Goal: Task Accomplishment & Management: Manage account settings

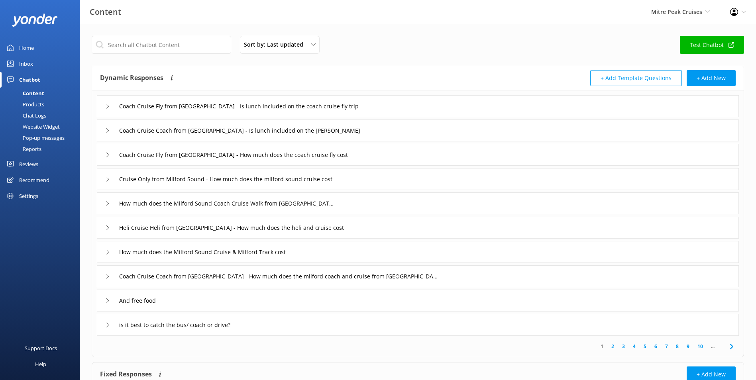
click at [28, 64] on div "Inbox" at bounding box center [26, 64] width 14 height 16
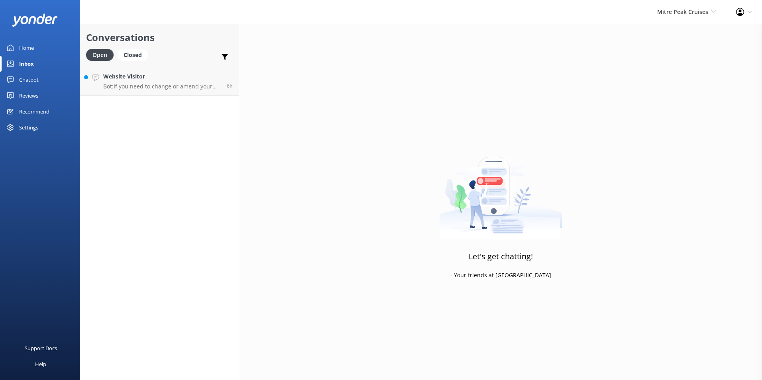
click at [37, 45] on link "Home" at bounding box center [40, 48] width 80 height 16
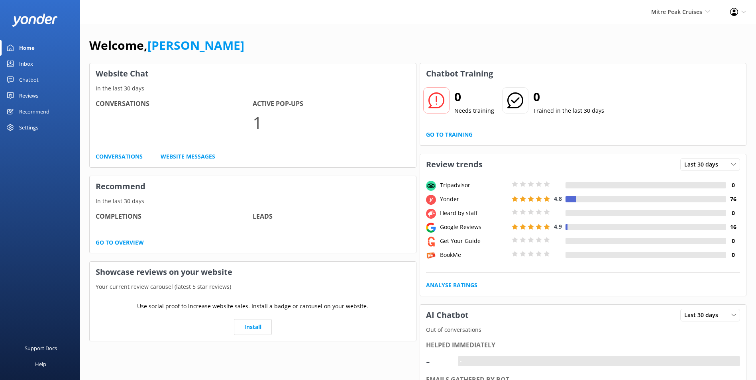
click at [27, 72] on div "Chatbot" at bounding box center [29, 80] width 20 height 16
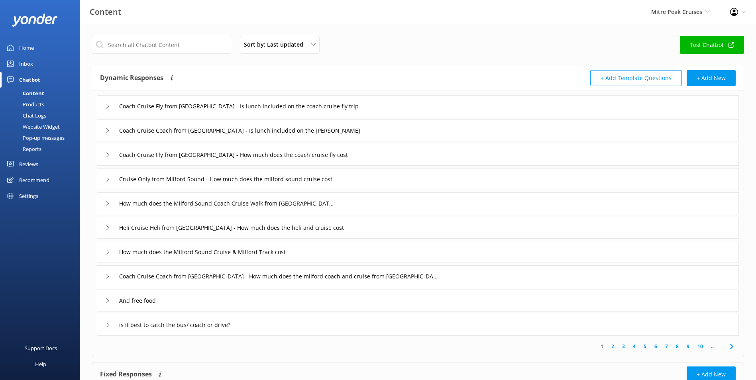
click at [47, 63] on link "Inbox" at bounding box center [40, 64] width 80 height 16
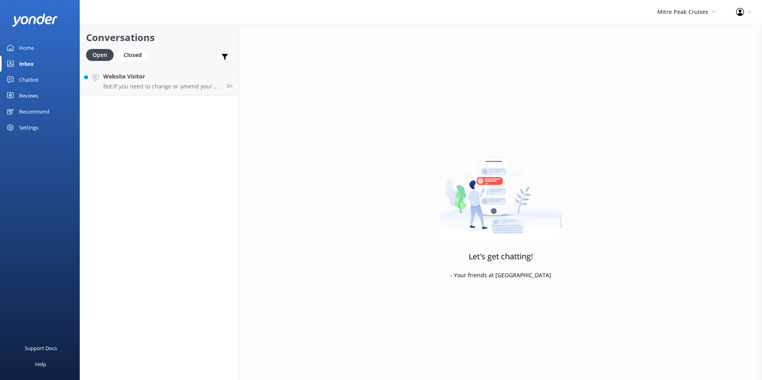
click at [160, 58] on div "Open Closed Important Converted Assigned to me Unassigned" at bounding box center [159, 58] width 147 height 19
click at [152, 80] on h4 "Website Visitor" at bounding box center [162, 76] width 118 height 9
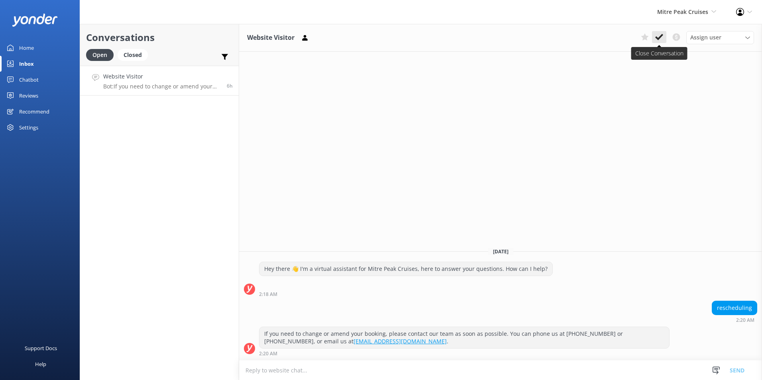
click at [660, 37] on use at bounding box center [659, 37] width 8 height 6
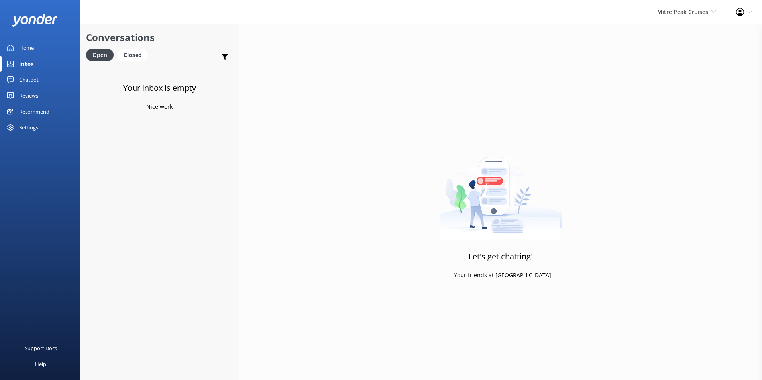
drag, startPoint x: 45, startPoint y: 39, endPoint x: 16, endPoint y: 54, distance: 32.8
click at [38, 44] on div "Home Inbox Chatbot Content Products Chat Logs Website Widget Pop-up messages Re…" at bounding box center [40, 95] width 80 height 190
drag, startPoint x: 16, startPoint y: 54, endPoint x: 20, endPoint y: 51, distance: 4.5
click at [16, 54] on link "Home" at bounding box center [40, 48] width 80 height 16
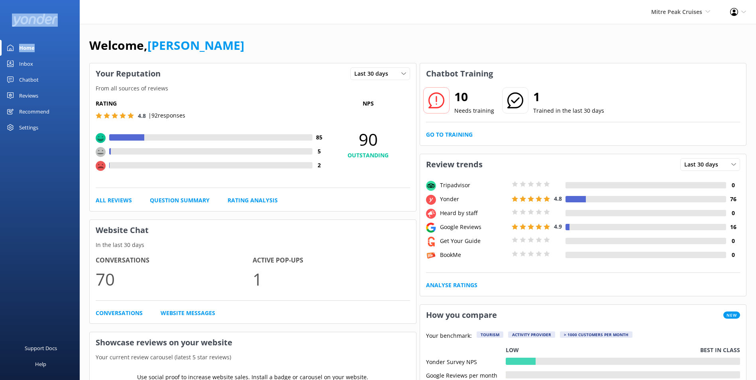
click at [20, 50] on div "Home" at bounding box center [27, 48] width 16 height 16
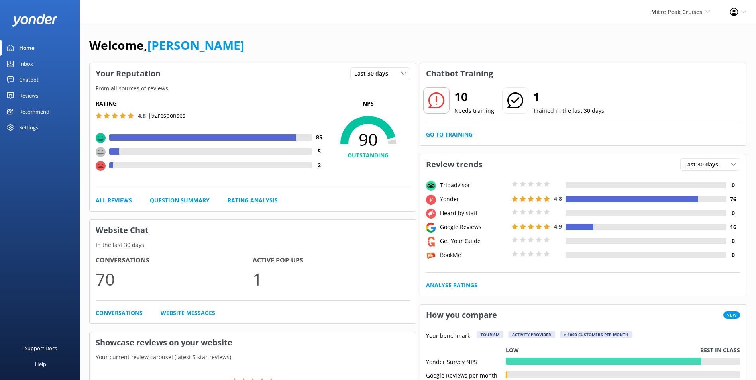
drag, startPoint x: 445, startPoint y: 129, endPoint x: 445, endPoint y: 136, distance: 6.8
click at [445, 134] on div "10 Needs training 1 Trained in the last 30 days Go to Training" at bounding box center [583, 114] width 326 height 61
click at [444, 138] on link "Go to Training" at bounding box center [449, 134] width 47 height 9
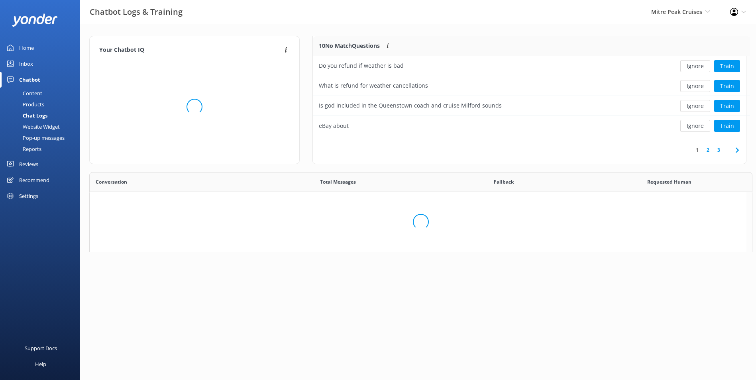
scroll to position [273, 650]
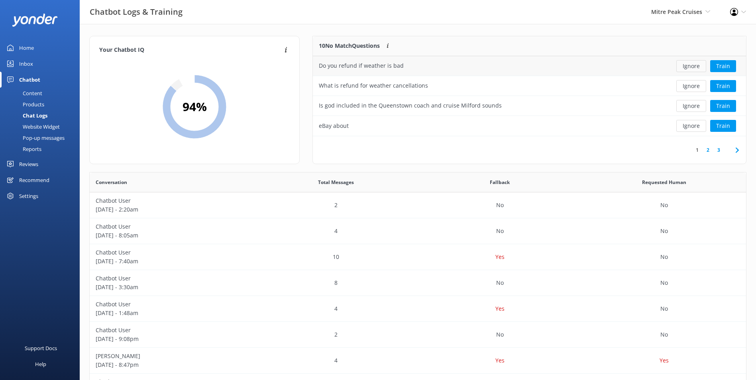
click at [688, 70] on button "Ignore" at bounding box center [691, 66] width 30 height 12
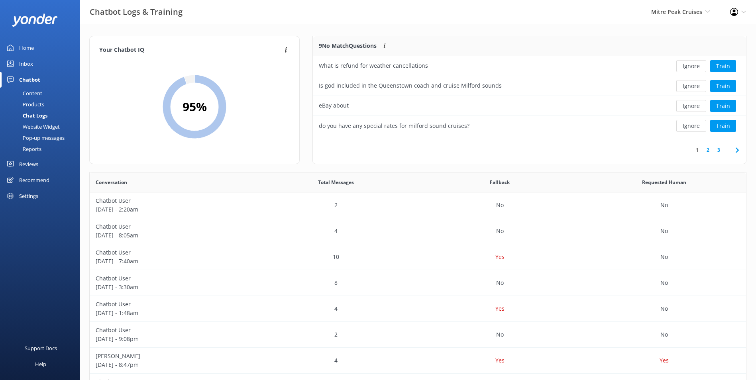
click at [689, 68] on button "Ignore" at bounding box center [691, 66] width 30 height 12
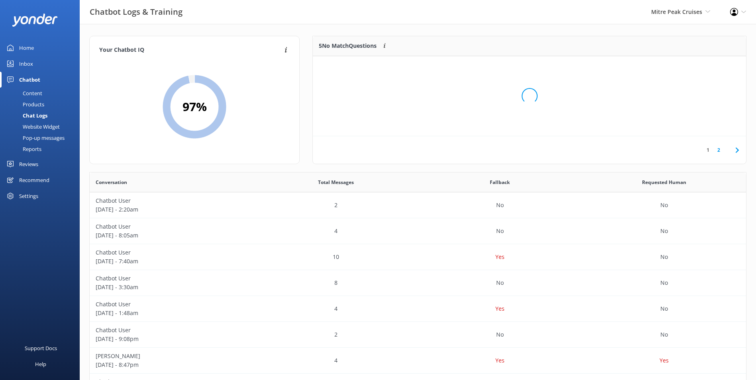
click at [689, 68] on div "Loading.." at bounding box center [529, 96] width 417 height 380
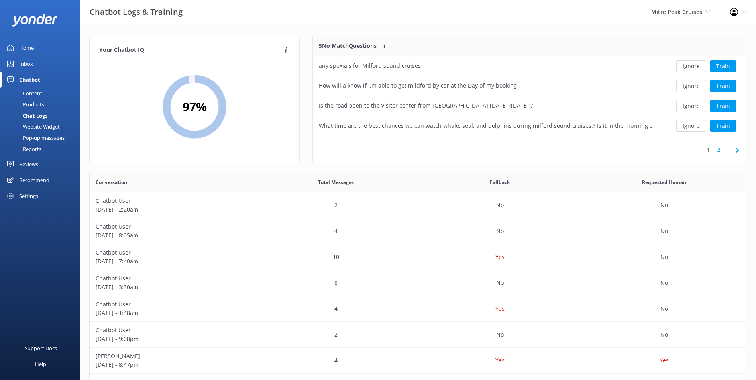
click at [689, 68] on button "Ignore" at bounding box center [691, 66] width 30 height 12
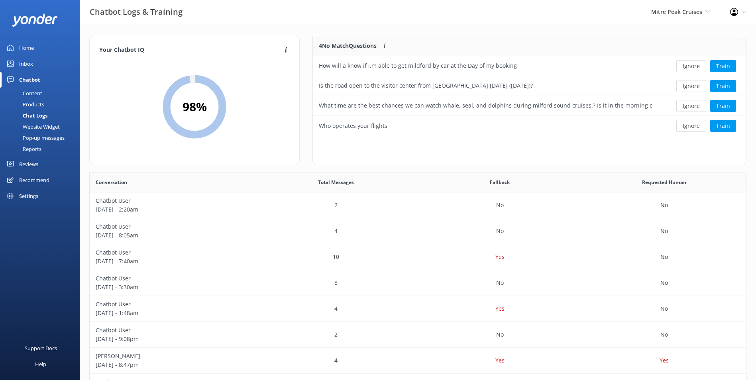
click at [689, 69] on button "Ignore" at bounding box center [691, 66] width 30 height 12
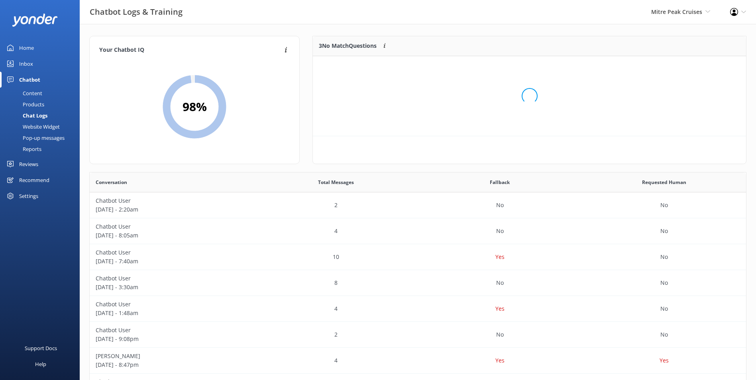
scroll to position [74, 427]
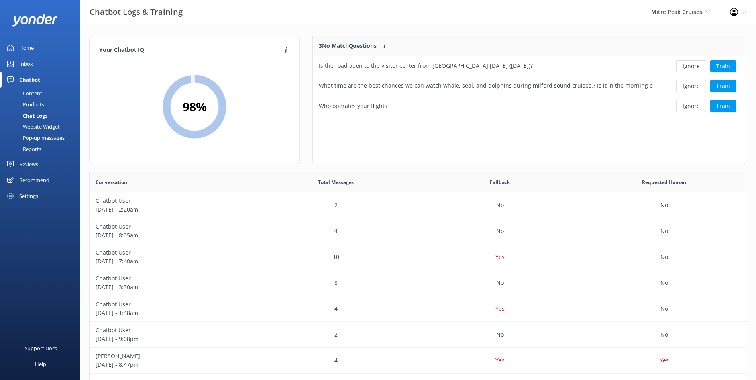
click at [689, 69] on button "Ignore" at bounding box center [691, 66] width 30 height 12
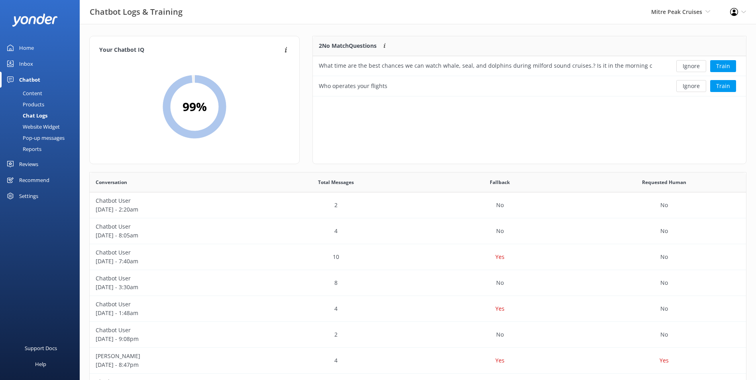
scroll to position [54, 427]
click at [689, 69] on button "Ignore" at bounding box center [691, 66] width 30 height 12
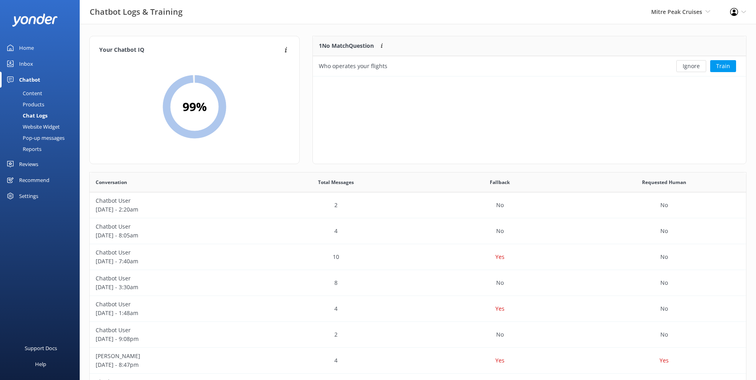
scroll to position [34, 427]
click at [689, 69] on button "Ignore" at bounding box center [691, 66] width 30 height 12
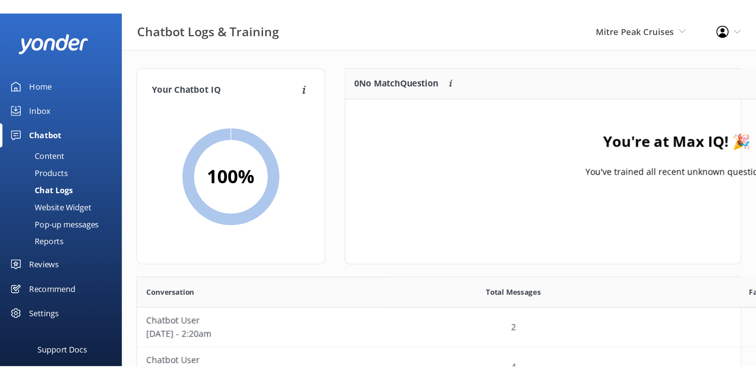
scroll to position [273, 650]
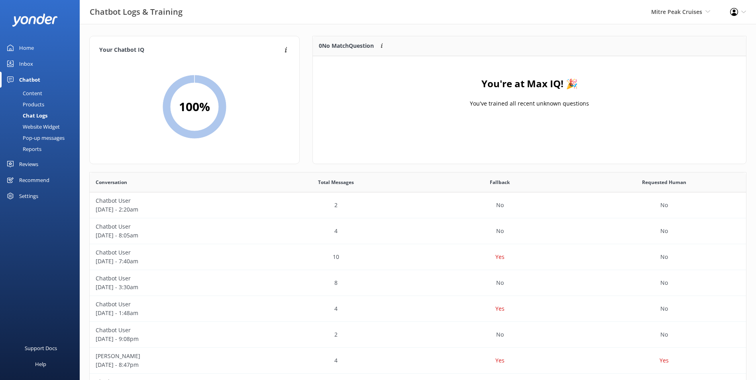
click at [53, 43] on link "Home" at bounding box center [40, 48] width 80 height 16
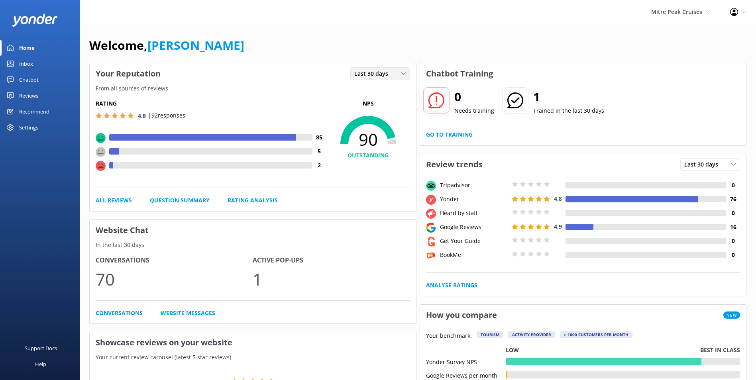
click at [388, 76] on span "Last 30 days" at bounding box center [373, 73] width 39 height 9
click at [114, 200] on link "All Reviews" at bounding box center [114, 200] width 36 height 9
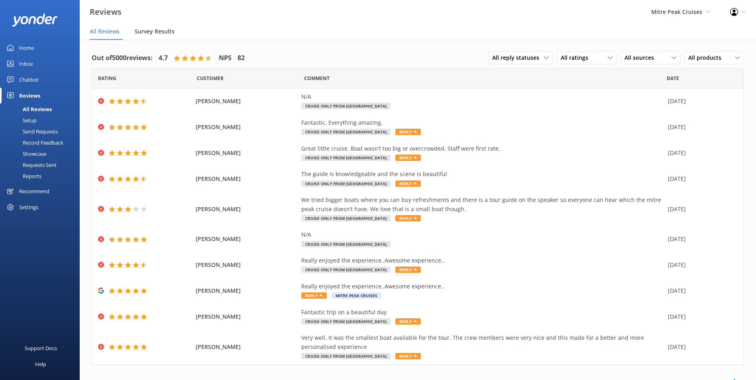
click at [149, 31] on span "Survey Results" at bounding box center [155, 32] width 40 height 8
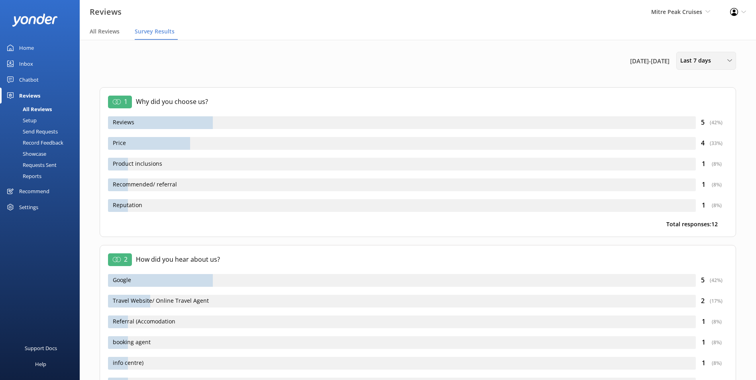
click at [687, 56] on span "Last 7 days" at bounding box center [697, 60] width 35 height 9
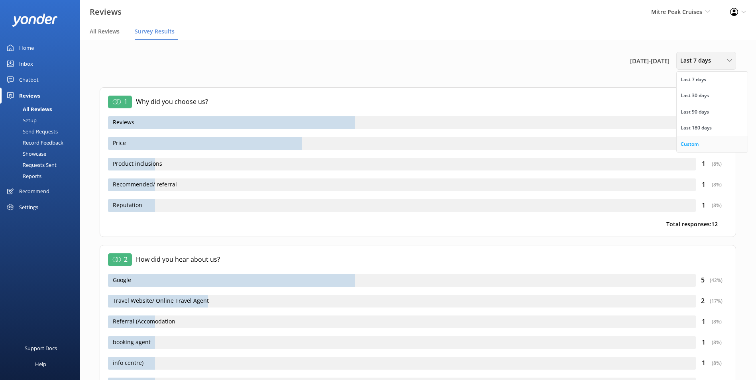
click at [693, 146] on div "Custom" at bounding box center [690, 144] width 18 height 8
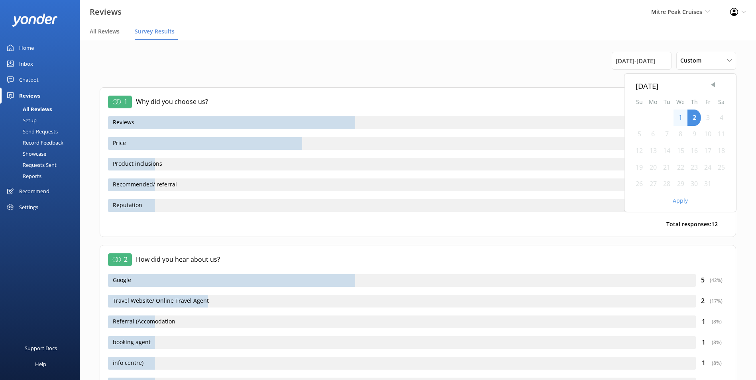
click at [711, 86] on span "Previous Month" at bounding box center [713, 85] width 8 height 8
click at [670, 114] on div "1" at bounding box center [667, 118] width 14 height 17
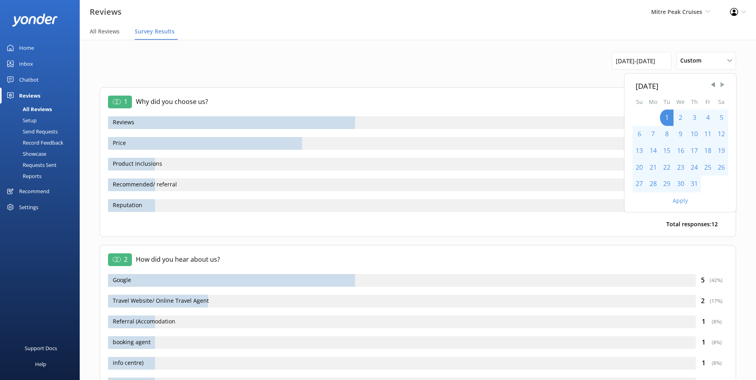
click at [721, 84] on span "Next Month" at bounding box center [723, 85] width 8 height 8
click at [669, 183] on div "30" at bounding box center [667, 184] width 14 height 17
drag, startPoint x: 691, startPoint y: 197, endPoint x: 684, endPoint y: 200, distance: 7.9
click at [691, 197] on div "Apply" at bounding box center [681, 200] width 112 height 14
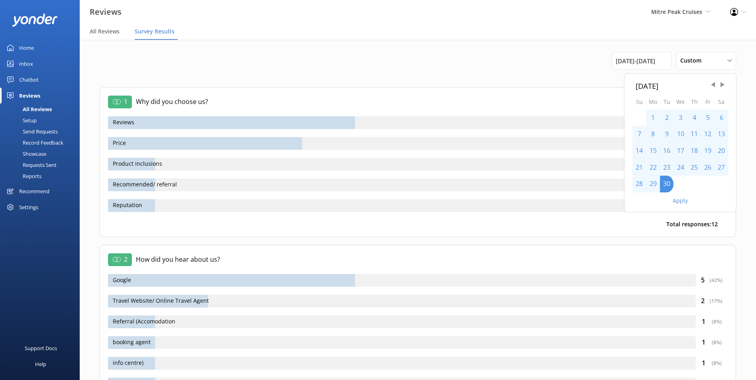
click at [684, 200] on button "Apply" at bounding box center [680, 201] width 15 height 6
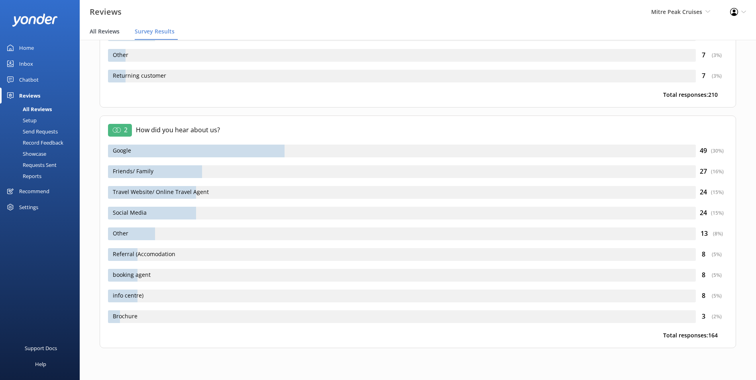
scroll to position [12, 0]
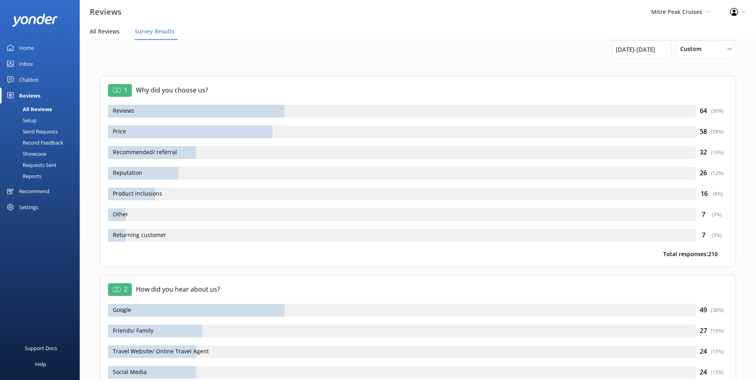
click at [106, 31] on span "All Reviews" at bounding box center [105, 32] width 30 height 8
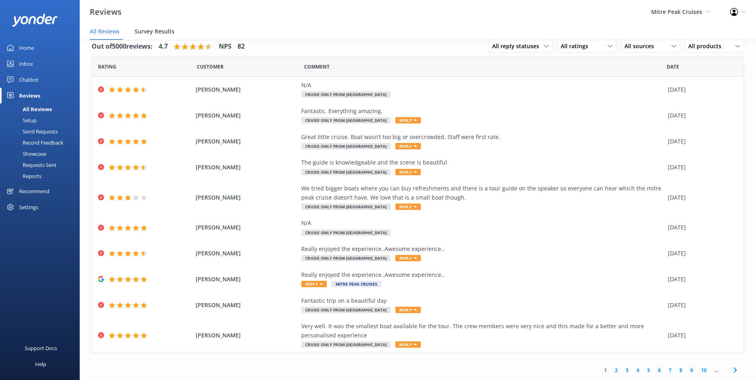
click at [149, 35] on span "Survey Results" at bounding box center [155, 32] width 40 height 8
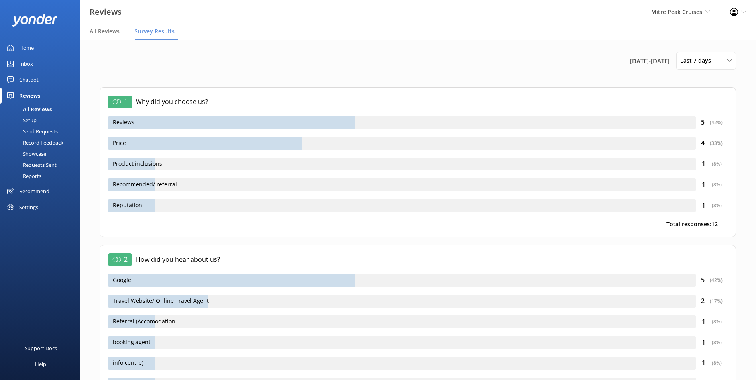
click at [38, 95] on div "Reviews" at bounding box center [29, 96] width 21 height 16
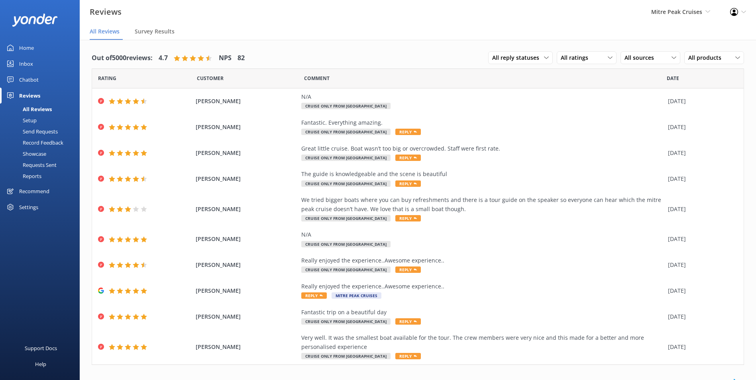
click at [31, 45] on div "Home" at bounding box center [26, 48] width 15 height 16
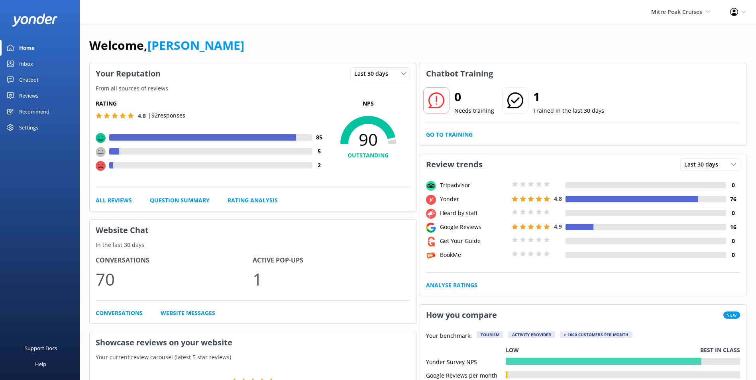
click at [106, 197] on link "All Reviews" at bounding box center [114, 200] width 36 height 9
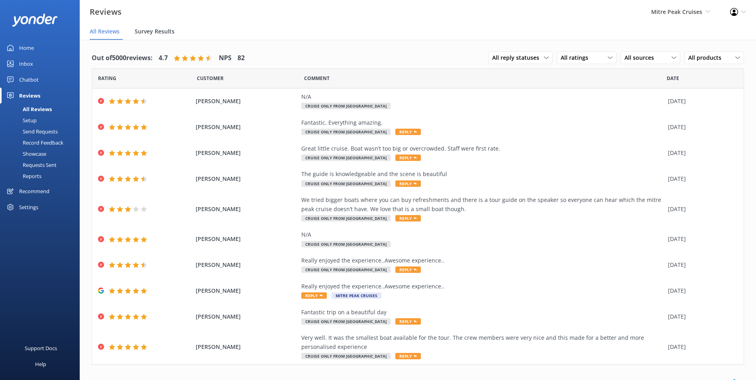
click at [154, 33] on span "Survey Results" at bounding box center [155, 32] width 40 height 8
click at [35, 48] on link "Home" at bounding box center [40, 48] width 80 height 16
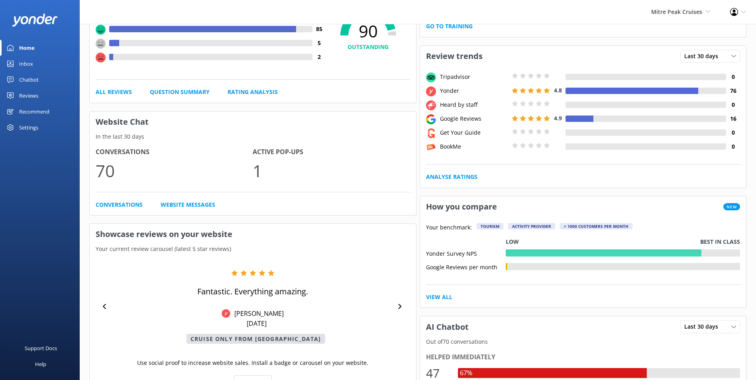
scroll to position [120, 0]
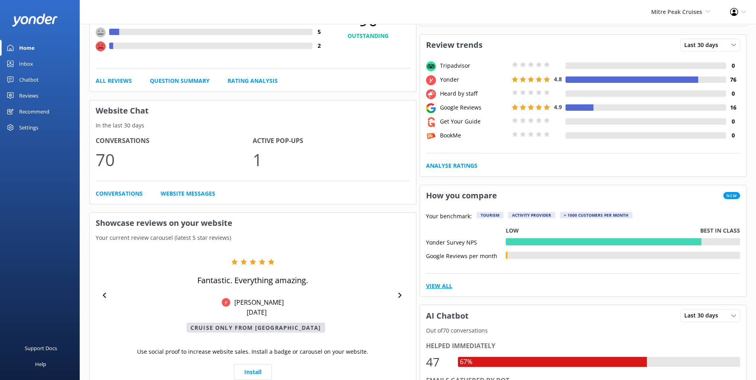
click at [443, 287] on link "View All" at bounding box center [439, 286] width 26 height 9
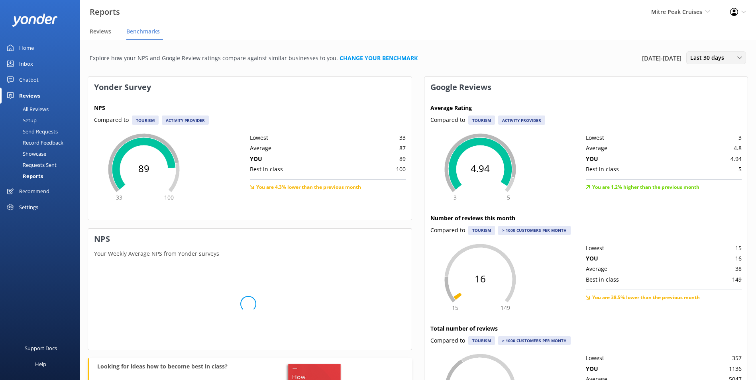
click at [722, 58] on span "Last 30 days" at bounding box center [709, 57] width 39 height 9
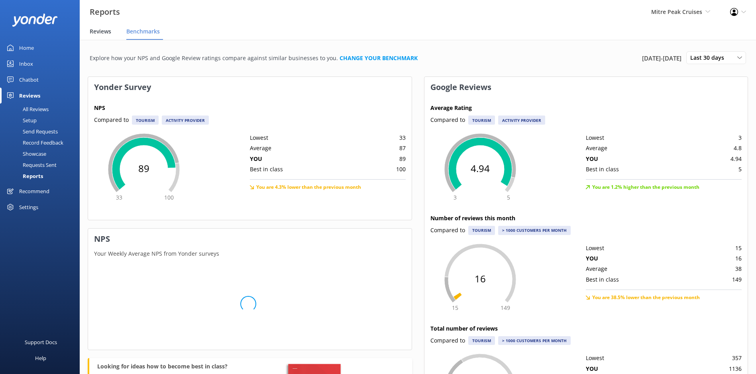
click at [94, 25] on div "Reviews" at bounding box center [102, 32] width 25 height 16
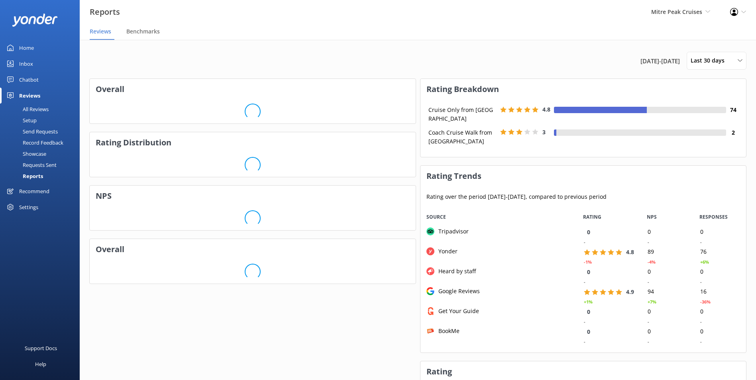
scroll to position [139, 320]
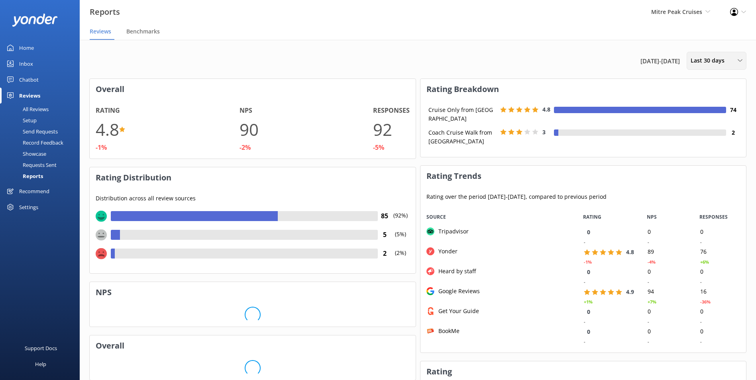
click at [739, 63] on icon at bounding box center [740, 60] width 5 height 5
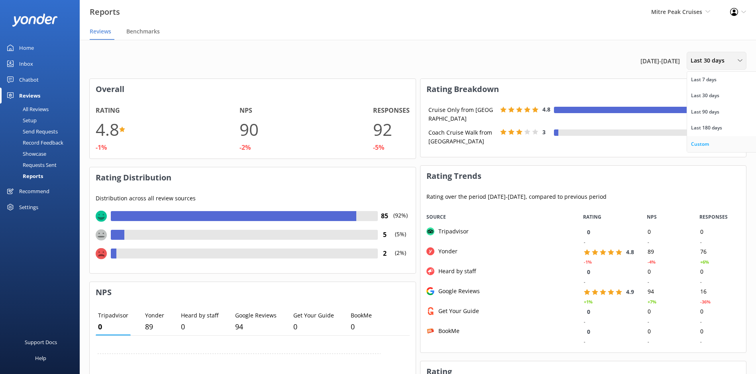
click at [717, 144] on link "Custom" at bounding box center [722, 144] width 71 height 16
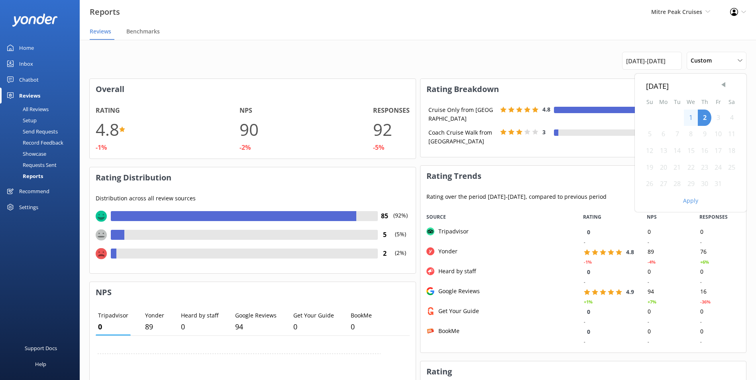
click at [720, 88] on span "Previous Month" at bounding box center [723, 85] width 8 height 8
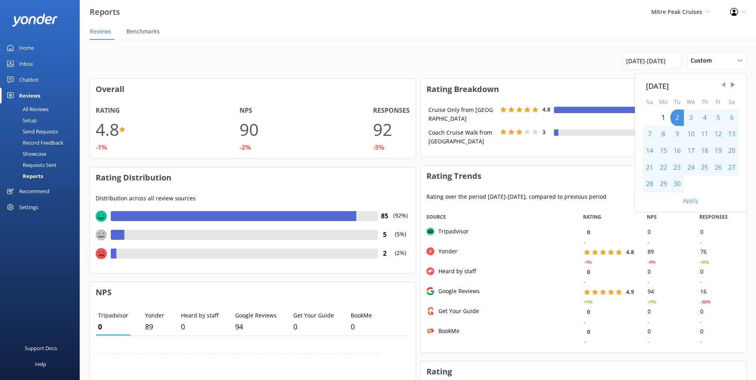
click at [720, 88] on span "Previous Month" at bounding box center [723, 85] width 8 height 8
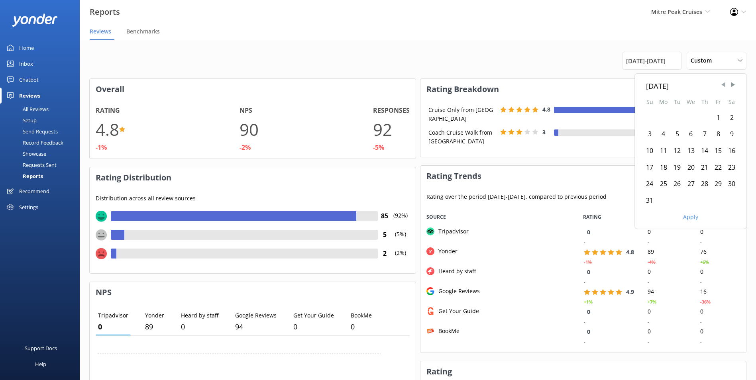
click at [720, 88] on span "Previous Month" at bounding box center [723, 85] width 8 height 8
click at [675, 116] on div "1" at bounding box center [677, 118] width 14 height 17
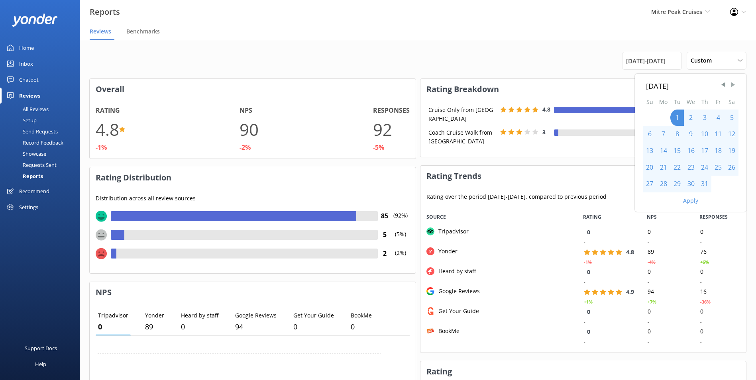
click at [735, 83] on span "Next Month" at bounding box center [733, 85] width 8 height 8
click at [678, 184] on div "30" at bounding box center [677, 184] width 14 height 17
click at [688, 200] on button "Apply" at bounding box center [690, 201] width 15 height 6
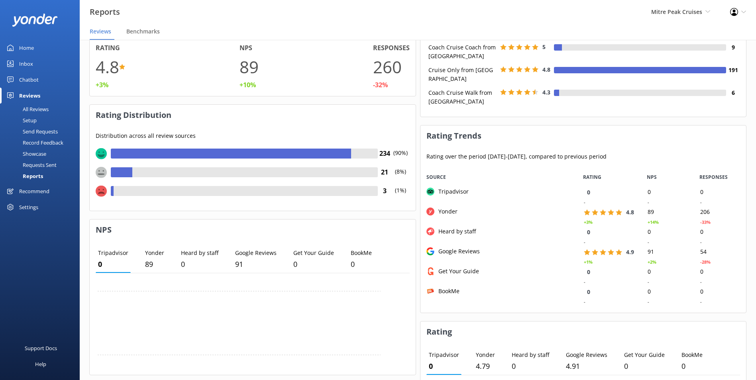
scroll to position [0, 0]
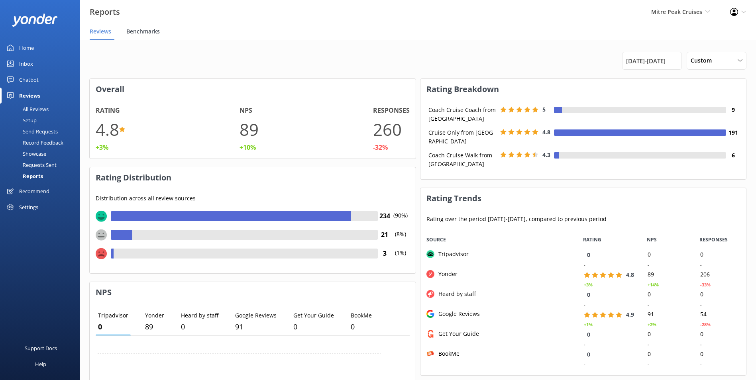
click at [145, 28] on span "Benchmarks" at bounding box center [142, 32] width 33 height 8
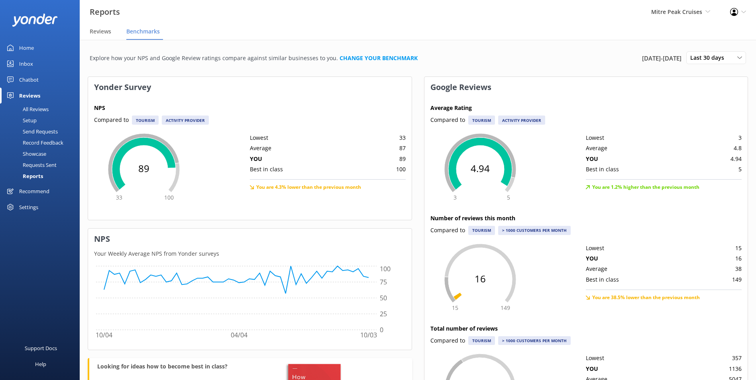
click at [43, 42] on link "Home" at bounding box center [40, 48] width 80 height 16
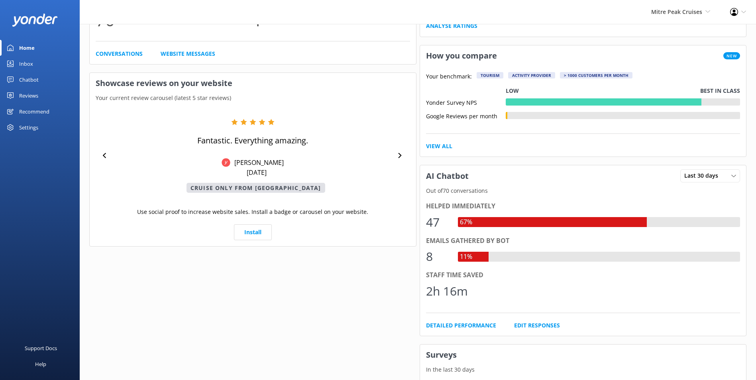
scroll to position [279, 0]
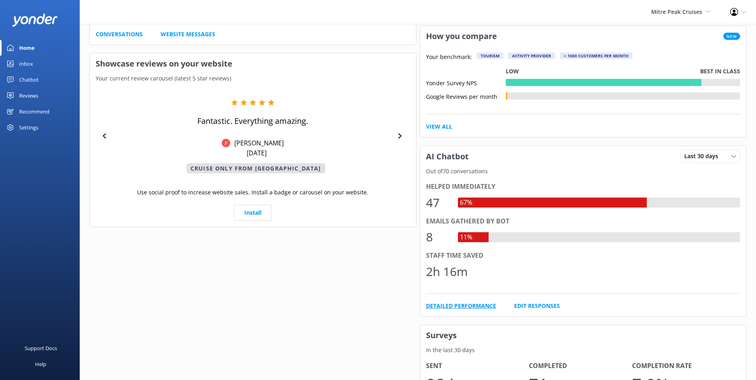
click at [477, 309] on link "Detailed Performance" at bounding box center [461, 306] width 70 height 9
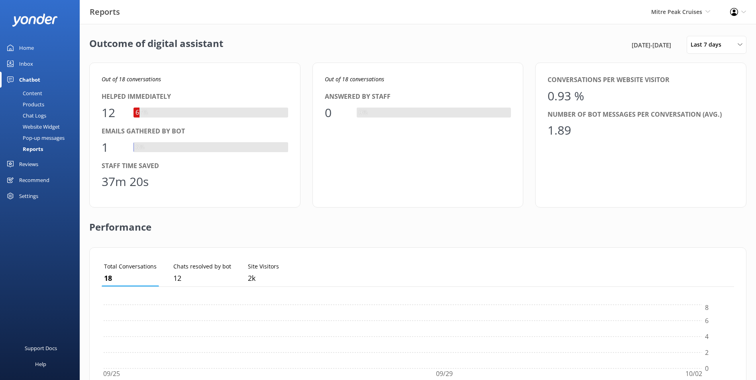
scroll to position [74, 627]
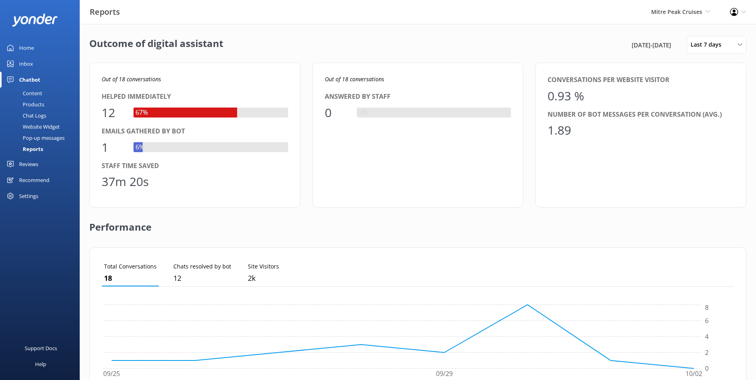
drag, startPoint x: 628, startPoint y: 35, endPoint x: 667, endPoint y: 45, distance: 40.8
click at [628, 35] on div "Outcome of digital assistant 25th Sep 25 - 2nd Oct 25 Last 7 days Last 7 days L…" at bounding box center [418, 290] width 676 height 532
click at [682, 47] on div "25th Sep 25 - 2nd Oct 25 Last 7 days Last 7 days Last 30 days Last month Last 9…" at bounding box center [688, 45] width 117 height 18
click at [699, 46] on span "Last 7 days" at bounding box center [708, 44] width 35 height 9
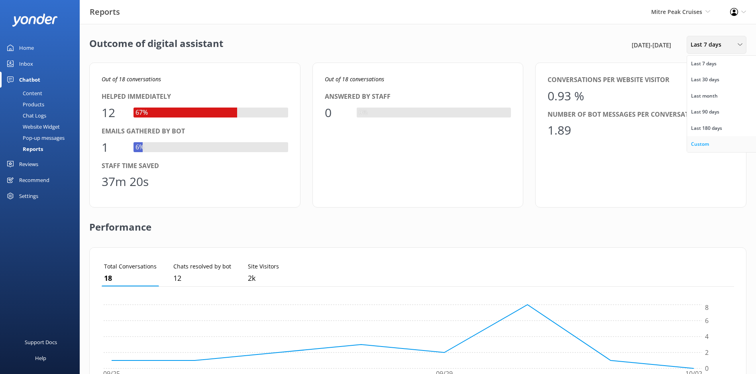
click at [707, 139] on link "Custom" at bounding box center [722, 144] width 71 height 16
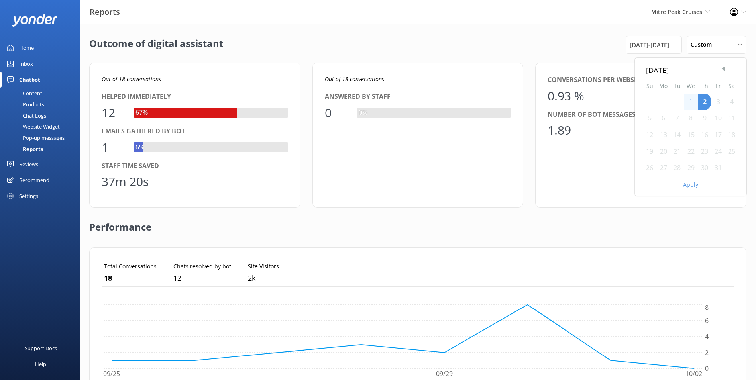
click at [721, 71] on span "Previous Month" at bounding box center [723, 69] width 8 height 8
click at [722, 71] on span "Previous Month" at bounding box center [723, 69] width 8 height 8
click at [676, 98] on div "1" at bounding box center [677, 102] width 14 height 17
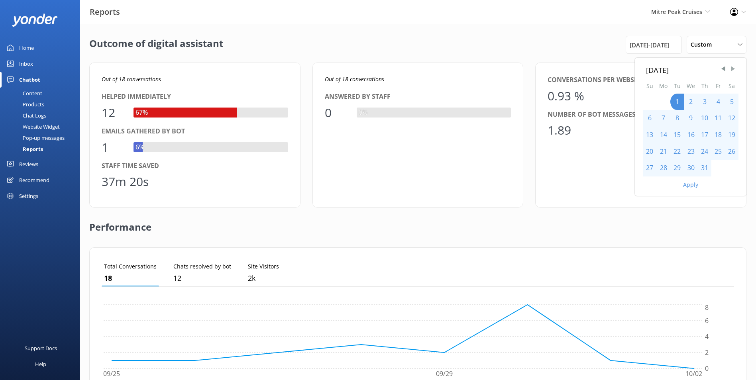
click at [733, 72] on span "Next Month" at bounding box center [733, 69] width 8 height 8
click at [675, 166] on div "30" at bounding box center [677, 168] width 14 height 17
click at [689, 182] on button "Apply" at bounding box center [690, 185] width 15 height 6
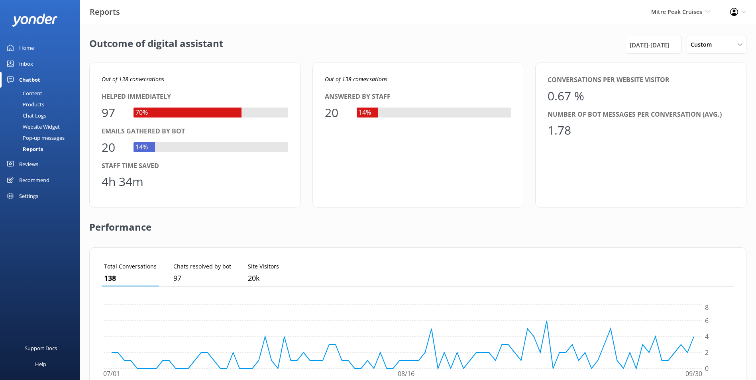
scroll to position [175, 0]
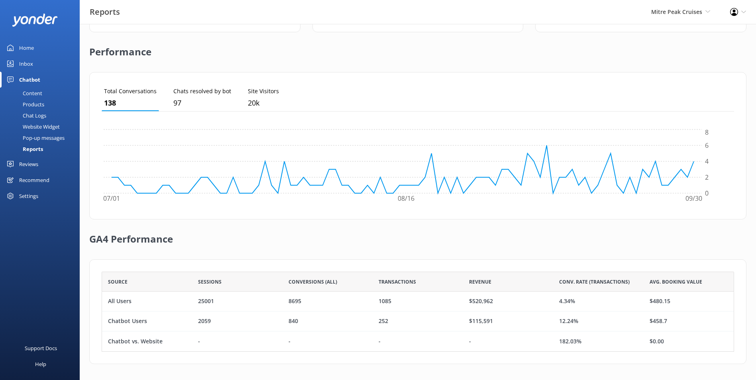
click at [27, 62] on div "Inbox" at bounding box center [26, 64] width 14 height 16
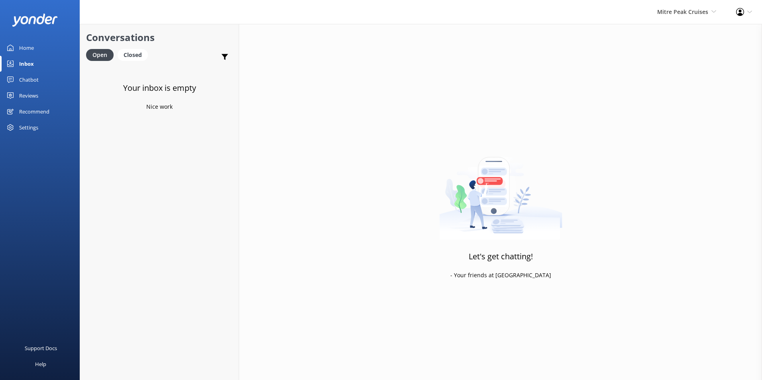
click at [42, 35] on div at bounding box center [40, 20] width 80 height 40
click at [28, 48] on div "Home" at bounding box center [26, 48] width 15 height 16
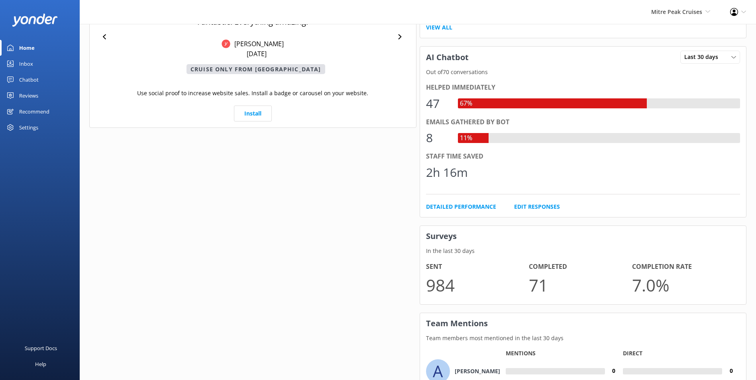
scroll to position [499, 0]
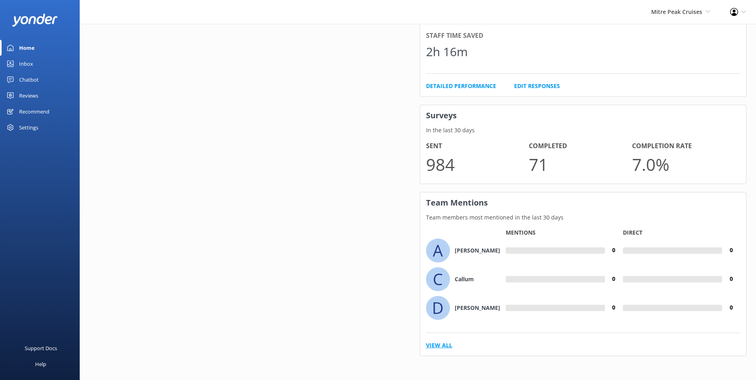
click at [437, 347] on link "View All" at bounding box center [439, 345] width 26 height 9
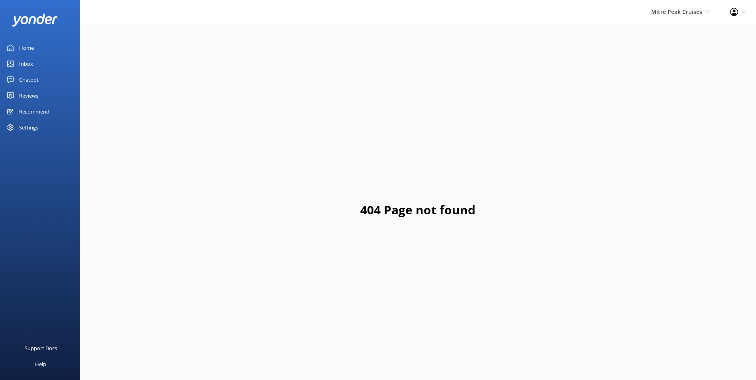
click at [30, 107] on div "Recommend" at bounding box center [34, 112] width 30 height 16
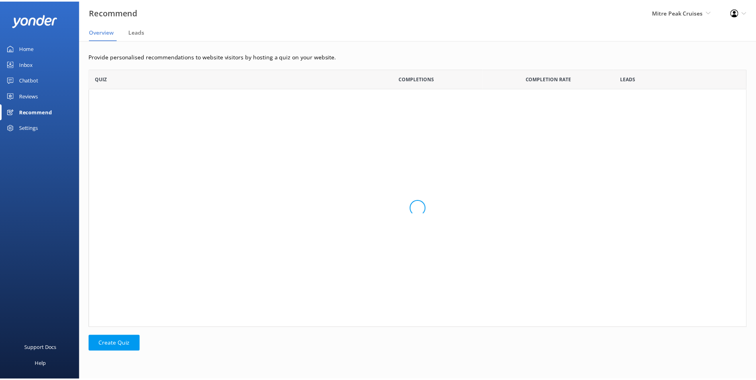
scroll to position [253, 657]
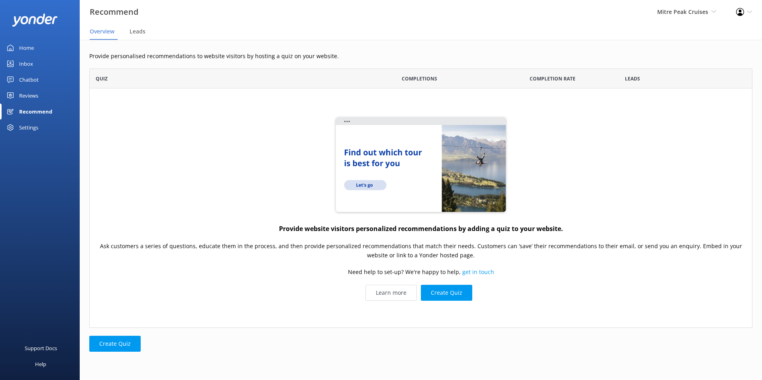
click at [27, 99] on div "Reviews" at bounding box center [28, 96] width 19 height 16
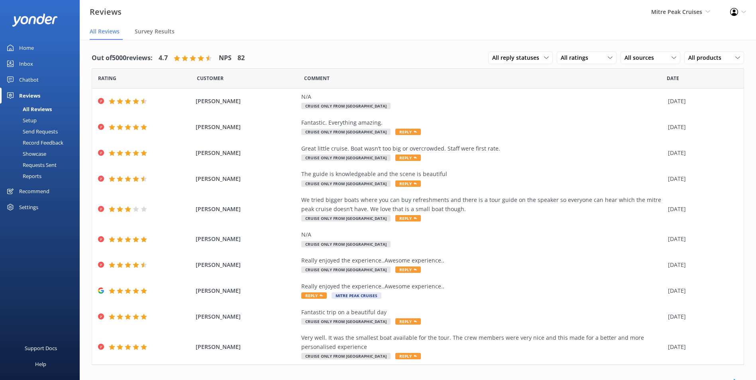
click at [39, 178] on div "Reports" at bounding box center [23, 176] width 37 height 11
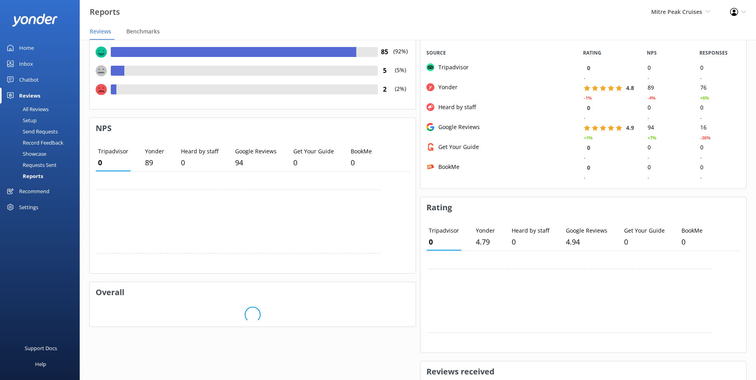
scroll to position [126, 0]
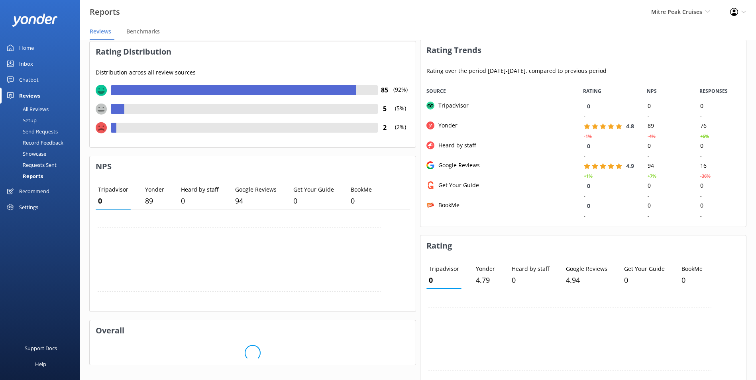
click at [41, 63] on link "Inbox" at bounding box center [40, 64] width 80 height 16
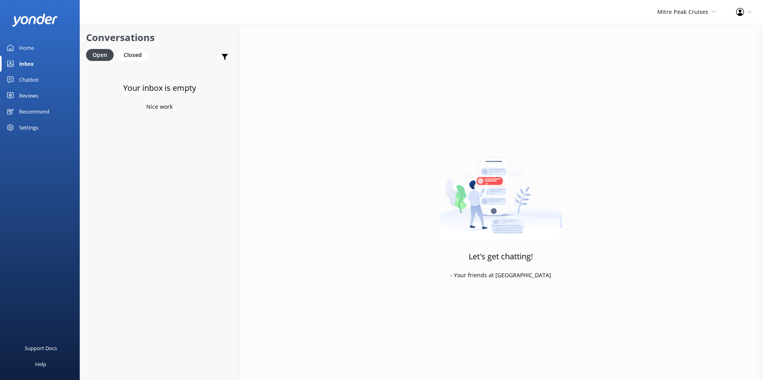
click at [35, 44] on link "Home" at bounding box center [40, 48] width 80 height 16
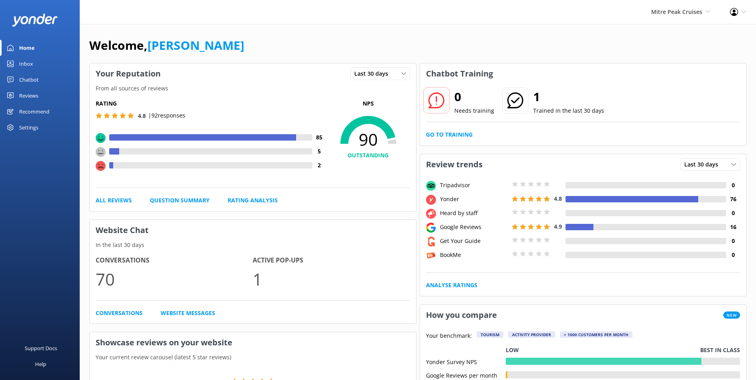
click at [42, 95] on link "Reviews" at bounding box center [40, 96] width 80 height 16
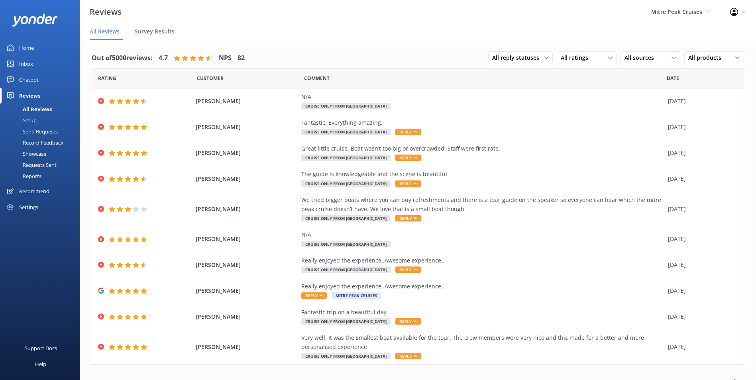
click at [33, 157] on div "Showcase" at bounding box center [25, 153] width 41 height 11
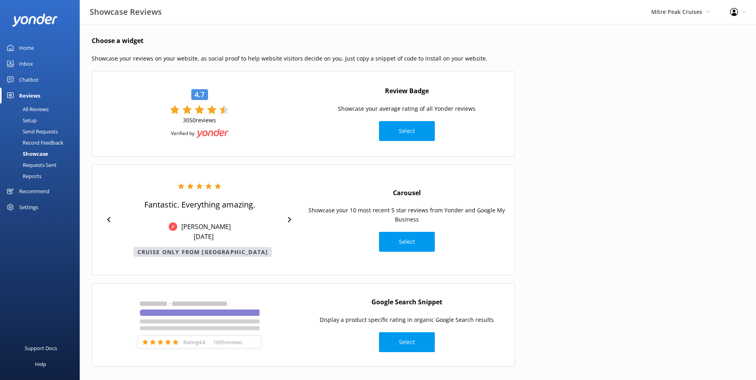
click at [29, 83] on div "Chatbot" at bounding box center [29, 80] width 20 height 16
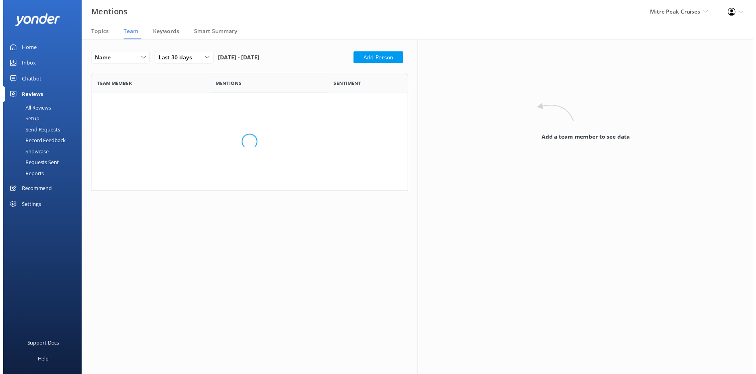
scroll to position [333, 310]
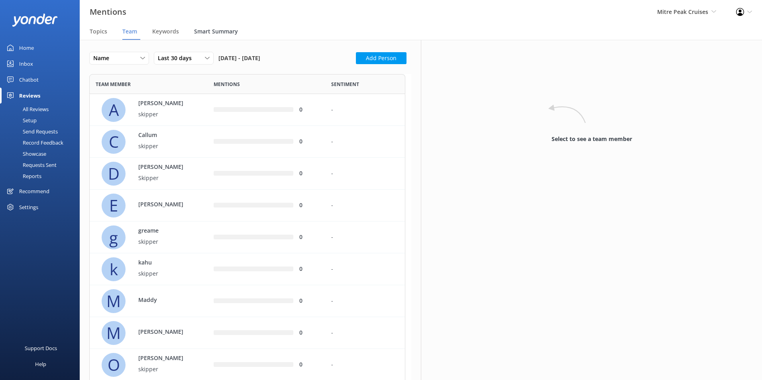
click at [203, 28] on span "Smart Summary" at bounding box center [216, 32] width 44 height 8
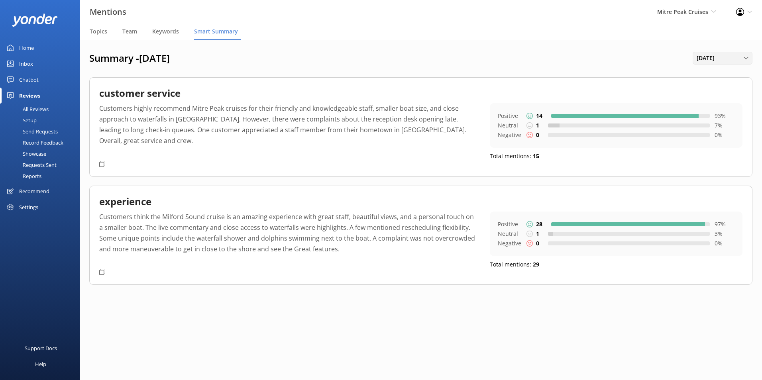
click at [706, 57] on span "September 2025" at bounding box center [708, 58] width 23 height 9
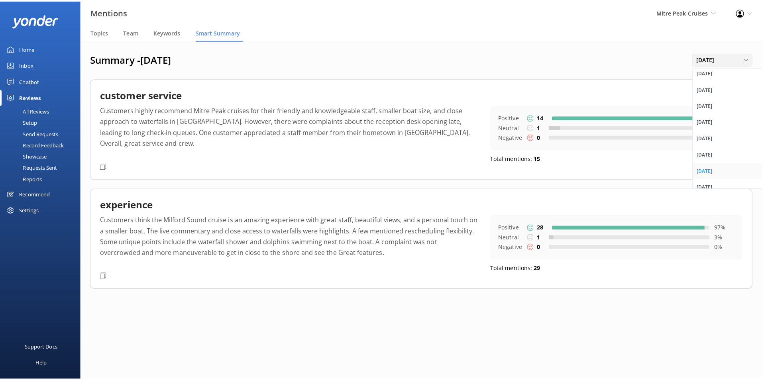
scroll to position [413, 0]
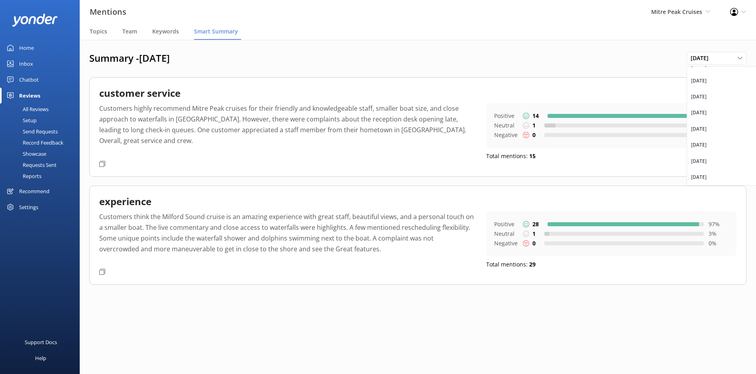
click at [707, 175] on div "September 2025" at bounding box center [699, 177] width 16 height 8
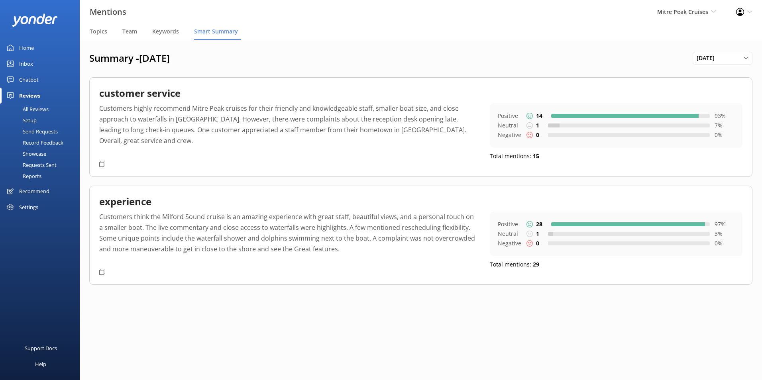
click at [168, 110] on p "Customers highly recommend Mitre Peak cruises for their friendly and knowledgea…" at bounding box center [288, 130] width 379 height 54
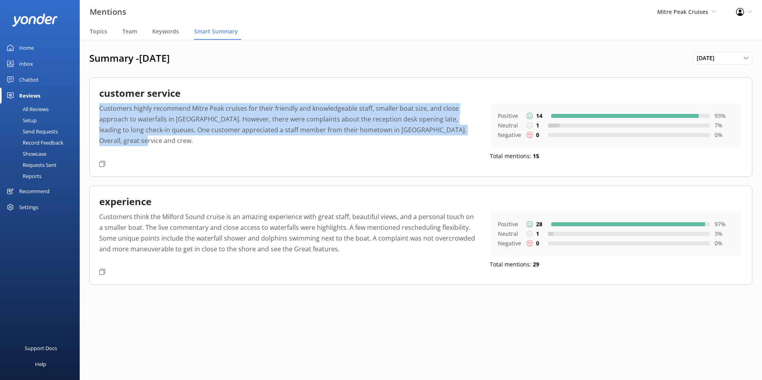
drag, startPoint x: 122, startPoint y: 138, endPoint x: 98, endPoint y: 110, distance: 36.7
click at [98, 110] on div "customer service Customers highly recommend Mitre Peak cruises for their friend…" at bounding box center [420, 126] width 663 height 99
copy p "Customers highly recommend Mitre Peak cruises for their friendly and knowledgea…"
drag, startPoint x: 259, startPoint y: 229, endPoint x: 348, endPoint y: 244, distance: 89.2
click at [260, 228] on p "Customers think the Milford Sound cruise is an amazing experience with great st…" at bounding box center [288, 239] width 379 height 54
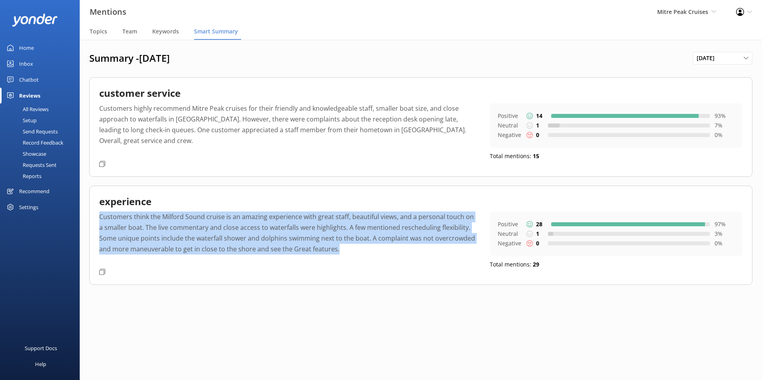
drag, startPoint x: 346, startPoint y: 250, endPoint x: 96, endPoint y: 215, distance: 253.1
click at [96, 215] on div "experience Customers think the Milford Sound cruise is an amazing experience wi…" at bounding box center [420, 235] width 663 height 99
copy p "Customers think the Milford Sound cruise is an amazing experience with great st…"
click at [140, 33] on nav "Topics Team Keywords Smart Summary" at bounding box center [421, 32] width 682 height 16
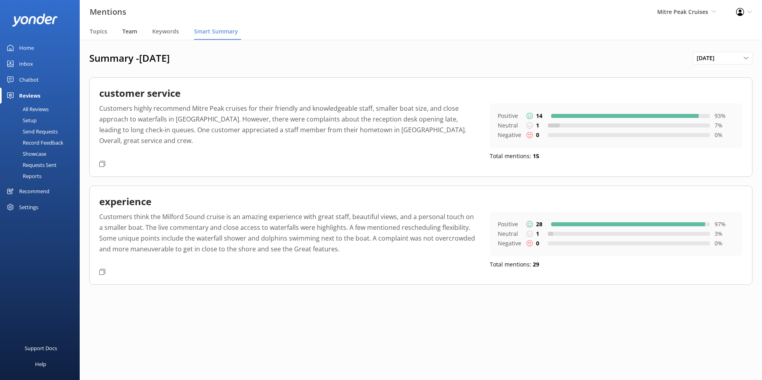
click at [134, 32] on span "Team" at bounding box center [129, 32] width 15 height 8
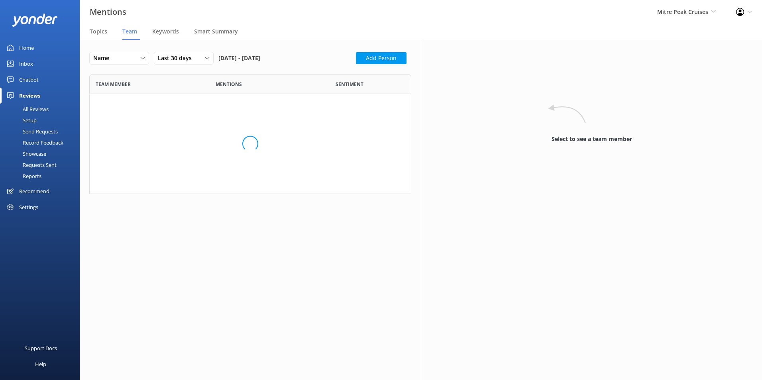
scroll to position [333, 310]
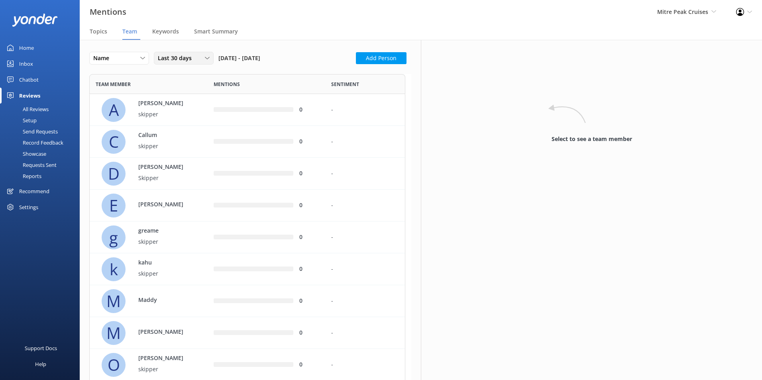
click at [201, 61] on div "Last 30 days" at bounding box center [184, 58] width 56 height 9
click at [161, 136] on div "Custom" at bounding box center [167, 139] width 18 height 8
click at [243, 84] on span "Previous Month" at bounding box center [242, 85] width 8 height 8
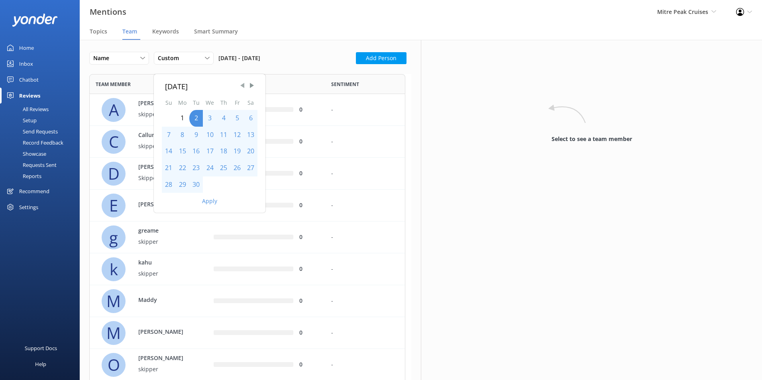
click at [243, 84] on span "Previous Month" at bounding box center [242, 85] width 8 height 8
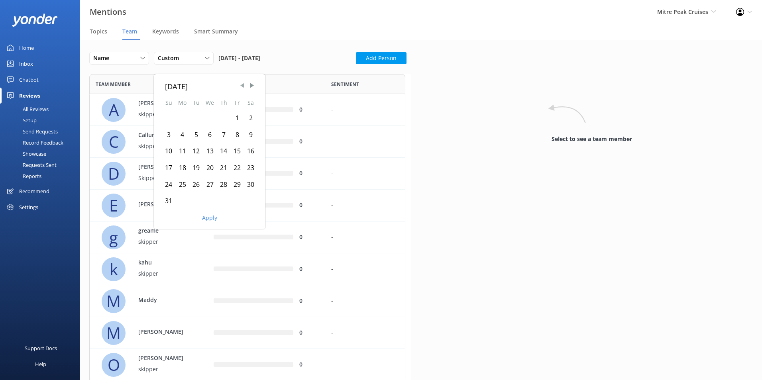
click at [242, 86] on span "Previous Month" at bounding box center [242, 85] width 8 height 8
click at [194, 118] on div "1" at bounding box center [196, 118] width 14 height 17
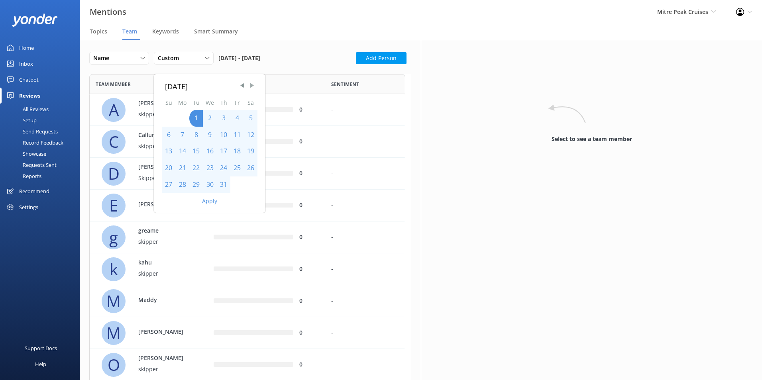
click at [252, 87] on span "Next Month" at bounding box center [252, 85] width 8 height 8
drag, startPoint x: 196, startPoint y: 179, endPoint x: 195, endPoint y: 184, distance: 5.2
click at [196, 179] on div "30" at bounding box center [196, 185] width 14 height 17
click at [206, 198] on button "Apply" at bounding box center [209, 201] width 15 height 6
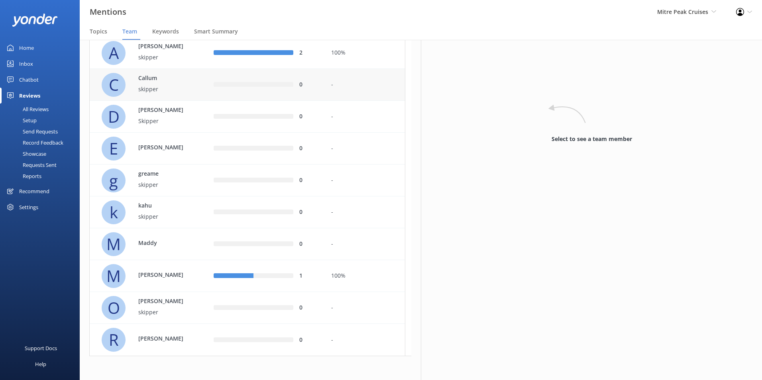
scroll to position [0, 0]
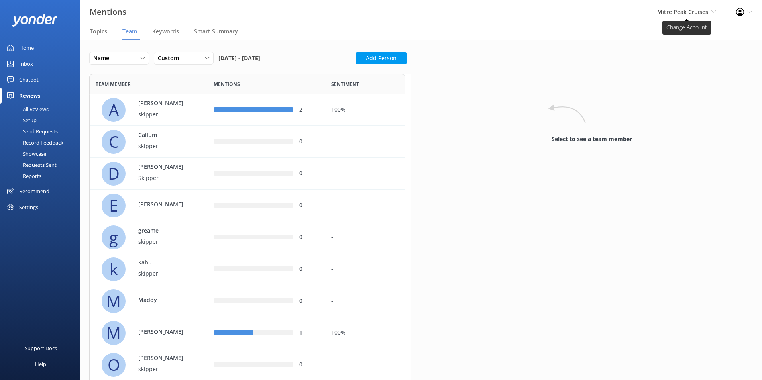
click at [712, 11] on use at bounding box center [713, 11] width 4 height 2
click at [697, 34] on link "Milford Sound Scenic Flights" at bounding box center [687, 34] width 80 height 19
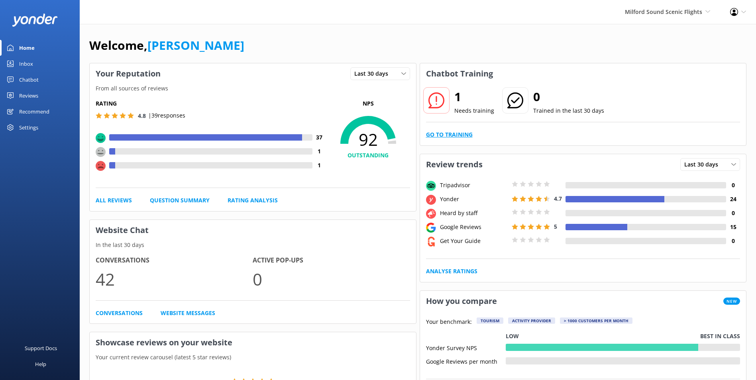
click at [451, 134] on link "Go to Training" at bounding box center [449, 134] width 47 height 9
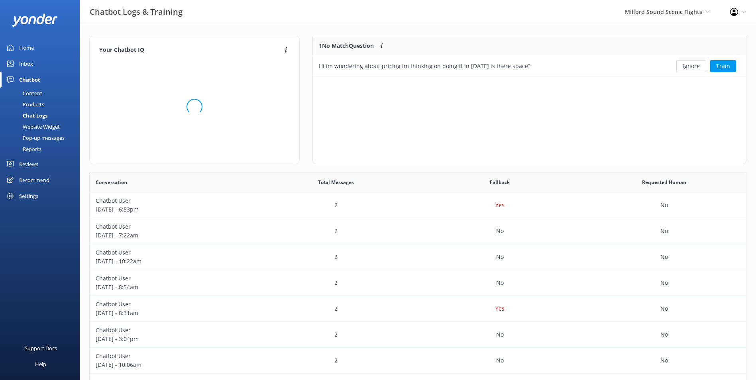
scroll to position [34, 427]
click at [688, 67] on button "Ignore" at bounding box center [691, 66] width 30 height 12
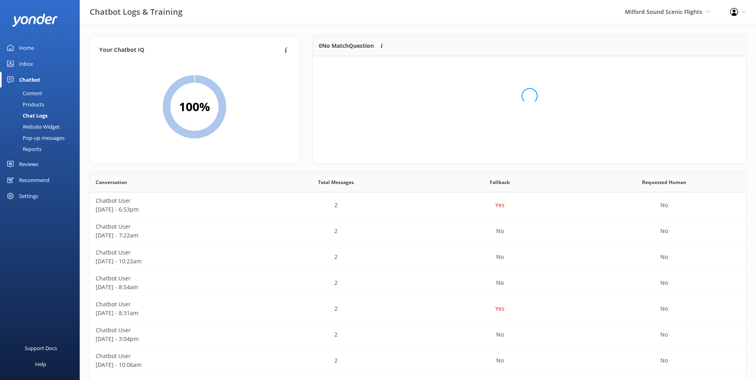
scroll to position [94, 427]
click at [34, 146] on div "Reports" at bounding box center [23, 148] width 37 height 11
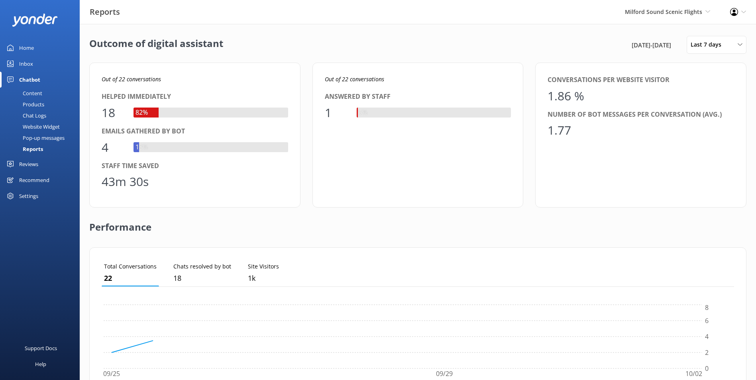
scroll to position [74, 627]
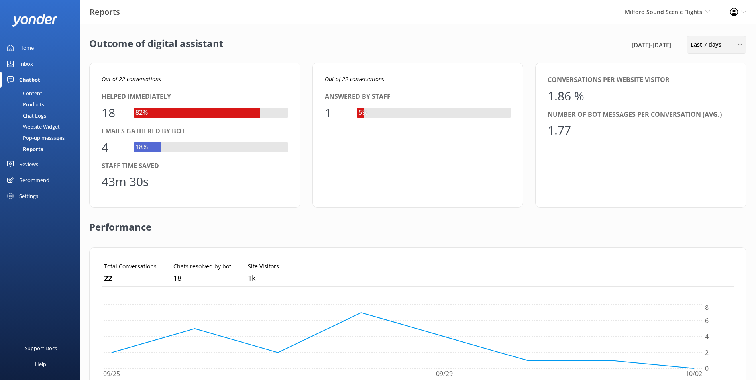
click at [712, 44] on span "Last 7 days" at bounding box center [708, 44] width 35 height 9
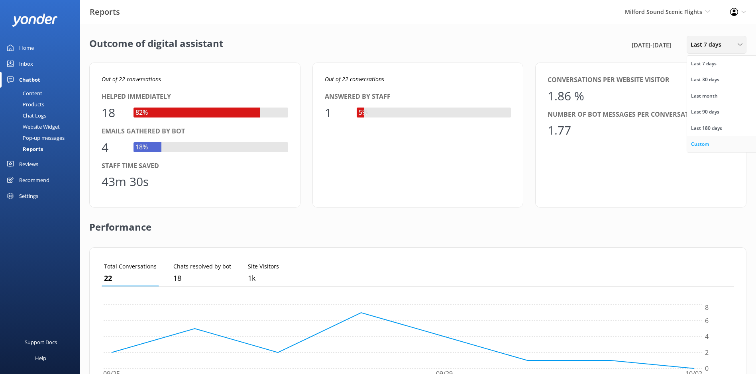
click at [708, 149] on link "Custom" at bounding box center [722, 144] width 71 height 16
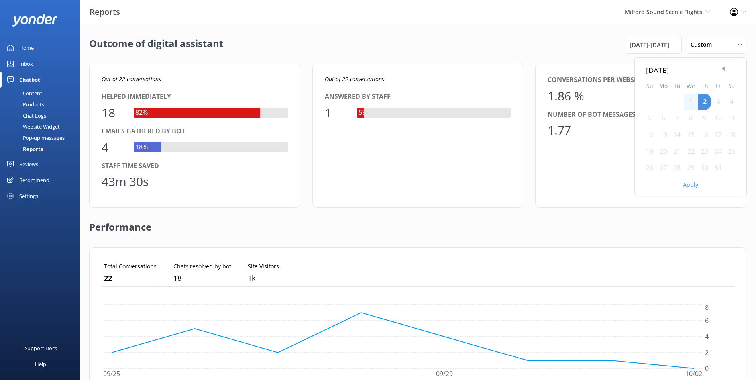
click at [724, 71] on span "Previous Month" at bounding box center [723, 69] width 8 height 8
click at [727, 69] on span "Previous Month" at bounding box center [723, 69] width 8 height 8
click at [678, 103] on div "1" at bounding box center [677, 102] width 14 height 17
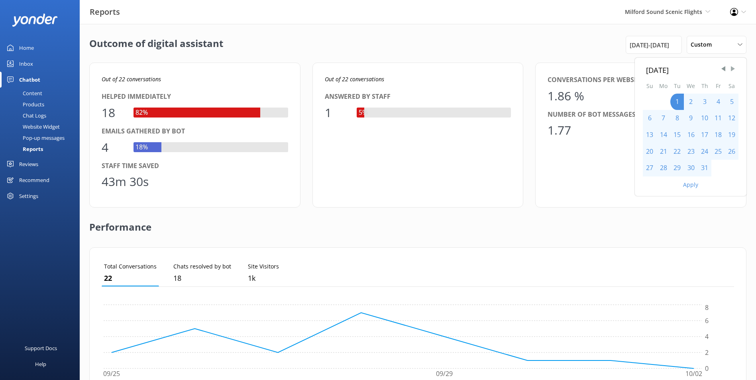
click at [737, 70] on span "Next Month" at bounding box center [733, 69] width 8 height 8
click at [676, 166] on div "30" at bounding box center [677, 168] width 14 height 17
click at [684, 185] on button "Apply" at bounding box center [690, 185] width 15 height 6
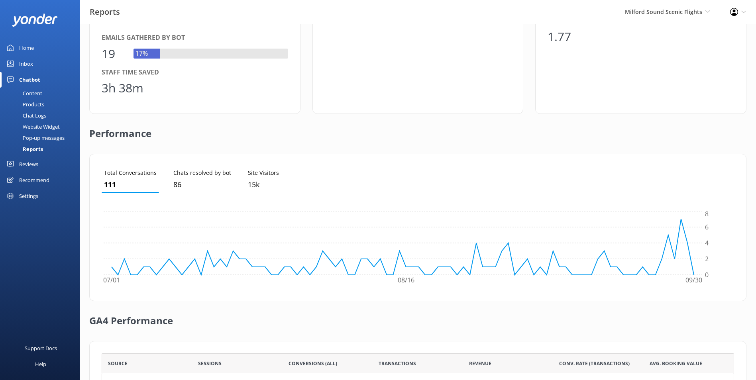
scroll to position [0, 0]
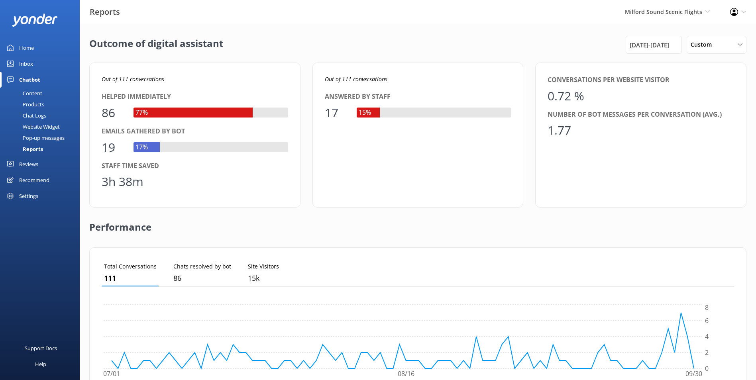
click at [34, 168] on div "Reviews" at bounding box center [28, 164] width 19 height 16
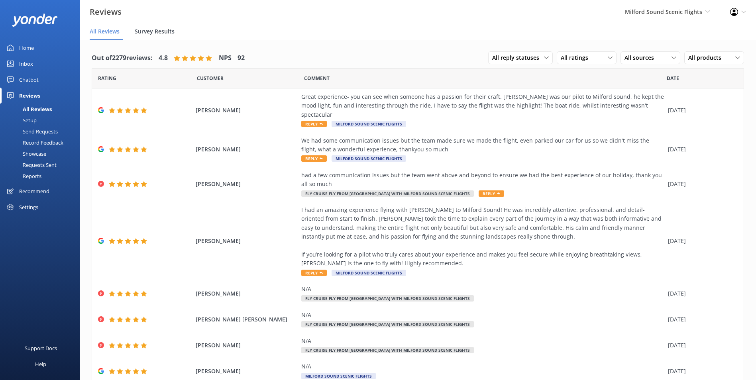
click at [164, 28] on span "Survey Results" at bounding box center [155, 32] width 40 height 8
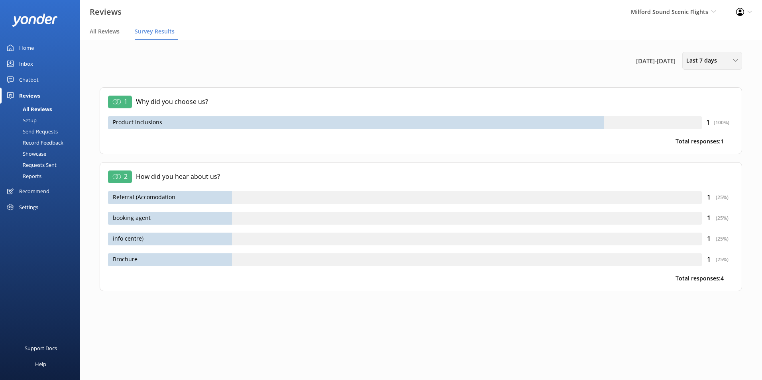
click at [729, 59] on div "Last 7 days" at bounding box center [712, 60] width 56 height 9
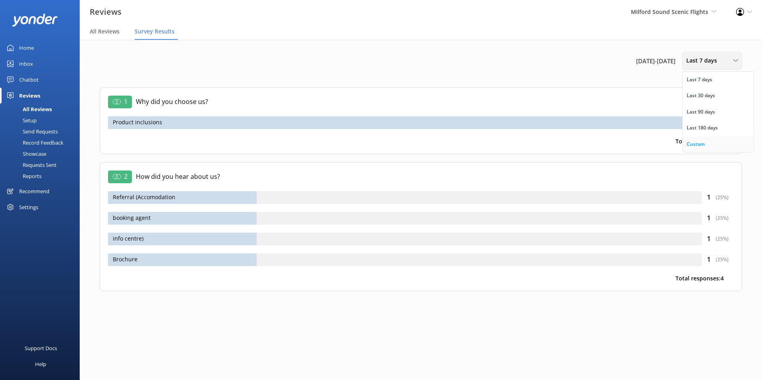
click at [712, 142] on link "Custom" at bounding box center [718, 144] width 71 height 16
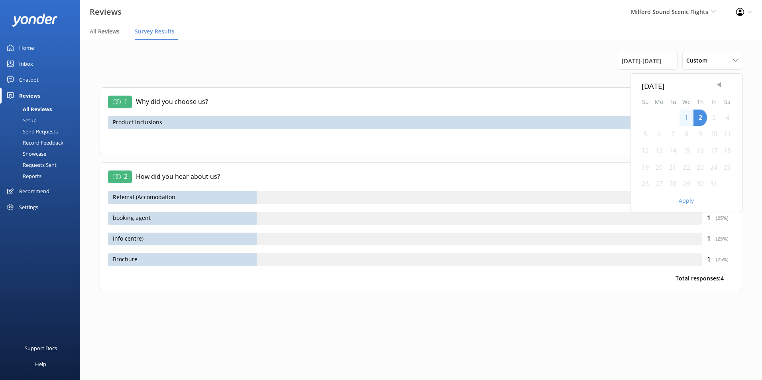
click at [719, 81] on span "Previous Month" at bounding box center [719, 85] width 8 height 8
click at [720, 85] on span "Previous Month" at bounding box center [719, 85] width 8 height 8
click at [674, 114] on div "1" at bounding box center [673, 118] width 14 height 17
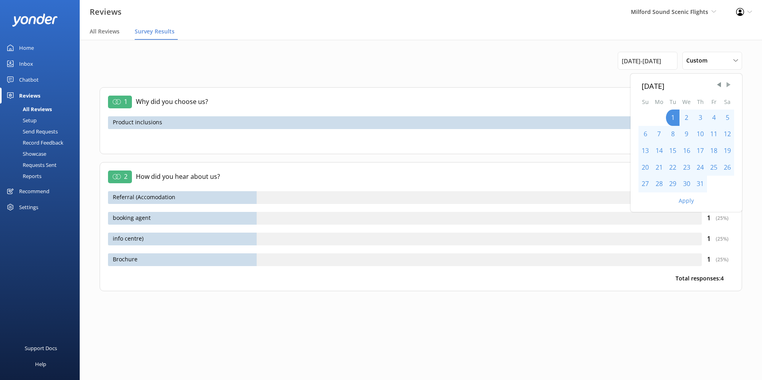
click at [731, 87] on span "Next Month" at bounding box center [729, 85] width 8 height 8
click at [674, 182] on div "30" at bounding box center [673, 184] width 14 height 17
click at [690, 204] on button "Apply" at bounding box center [686, 201] width 15 height 6
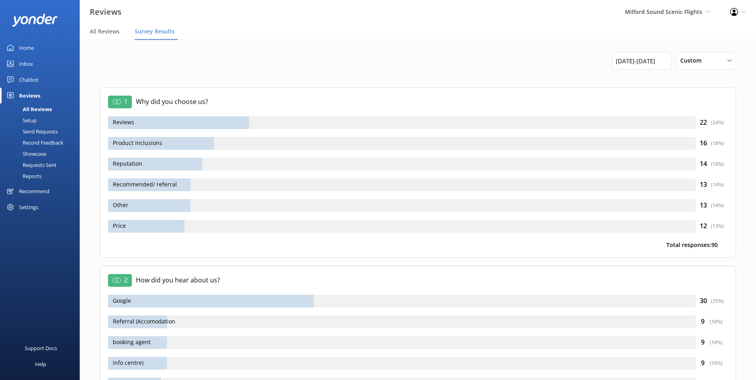
click at [46, 178] on link "Reports" at bounding box center [42, 176] width 75 height 11
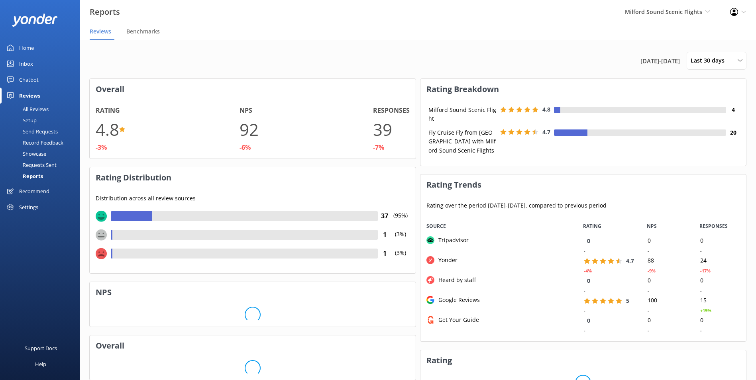
scroll to position [120, 320]
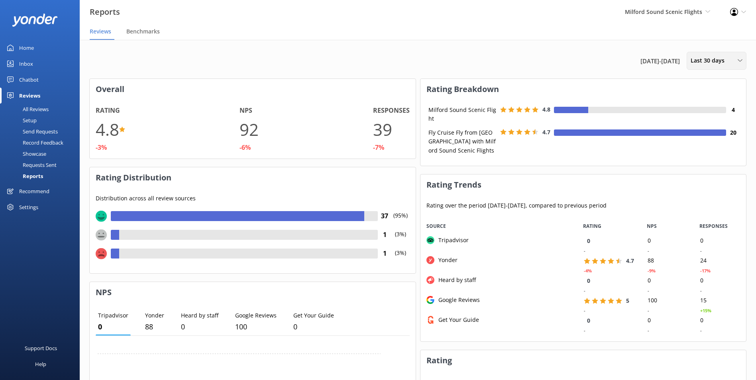
click at [694, 59] on span "Last 30 days" at bounding box center [710, 60] width 39 height 9
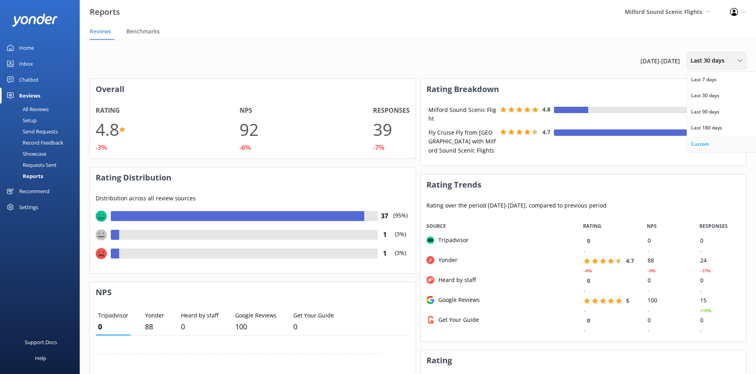
click at [707, 139] on link "Custom" at bounding box center [722, 144] width 71 height 16
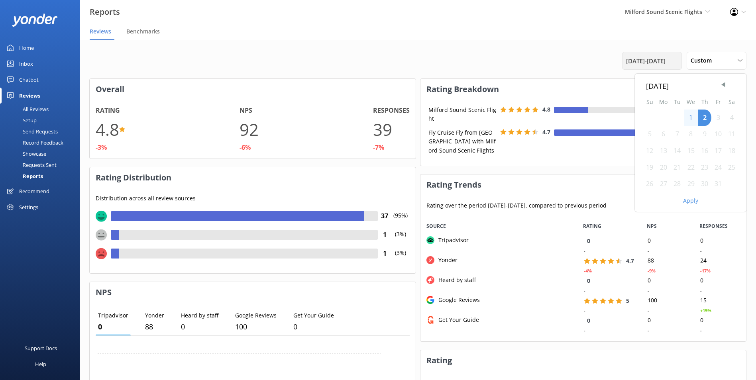
click at [652, 64] on span "2nd Sep 25 - 2nd Oct 25" at bounding box center [645, 61] width 39 height 10
click at [650, 63] on span "2nd Sep 25 - 2nd Oct 25" at bounding box center [645, 61] width 39 height 10
drag, startPoint x: 717, startPoint y: 81, endPoint x: 718, endPoint y: 86, distance: 4.8
click at [717, 85] on div "October 2025" at bounding box center [690, 86] width 89 height 12
click at [719, 86] on div "October 2025" at bounding box center [690, 86] width 89 height 12
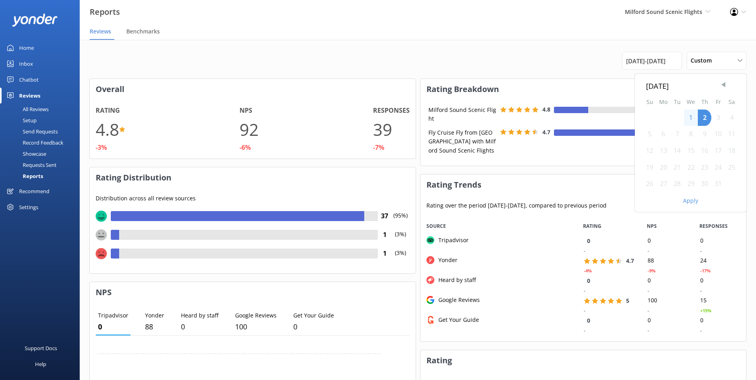
click at [721, 84] on span "Previous Month" at bounding box center [723, 85] width 8 height 8
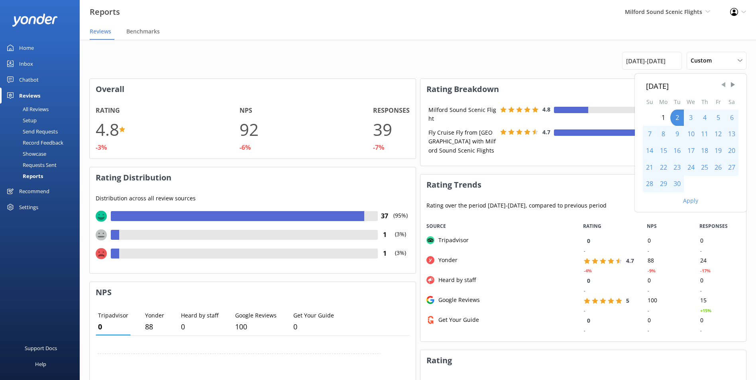
click at [721, 84] on span "Previous Month" at bounding box center [723, 85] width 8 height 8
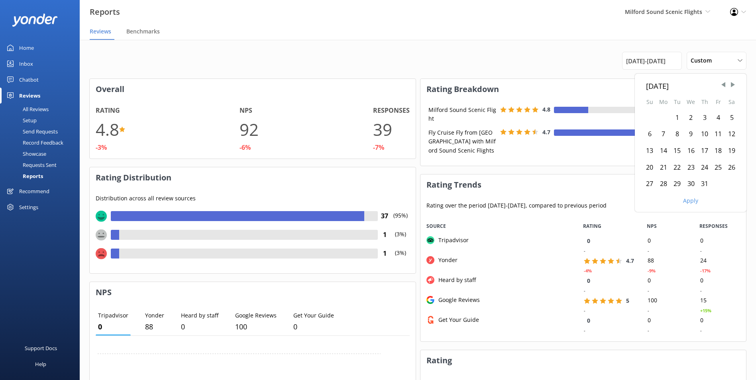
click at [676, 111] on div "1" at bounding box center [677, 118] width 14 height 17
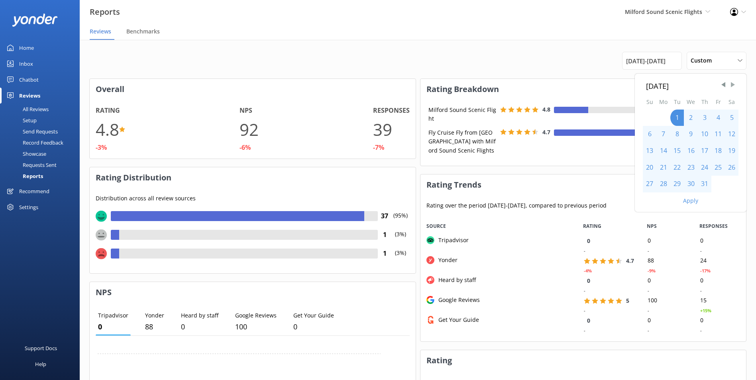
click at [729, 85] on span "Next Month" at bounding box center [733, 85] width 8 height 8
click at [678, 184] on div "30" at bounding box center [677, 184] width 14 height 17
click at [693, 200] on button "Apply" at bounding box center [690, 201] width 15 height 6
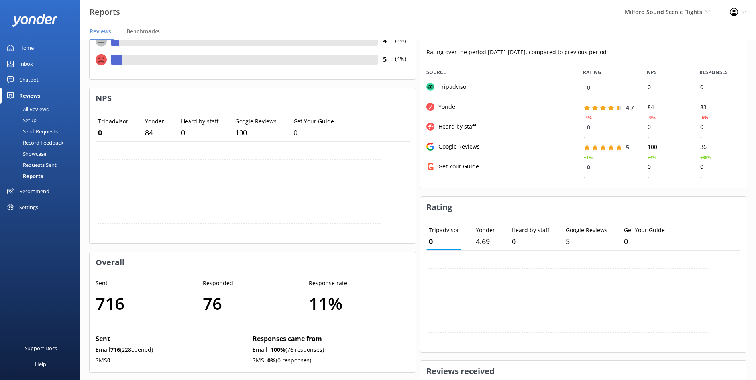
scroll to position [187, 0]
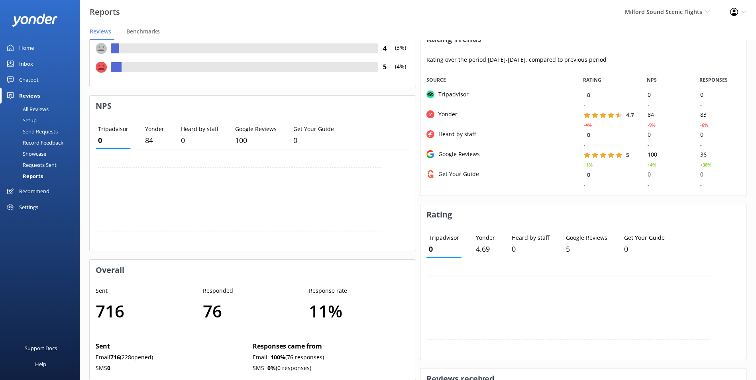
click at [39, 151] on div "Showcase" at bounding box center [25, 153] width 41 height 11
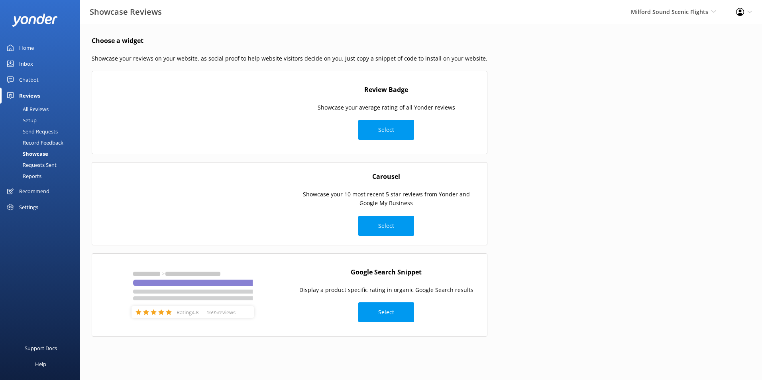
click at [45, 131] on div "Send Requests" at bounding box center [31, 131] width 53 height 11
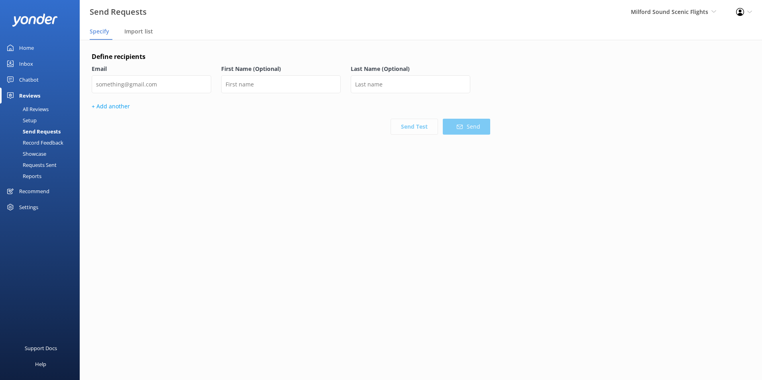
click at [36, 118] on div "Setup" at bounding box center [21, 120] width 32 height 11
click at [26, 60] on div "Inbox" at bounding box center [26, 64] width 14 height 16
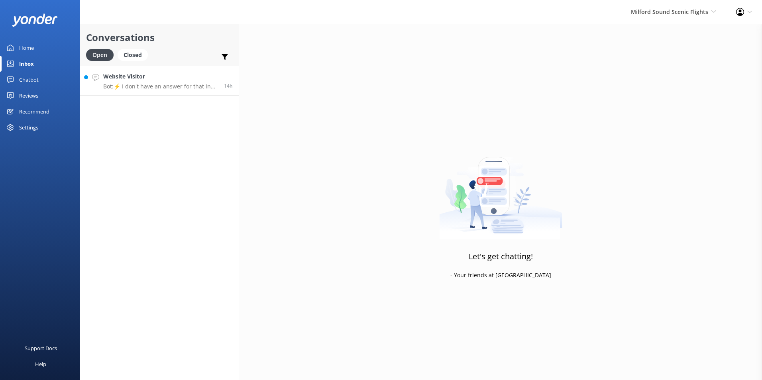
click at [191, 74] on h4 "Website Visitor" at bounding box center [160, 76] width 115 height 9
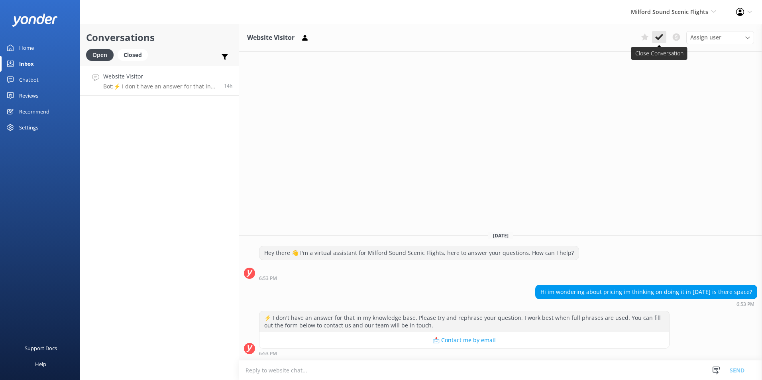
click at [656, 34] on icon at bounding box center [659, 37] width 8 height 8
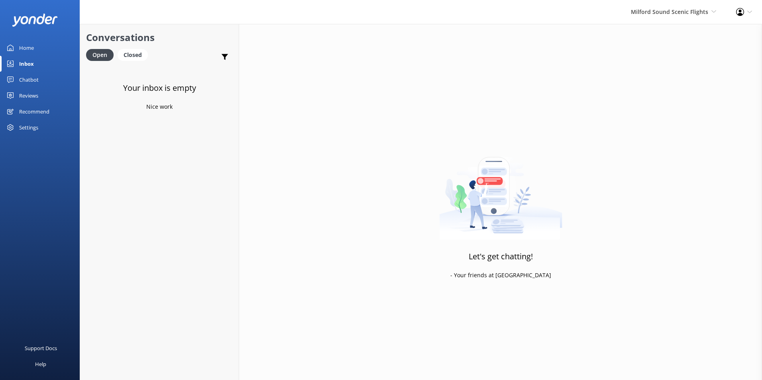
click at [26, 50] on div "Home" at bounding box center [26, 48] width 15 height 16
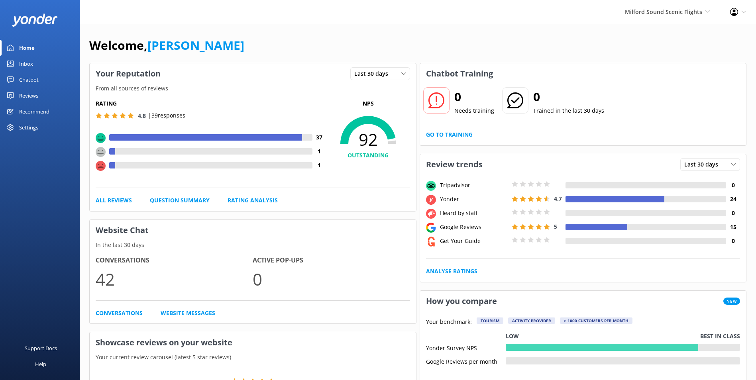
click at [24, 97] on div "Reviews" at bounding box center [28, 96] width 19 height 16
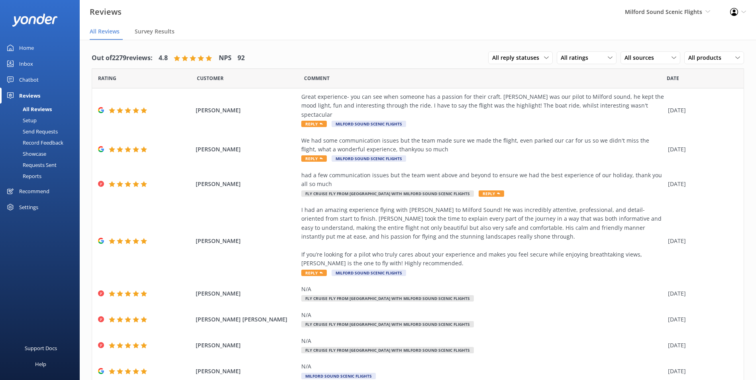
click at [45, 194] on div "Recommend" at bounding box center [34, 191] width 30 height 16
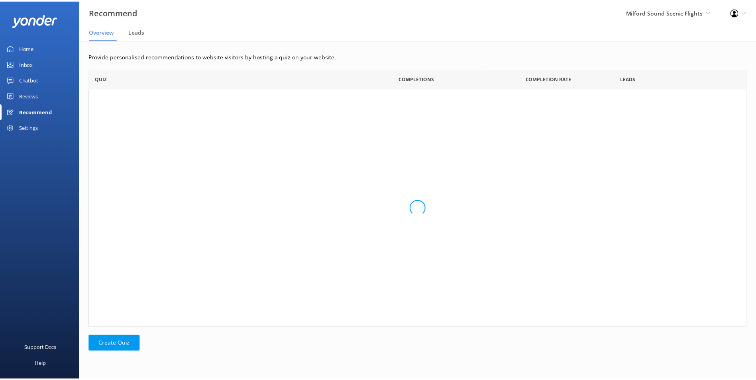
scroll to position [253, 657]
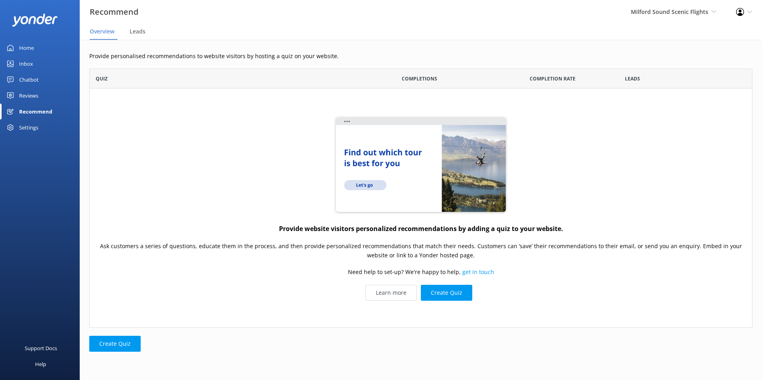
click at [22, 73] on div "Chatbot" at bounding box center [29, 80] width 20 height 16
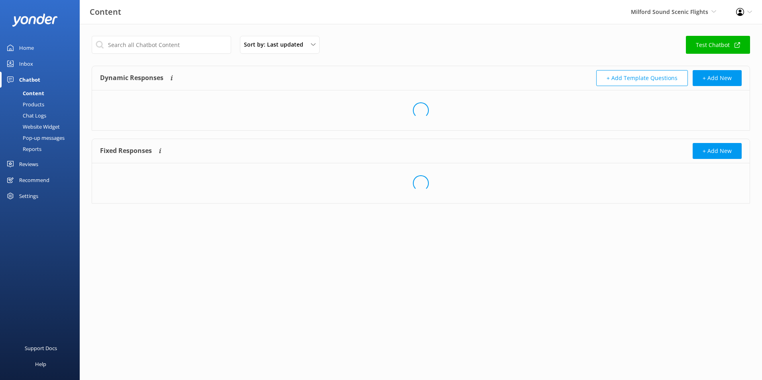
click at [22, 64] on div "Inbox" at bounding box center [26, 64] width 14 height 16
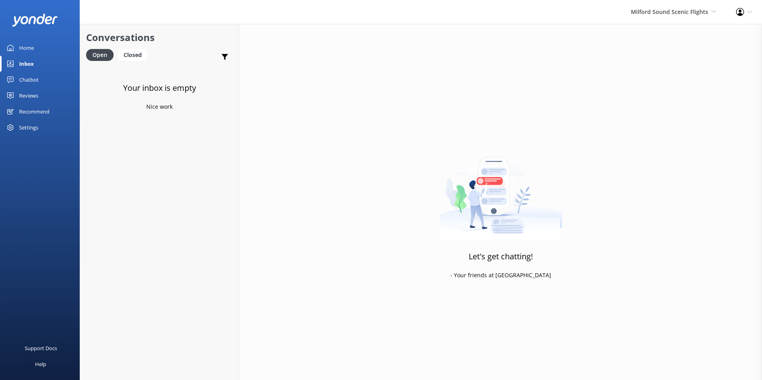
click at [29, 81] on div "Chatbot" at bounding box center [29, 80] width 20 height 16
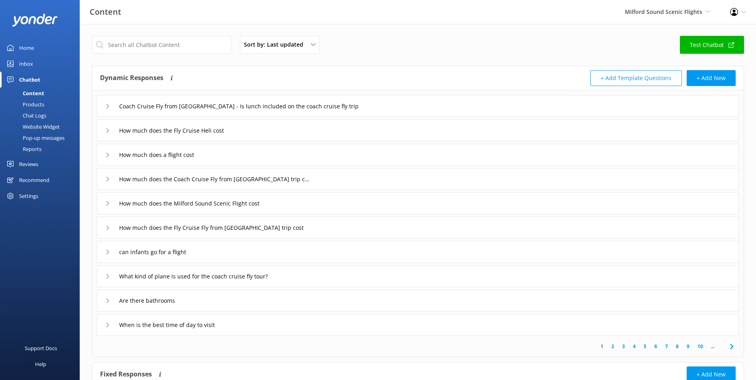
click at [28, 49] on div "Home" at bounding box center [26, 48] width 15 height 16
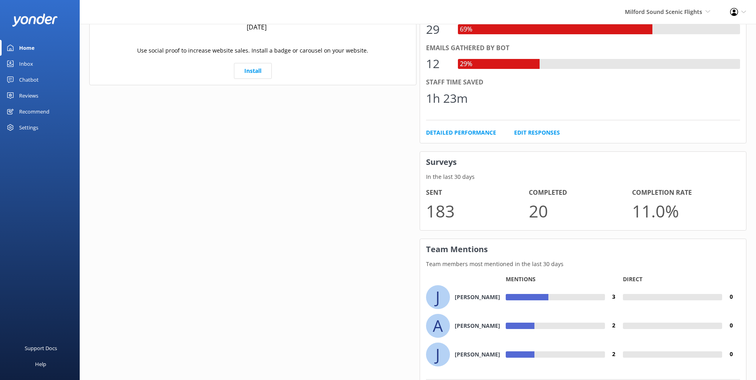
scroll to position [485, 0]
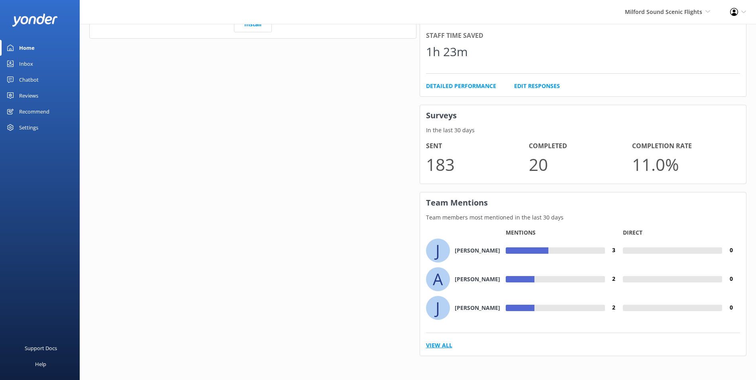
click at [432, 346] on link "View All" at bounding box center [439, 345] width 26 height 9
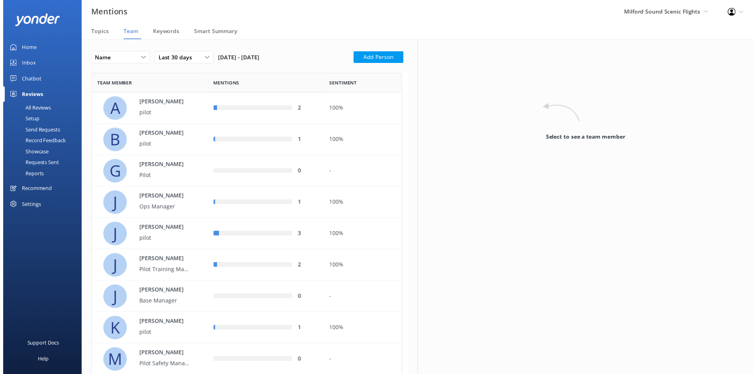
scroll to position [461, 310]
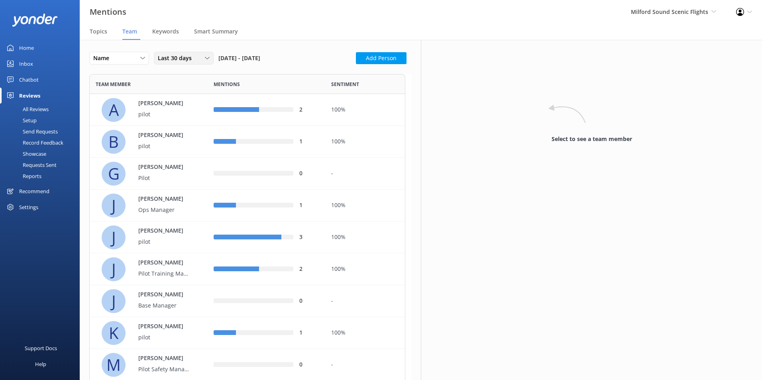
click at [191, 63] on div "Last 30 days Last 7 days Last 30 days Last 90 days Last 180 days Custom" at bounding box center [184, 58] width 60 height 13
click at [211, 28] on span "Smart Summary" at bounding box center [216, 32] width 44 height 8
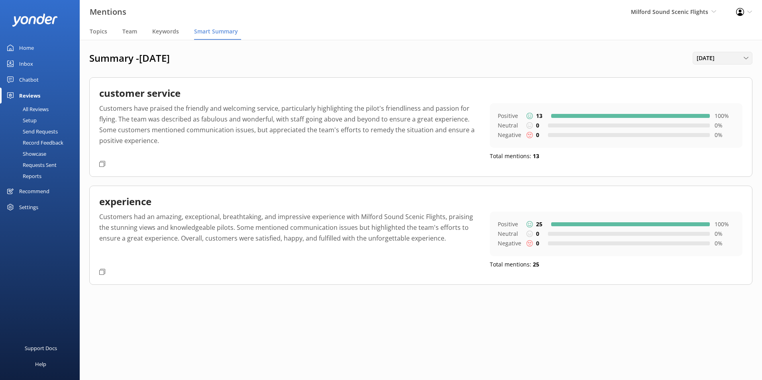
drag, startPoint x: 731, startPoint y: 58, endPoint x: 731, endPoint y: 62, distance: 4.0
click at [719, 58] on span "[DATE]" at bounding box center [708, 58] width 23 height 9
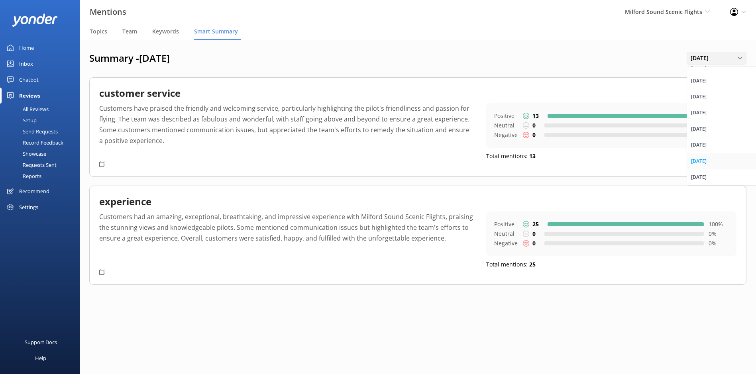
scroll to position [6, 0]
click at [708, 169] on link "[DATE]" at bounding box center [722, 177] width 71 height 16
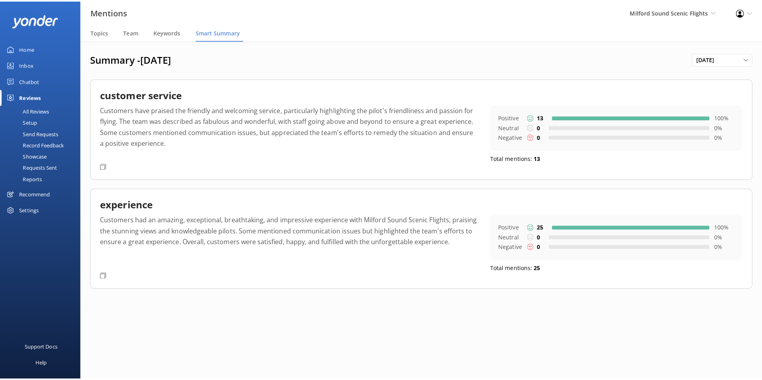
scroll to position [0, 0]
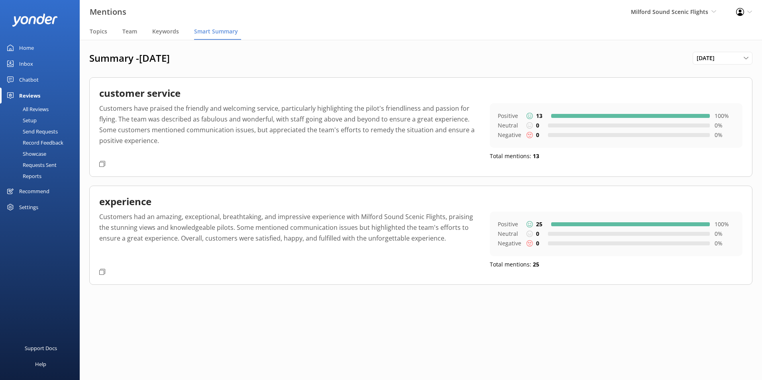
click at [302, 130] on p "Customers have praised the friendly and welcoming service, particularly highlig…" at bounding box center [288, 130] width 379 height 54
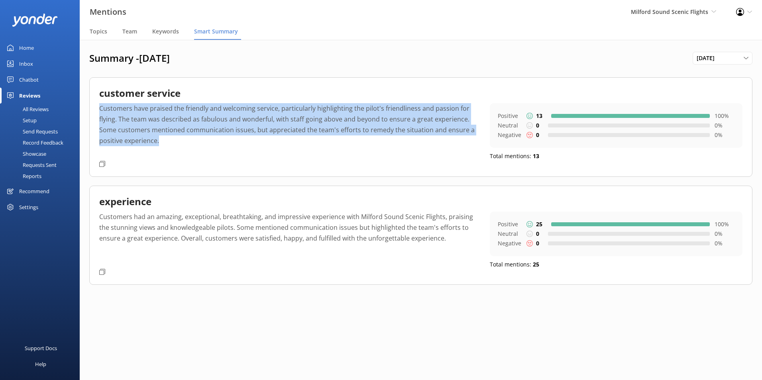
drag, startPoint x: 190, startPoint y: 140, endPoint x: 99, endPoint y: 104, distance: 97.3
click at [99, 104] on p "Customers have praised the friendly and welcoming service, particularly highlig…" at bounding box center [288, 130] width 379 height 54
copy p "Customers have praised the friendly and welcoming service, particularly highlig…"
click at [265, 246] on p "Customers had an amazing, exceptional, breathtaking, and impressive experience …" at bounding box center [288, 239] width 379 height 54
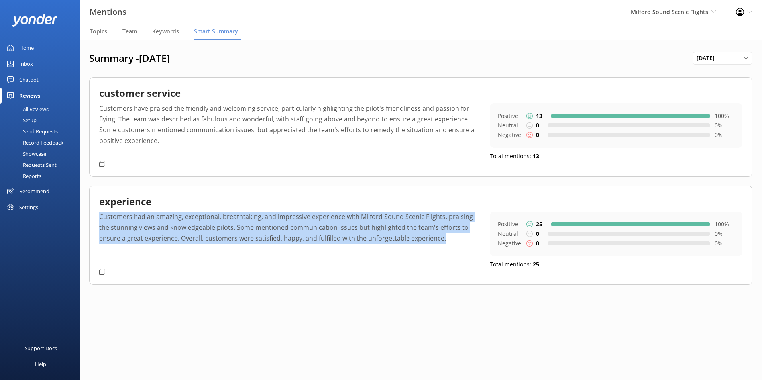
drag, startPoint x: 454, startPoint y: 240, endPoint x: 101, endPoint y: 218, distance: 353.8
click at [101, 218] on p "Customers had an amazing, exceptional, breathtaking, and impressive experience …" at bounding box center [288, 239] width 379 height 54
copy p "Customers had an amazing, exceptional, breathtaking, and impressive experience …"
click at [133, 33] on span "Team" at bounding box center [129, 32] width 15 height 8
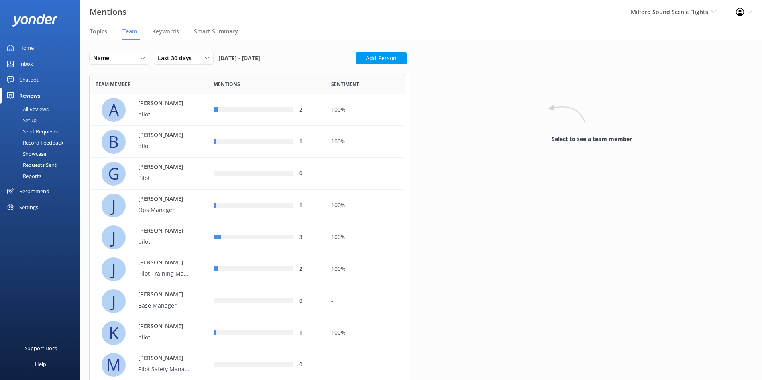
scroll to position [461, 310]
click at [194, 54] on span "Last 30 days" at bounding box center [177, 58] width 39 height 9
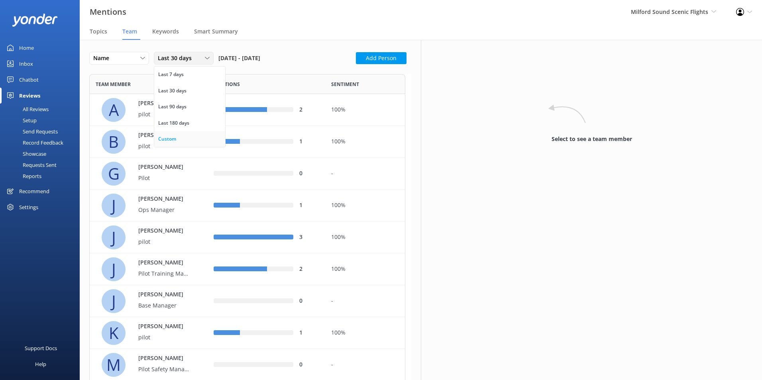
click at [189, 138] on link "Custom" at bounding box center [189, 139] width 71 height 16
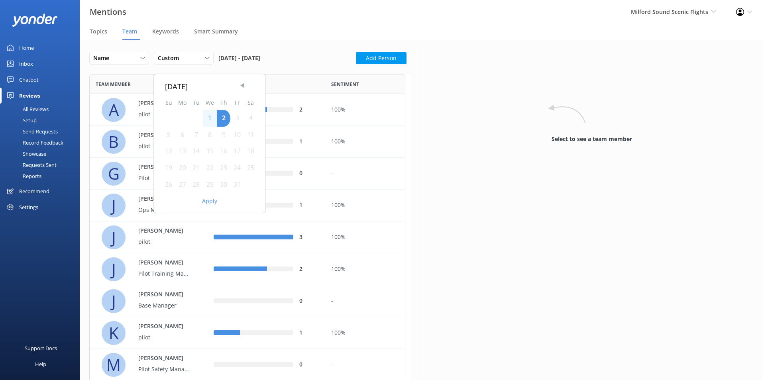
click at [244, 88] on span "Previous Month" at bounding box center [242, 85] width 8 height 8
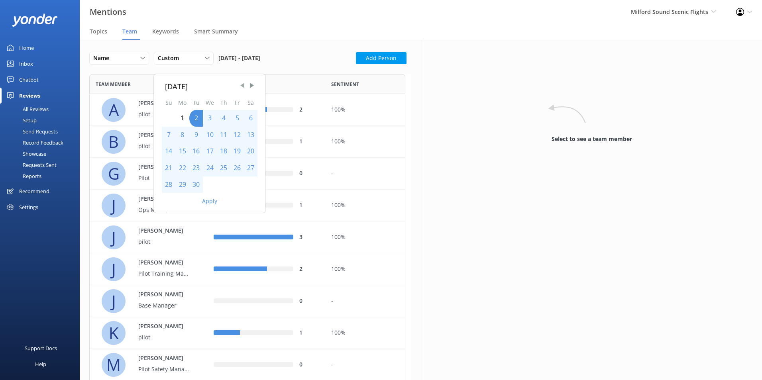
click at [244, 88] on span "Previous Month" at bounding box center [242, 85] width 8 height 8
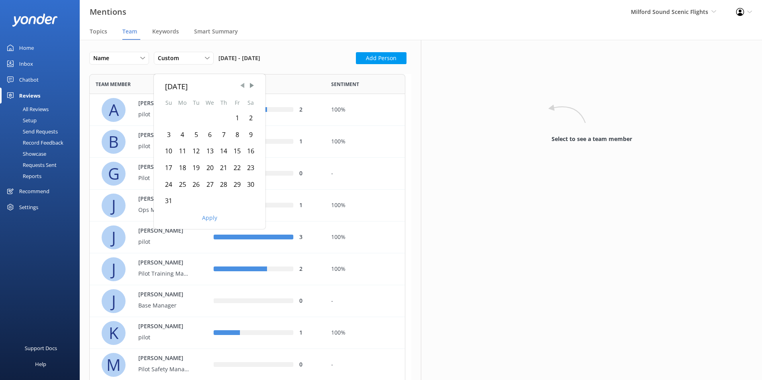
click at [244, 84] on span "Previous Month" at bounding box center [242, 85] width 8 height 8
drag, startPoint x: 197, startPoint y: 116, endPoint x: 206, endPoint y: 117, distance: 8.8
click at [199, 116] on div "1" at bounding box center [196, 118] width 14 height 17
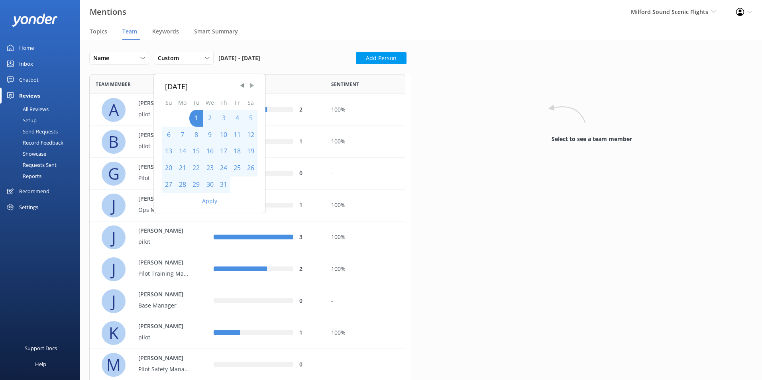
click at [253, 85] on span "Next Month" at bounding box center [252, 85] width 8 height 8
click at [194, 181] on div "30" at bounding box center [196, 185] width 14 height 17
click at [205, 199] on button "Apply" at bounding box center [209, 201] width 15 height 6
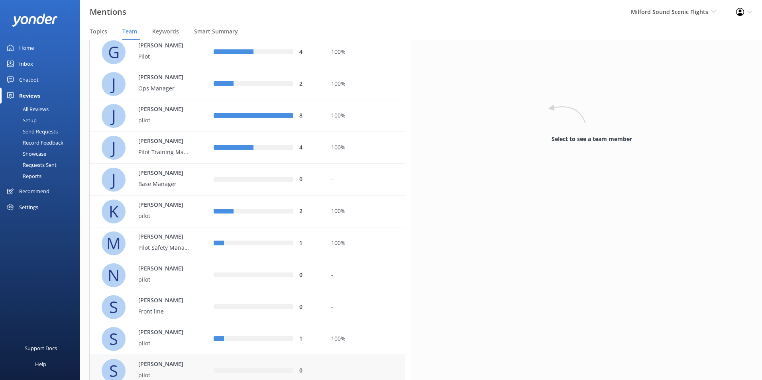
scroll to position [185, 0]
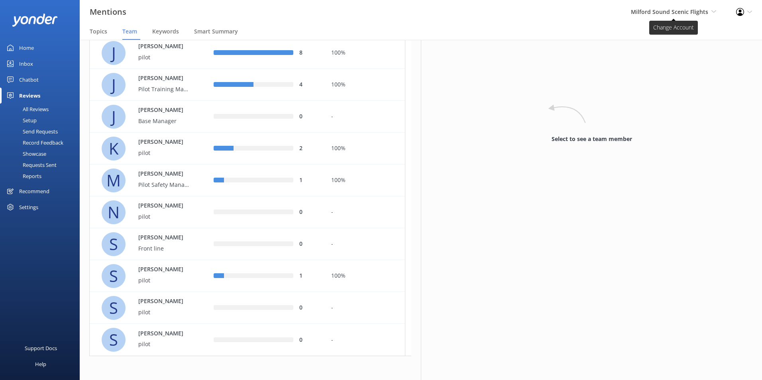
click at [692, 10] on span "Milford Sound Scenic Flights" at bounding box center [669, 12] width 77 height 8
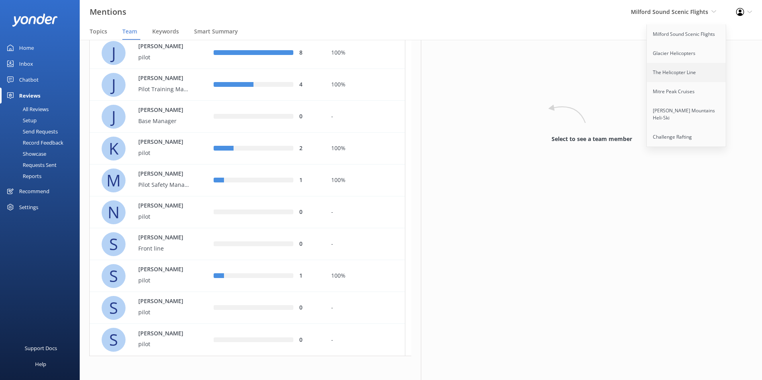
click at [685, 76] on link "The Helicopter Line" at bounding box center [687, 72] width 80 height 19
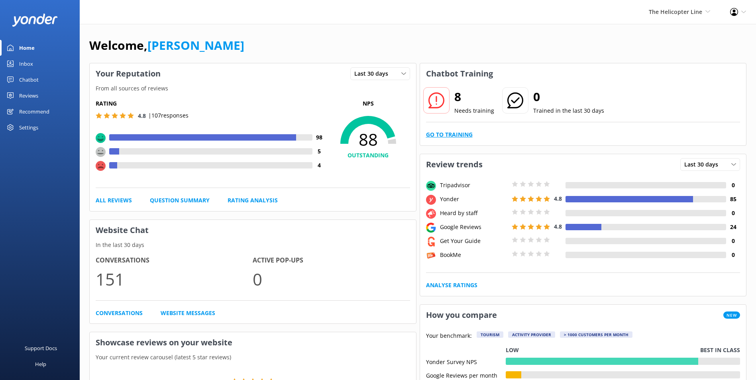
click at [449, 138] on link "Go to Training" at bounding box center [449, 134] width 47 height 9
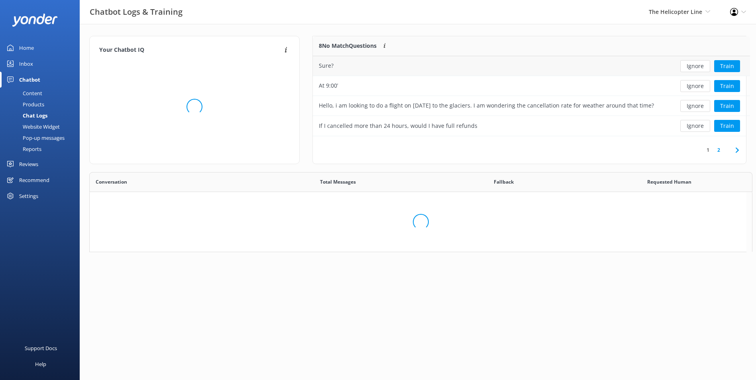
scroll to position [94, 427]
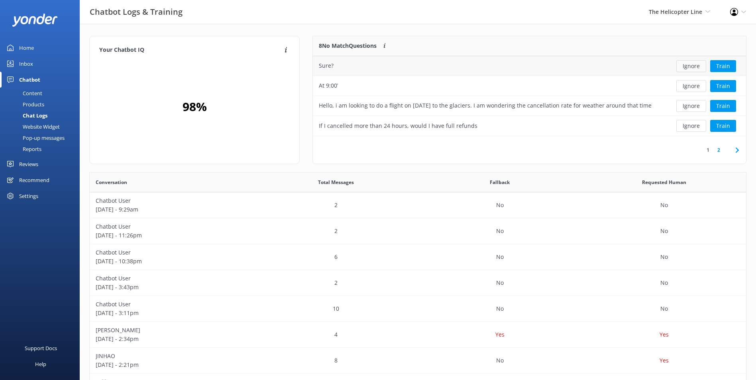
click at [682, 67] on button "Ignore" at bounding box center [691, 66] width 30 height 12
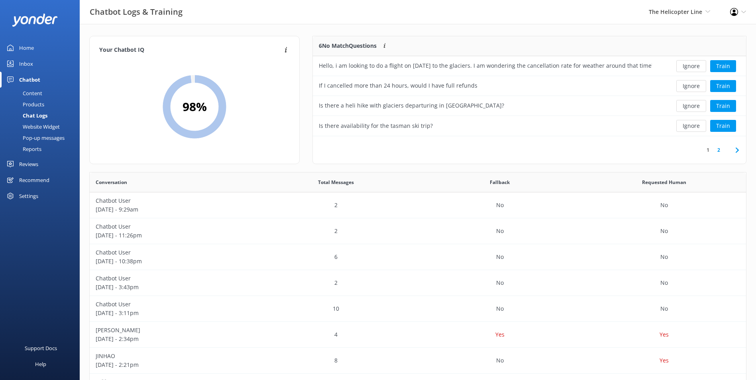
click at [687, 71] on button "Ignore" at bounding box center [691, 66] width 30 height 12
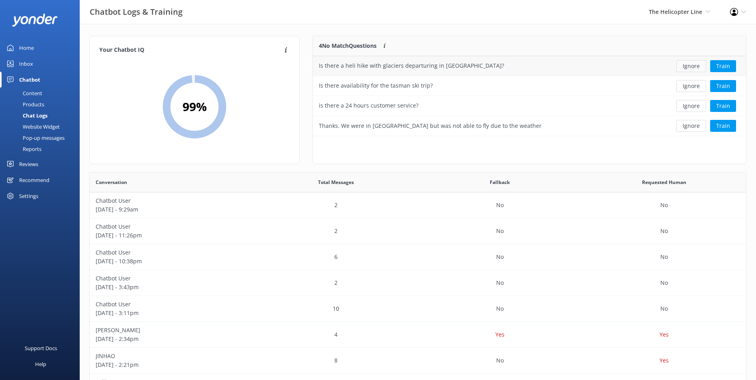
click at [689, 64] on button "Ignore" at bounding box center [691, 66] width 30 height 12
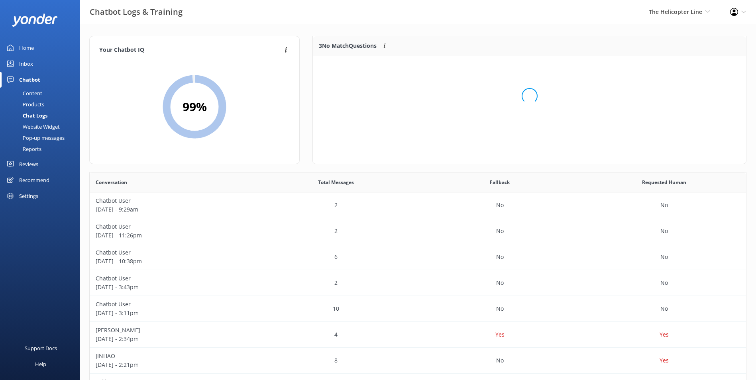
scroll to position [74, 427]
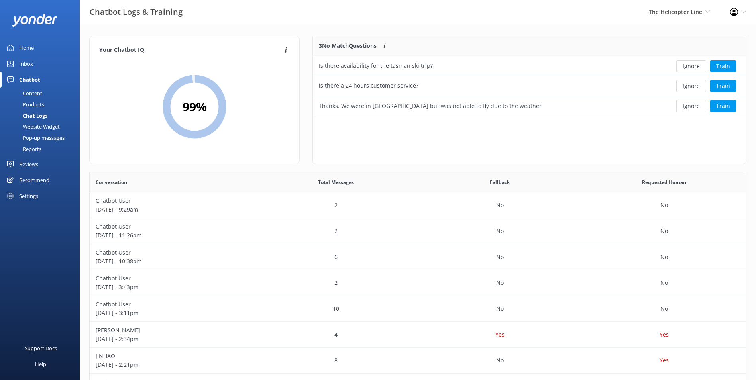
click at [689, 64] on button "Ignore" at bounding box center [691, 66] width 30 height 12
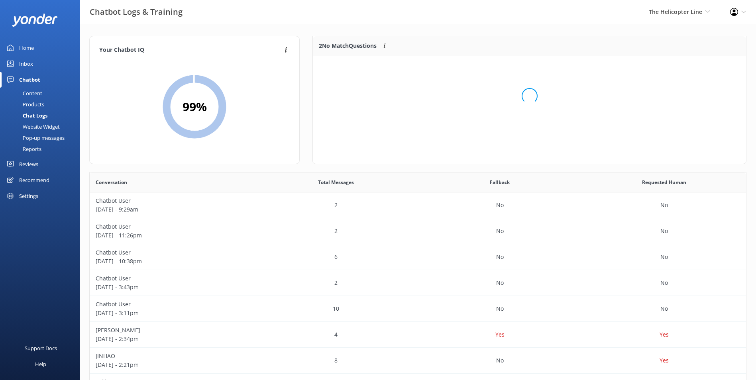
scroll to position [54, 427]
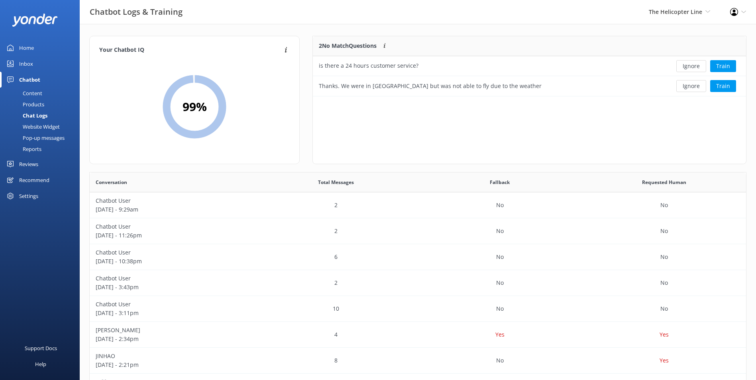
click at [689, 64] on button "Ignore" at bounding box center [691, 66] width 30 height 12
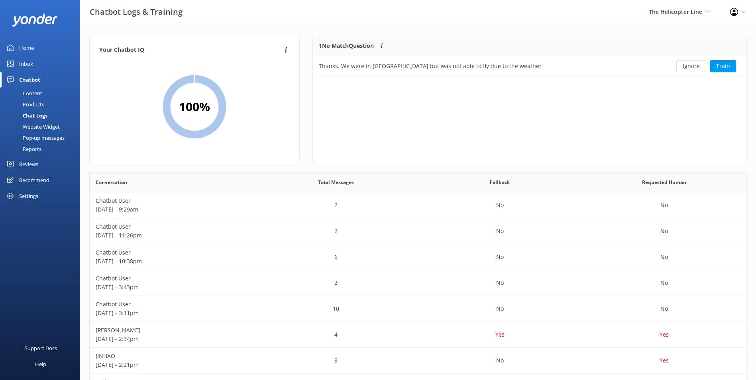
scroll to position [34, 427]
click at [689, 64] on button "Ignore" at bounding box center [691, 66] width 30 height 12
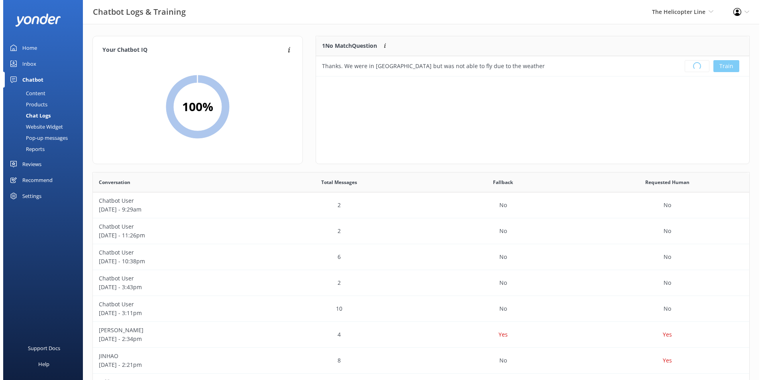
scroll to position [94, 427]
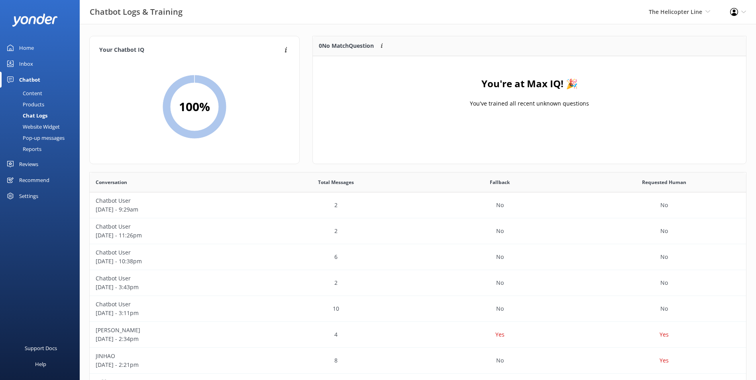
click at [51, 64] on link "Inbox" at bounding box center [40, 64] width 80 height 16
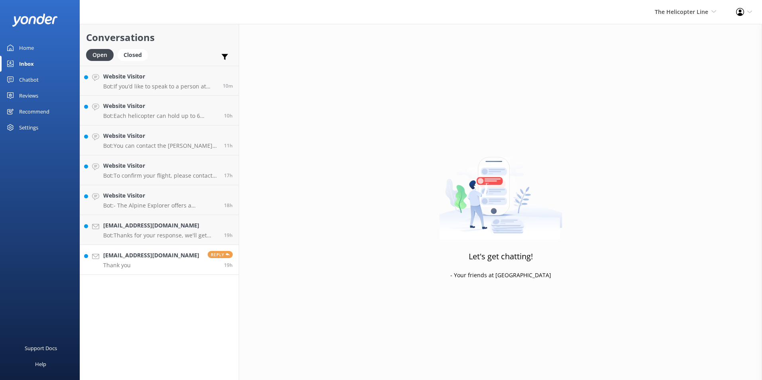
click at [199, 266] on link "1846826251@163.com Thank you Reply 19h" at bounding box center [159, 260] width 159 height 30
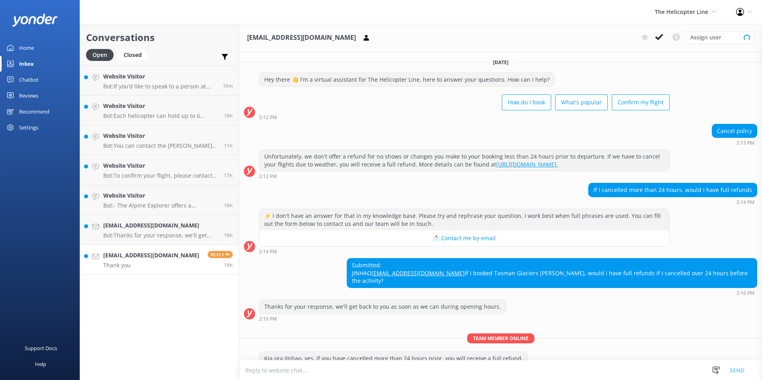
scroll to position [51, 0]
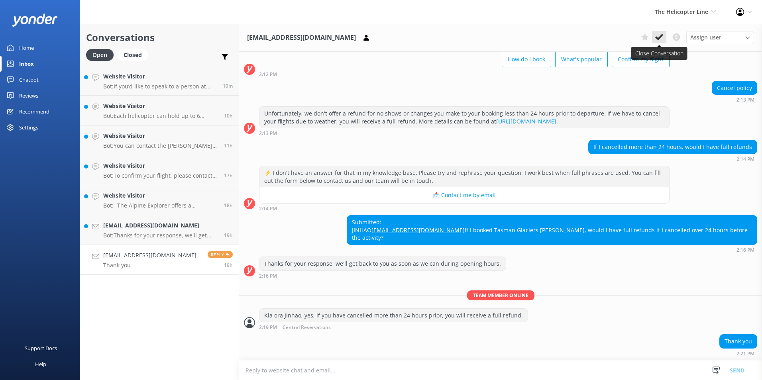
click at [658, 40] on use at bounding box center [659, 37] width 8 height 6
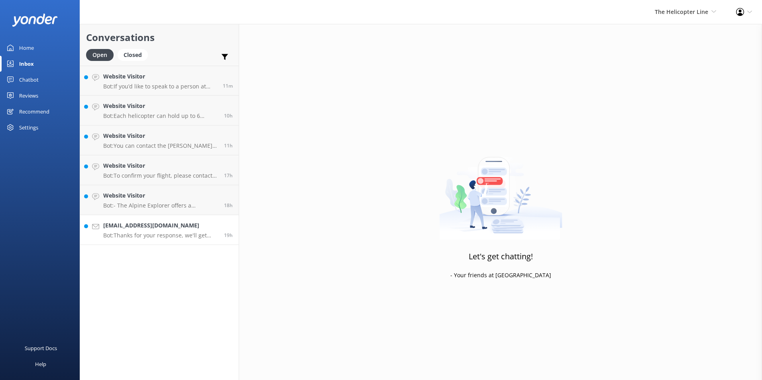
click at [178, 218] on link "hard_natalie@hotmail.com Bot: Thanks for your response, we'll get back to you a…" at bounding box center [159, 230] width 159 height 30
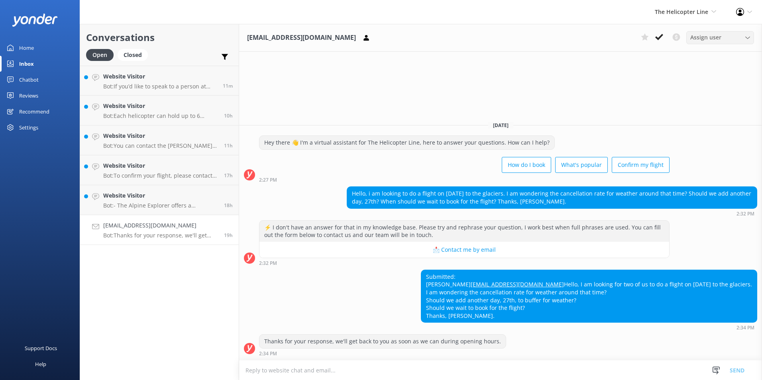
click at [730, 33] on div "Assign user" at bounding box center [720, 37] width 64 height 9
click at [723, 103] on div "Central Reservations" at bounding box center [715, 102] width 48 height 8
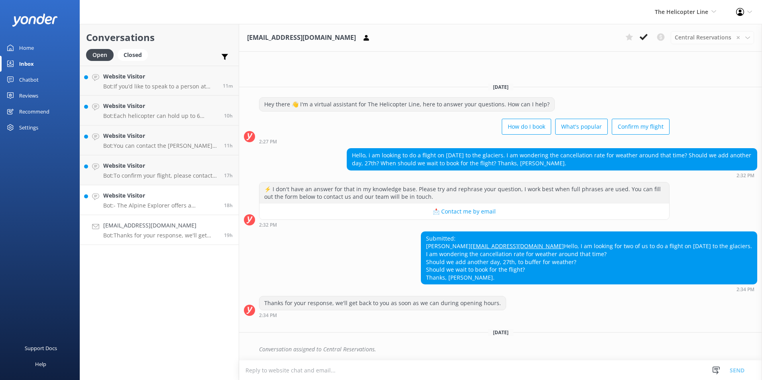
click at [168, 201] on div "Website Visitor Bot: - The Alpine Explorer offers a helicopter flight over the …" at bounding box center [160, 200] width 115 height 18
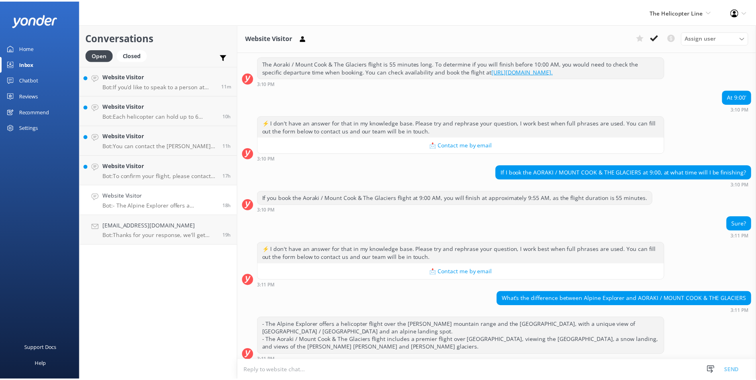
scroll to position [100, 0]
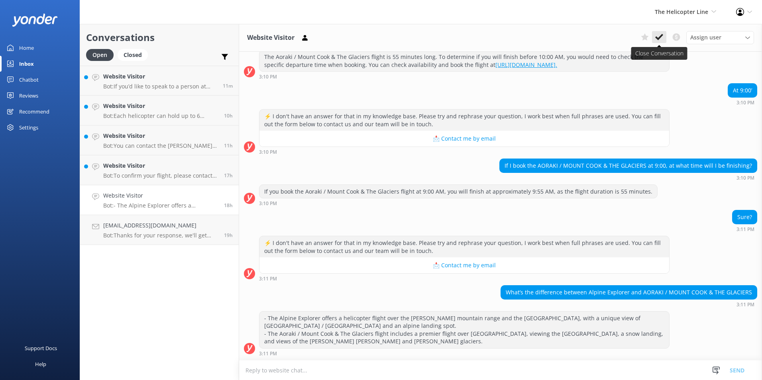
click at [662, 37] on icon at bounding box center [659, 37] width 8 height 8
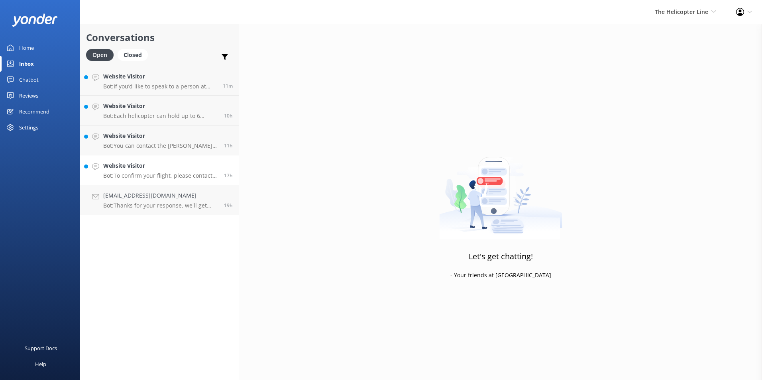
click at [172, 172] on p "Bot: To confirm your flight, please contact the relevant base: - Queenstown: qu…" at bounding box center [160, 175] width 115 height 7
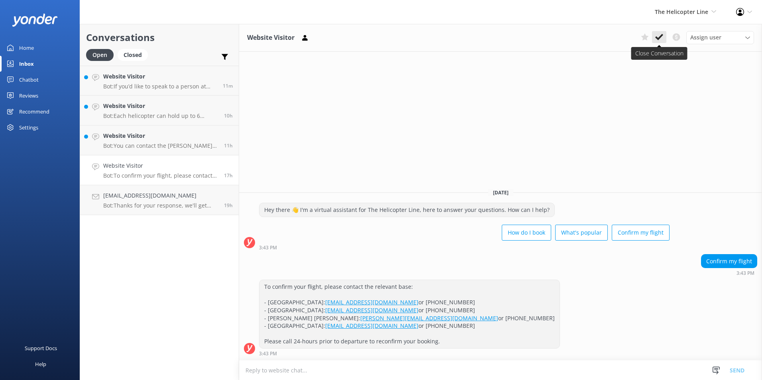
click at [662, 35] on use at bounding box center [659, 37] width 8 height 6
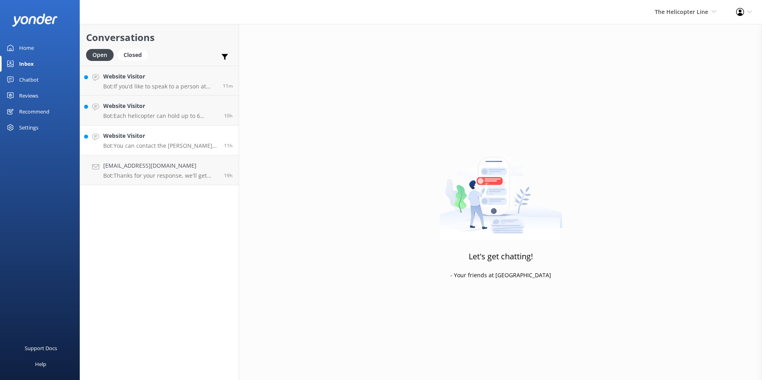
click at [149, 149] on p "Bot: You can contact the Franz Josef base directly by phone at +64 3 752 0767 o…" at bounding box center [160, 145] width 115 height 7
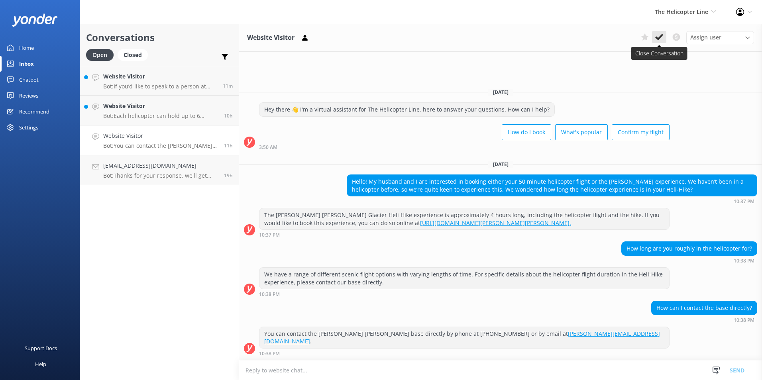
click at [662, 36] on use at bounding box center [659, 37] width 8 height 6
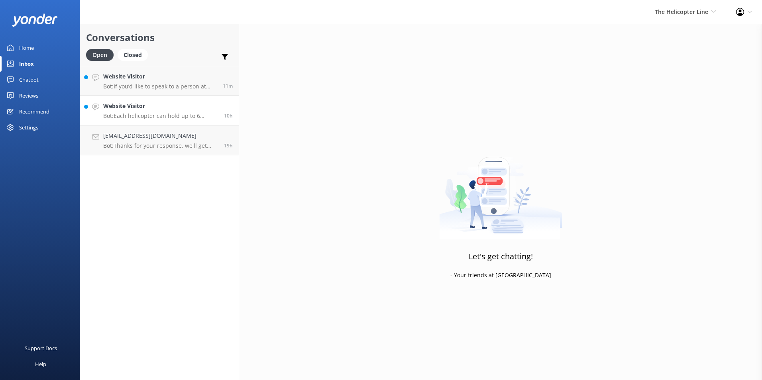
click at [175, 113] on p "Bot: Each helicopter can hold up to 6 passengers, depending on weights. If your…" at bounding box center [160, 115] width 115 height 7
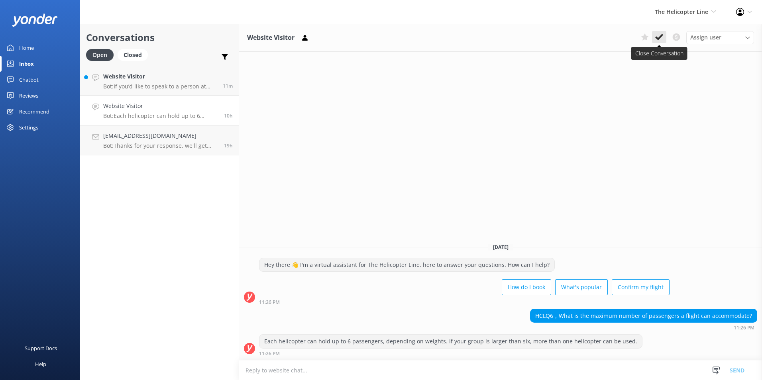
click at [662, 37] on icon at bounding box center [659, 37] width 8 height 8
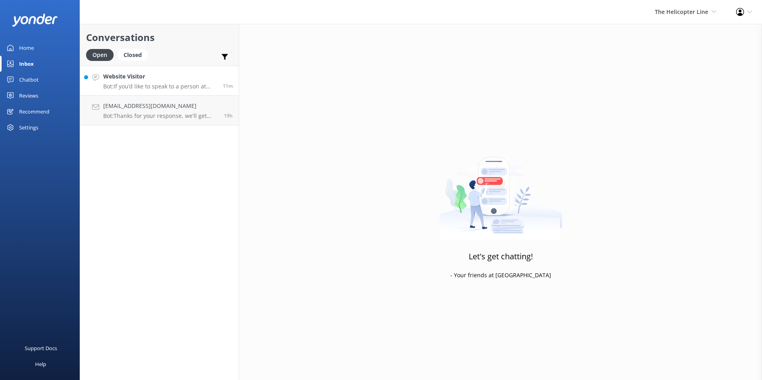
click at [157, 80] on h4 "Website Visitor" at bounding box center [160, 76] width 114 height 9
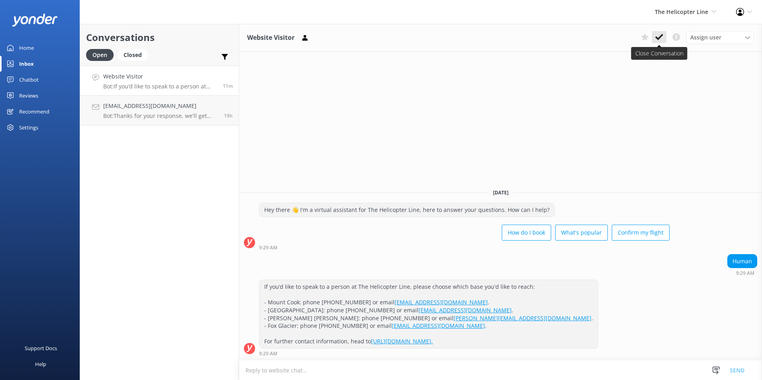
click at [659, 35] on icon at bounding box center [659, 37] width 8 height 8
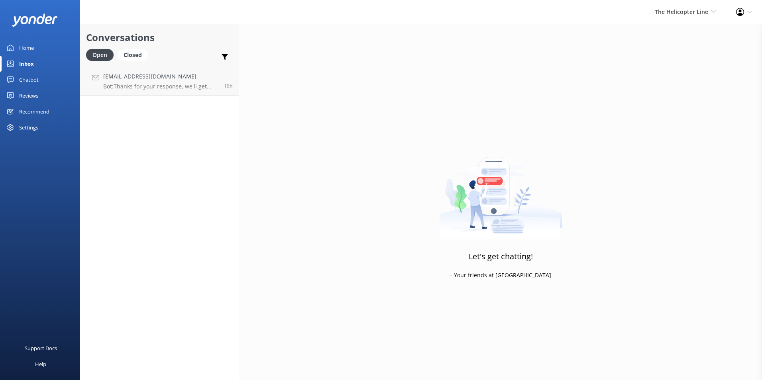
click at [35, 47] on link "Home" at bounding box center [40, 48] width 80 height 16
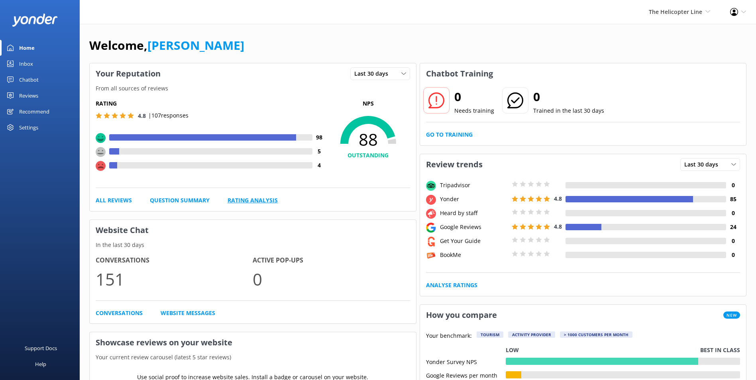
click at [271, 199] on link "Rating Analysis" at bounding box center [253, 200] width 50 height 9
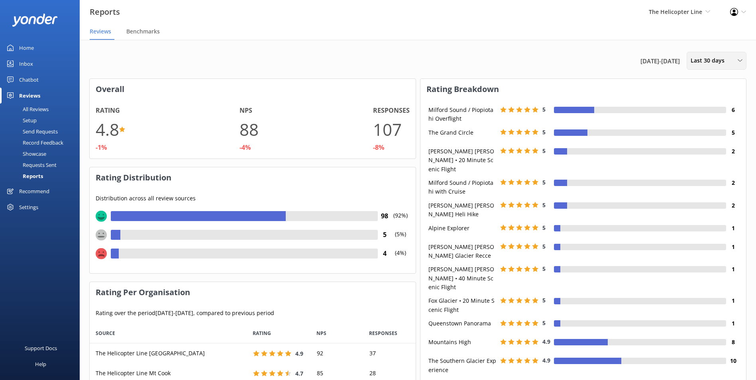
scroll to position [80, 320]
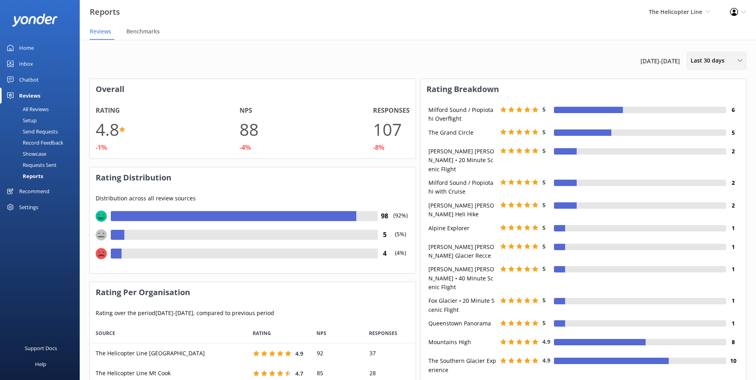
drag, startPoint x: 721, startPoint y: 64, endPoint x: 719, endPoint y: 75, distance: 11.7
click at [720, 65] on span "Last 30 days" at bounding box center [710, 60] width 39 height 9
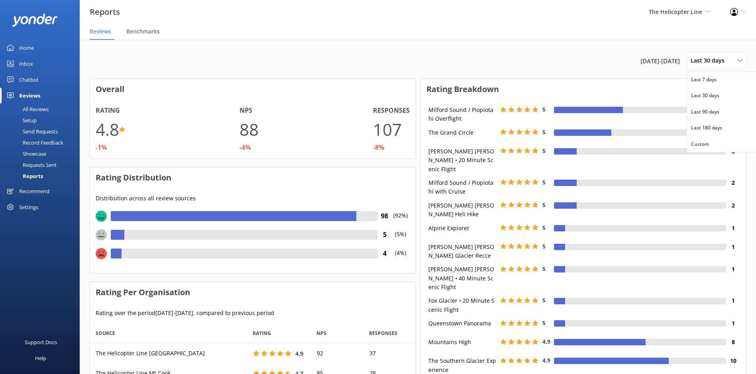
drag, startPoint x: 706, startPoint y: 143, endPoint x: 568, endPoint y: 108, distance: 142.7
click at [706, 143] on div "Custom" at bounding box center [700, 144] width 18 height 8
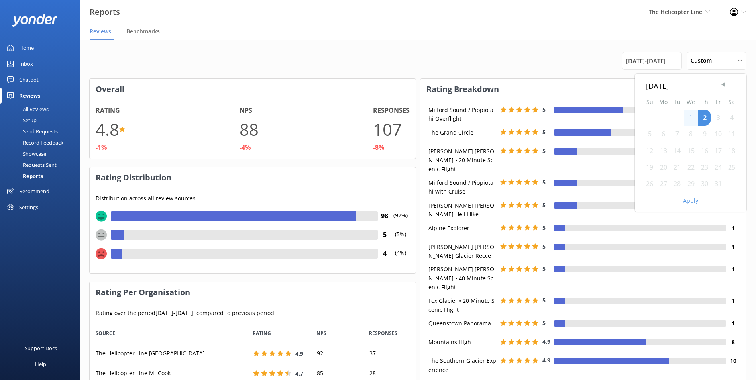
click at [726, 85] on span "Previous Month" at bounding box center [723, 85] width 8 height 8
click at [727, 85] on span "Previous Month" at bounding box center [723, 85] width 8 height 8
click at [674, 120] on div "1" at bounding box center [677, 118] width 14 height 17
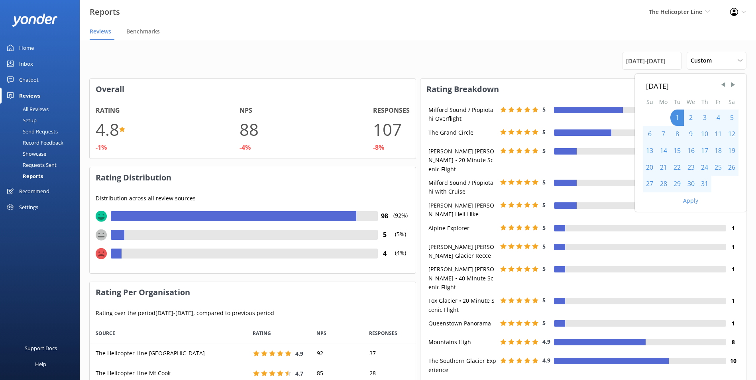
click at [737, 82] on div "July 2025" at bounding box center [691, 86] width 96 height 12
click at [733, 83] on span "Next Month" at bounding box center [733, 85] width 8 height 8
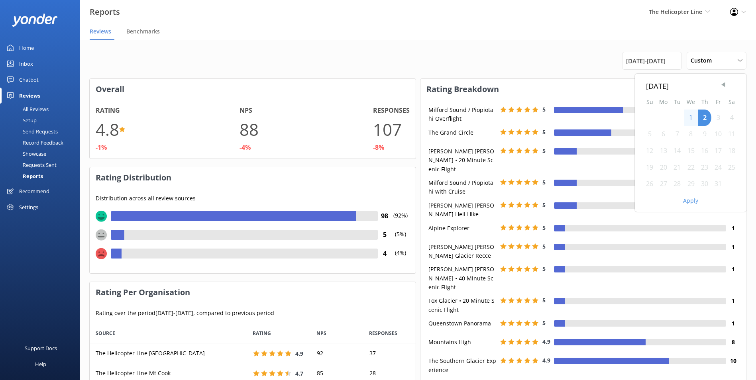
click at [722, 86] on span "Previous Month" at bounding box center [723, 85] width 8 height 8
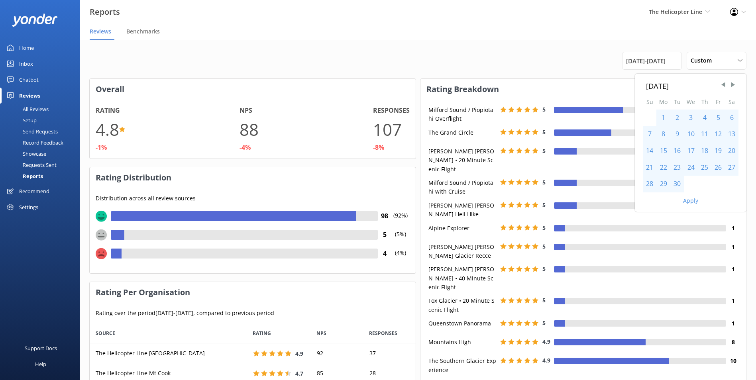
click at [676, 185] on div "30" at bounding box center [677, 184] width 14 height 17
click at [685, 200] on button "Apply" at bounding box center [690, 201] width 15 height 6
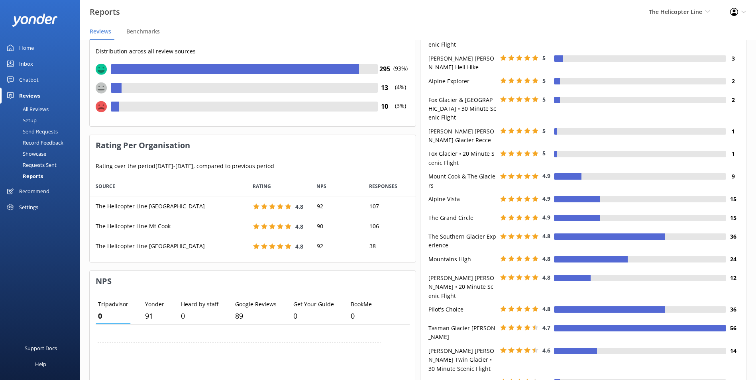
scroll to position [0, 0]
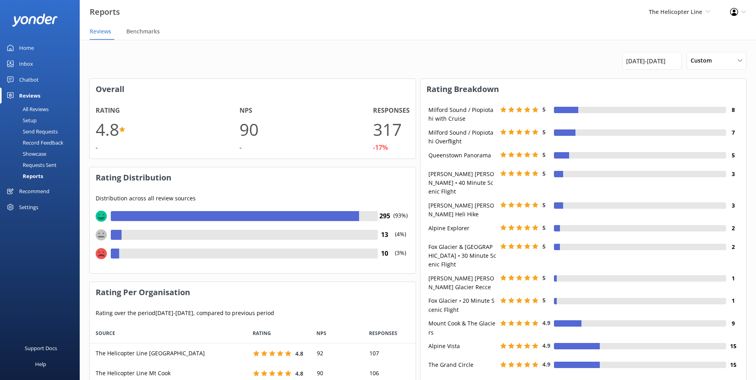
click at [33, 47] on div "Home" at bounding box center [26, 48] width 15 height 16
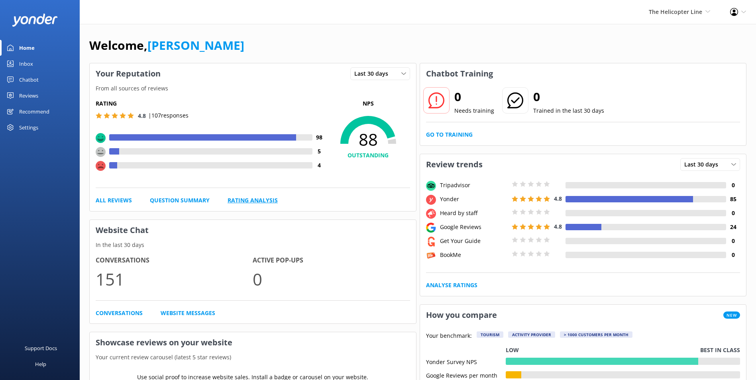
click at [259, 197] on link "Rating Analysis" at bounding box center [253, 200] width 50 height 9
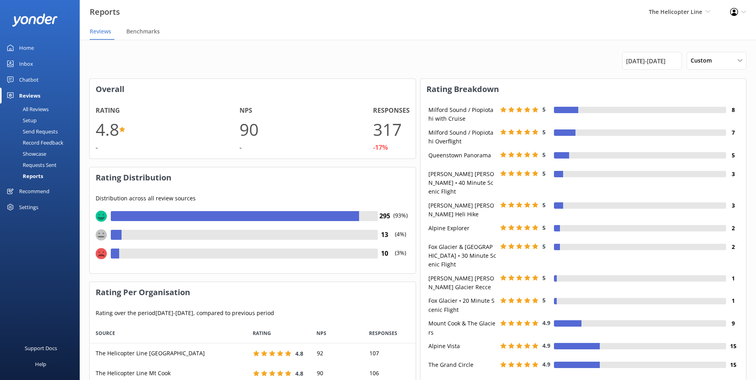
click at [20, 48] on div "Home" at bounding box center [26, 48] width 15 height 16
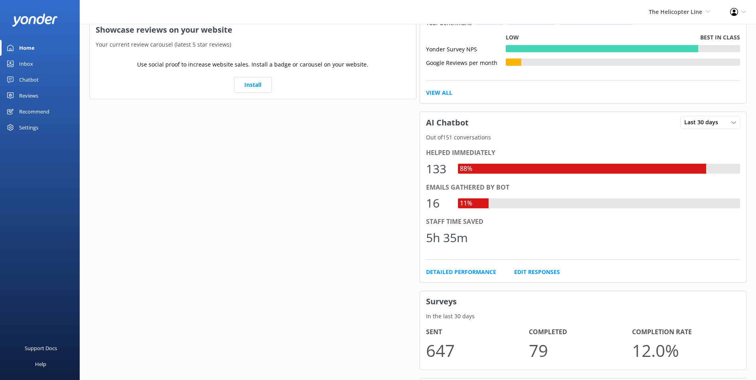
scroll to position [499, 0]
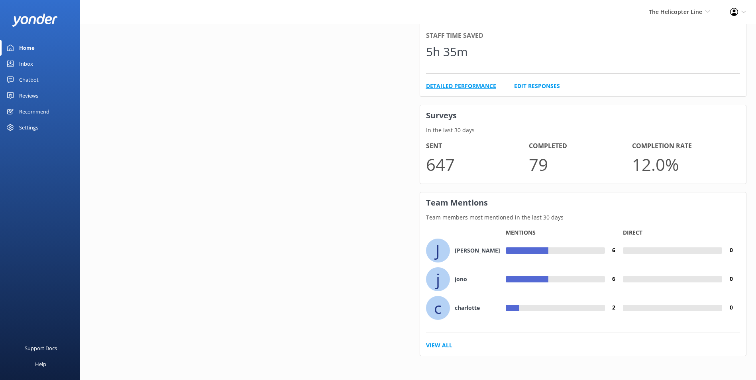
click at [478, 83] on link "Detailed Performance" at bounding box center [461, 86] width 70 height 9
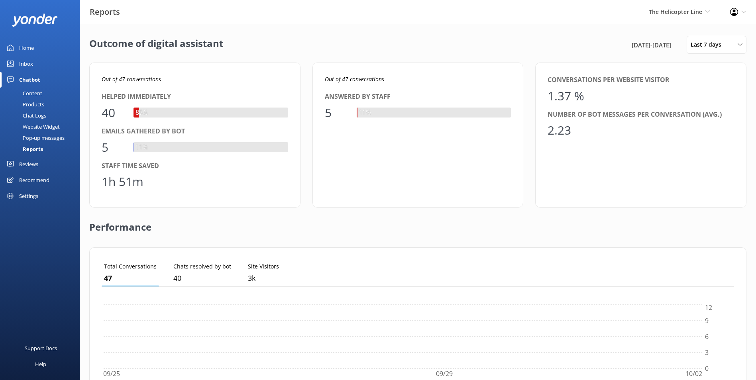
scroll to position [74, 627]
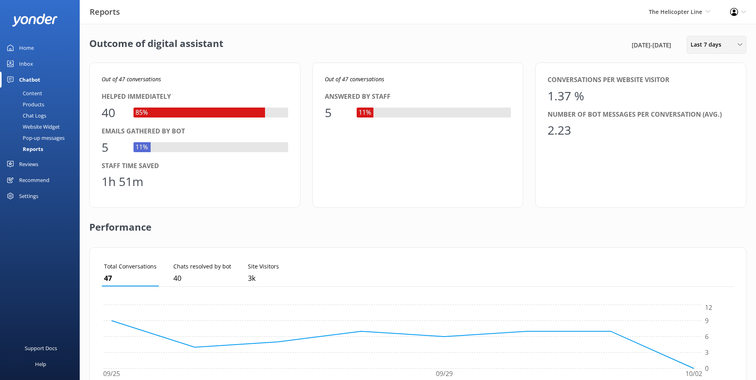
click at [706, 43] on span "Last 7 days" at bounding box center [708, 44] width 35 height 9
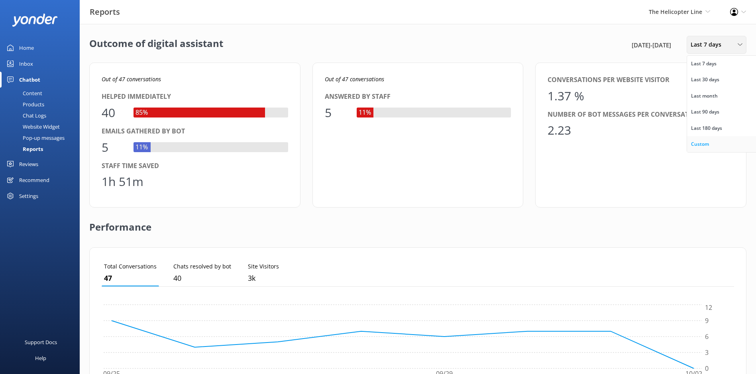
click at [706, 141] on div "Custom" at bounding box center [700, 144] width 18 height 8
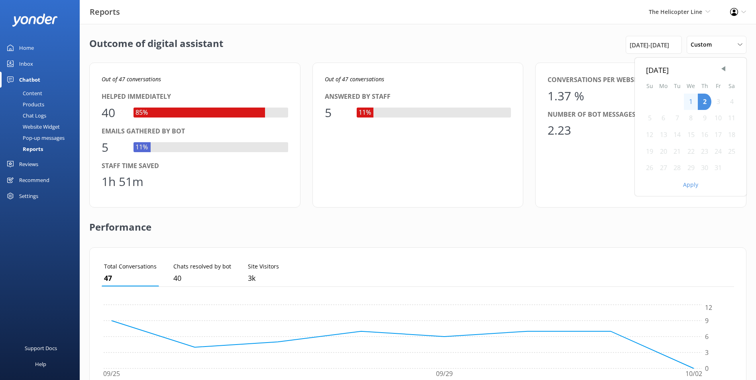
click at [729, 67] on div "[DATE]" at bounding box center [690, 70] width 89 height 12
click at [724, 67] on span "Previous Month" at bounding box center [723, 69] width 8 height 8
click at [681, 104] on div "1" at bounding box center [677, 102] width 14 height 17
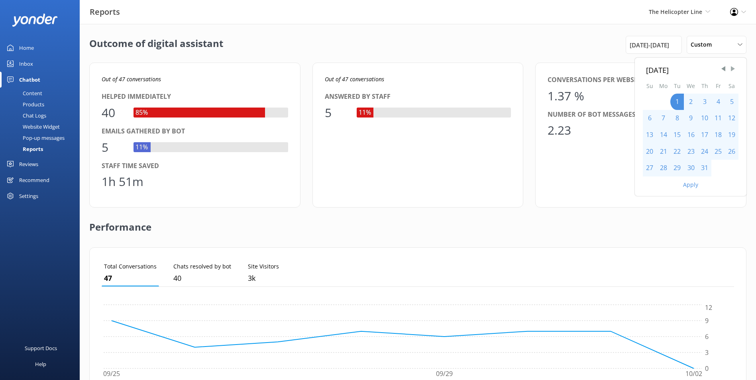
click at [735, 69] on span "Next Month" at bounding box center [733, 69] width 8 height 8
click at [679, 164] on div "30" at bounding box center [677, 168] width 14 height 17
drag, startPoint x: 688, startPoint y: 178, endPoint x: 689, endPoint y: 185, distance: 6.5
click at [688, 178] on div "Apply" at bounding box center [691, 184] width 112 height 14
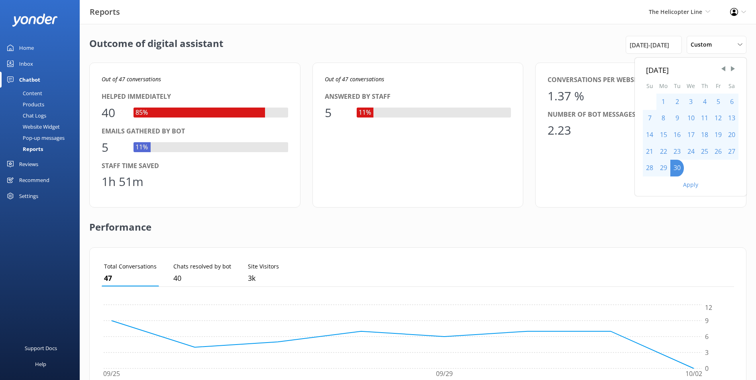
click at [689, 186] on button "Apply" at bounding box center [690, 185] width 15 height 6
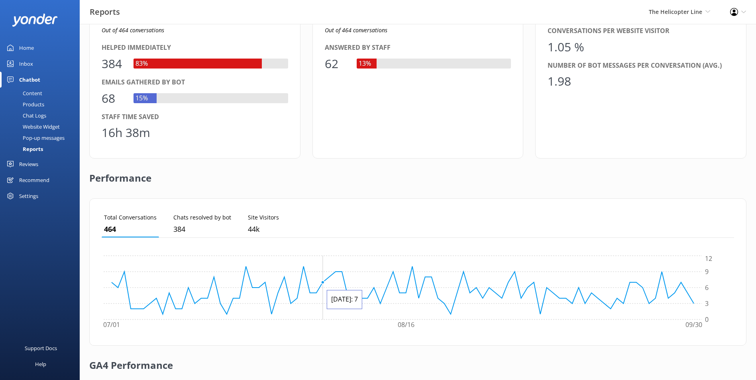
scroll to position [0, 0]
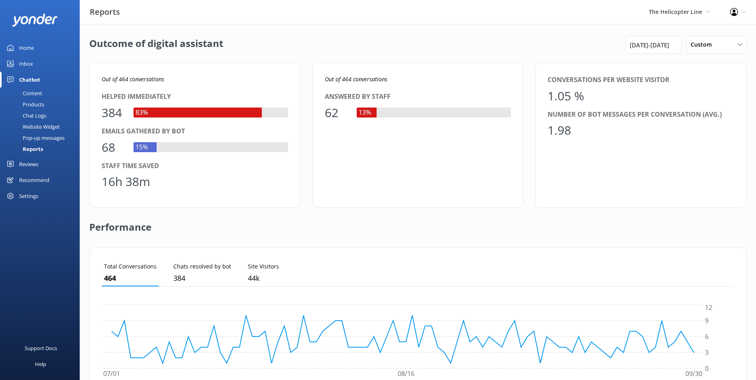
click at [37, 161] on div "Reviews" at bounding box center [28, 164] width 19 height 16
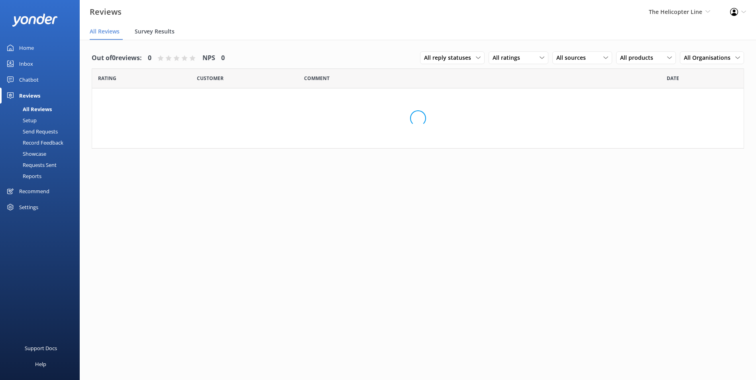
click at [151, 30] on span "Survey Results" at bounding box center [155, 32] width 40 height 8
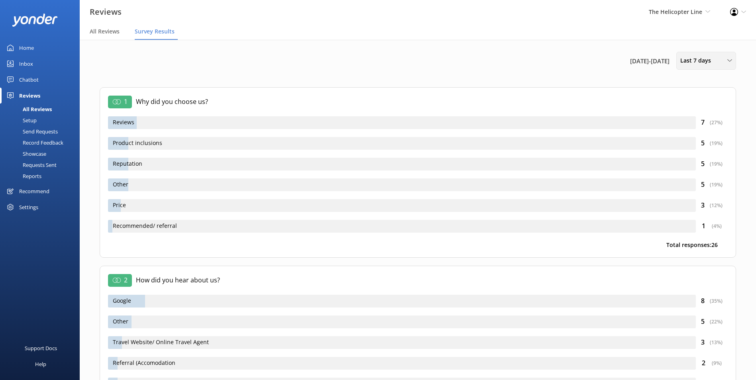
click at [705, 62] on span "Last 7 days" at bounding box center [697, 60] width 35 height 9
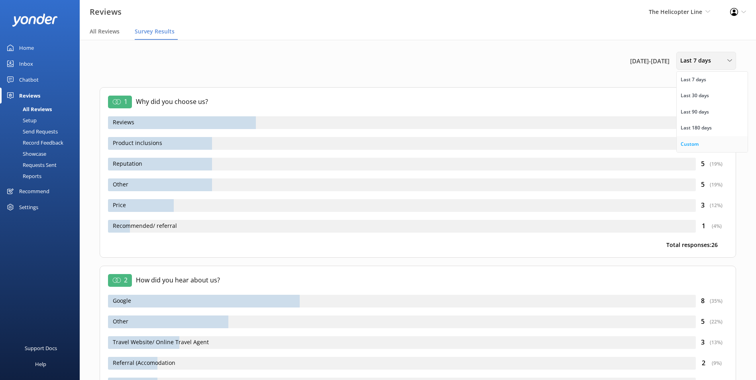
click at [687, 138] on link "Custom" at bounding box center [712, 144] width 71 height 16
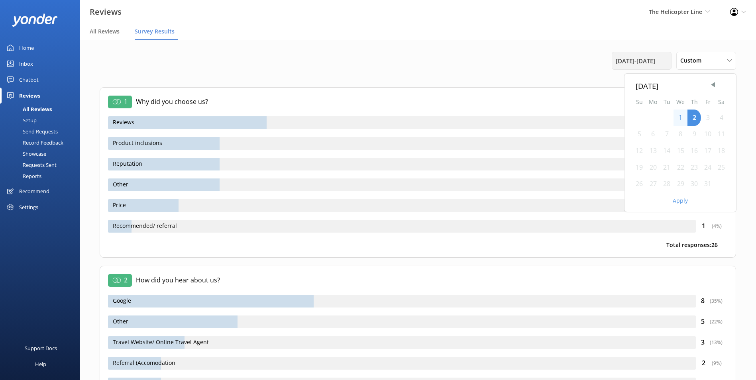
click at [629, 61] on span "25th Sep 25 - 2nd Oct 25" at bounding box center [635, 61] width 39 height 10
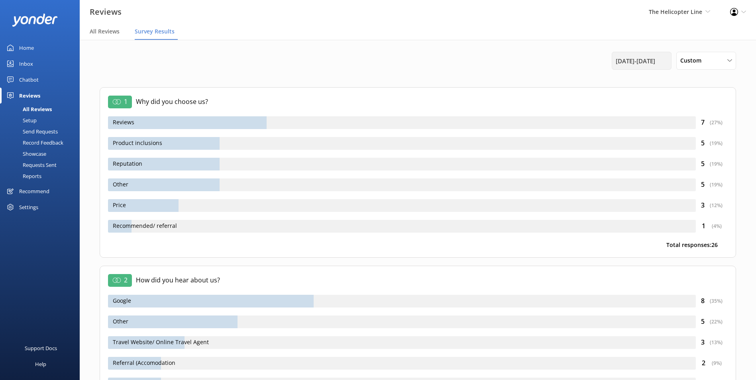
click at [628, 60] on span "25th Sep 25 - 2nd Oct 25" at bounding box center [635, 61] width 39 height 10
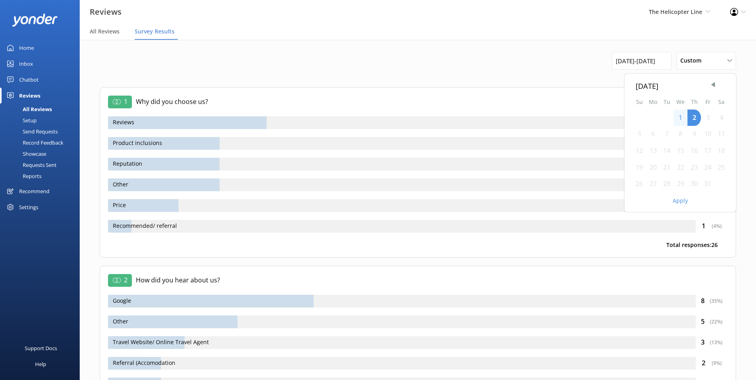
click at [709, 84] on div "[DATE]" at bounding box center [680, 86] width 89 height 12
click at [709, 83] on span "Previous Month" at bounding box center [713, 85] width 8 height 8
click at [669, 115] on div "1" at bounding box center [667, 118] width 14 height 17
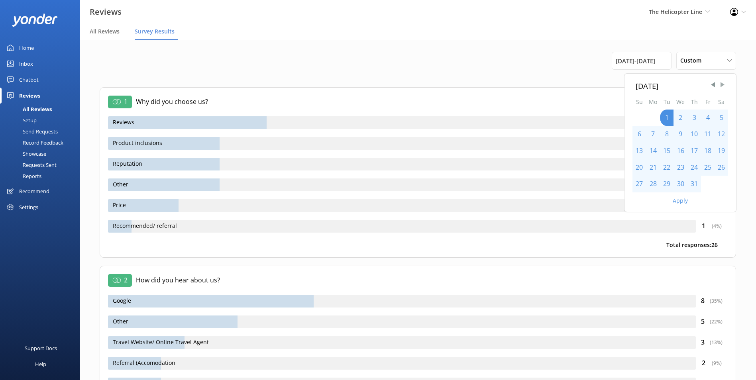
click at [724, 84] on span "Next Month" at bounding box center [723, 85] width 8 height 8
drag, startPoint x: 667, startPoint y: 182, endPoint x: 673, endPoint y: 196, distance: 14.8
click at [666, 183] on div "30" at bounding box center [667, 184] width 14 height 17
click at [679, 203] on button "Apply" at bounding box center [680, 201] width 15 height 6
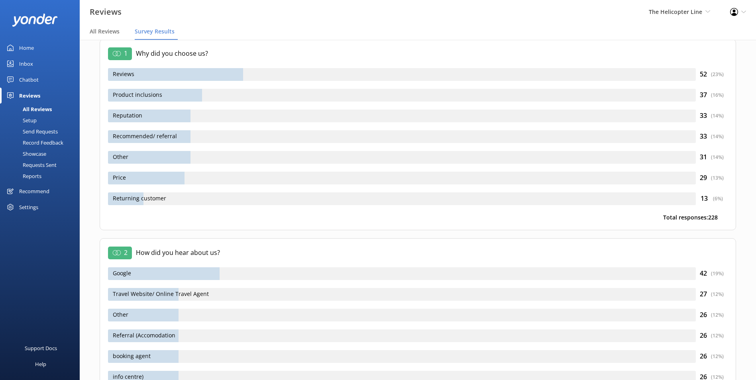
scroll to position [40, 0]
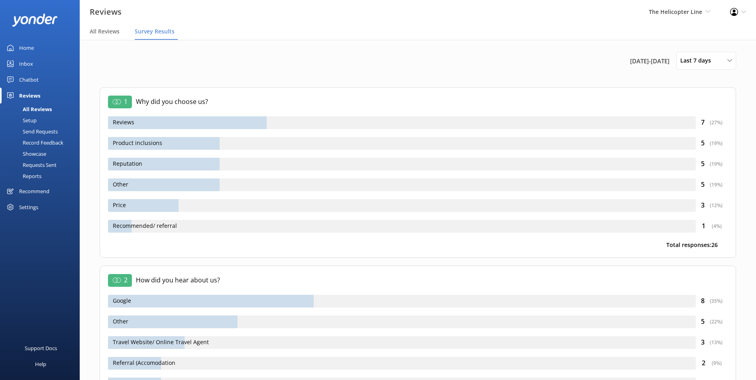
click at [43, 152] on div "Showcase" at bounding box center [25, 153] width 41 height 11
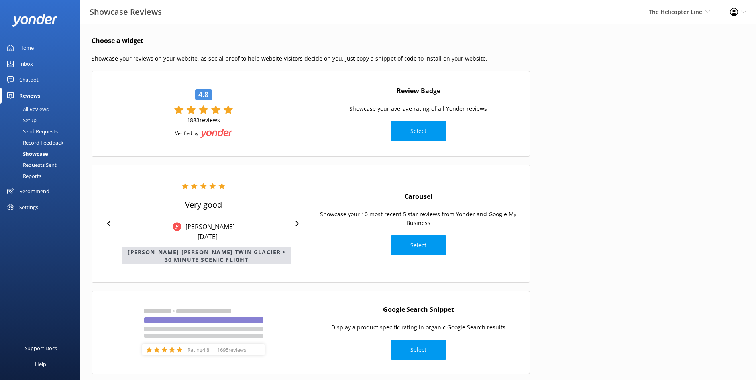
click at [54, 151] on link "Showcase" at bounding box center [42, 153] width 75 height 11
click at [59, 161] on link "Requests Sent" at bounding box center [42, 164] width 75 height 11
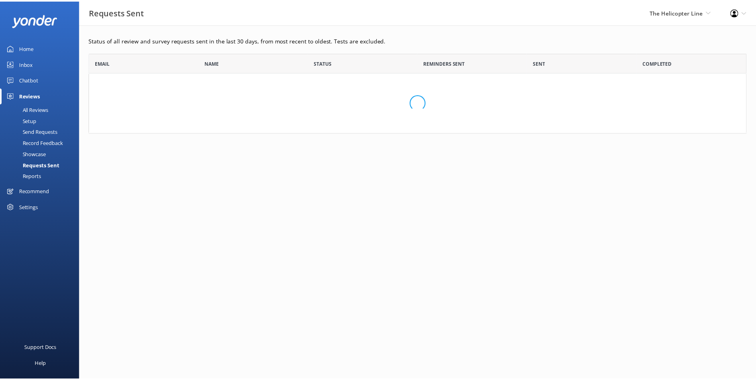
scroll to position [214, 657]
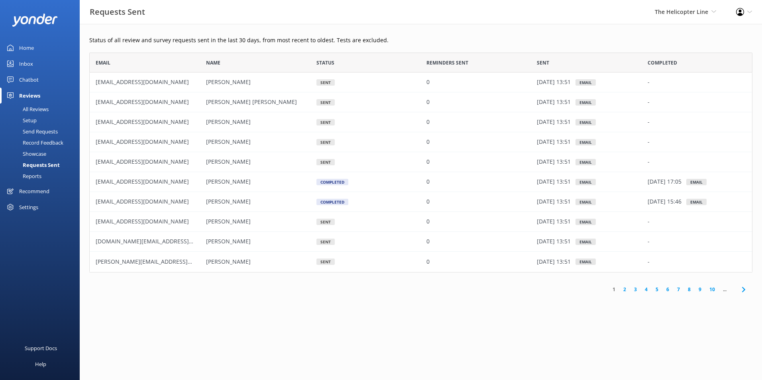
click at [53, 108] on link "All Reviews" at bounding box center [42, 109] width 75 height 11
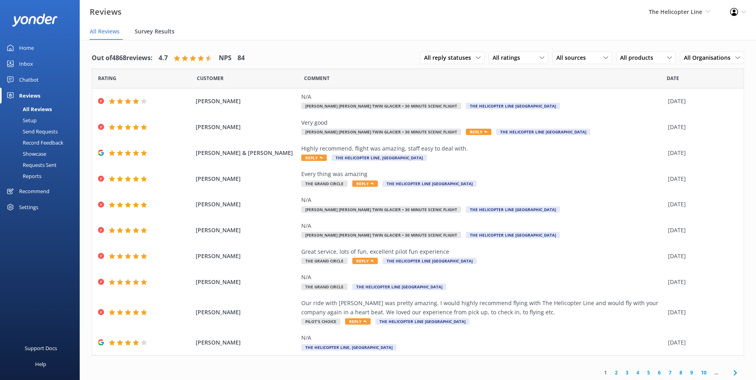
click at [158, 34] on span "Survey Results" at bounding box center [155, 32] width 40 height 8
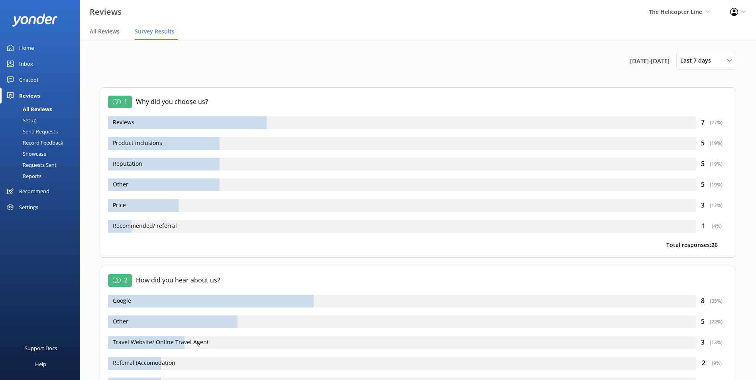
click at [36, 49] on link "Home" at bounding box center [40, 48] width 80 height 16
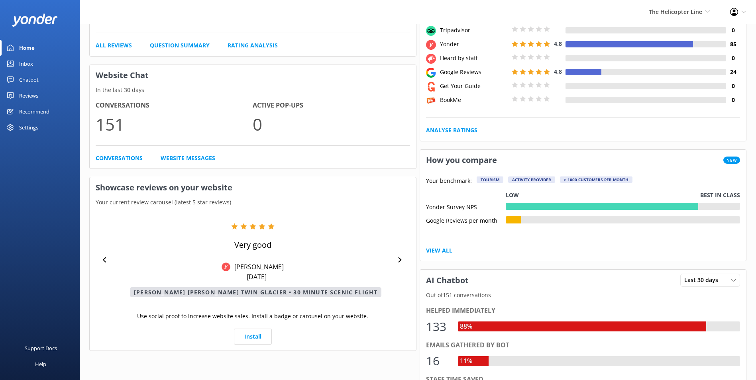
scroll to position [159, 0]
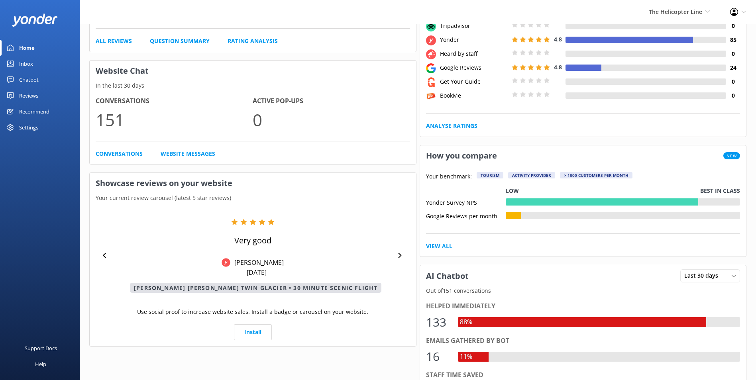
click at [34, 75] on div "Chatbot" at bounding box center [29, 80] width 20 height 16
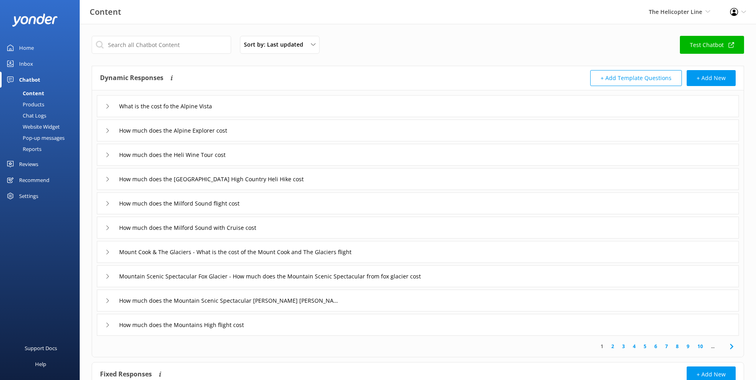
click at [37, 66] on link "Inbox" at bounding box center [40, 64] width 80 height 16
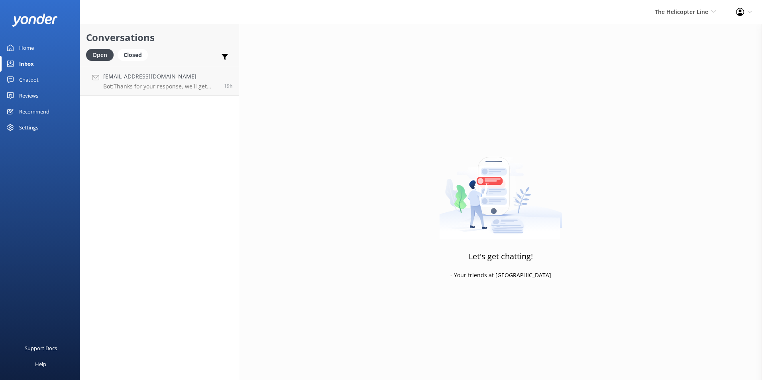
click at [43, 96] on link "Reviews" at bounding box center [40, 96] width 80 height 16
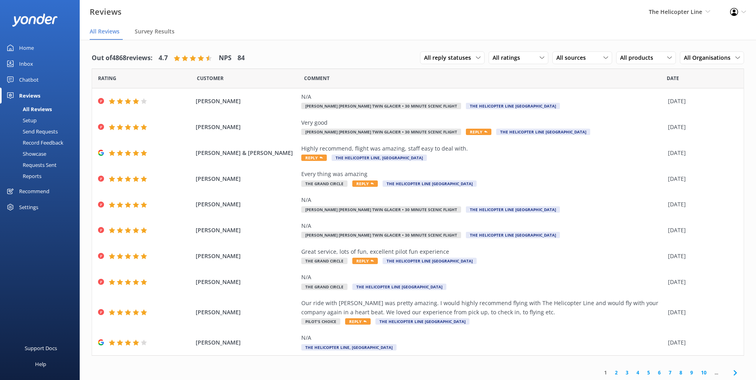
click at [37, 149] on div "Showcase" at bounding box center [25, 153] width 41 height 11
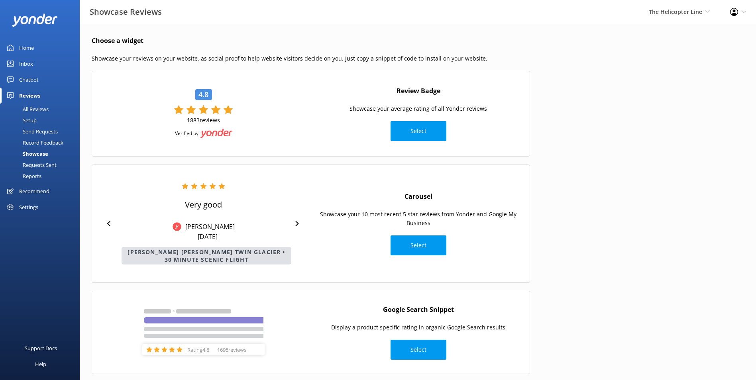
click at [42, 166] on div "Requests Sent" at bounding box center [31, 164] width 52 height 11
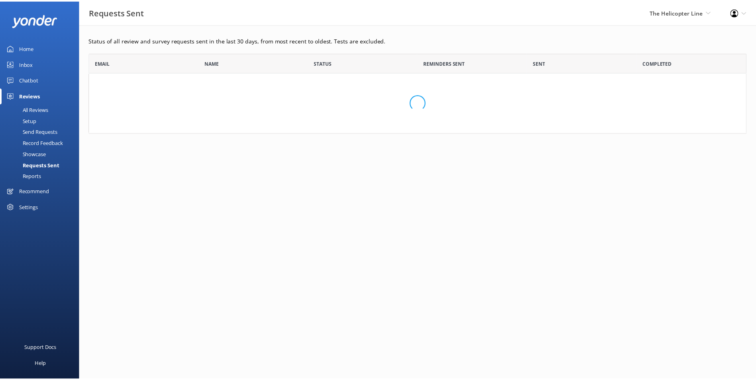
scroll to position [214, 657]
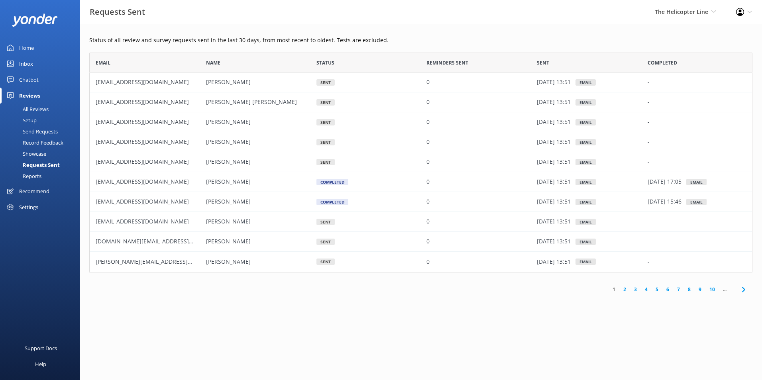
click at [33, 177] on div "Reports" at bounding box center [23, 176] width 37 height 11
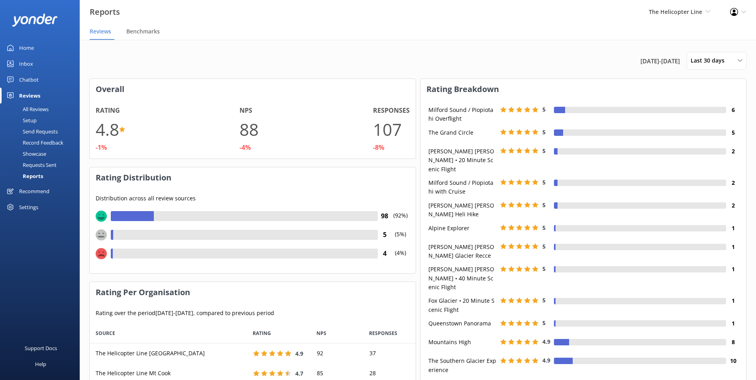
scroll to position [139, 320]
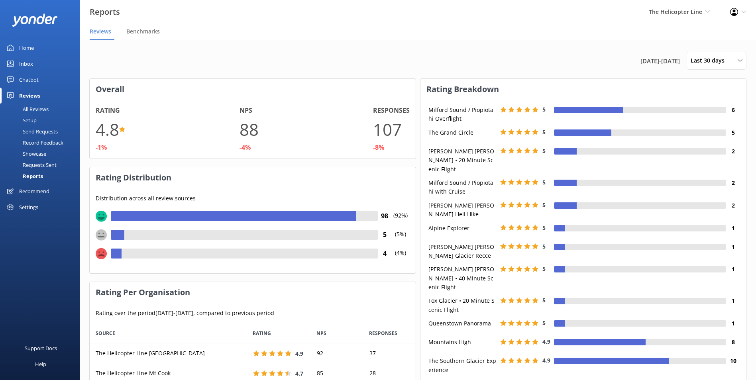
click at [43, 141] on div "Record Feedback" at bounding box center [34, 142] width 59 height 11
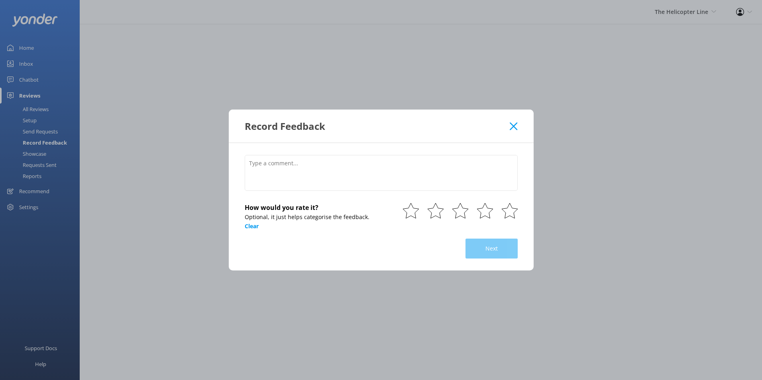
click at [47, 129] on div "Record Feedback How would you rate it? Optional, it just helps categorise the f…" at bounding box center [381, 190] width 762 height 380
drag, startPoint x: 522, startPoint y: 124, endPoint x: 507, endPoint y: 128, distance: 15.9
click at [521, 125] on div "Record Feedback" at bounding box center [381, 126] width 305 height 33
click at [506, 128] on div "Record Feedback" at bounding box center [377, 126] width 265 height 13
click at [509, 127] on div "Record Feedback" at bounding box center [377, 126] width 265 height 13
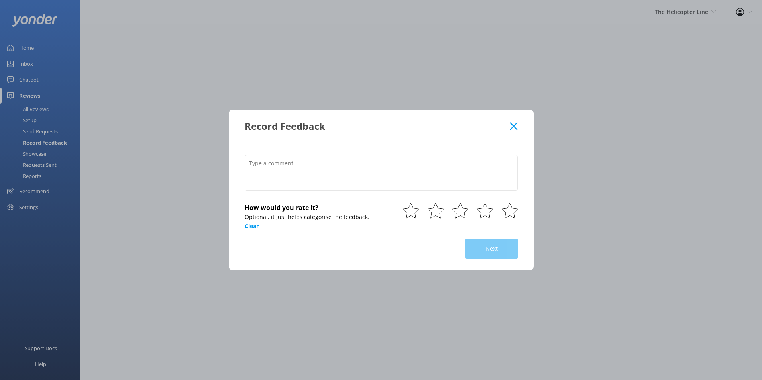
click at [517, 125] on icon at bounding box center [514, 126] width 8 height 8
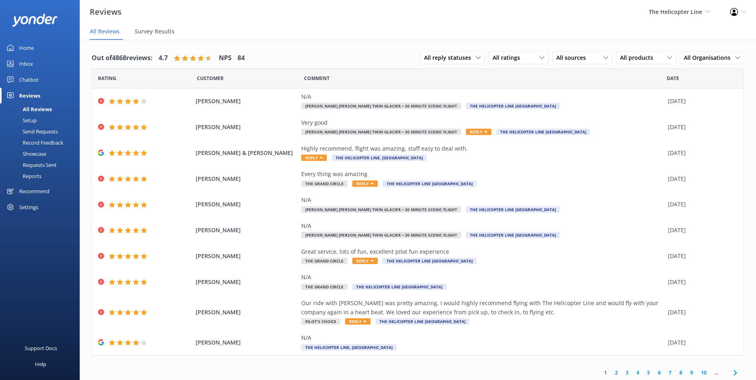
click at [33, 121] on div "Setup" at bounding box center [21, 120] width 32 height 11
click at [38, 49] on link "Home" at bounding box center [40, 48] width 80 height 16
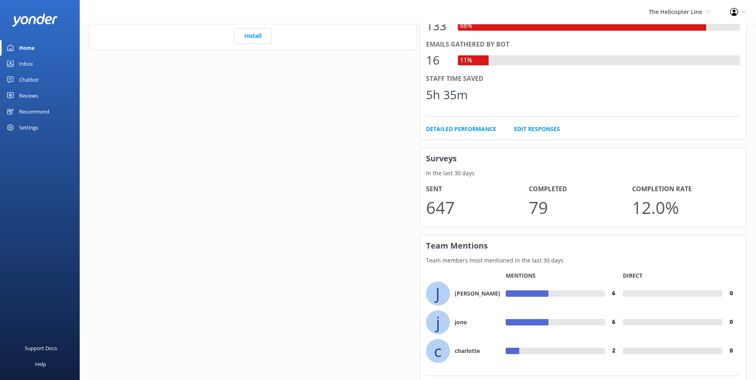
scroll to position [499, 0]
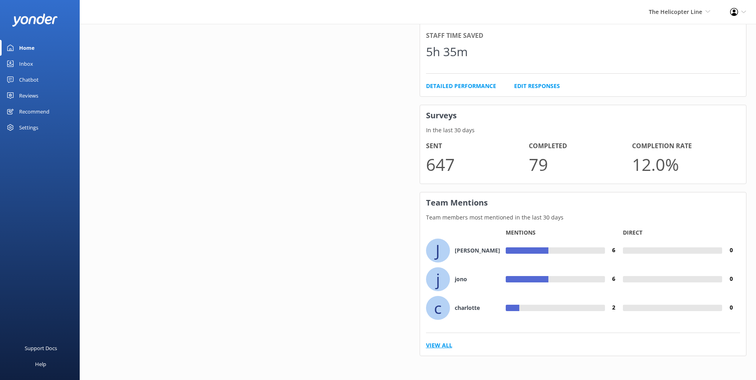
click at [426, 346] on link "View All" at bounding box center [439, 345] width 26 height 9
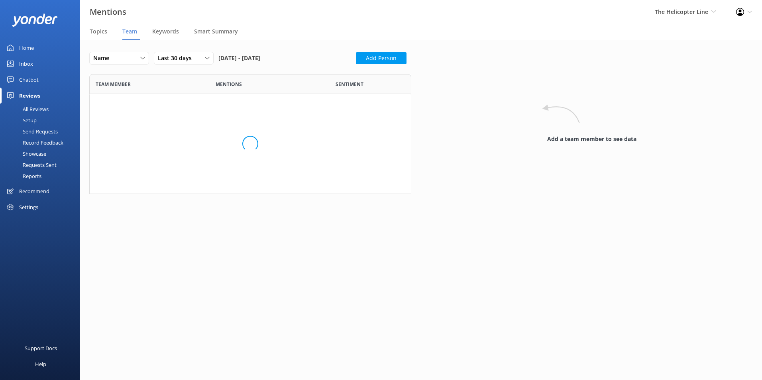
scroll to position [114, 316]
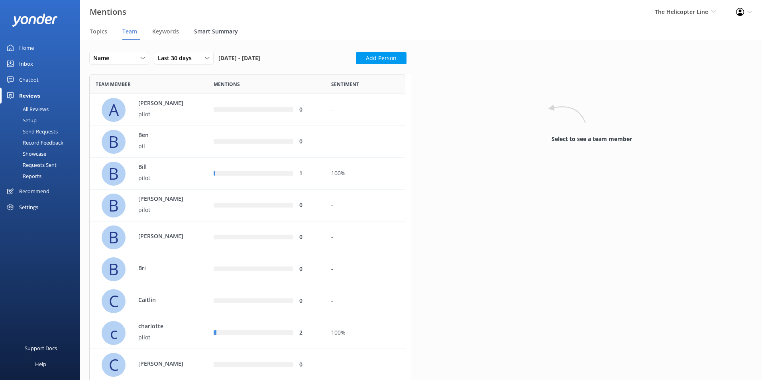
click at [213, 33] on span "Smart Summary" at bounding box center [216, 32] width 44 height 8
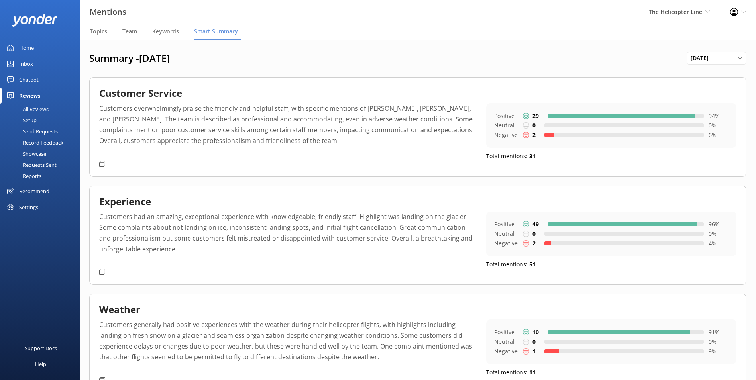
click at [167, 74] on div "Summary - September 2025 September 2025 January 2023 February 2023 March 2023 A…" at bounding box center [418, 229] width 676 height 378
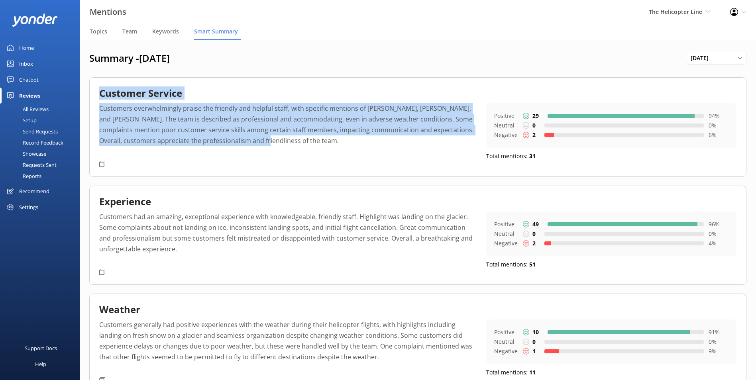
drag, startPoint x: 253, startPoint y: 137, endPoint x: 95, endPoint y: 103, distance: 161.4
click at [95, 103] on div "Customer Service Customers overwhelmingly praise the friendly and helpful staff…" at bounding box center [417, 126] width 657 height 99
drag, startPoint x: 95, startPoint y: 103, endPoint x: 234, endPoint y: 131, distance: 141.9
click at [234, 131] on p "Customers overwhelmingly praise the friendly and helpful staff, with specific m…" at bounding box center [286, 130] width 375 height 54
drag, startPoint x: 296, startPoint y: 144, endPoint x: 98, endPoint y: 107, distance: 201.6
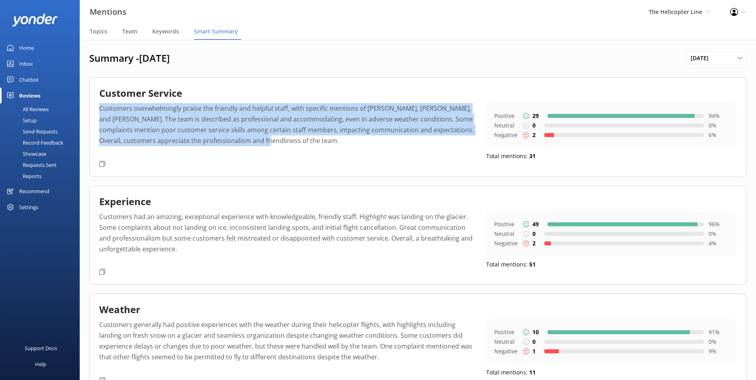
click at [98, 107] on div "Customer Service Customers overwhelmingly praise the friendly and helpful staff…" at bounding box center [417, 126] width 657 height 99
copy p "Customers overwhelmingly praise the friendly and helpful staff, with specific m…"
click at [295, 240] on p "Customers had an amazing, exceptional experience with knowledgeable, friendly s…" at bounding box center [286, 239] width 375 height 54
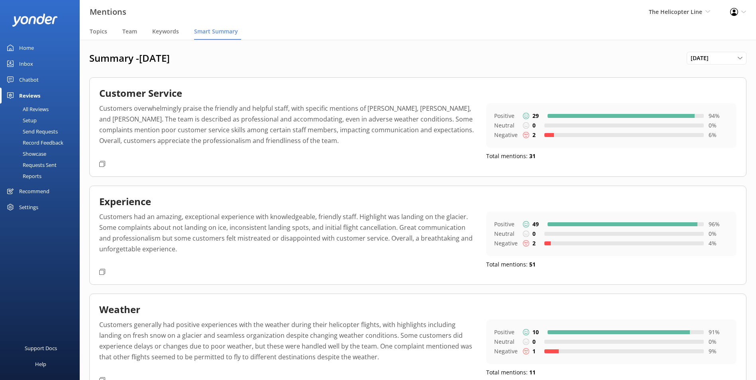
click at [261, 251] on p "Customers had an amazing, exceptional experience with knowledgeable, friendly s…" at bounding box center [286, 239] width 375 height 54
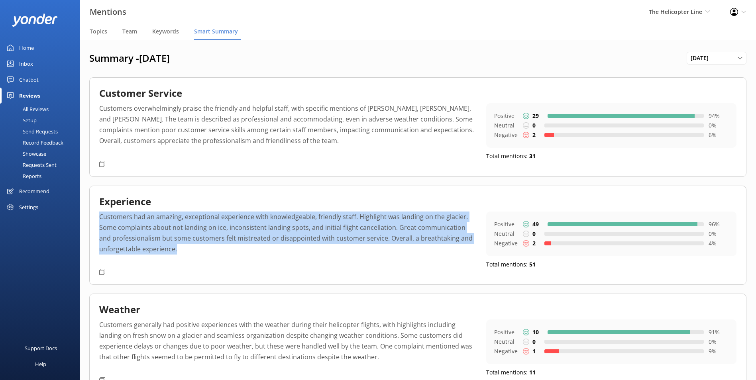
drag, startPoint x: 184, startPoint y: 250, endPoint x: 100, endPoint y: 219, distance: 89.3
click at [100, 219] on p "Customers had an amazing, exceptional experience with knowledgeable, friendly s…" at bounding box center [286, 239] width 375 height 54
copy p "Customers had an amazing, exceptional experience with knowledgeable, friendly s…"
click at [299, 347] on p "Customers generally had positive experiences with the weather during their heli…" at bounding box center [286, 347] width 375 height 54
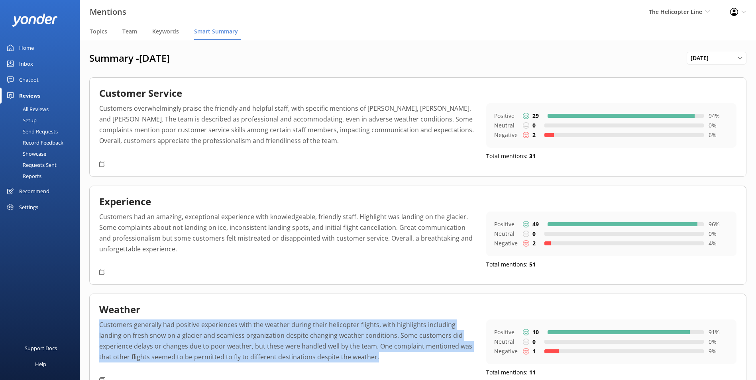
drag, startPoint x: 354, startPoint y: 354, endPoint x: 95, endPoint y: 323, distance: 260.1
click at [95, 323] on div "Weather Customers generally had positive experiences with the weather during th…" at bounding box center [417, 343] width 657 height 99
copy p "Customers generally had positive experiences with the weather during their heli…"
drag, startPoint x: 124, startPoint y: 27, endPoint x: 121, endPoint y: 31, distance: 4.5
click at [124, 28] on div "Team" at bounding box center [131, 32] width 18 height 16
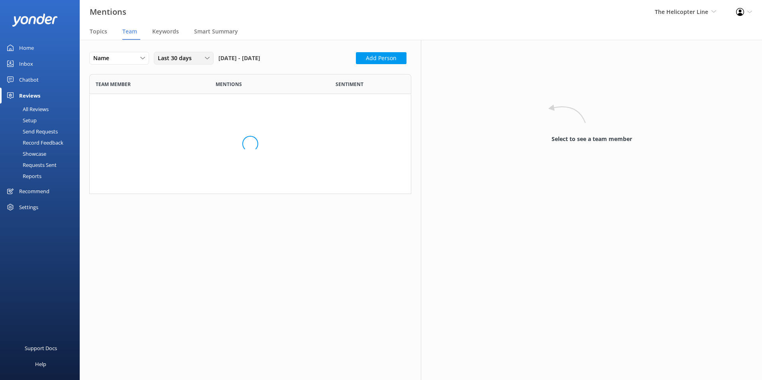
scroll to position [2342, 310]
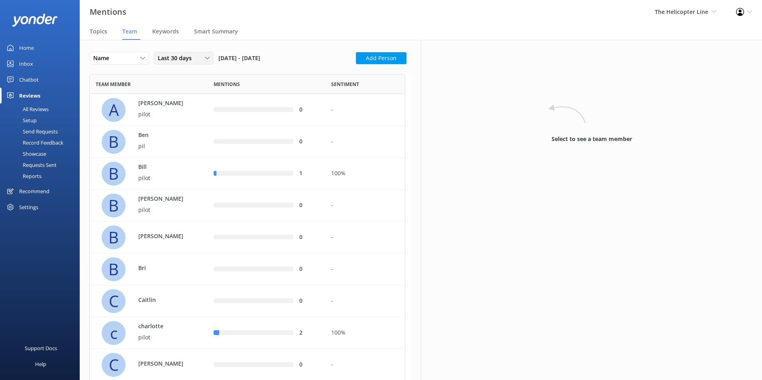
click at [203, 63] on div "Last 30 days" at bounding box center [184, 58] width 56 height 9
click at [182, 134] on link "Custom" at bounding box center [189, 139] width 71 height 16
click at [242, 85] on span "Previous Month" at bounding box center [242, 85] width 8 height 8
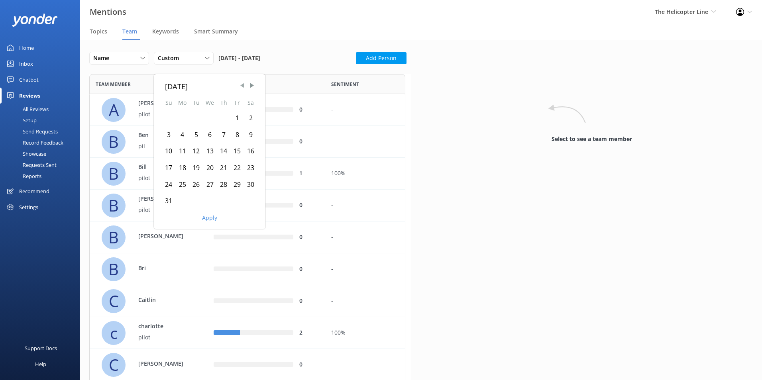
click at [242, 85] on span "Previous Month" at bounding box center [242, 85] width 8 height 8
click at [198, 117] on div "1" at bounding box center [196, 118] width 14 height 17
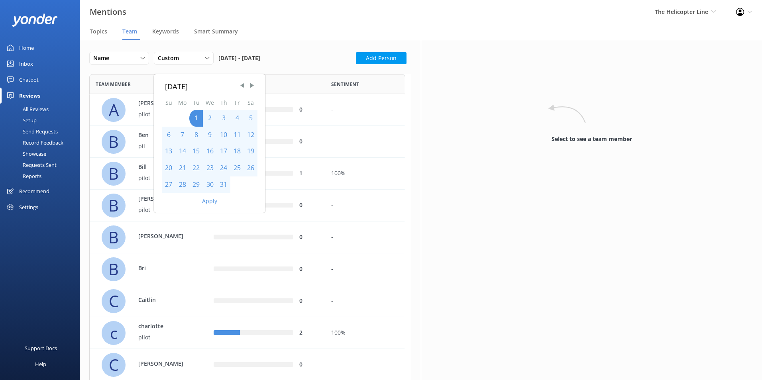
click at [256, 84] on div "[DATE]" at bounding box center [210, 87] width 96 height 12
click at [253, 85] on span "Next Month" at bounding box center [252, 85] width 8 height 8
click at [196, 183] on div "30" at bounding box center [196, 185] width 14 height 17
click at [205, 194] on div "Apply" at bounding box center [210, 200] width 112 height 14
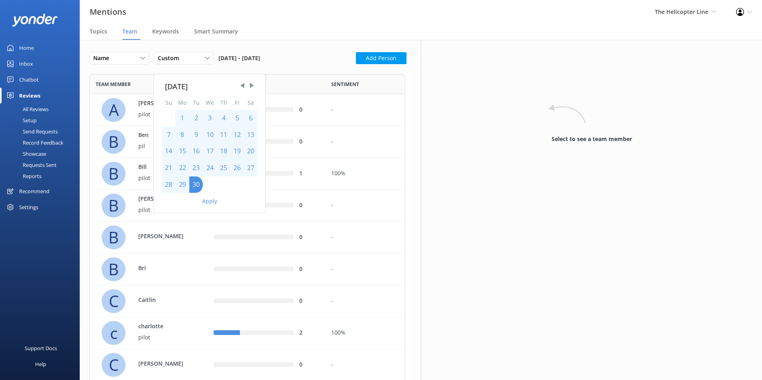
click at [206, 198] on button "Apply" at bounding box center [209, 201] width 15 height 6
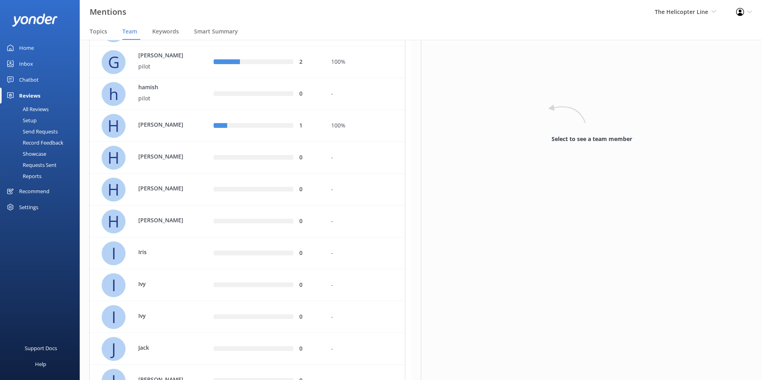
scroll to position [837, 0]
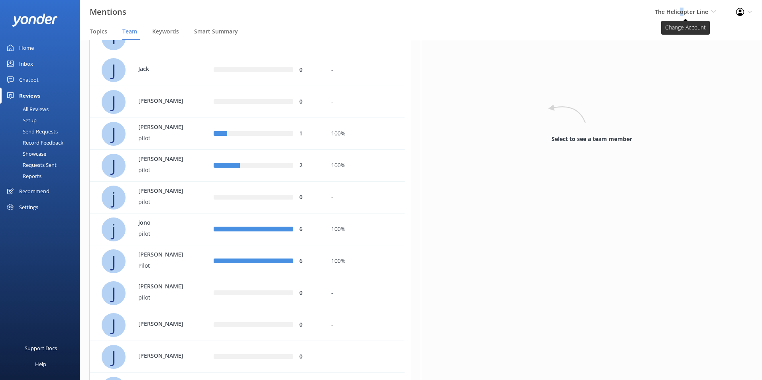
click at [682, 10] on span "The Helicopter Line" at bounding box center [681, 12] width 53 height 8
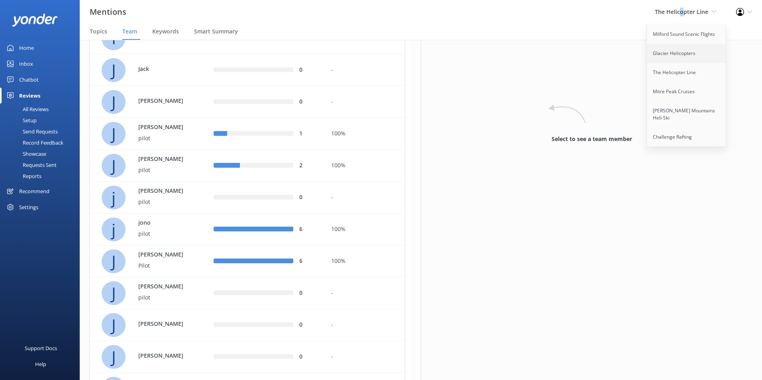
drag, startPoint x: 682, startPoint y: 10, endPoint x: 671, endPoint y: 53, distance: 44.1
click at [671, 53] on link "Glacier Helicopters" at bounding box center [687, 53] width 80 height 19
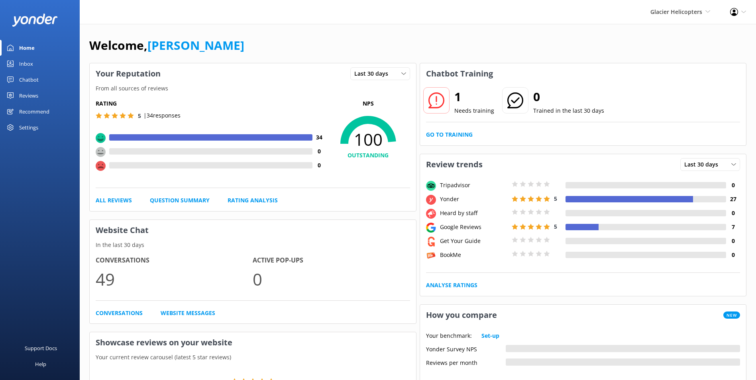
click at [444, 144] on div "1 Needs training 0 Trained in the last 30 days Go to Training" at bounding box center [583, 114] width 326 height 61
click at [444, 136] on link "Go to Training" at bounding box center [449, 134] width 47 height 9
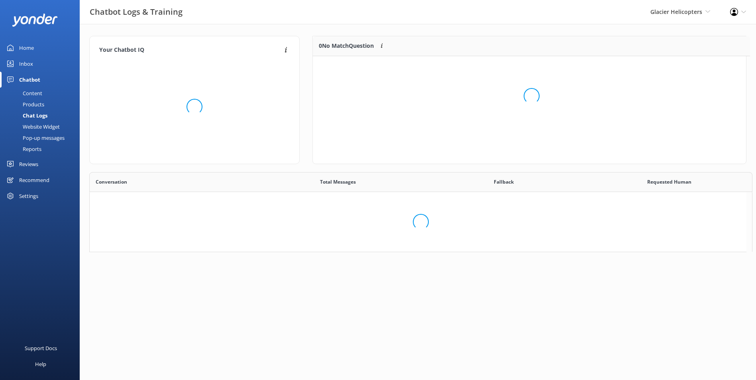
scroll to position [34, 427]
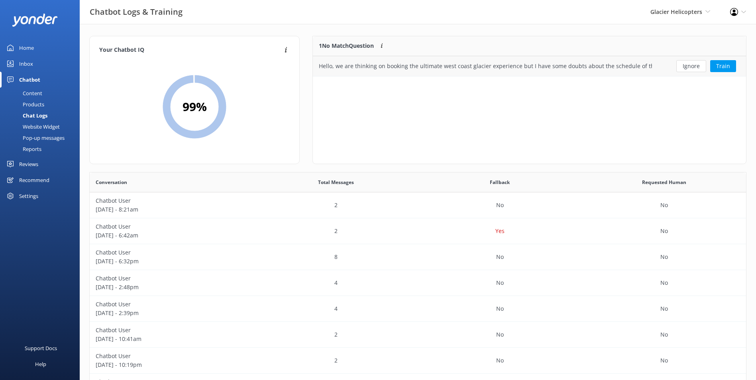
click at [643, 58] on div "Hello, we are thinking on booking the ultimate west coast glacier experience bu…" at bounding box center [485, 66] width 345 height 20
click at [642, 61] on div "Hello, we are thinking on booking the ultimate west coast glacier experience bu…" at bounding box center [485, 66] width 345 height 20
click at [643, 67] on div "Hello, we are thinking on booking the ultimate west coast glacier experience bu…" at bounding box center [485, 66] width 333 height 9
click at [682, 67] on button "Ignore" at bounding box center [691, 66] width 30 height 12
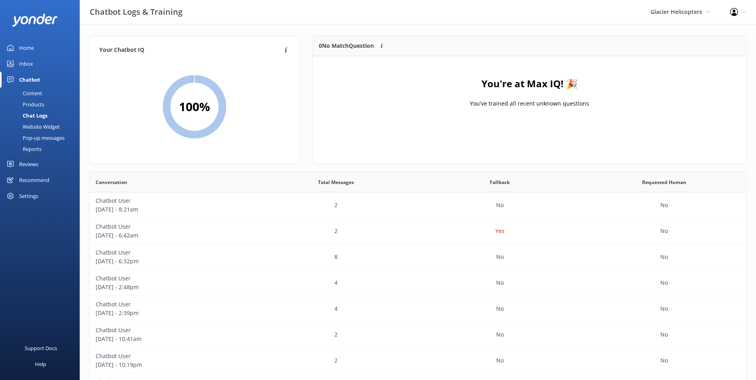
click at [29, 60] on div "Inbox" at bounding box center [26, 64] width 14 height 16
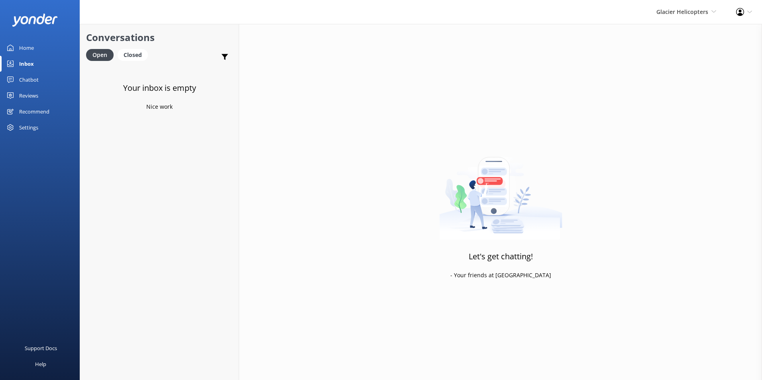
click at [34, 48] on link "Home" at bounding box center [40, 48] width 80 height 16
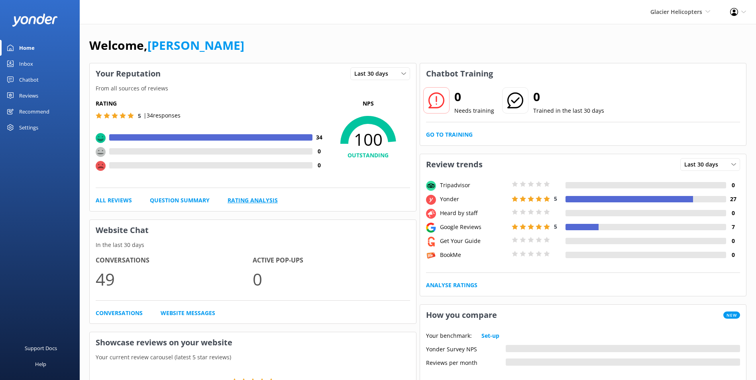
click at [259, 202] on link "Rating Analysis" at bounding box center [253, 200] width 50 height 9
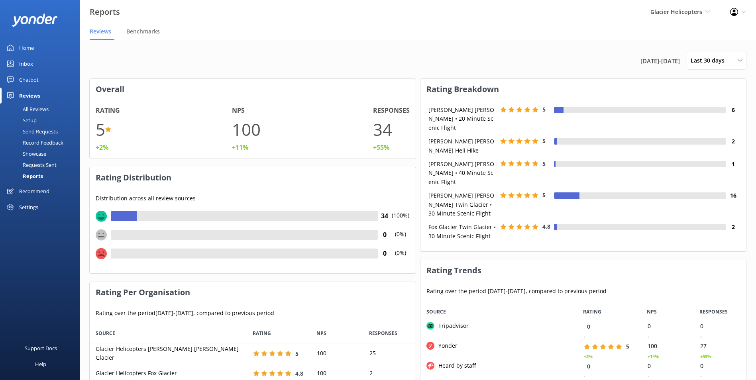
scroll to position [139, 320]
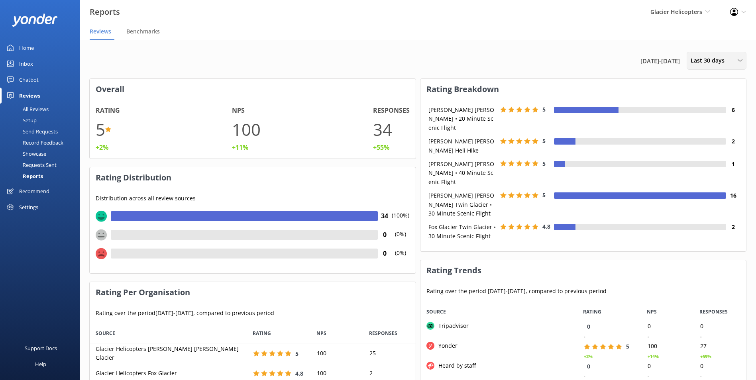
drag, startPoint x: 710, startPoint y: 64, endPoint x: 708, endPoint y: 75, distance: 10.6
click at [710, 65] on span "Last 30 days" at bounding box center [710, 60] width 39 height 9
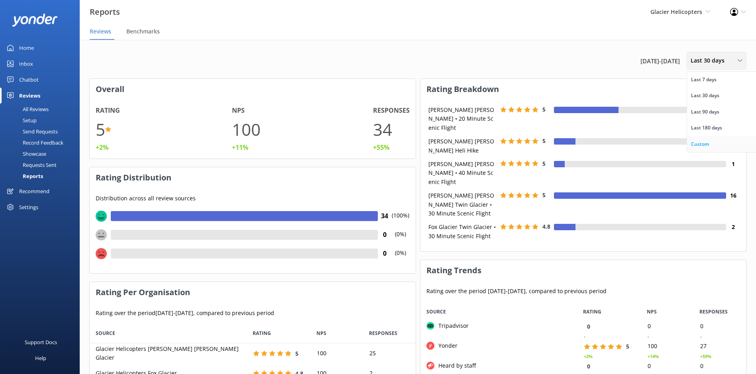
click at [703, 143] on div "Custom" at bounding box center [700, 144] width 18 height 8
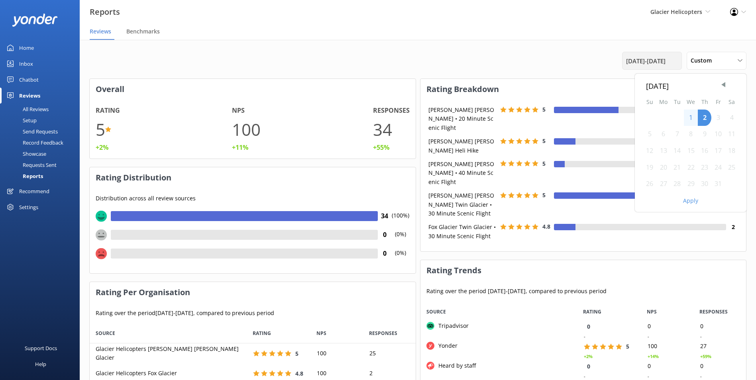
click at [666, 63] on span "2nd Sep 25 - 2nd Oct 25" at bounding box center [645, 61] width 39 height 10
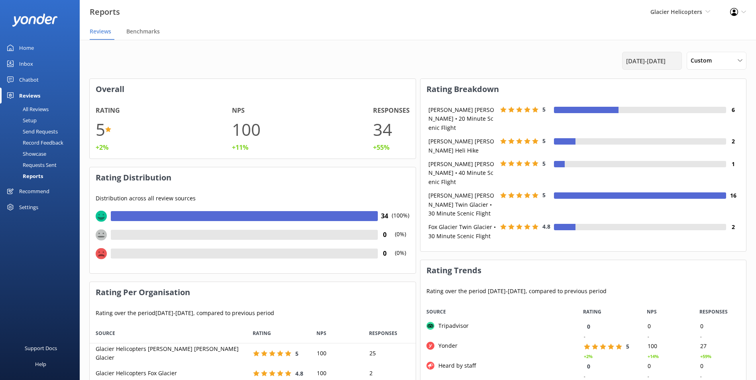
click at [662, 67] on div "2nd Sep 25 - 2nd Oct 25" at bounding box center [652, 61] width 60 height 18
click at [666, 62] on span "2nd Sep 25 - 2nd Oct 25" at bounding box center [645, 61] width 39 height 10
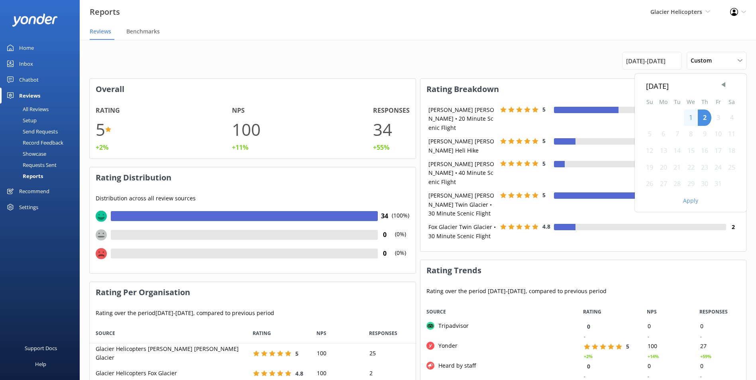
click at [718, 83] on div "October 2025" at bounding box center [690, 86] width 89 height 12
click at [720, 83] on span "Previous Month" at bounding box center [723, 85] width 8 height 8
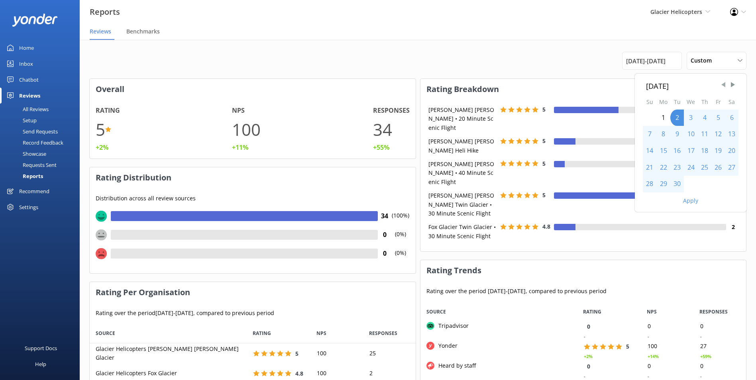
click at [720, 83] on span "Previous Month" at bounding box center [723, 85] width 8 height 8
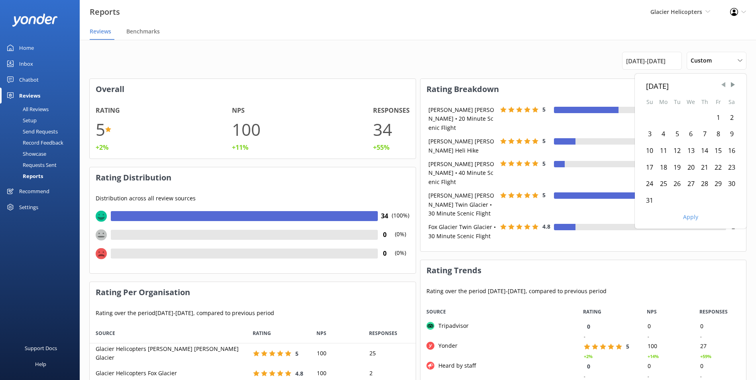
click at [720, 83] on span "Previous Month" at bounding box center [723, 85] width 8 height 8
click at [676, 120] on div "1" at bounding box center [677, 118] width 14 height 17
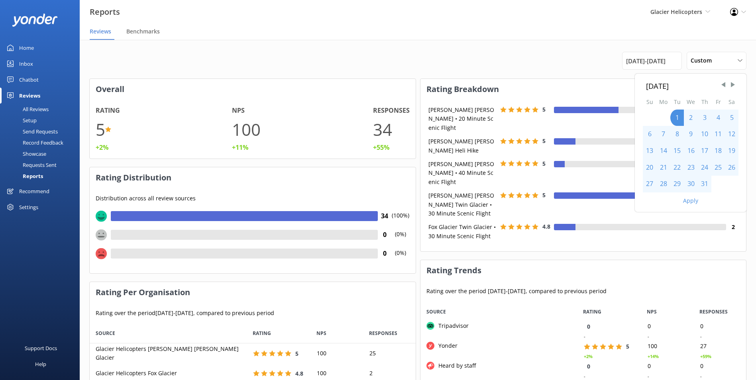
click at [729, 89] on div "July 2025" at bounding box center [690, 86] width 89 height 12
click at [731, 86] on span "Next Month" at bounding box center [733, 85] width 8 height 8
click at [676, 183] on div "30" at bounding box center [677, 184] width 14 height 17
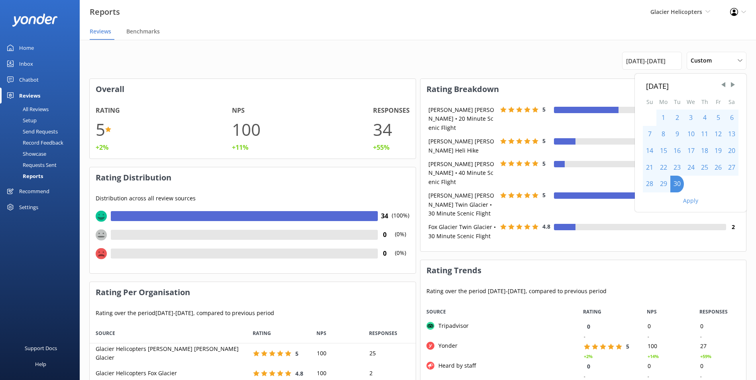
click at [688, 201] on button "Apply" at bounding box center [690, 201] width 15 height 6
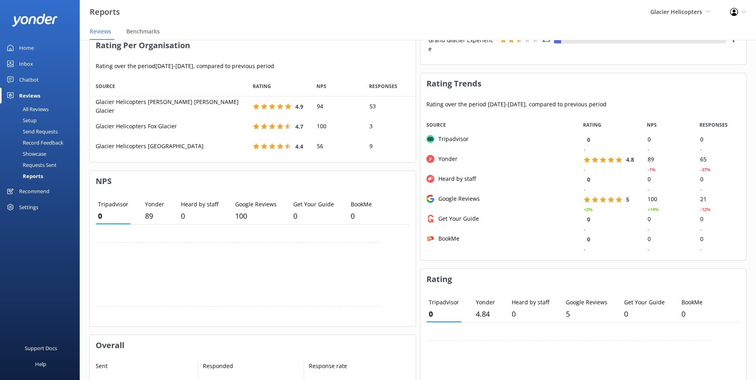
scroll to position [246, 0]
click at [37, 153] on div "Showcase" at bounding box center [25, 153] width 41 height 11
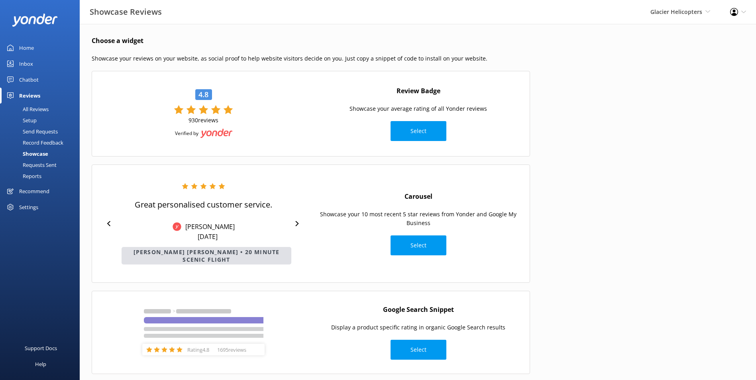
click at [17, 51] on link "Home" at bounding box center [40, 48] width 80 height 16
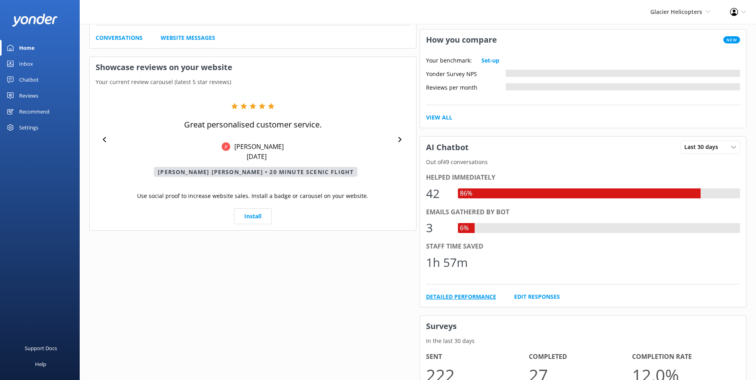
scroll to position [279, 0]
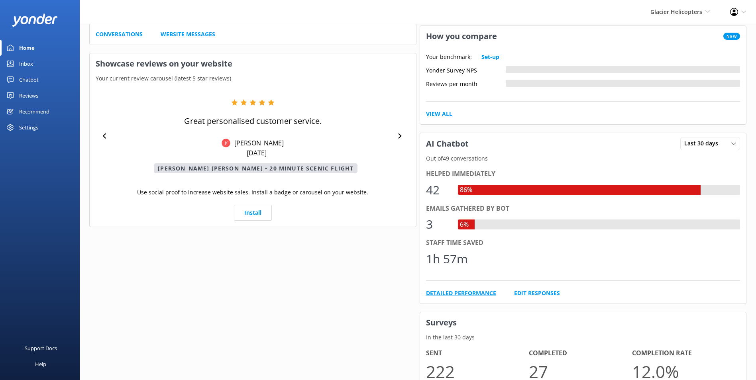
click at [441, 290] on link "Detailed Performance" at bounding box center [461, 293] width 70 height 9
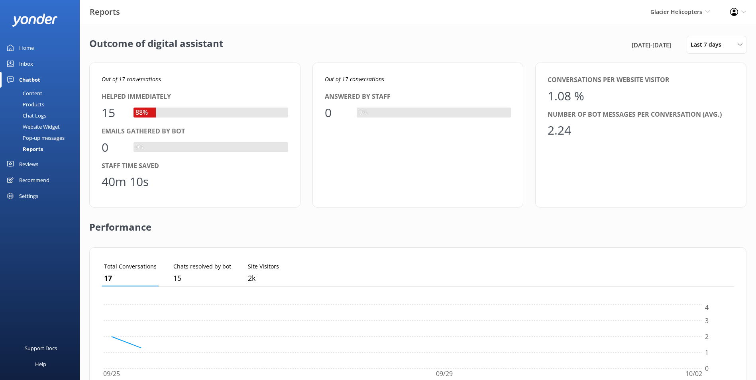
scroll to position [74, 627]
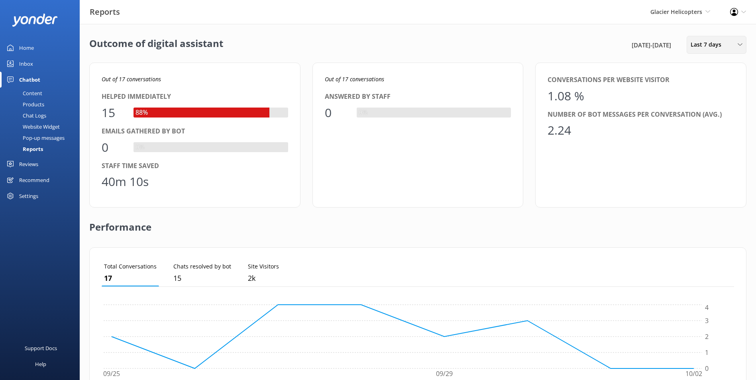
click at [692, 42] on span "Last 7 days" at bounding box center [708, 44] width 35 height 9
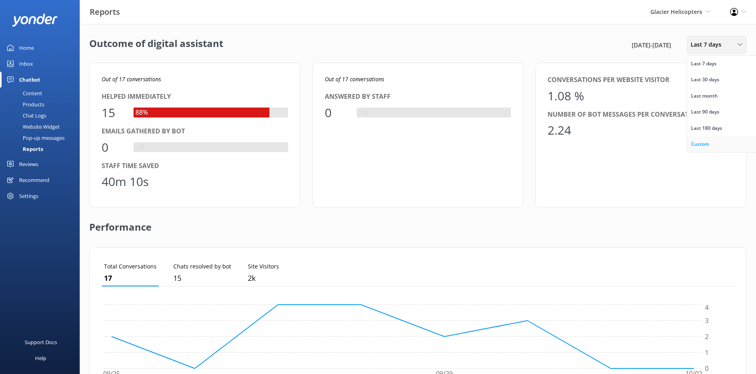
click at [701, 141] on div "Custom" at bounding box center [700, 144] width 18 height 8
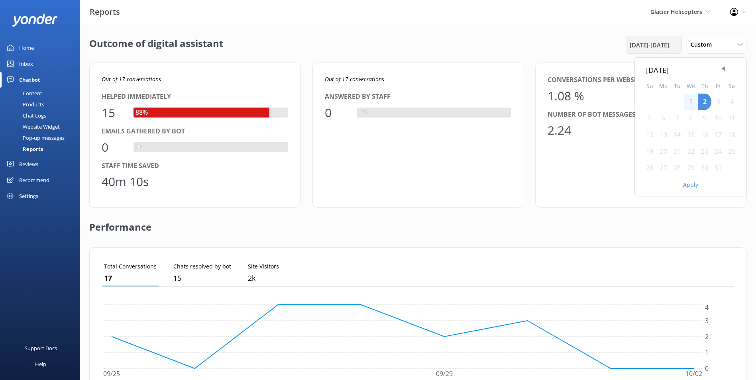
click at [658, 48] on span "25th Sep 25 - 2nd Oct 25" at bounding box center [649, 45] width 39 height 10
drag, startPoint x: 663, startPoint y: 41, endPoint x: 662, endPoint y: 46, distance: 5.7
click at [663, 41] on span "25th Sep 25 - 2nd Oct 25" at bounding box center [649, 45] width 39 height 10
click at [725, 67] on span "Previous Month" at bounding box center [723, 69] width 8 height 8
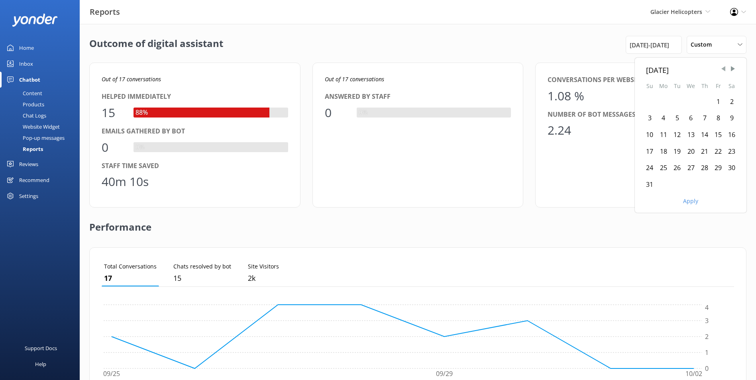
click at [723, 67] on span "Previous Month" at bounding box center [723, 69] width 8 height 8
click at [674, 100] on div "1" at bounding box center [677, 102] width 14 height 17
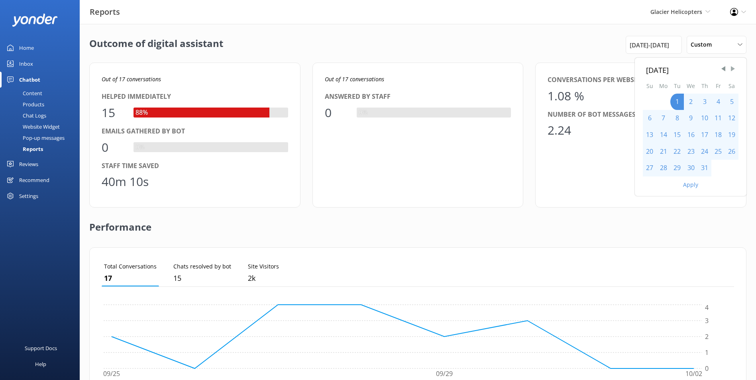
click at [734, 70] on span "Next Month" at bounding box center [733, 69] width 8 height 8
click at [679, 169] on div "30" at bounding box center [677, 168] width 14 height 17
click at [692, 187] on button "Apply" at bounding box center [690, 185] width 15 height 6
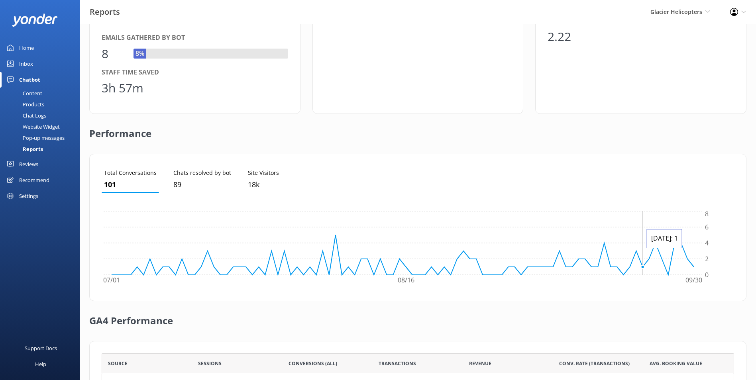
scroll to position [175, 0]
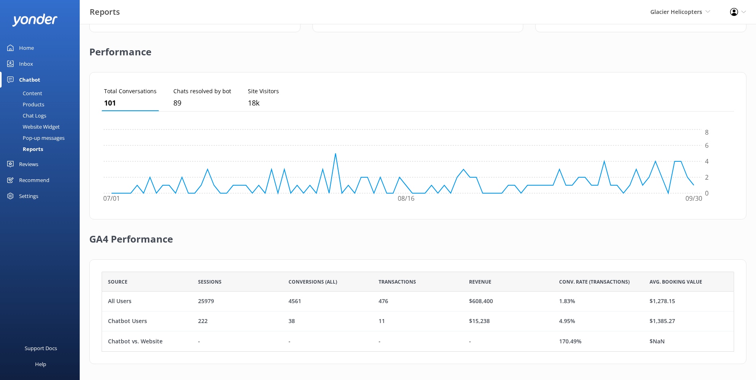
click at [39, 161] on link "Reviews" at bounding box center [40, 164] width 80 height 16
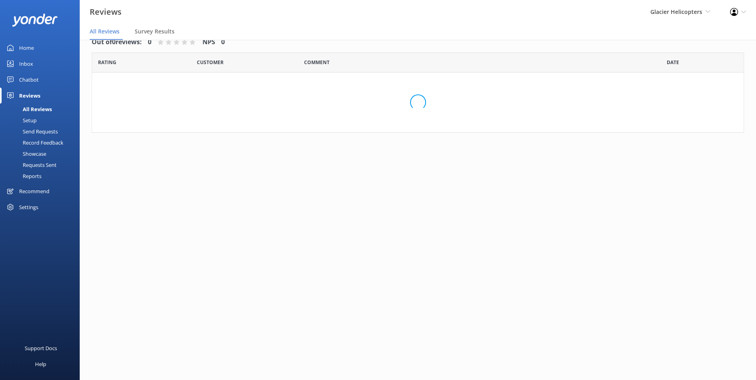
scroll to position [16, 0]
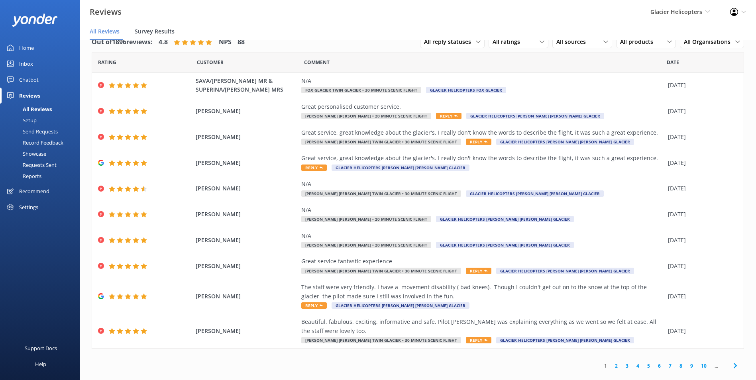
click at [146, 29] on span "Survey Results" at bounding box center [155, 32] width 40 height 8
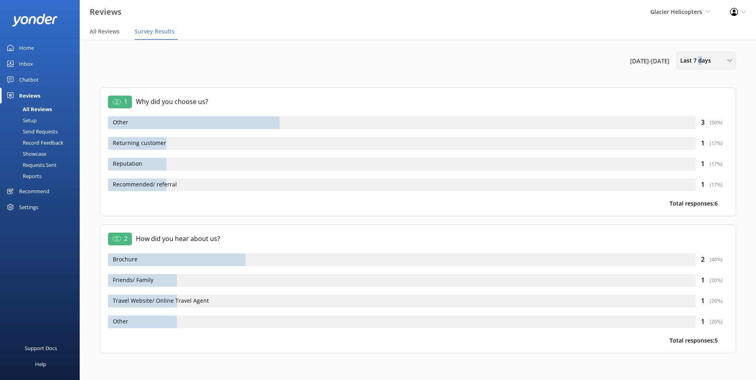
click at [699, 63] on span "Last 7 days" at bounding box center [697, 60] width 35 height 9
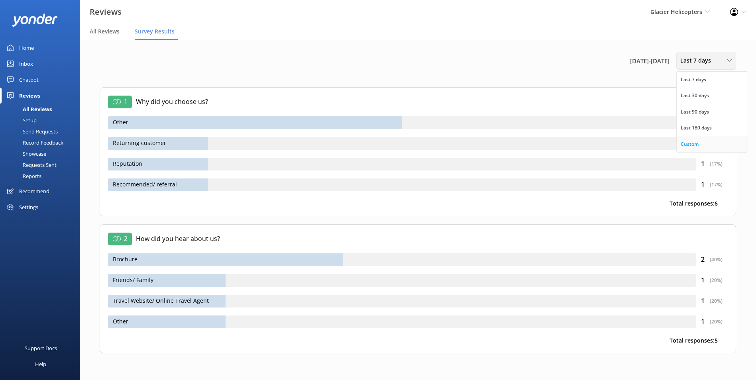
click at [697, 139] on link "Custom" at bounding box center [712, 144] width 71 height 16
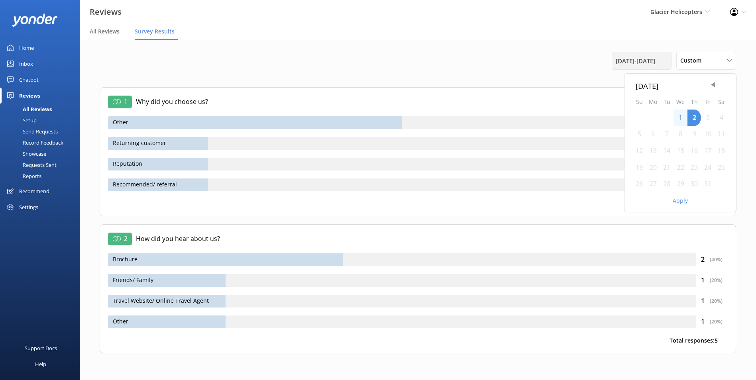
click at [652, 57] on span "25th Sep 25 - 2nd Oct 25" at bounding box center [635, 61] width 39 height 10
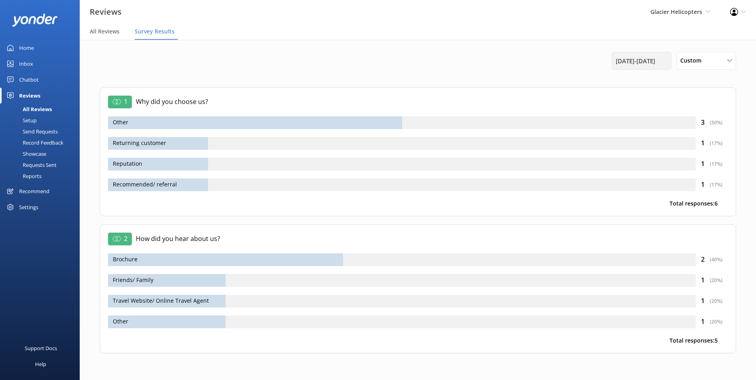
click at [655, 63] on span "25th Sep 25 - 2nd Oct 25" at bounding box center [635, 61] width 39 height 10
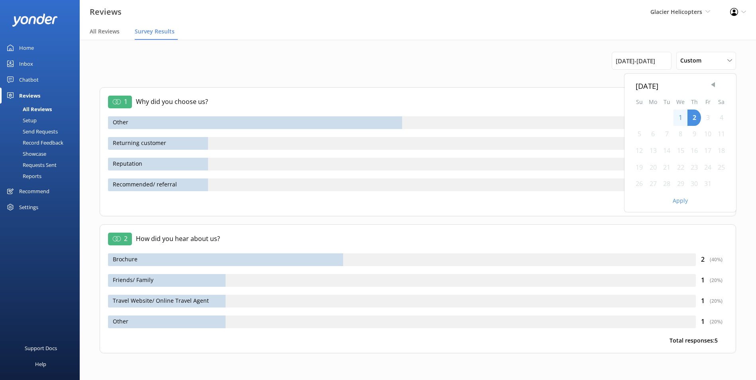
click at [709, 86] on span "Previous Month" at bounding box center [713, 85] width 8 height 8
click at [712, 85] on span "Previous Month" at bounding box center [713, 85] width 8 height 8
click at [713, 83] on span "Previous Month" at bounding box center [713, 85] width 8 height 8
click at [665, 117] on div "1" at bounding box center [667, 118] width 14 height 17
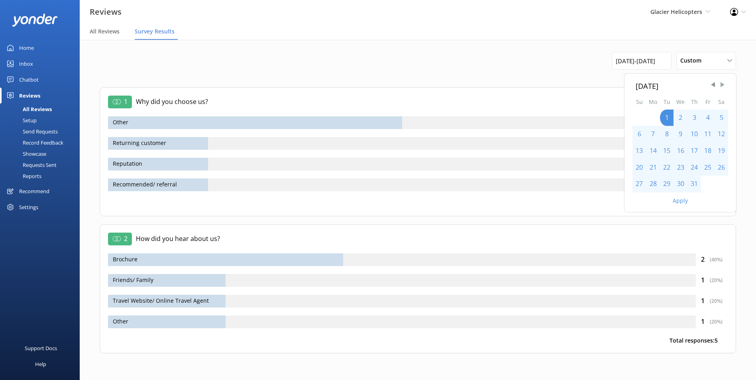
click at [723, 85] on span "Next Month" at bounding box center [723, 85] width 8 height 8
click at [671, 183] on div "30" at bounding box center [667, 184] width 14 height 17
click at [681, 198] on button "Apply" at bounding box center [680, 201] width 15 height 6
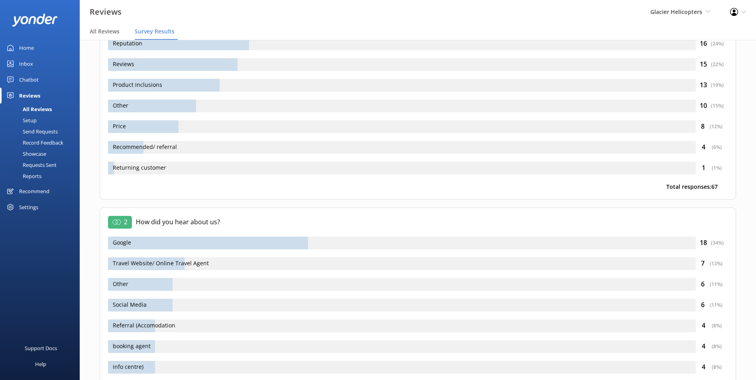
scroll to position [80, 0]
click at [448, 275] on div "2 How did you hear about us? Google 18 ( 34 %) Travel Website/ Online Travel Ag…" at bounding box center [418, 323] width 637 height 233
drag, startPoint x: 256, startPoint y: 246, endPoint x: 251, endPoint y: 251, distance: 7.9
click at [256, 246] on div "Google" at bounding box center [402, 242] width 588 height 13
drag, startPoint x: 249, startPoint y: 254, endPoint x: 244, endPoint y: 260, distance: 7.3
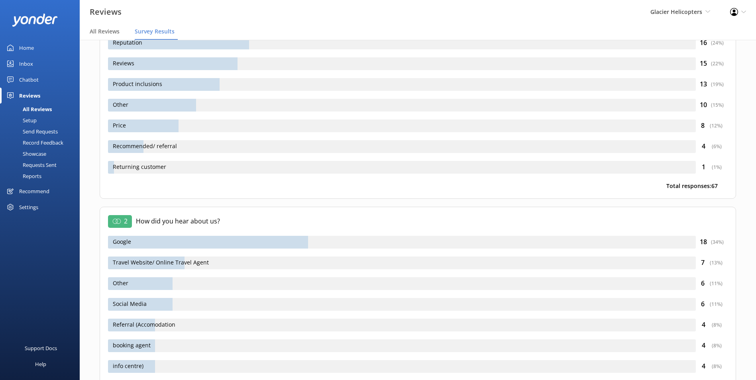
click at [247, 256] on div "2 How did you hear about us? Google 18 ( 34 %) Travel Website/ Online Travel Ag…" at bounding box center [418, 323] width 637 height 233
drag, startPoint x: 199, startPoint y: 281, endPoint x: 166, endPoint y: 302, distance: 39.5
click at [198, 281] on div "Other" at bounding box center [402, 283] width 588 height 13
click at [165, 303] on div "Social Media" at bounding box center [402, 304] width 588 height 13
drag, startPoint x: 155, startPoint y: 321, endPoint x: 152, endPoint y: 326, distance: 5.7
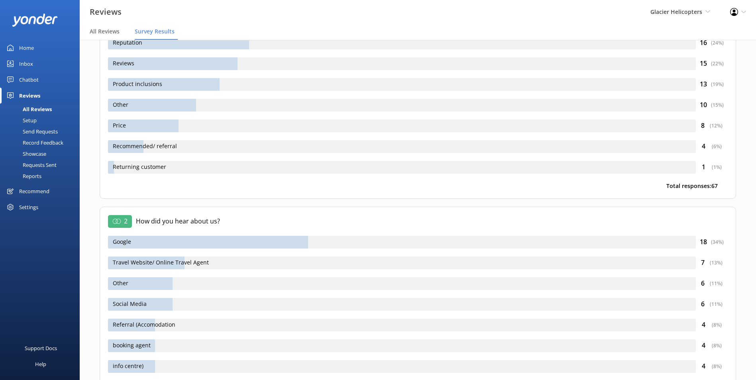
click at [153, 323] on div "Referral (Accomodation" at bounding box center [402, 325] width 588 height 13
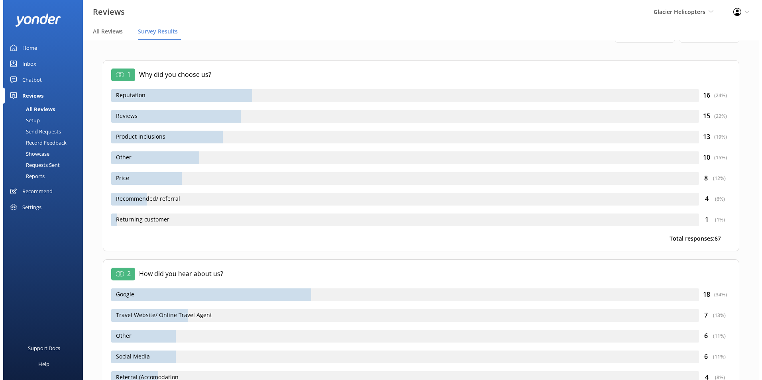
scroll to position [0, 0]
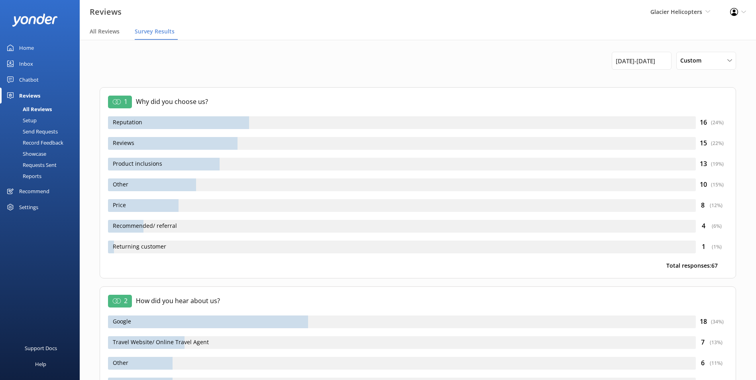
click at [42, 164] on div "Requests Sent" at bounding box center [31, 164] width 52 height 11
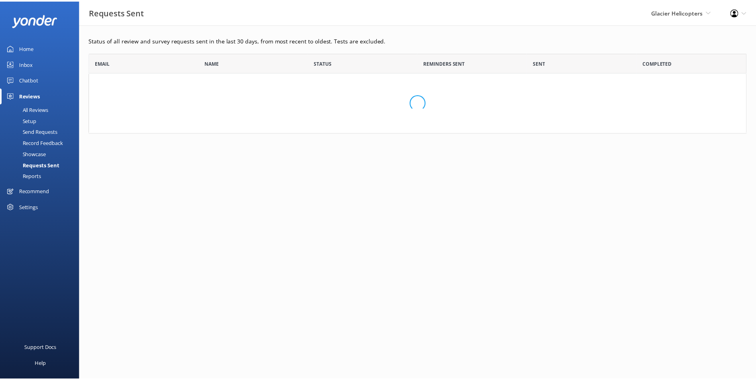
scroll to position [214, 657]
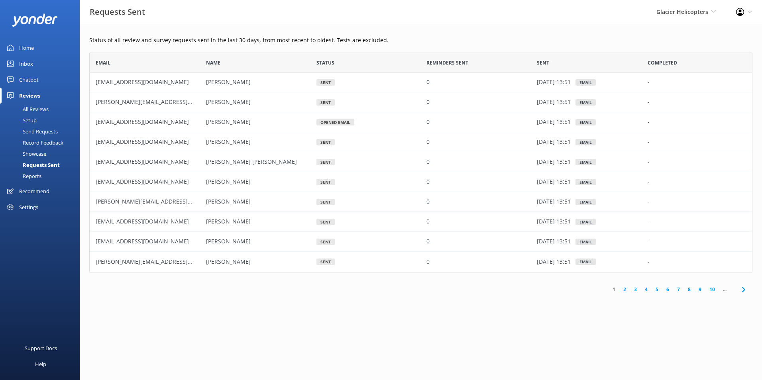
click at [39, 154] on div "Showcase" at bounding box center [25, 153] width 41 height 11
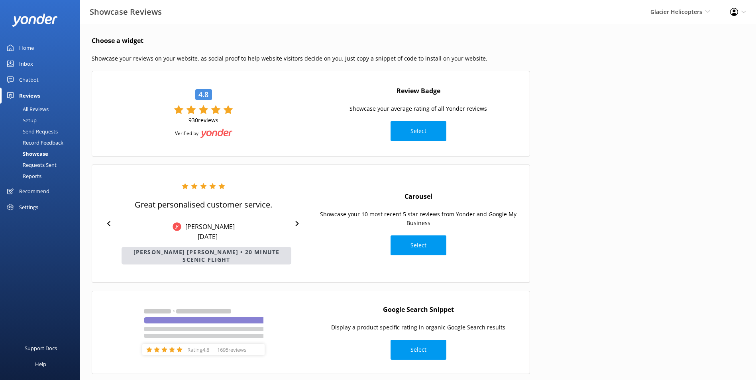
click at [58, 132] on div "Send Requests" at bounding box center [31, 131] width 53 height 11
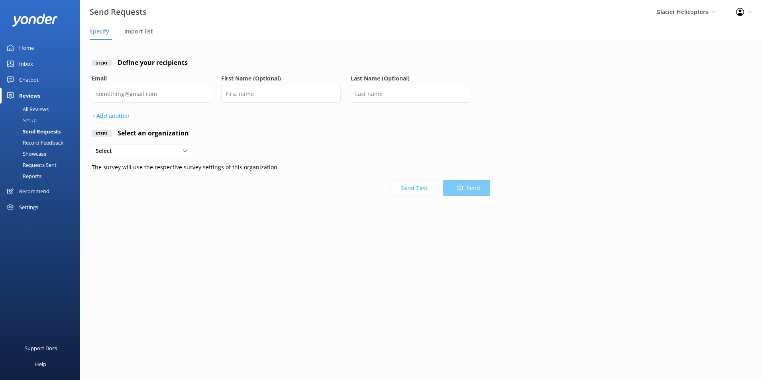
click at [54, 144] on div "Record Feedback" at bounding box center [34, 142] width 59 height 11
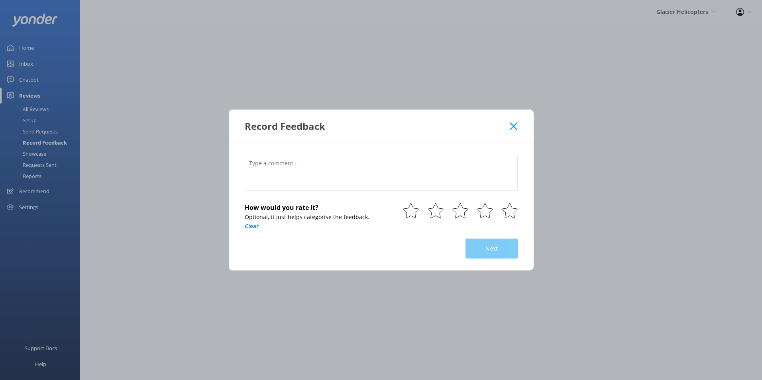
click at [518, 123] on div "Record Feedback" at bounding box center [381, 126] width 305 height 33
click at [518, 132] on div "Record Feedback" at bounding box center [381, 126] width 305 height 33
click at [508, 130] on div "Record Feedback" at bounding box center [377, 126] width 265 height 13
click at [511, 129] on icon at bounding box center [514, 126] width 8 height 8
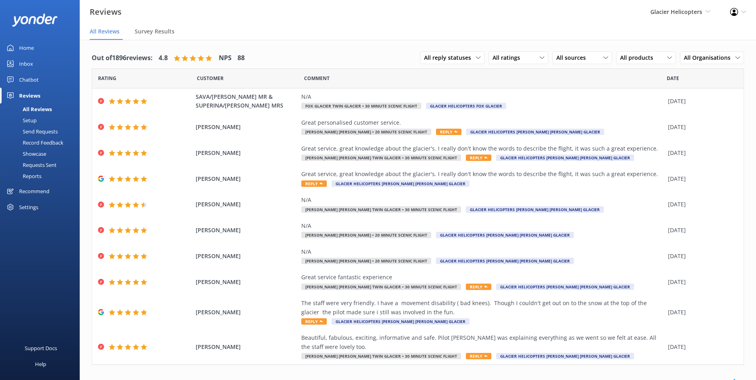
click at [43, 43] on link "Home" at bounding box center [40, 48] width 80 height 16
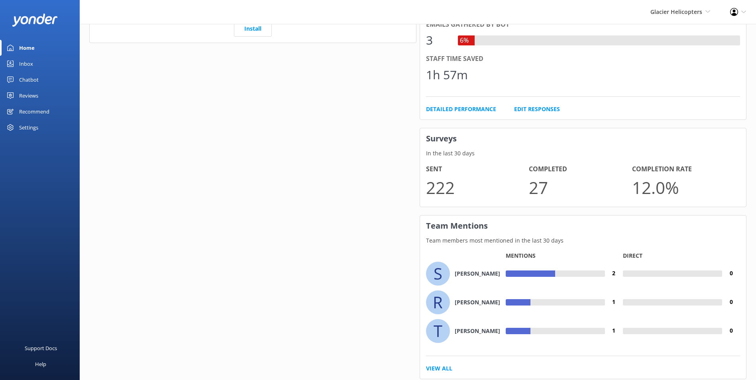
scroll to position [486, 0]
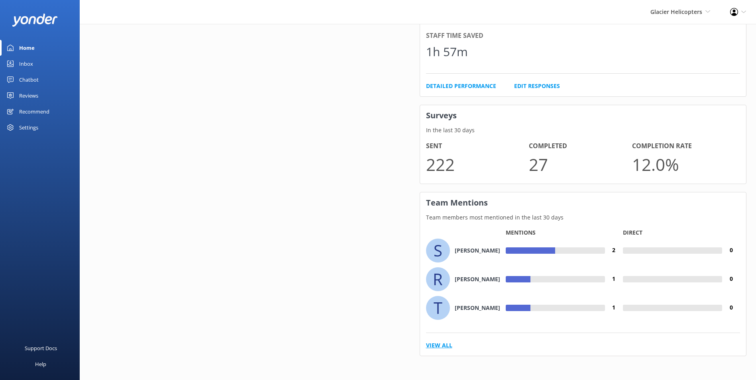
click at [442, 344] on link "View All" at bounding box center [439, 345] width 26 height 9
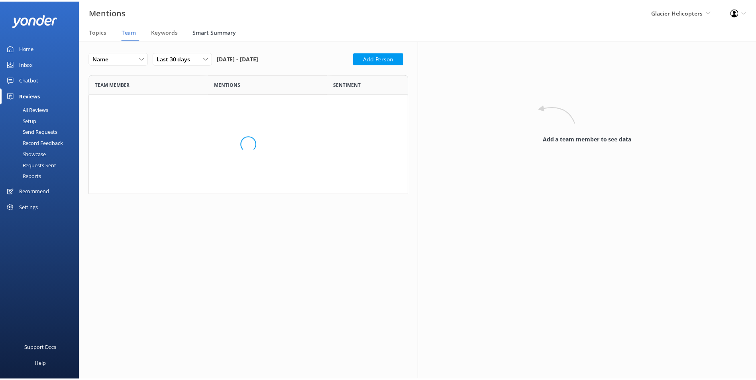
scroll to position [114, 316]
drag, startPoint x: 232, startPoint y: 31, endPoint x: 237, endPoint y: 31, distance: 5.6
click at [232, 32] on span "Smart Summary" at bounding box center [216, 32] width 44 height 8
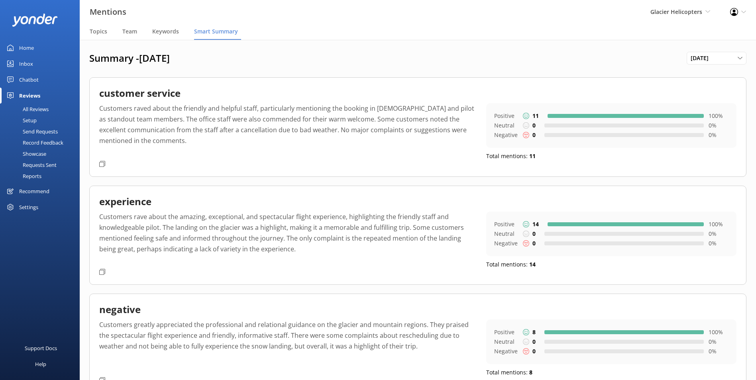
click at [175, 140] on p "Customers raved about the friendly and helpful staff, particularly mentioning t…" at bounding box center [286, 130] width 375 height 54
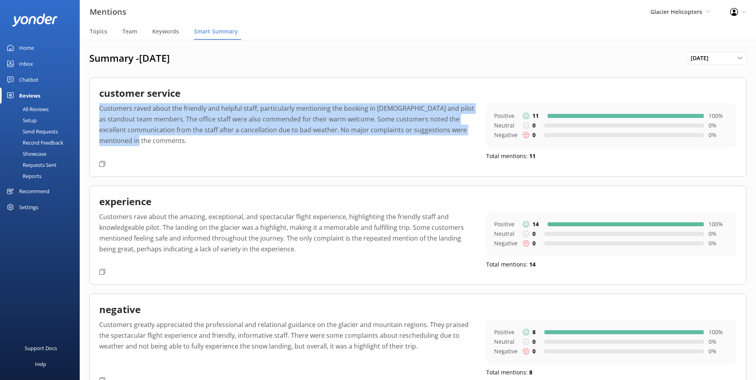
drag, startPoint x: 158, startPoint y: 141, endPoint x: 96, endPoint y: 111, distance: 69.2
click at [96, 111] on div "customer service Customers raved about the friendly and helpful staff, particul…" at bounding box center [417, 126] width 657 height 99
copy p "Customers raved about the friendly and helpful staff, particularly mentioning t…"
click at [305, 257] on p "Customers rave about the amazing, exceptional, and spectacular flight experienc…" at bounding box center [286, 239] width 375 height 54
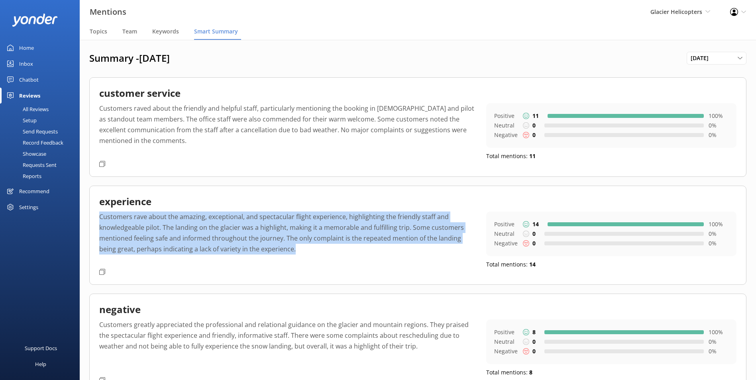
drag, startPoint x: 284, startPoint y: 252, endPoint x: 100, endPoint y: 214, distance: 187.2
click at [100, 214] on p "Customers rave about the amazing, exceptional, and spectacular flight experienc…" at bounding box center [286, 239] width 375 height 54
copy p "Customers rave about the amazing, exceptional, and spectacular flight experienc…"
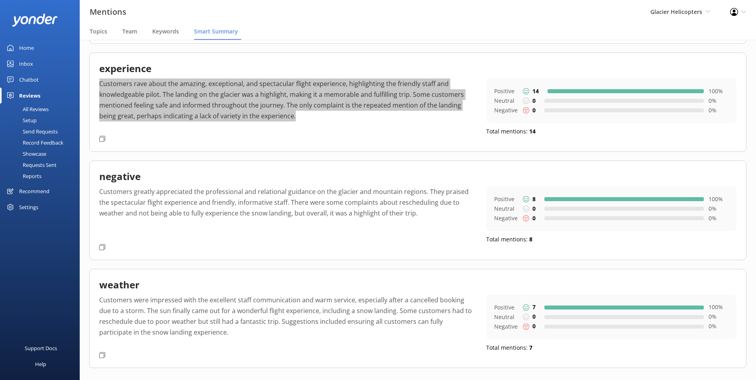
scroll to position [146, 0]
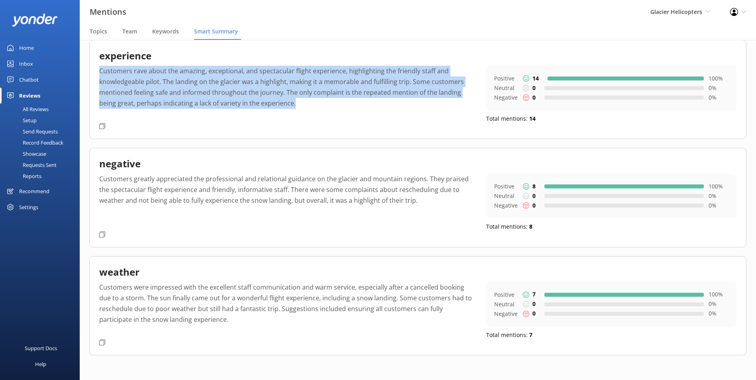
drag, startPoint x: 383, startPoint y: 156, endPoint x: 380, endPoint y: 159, distance: 4.2
click at [383, 156] on div "negative Customers greatly appreciated the professional and relational guidance…" at bounding box center [417, 197] width 657 height 99
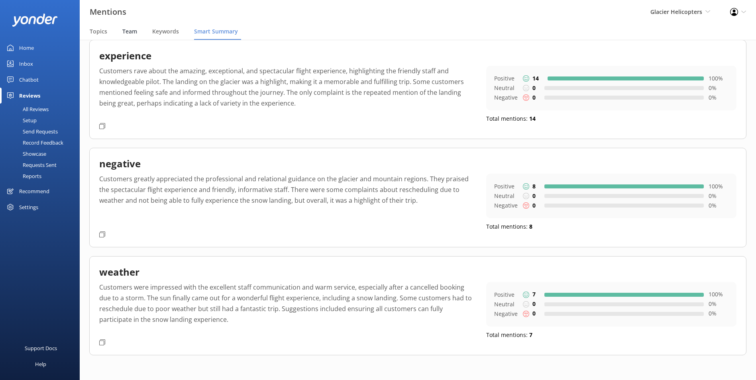
click at [134, 33] on span "Team" at bounding box center [129, 32] width 15 height 8
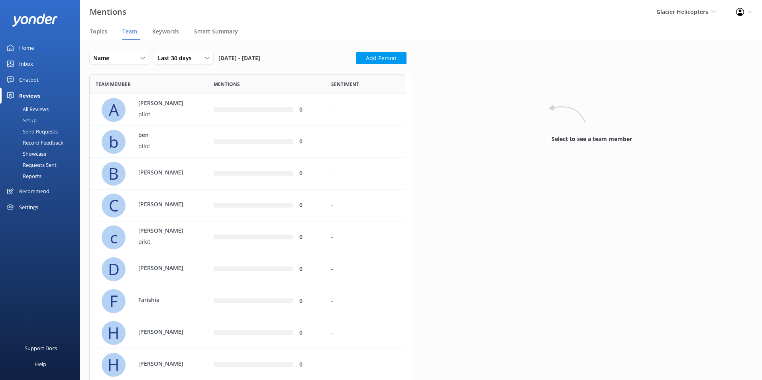
scroll to position [1194, 310]
click at [201, 56] on div "Last 30 days" at bounding box center [184, 58] width 56 height 9
click at [181, 137] on link "Custom" at bounding box center [189, 139] width 71 height 16
click at [241, 89] on div "[DATE] Su Mo Tu We Th Fr Sa 1 2 3 4 5 6 7 8 9 10 11 12 13 14 15 16 17 18 19 20 …" at bounding box center [210, 143] width 112 height 138
click at [242, 86] on span "Previous Month" at bounding box center [242, 85] width 8 height 8
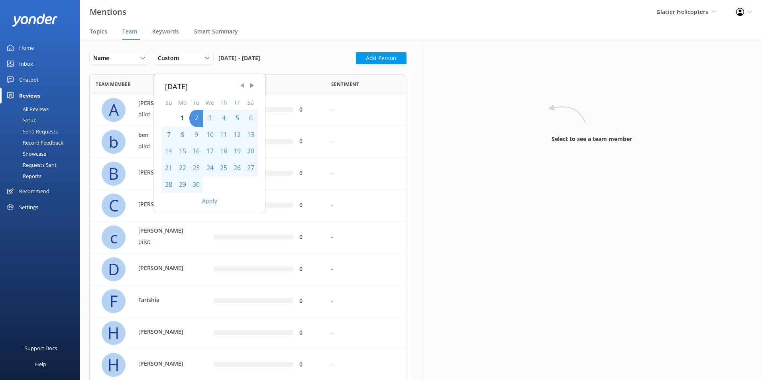
click at [242, 86] on span "Previous Month" at bounding box center [242, 85] width 8 height 8
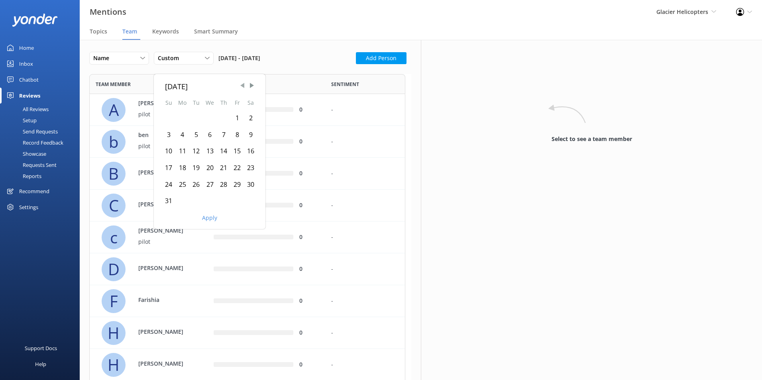
click at [239, 86] on span "Previous Month" at bounding box center [242, 85] width 8 height 8
click at [190, 118] on div "1" at bounding box center [196, 118] width 14 height 17
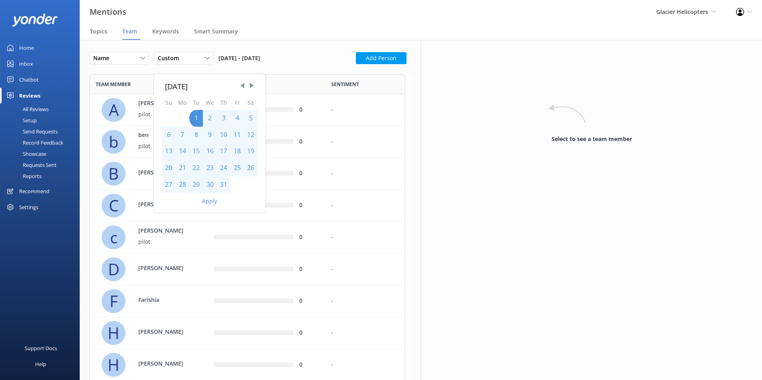
click at [256, 83] on div "[DATE]" at bounding box center [210, 87] width 96 height 12
click at [255, 83] on span "Next Month" at bounding box center [252, 85] width 8 height 8
click at [253, 84] on span "Next Month" at bounding box center [252, 85] width 8 height 8
click at [193, 184] on div "30" at bounding box center [196, 185] width 14 height 17
click at [207, 199] on button "Apply" at bounding box center [209, 201] width 15 height 6
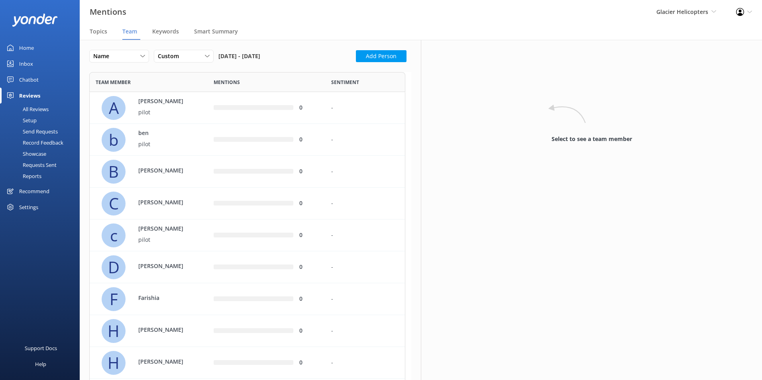
scroll to position [0, 0]
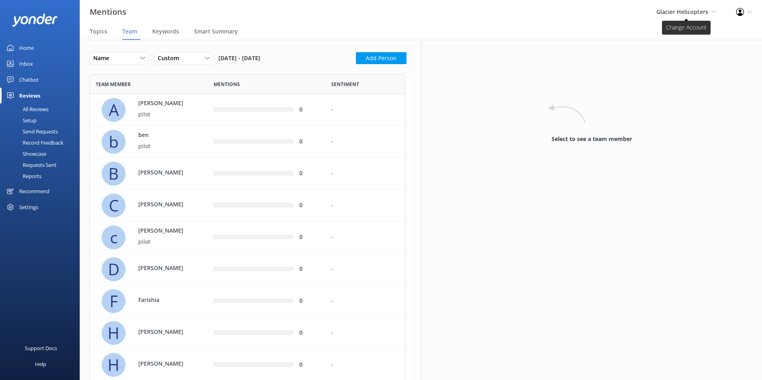
click at [710, 16] on span "Glacier Helicopters Milford Sound Scenic Flights Glacier Helicopters The Helico…" at bounding box center [686, 12] width 60 height 9
click at [678, 109] on link "[PERSON_NAME] Mountains Heli-Ski" at bounding box center [687, 114] width 80 height 26
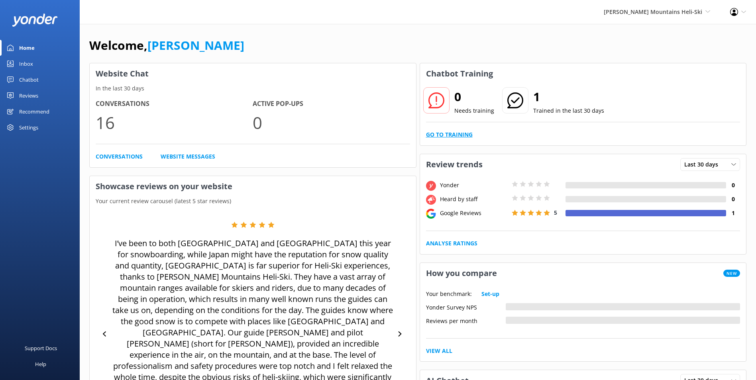
click at [459, 132] on link "Go to Training" at bounding box center [449, 134] width 47 height 9
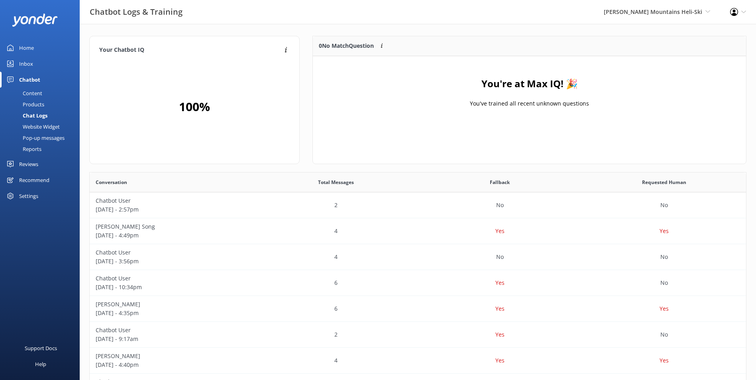
scroll to position [94, 427]
click at [22, 60] on div "Inbox" at bounding box center [26, 64] width 14 height 16
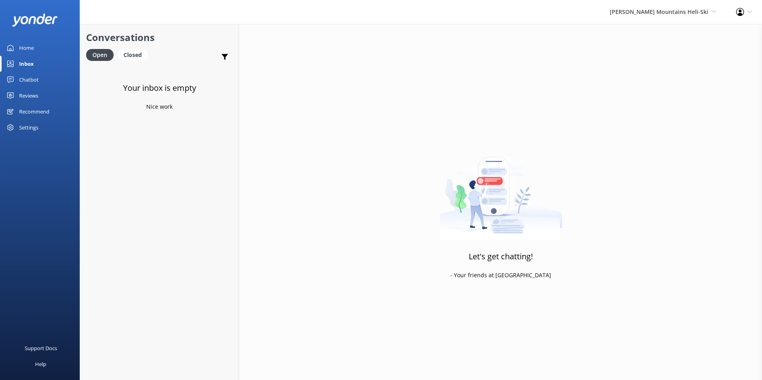
click at [18, 53] on link "Home" at bounding box center [40, 48] width 80 height 16
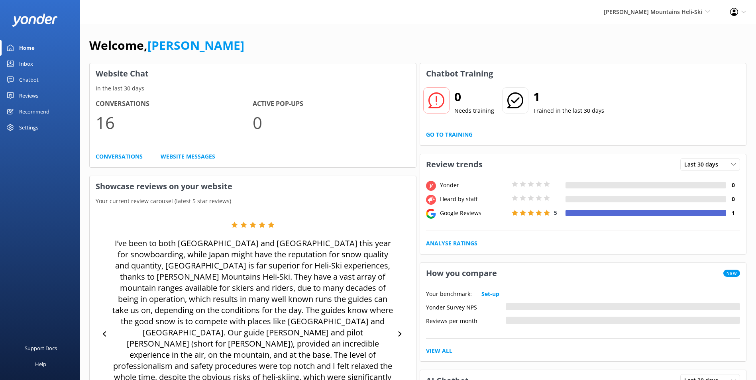
click at [41, 81] on link "Chatbot" at bounding box center [40, 80] width 80 height 16
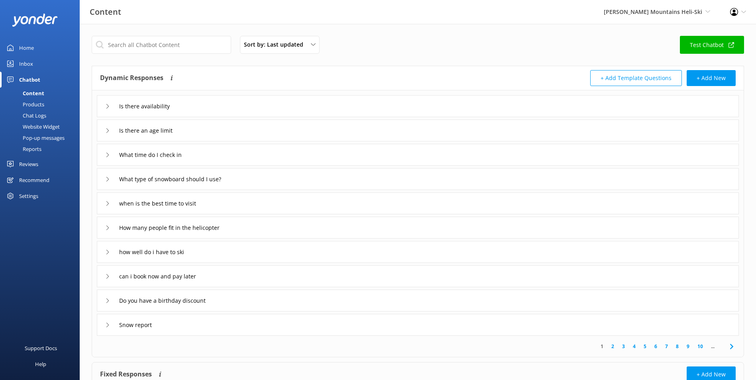
click at [38, 44] on link "Home" at bounding box center [40, 48] width 80 height 16
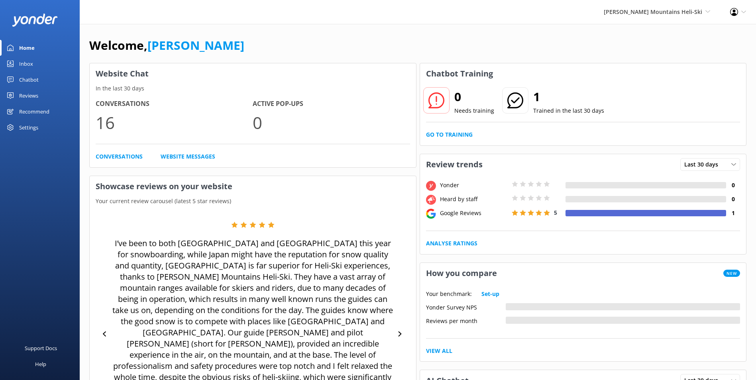
click at [35, 44] on link "Home" at bounding box center [40, 48] width 80 height 16
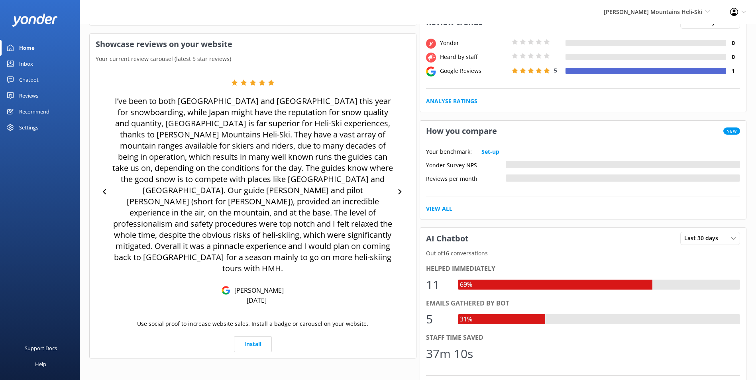
scroll to position [239, 0]
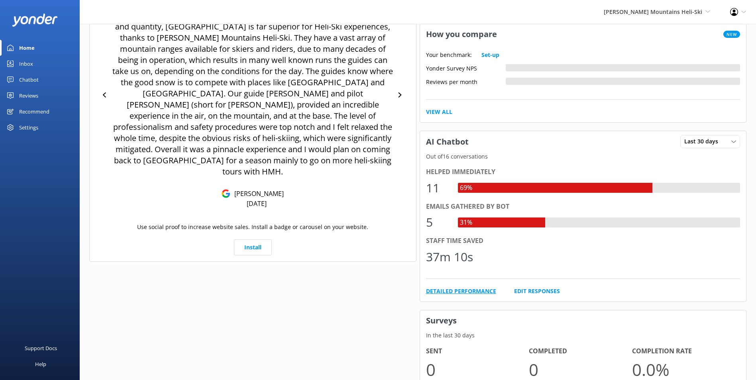
click at [483, 290] on link "Detailed Performance" at bounding box center [461, 291] width 70 height 9
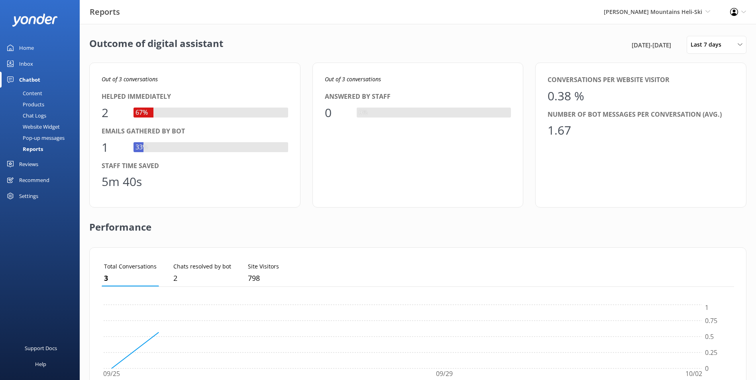
scroll to position [74, 627]
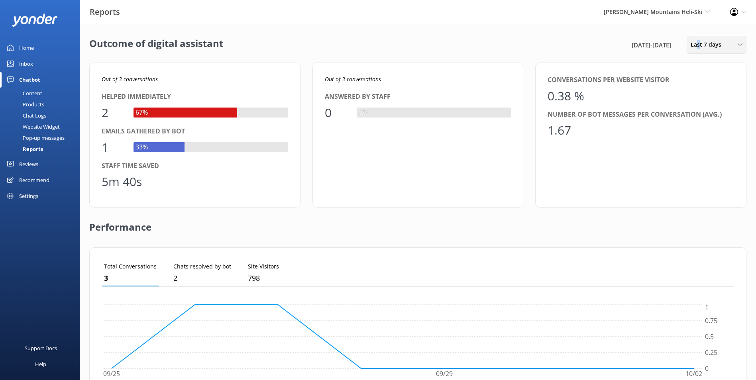
click at [697, 39] on div "Last 7 days Last 7 days Last 30 days Last month Last 90 days Last 180 days Cust…" at bounding box center [717, 45] width 60 height 18
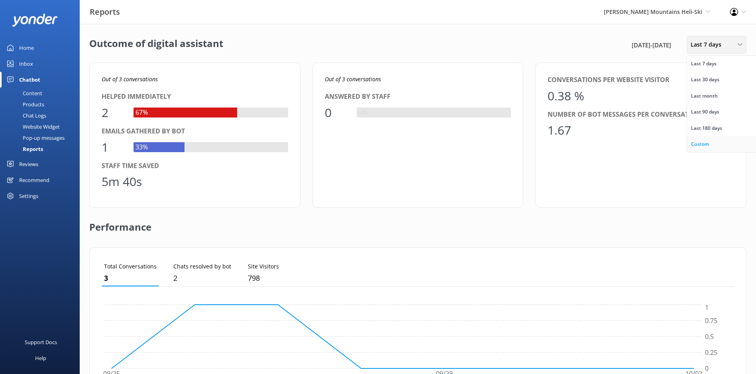
click at [700, 140] on link "Custom" at bounding box center [722, 144] width 71 height 16
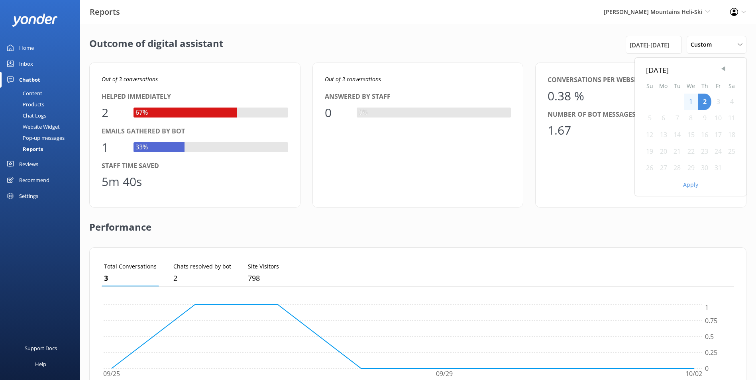
click at [721, 69] on span "Previous Month" at bounding box center [723, 69] width 8 height 8
drag, startPoint x: 724, startPoint y: 69, endPoint x: 712, endPoint y: 79, distance: 15.9
click at [724, 69] on span "Previous Month" at bounding box center [723, 69] width 8 height 8
click at [679, 97] on div "1" at bounding box center [677, 102] width 14 height 17
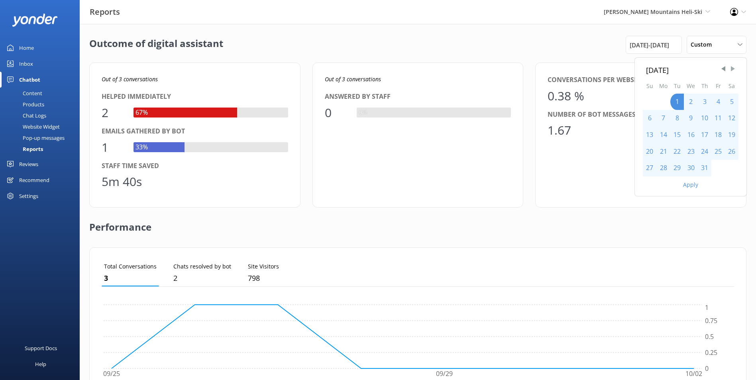
click at [731, 69] on span "Next Month" at bounding box center [733, 69] width 8 height 8
click at [675, 166] on div "30" at bounding box center [677, 168] width 14 height 17
click at [690, 192] on div "September 2025 Su Mo Tu We Th Fr Sa 1 2 3 4 5 6 7 8 9 10 11 12 13 14 15 16 17 1…" at bounding box center [691, 127] width 112 height 138
click at [692, 185] on button "Apply" at bounding box center [690, 185] width 15 height 6
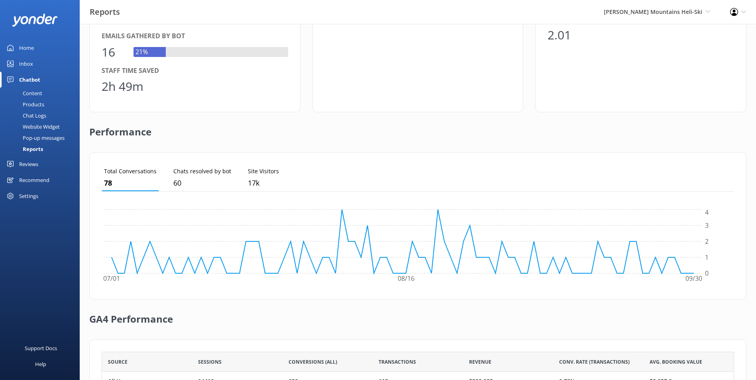
scroll to position [175, 0]
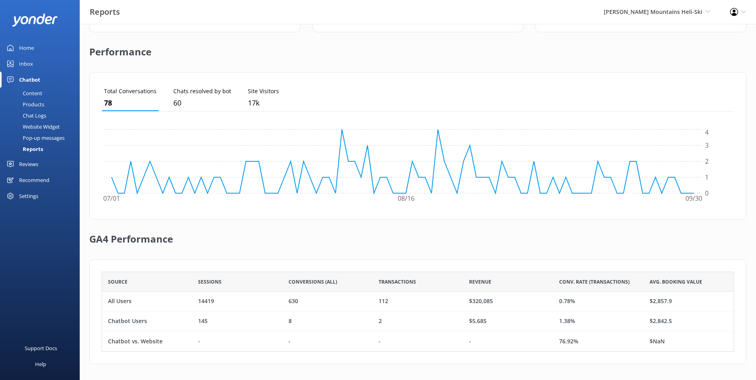
click at [60, 45] on link "Home" at bounding box center [40, 48] width 80 height 16
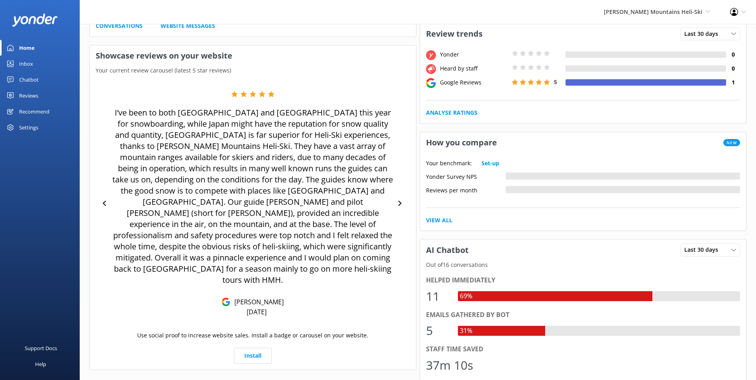
scroll to position [113, 0]
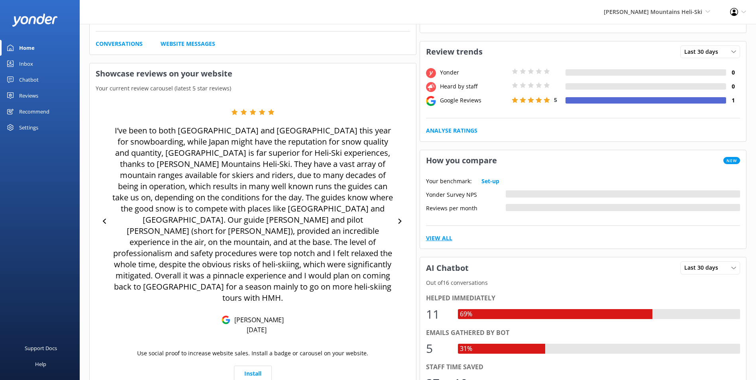
click at [451, 240] on link "View All" at bounding box center [439, 238] width 26 height 9
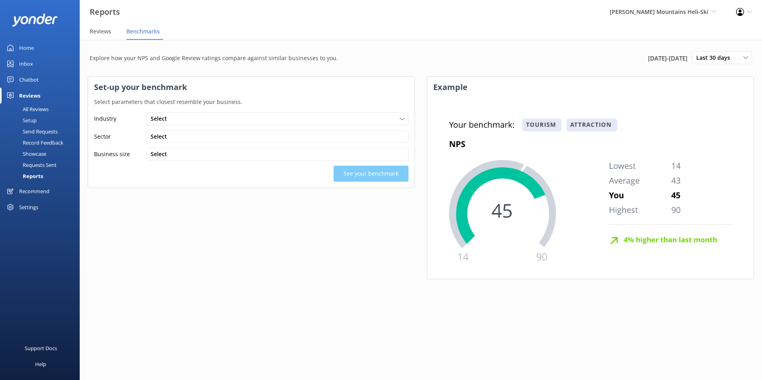
drag, startPoint x: 723, startPoint y: 62, endPoint x: 719, endPoint y: 65, distance: 4.5
click at [723, 62] on span "Last 30 days" at bounding box center [715, 57] width 39 height 9
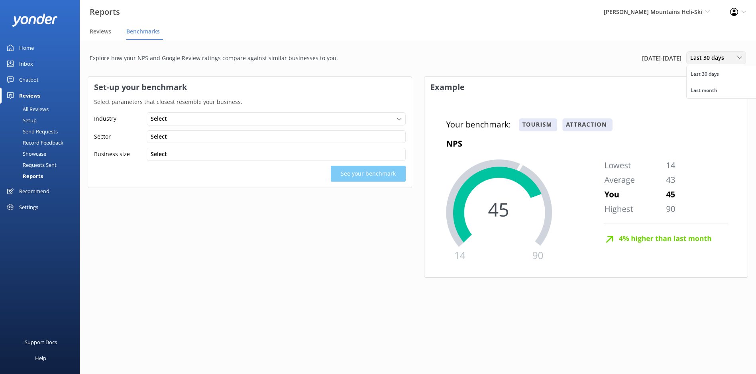
click at [701, 61] on span "Last 30 days" at bounding box center [709, 57] width 39 height 9
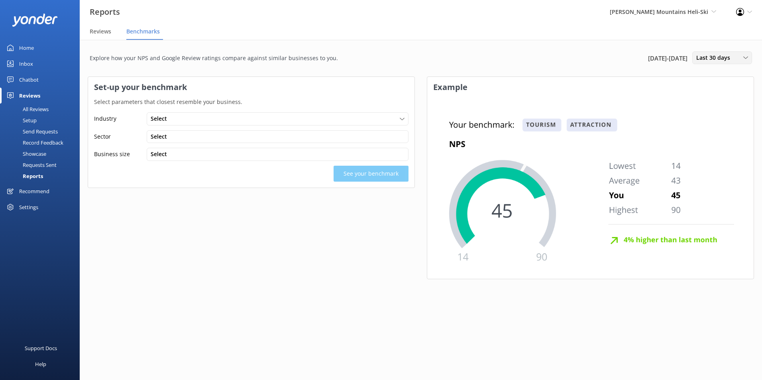
click at [701, 60] on span "Last 30 days" at bounding box center [715, 57] width 39 height 9
click at [97, 34] on span "Reviews" at bounding box center [101, 32] width 22 height 8
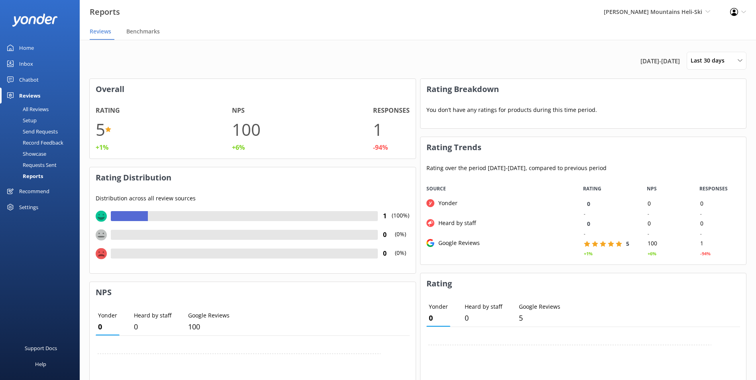
scroll to position [80, 320]
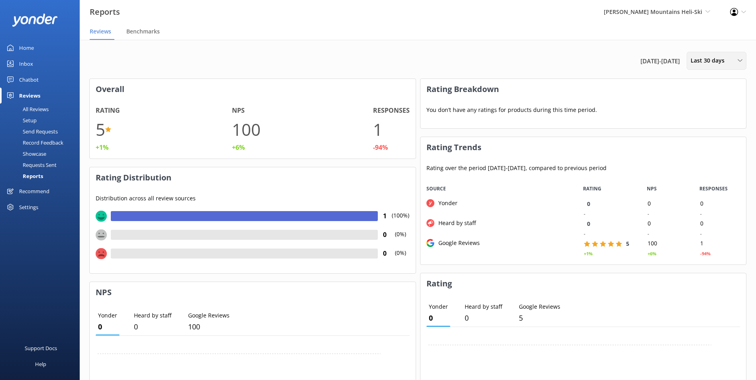
click at [723, 61] on span "Last 30 days" at bounding box center [710, 60] width 39 height 9
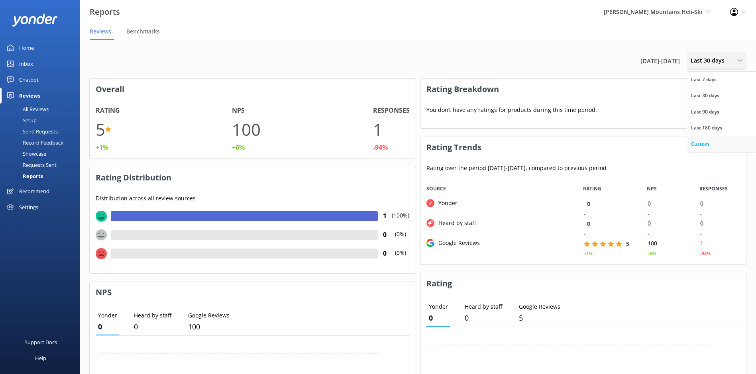
click at [719, 141] on link "Custom" at bounding box center [722, 144] width 71 height 16
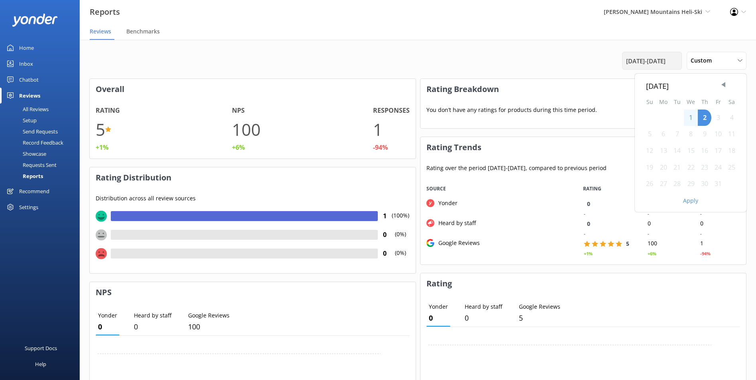
click at [666, 63] on span "2nd Sep 25 - 2nd Oct 25" at bounding box center [645, 61] width 39 height 10
drag, startPoint x: 671, startPoint y: 55, endPoint x: 670, endPoint y: 74, distance: 19.1
click at [671, 55] on div "2nd Sep 25 - 2nd Oct 25" at bounding box center [652, 61] width 60 height 18
click at [666, 59] on span "2nd Sep 25 - 2nd Oct 25" at bounding box center [645, 61] width 39 height 10
click at [722, 86] on span "Previous Month" at bounding box center [723, 85] width 8 height 8
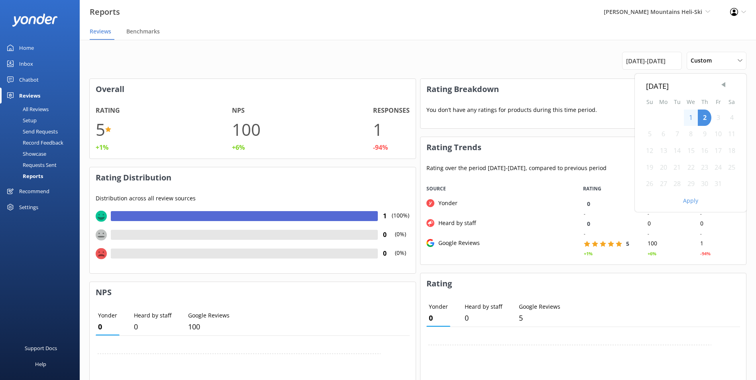
click at [722, 86] on span "Previous Month" at bounding box center [723, 85] width 8 height 8
click at [720, 83] on span "Previous Month" at bounding box center [723, 85] width 8 height 8
click at [681, 114] on div "1" at bounding box center [677, 118] width 14 height 17
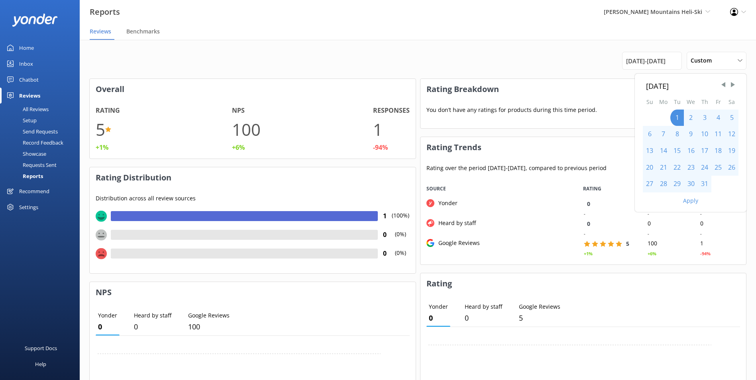
click at [737, 83] on div "July 2025" at bounding box center [691, 86] width 96 height 12
click at [735, 84] on span "Next Month" at bounding box center [733, 85] width 8 height 8
click at [735, 85] on span "Next Month" at bounding box center [733, 85] width 8 height 8
click at [677, 183] on div "30" at bounding box center [677, 184] width 14 height 17
click at [697, 204] on div "Apply" at bounding box center [691, 200] width 112 height 14
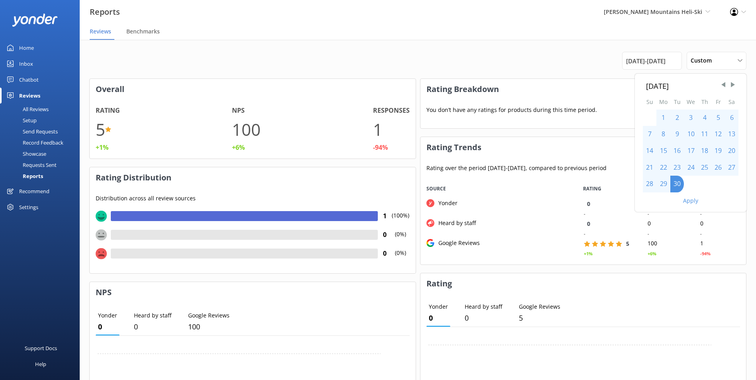
click at [695, 202] on button "Apply" at bounding box center [690, 201] width 15 height 6
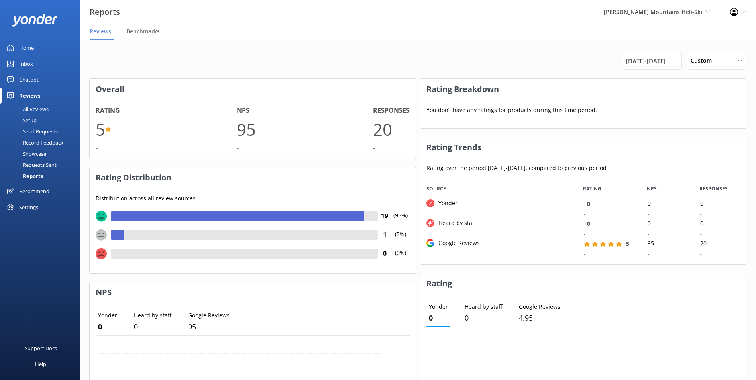
click at [40, 151] on div "Showcase" at bounding box center [25, 153] width 41 height 11
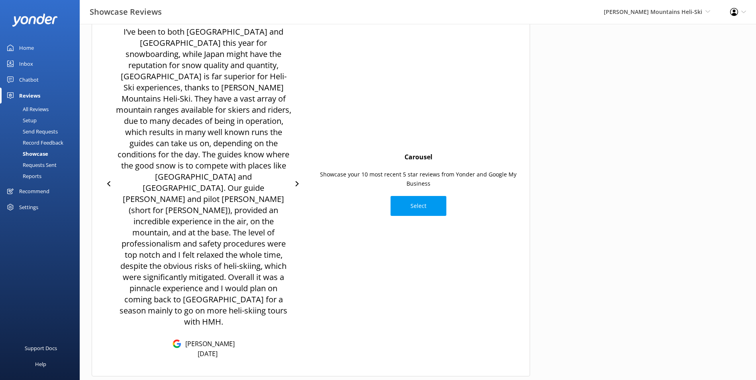
scroll to position [167, 0]
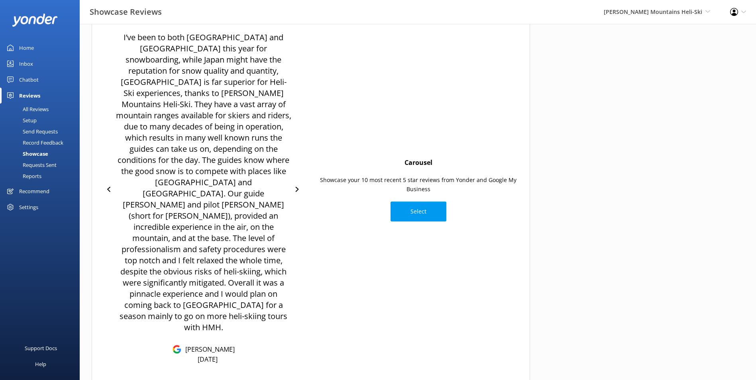
click at [33, 107] on div "All Reviews" at bounding box center [27, 109] width 44 height 11
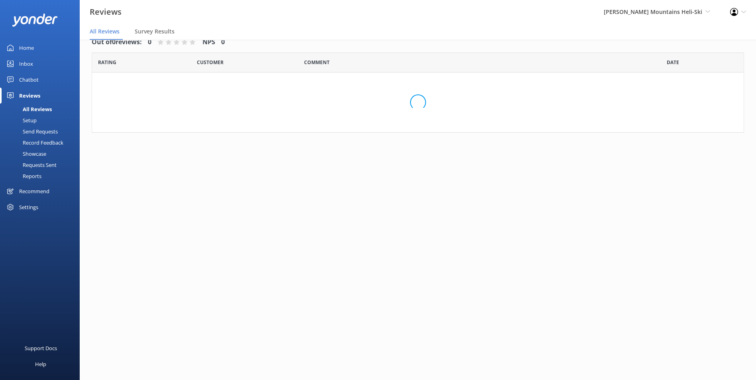
scroll to position [16, 0]
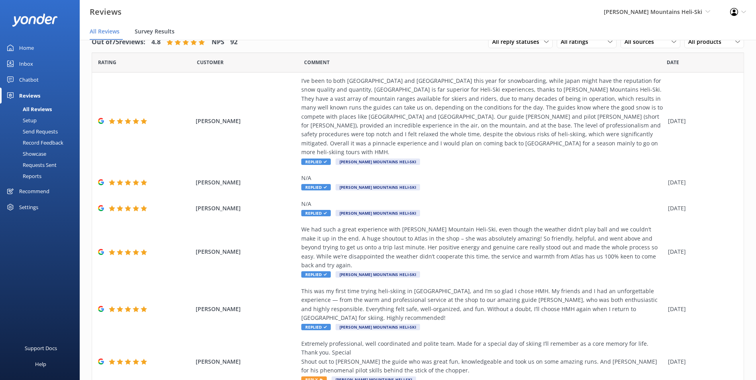
click at [153, 28] on span "Survey Results" at bounding box center [155, 32] width 40 height 8
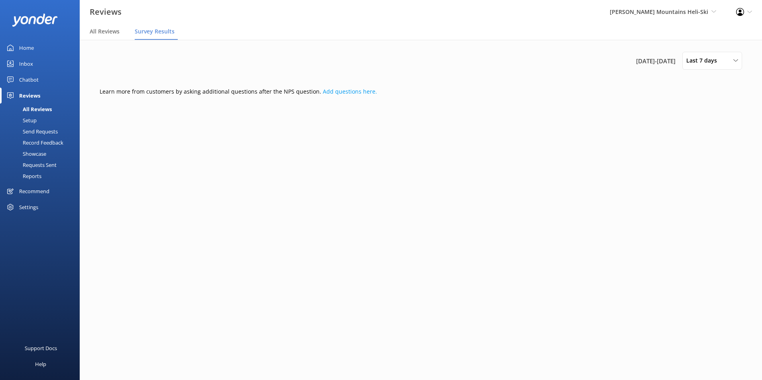
click at [31, 47] on div "Home" at bounding box center [26, 48] width 15 height 16
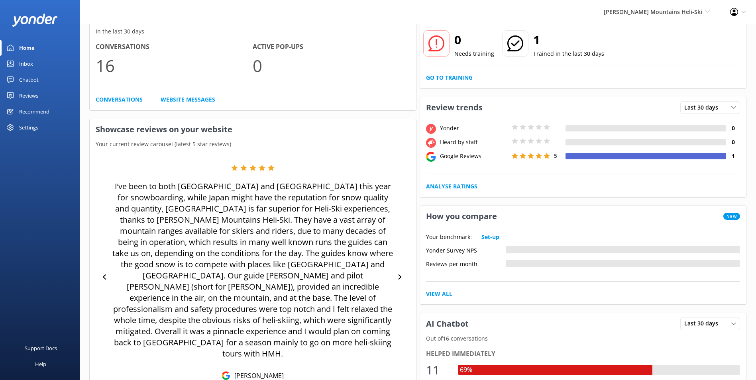
scroll to position [33, 0]
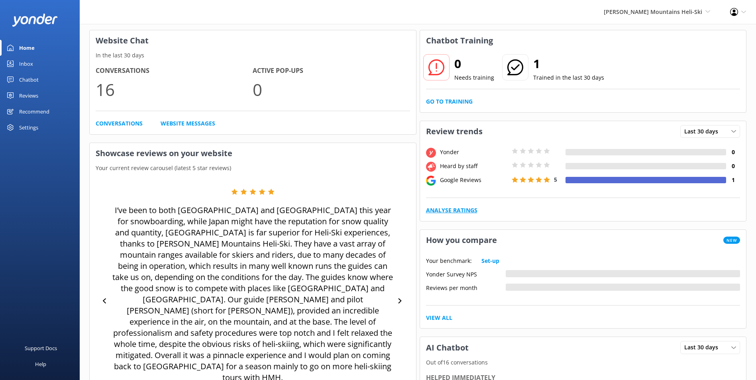
click at [459, 208] on link "Analyse Ratings" at bounding box center [451, 210] width 51 height 9
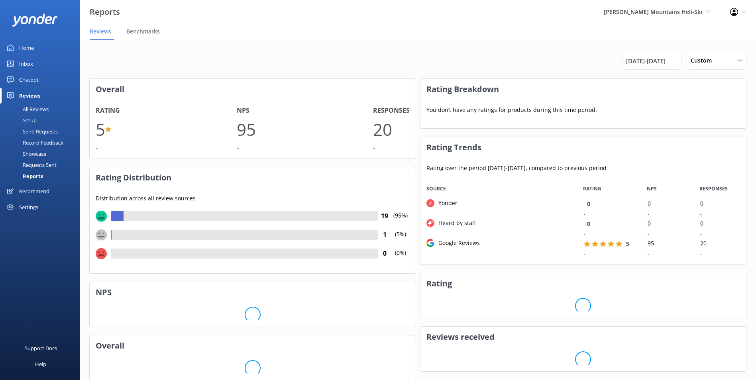
scroll to position [80, 320]
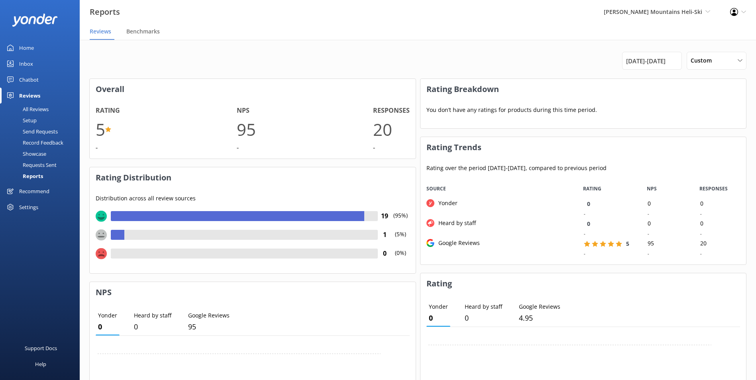
click at [24, 157] on div "Showcase" at bounding box center [25, 153] width 41 height 11
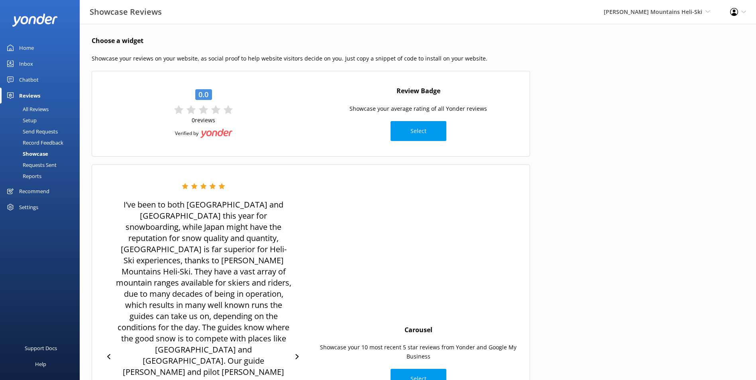
click at [24, 207] on div "Settings" at bounding box center [28, 207] width 19 height 16
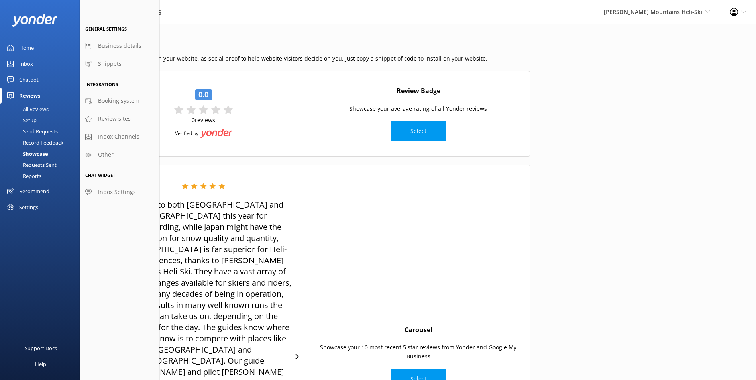
click at [33, 193] on div "Recommend" at bounding box center [34, 191] width 30 height 16
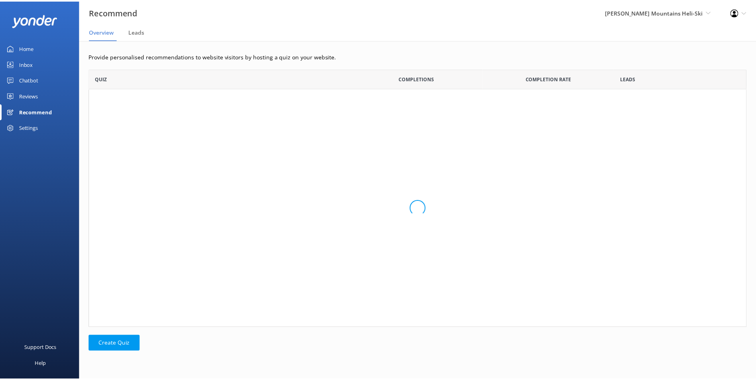
scroll to position [253, 657]
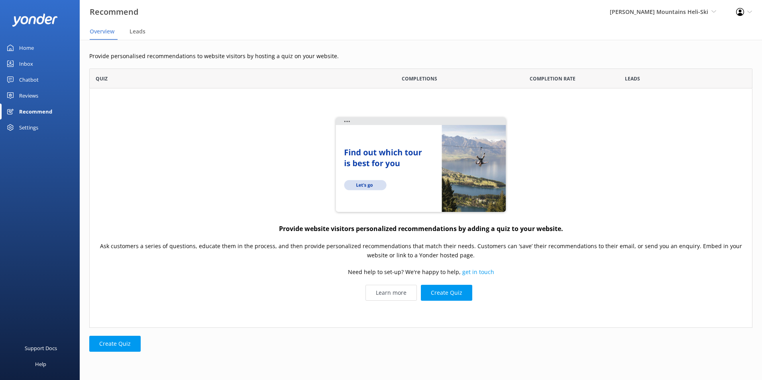
click at [47, 98] on link "Reviews" at bounding box center [40, 96] width 80 height 16
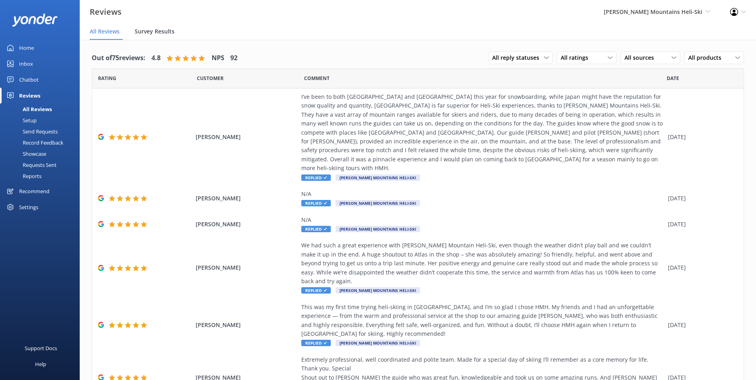
click at [157, 33] on span "Survey Results" at bounding box center [155, 32] width 40 height 8
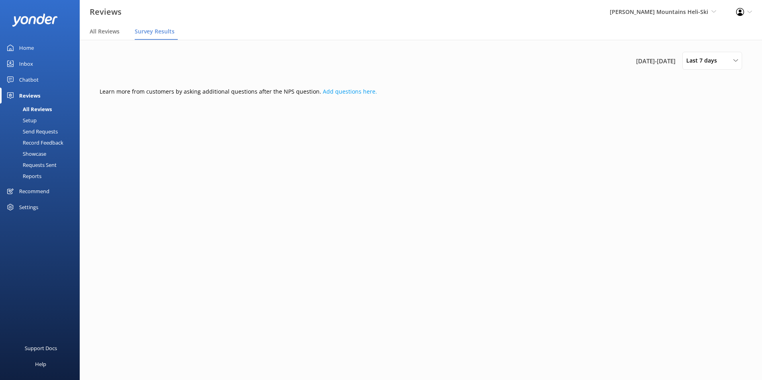
click at [33, 118] on div "Setup" at bounding box center [21, 120] width 32 height 11
click at [41, 153] on div "Showcase" at bounding box center [25, 153] width 41 height 11
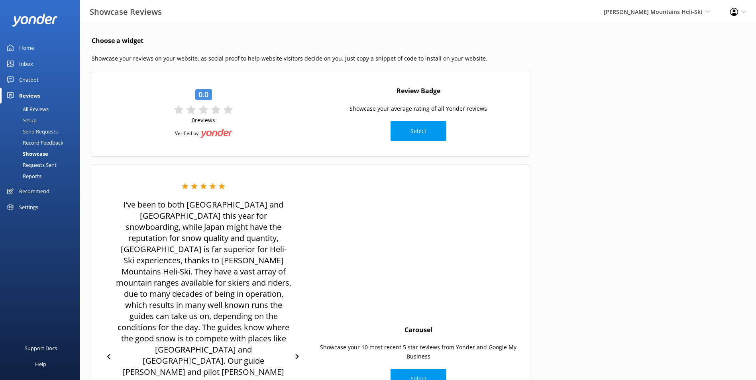
click at [38, 163] on div "Requests Sent" at bounding box center [31, 164] width 52 height 11
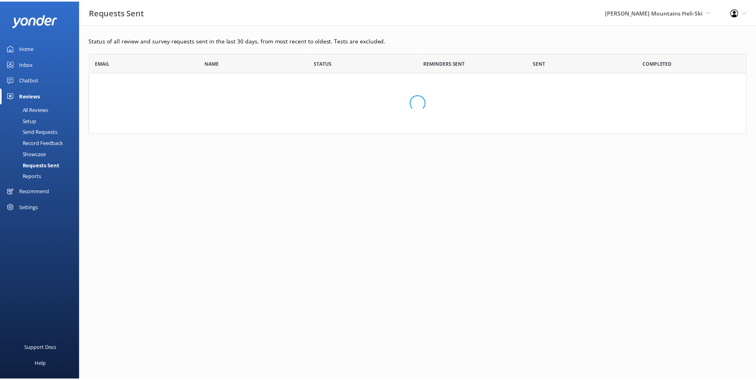
scroll to position [75, 657]
click at [33, 175] on div "Reports" at bounding box center [23, 176] width 37 height 11
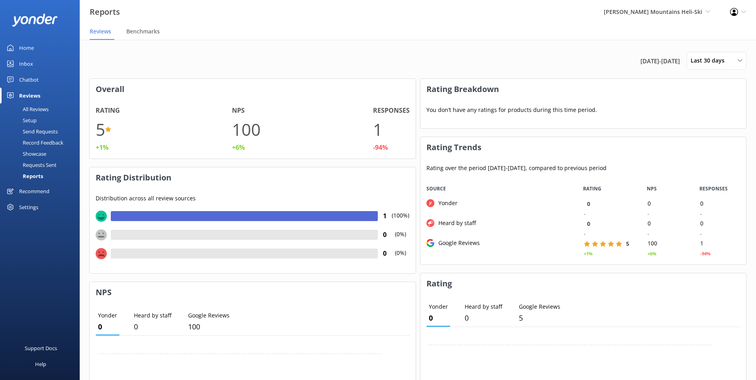
click at [246, 83] on h3 "Overall" at bounding box center [253, 89] width 326 height 21
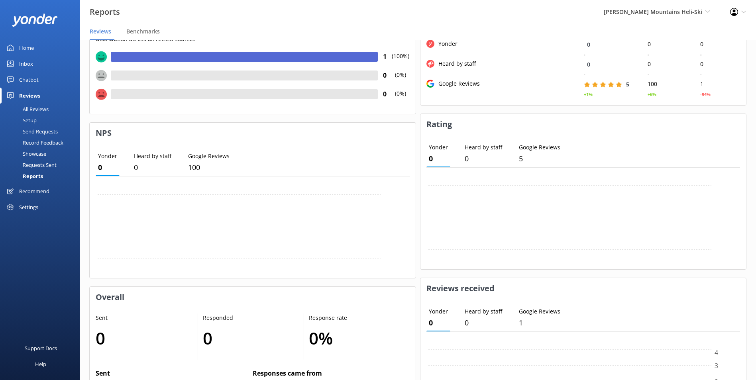
click at [242, 96] on div at bounding box center [244, 94] width 267 height 10
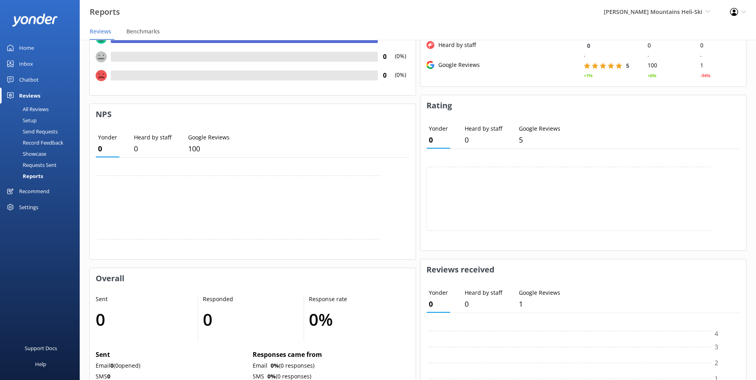
scroll to position [118, 0]
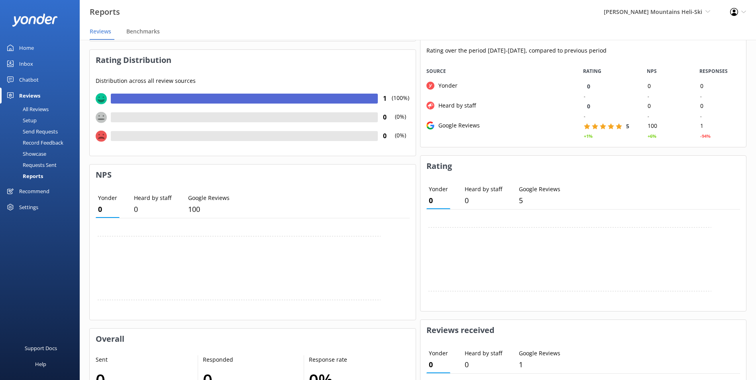
click at [34, 153] on div "Showcase" at bounding box center [25, 153] width 41 height 11
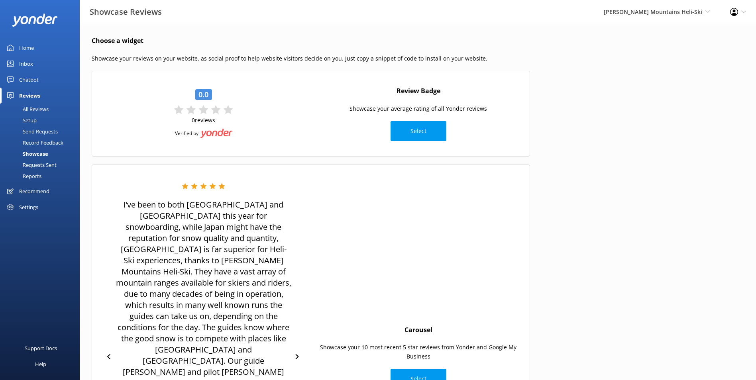
click at [51, 129] on div "Send Requests" at bounding box center [31, 131] width 53 height 11
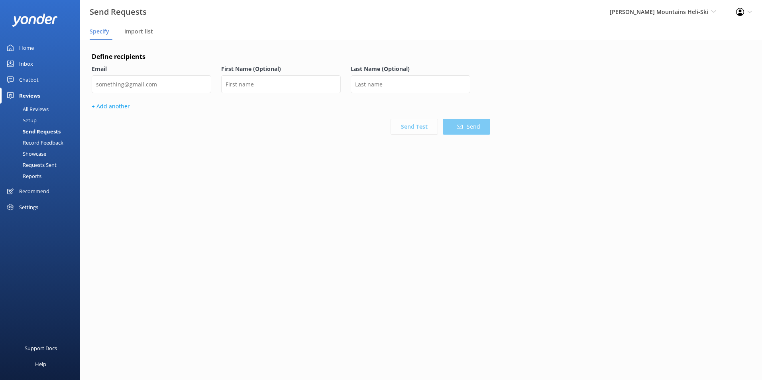
click at [34, 119] on div "Setup" at bounding box center [21, 120] width 32 height 11
click at [39, 112] on div "All Reviews" at bounding box center [27, 109] width 44 height 11
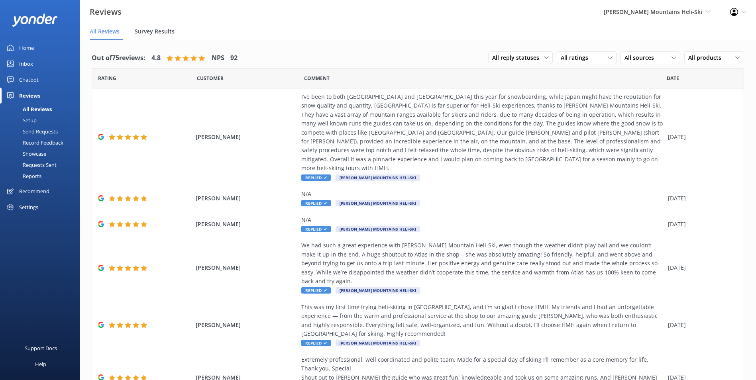
click at [159, 33] on span "Survey Results" at bounding box center [155, 32] width 40 height 8
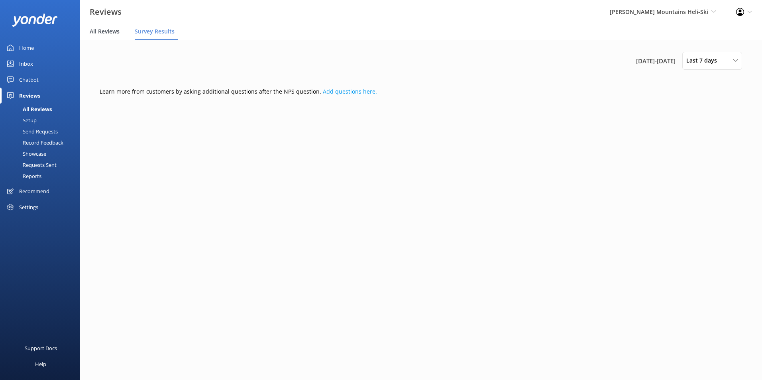
click at [114, 27] on div "All Reviews" at bounding box center [106, 32] width 33 height 16
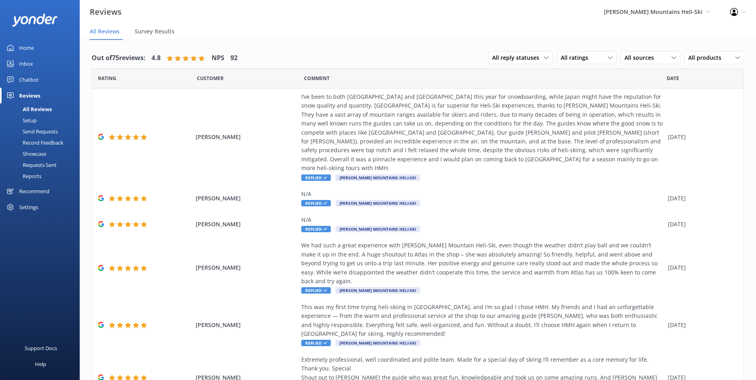
click at [34, 51] on link "Home" at bounding box center [40, 48] width 80 height 16
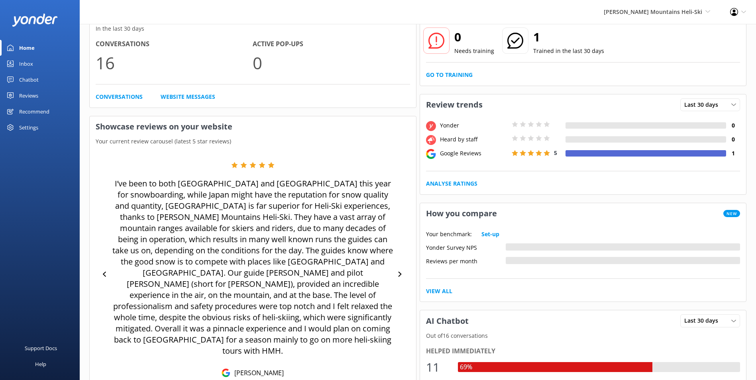
scroll to position [33, 0]
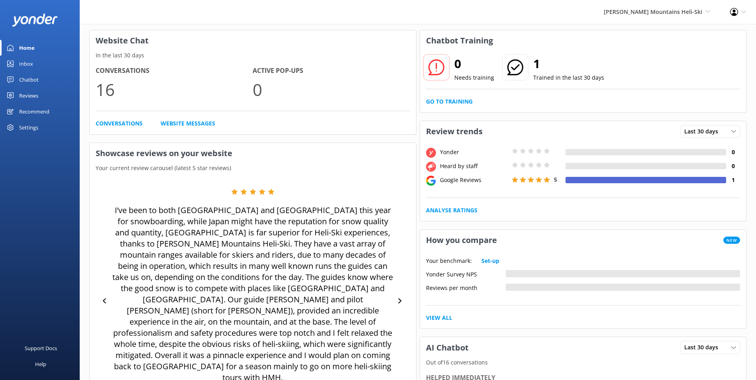
click at [24, 92] on div "Reviews" at bounding box center [28, 96] width 19 height 16
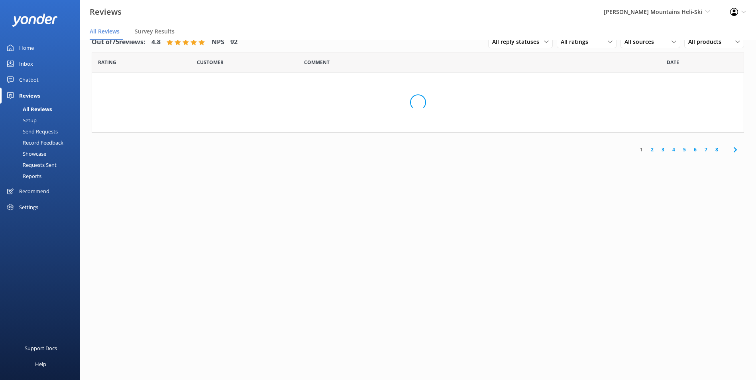
scroll to position [16, 0]
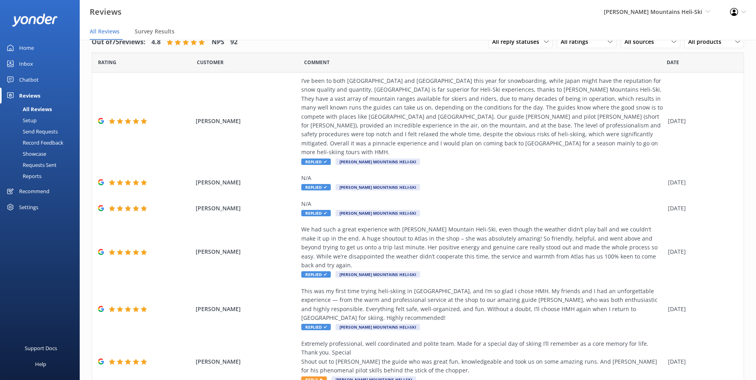
click at [33, 172] on div "Reports" at bounding box center [23, 176] width 37 height 11
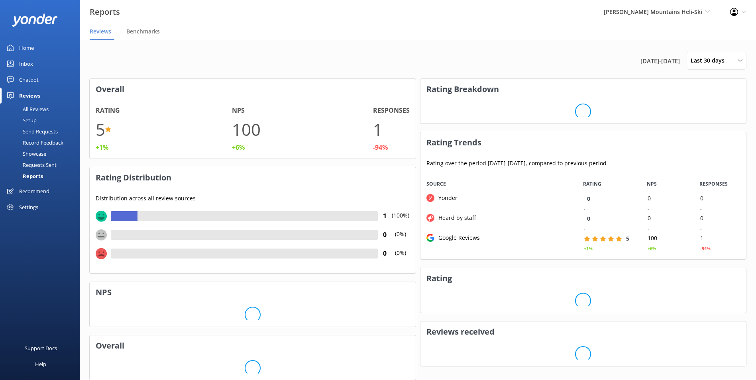
scroll to position [80, 320]
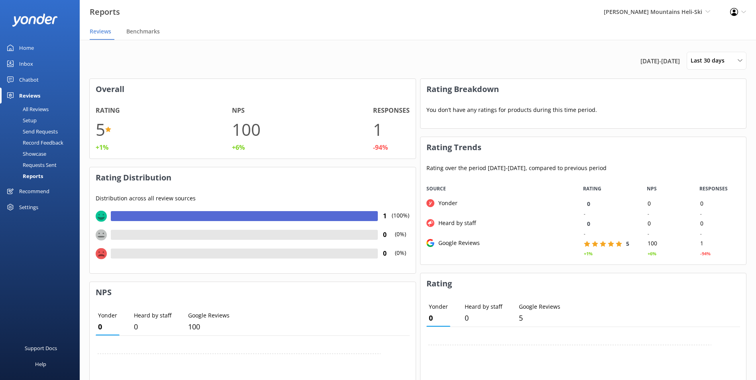
click at [118, 54] on div "2nd Sep 25 - 2nd Oct 25 Last 30 days Last 7 days Last 30 days Last 90 days Last…" at bounding box center [417, 61] width 657 height 18
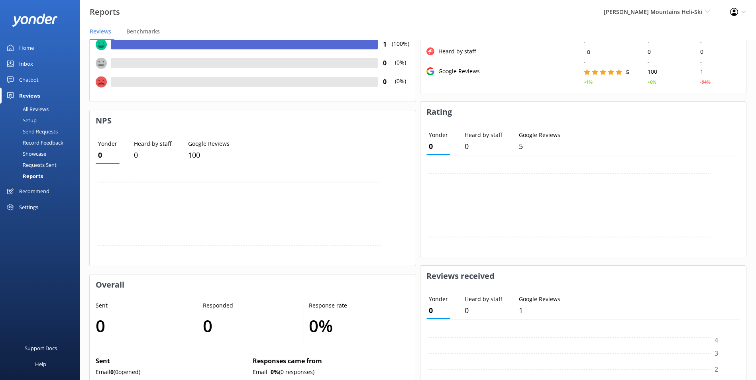
scroll to position [118, 0]
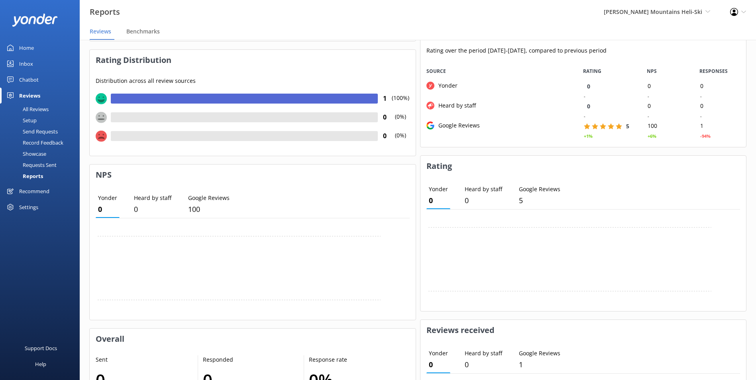
click at [37, 81] on div "Chatbot" at bounding box center [29, 80] width 20 height 16
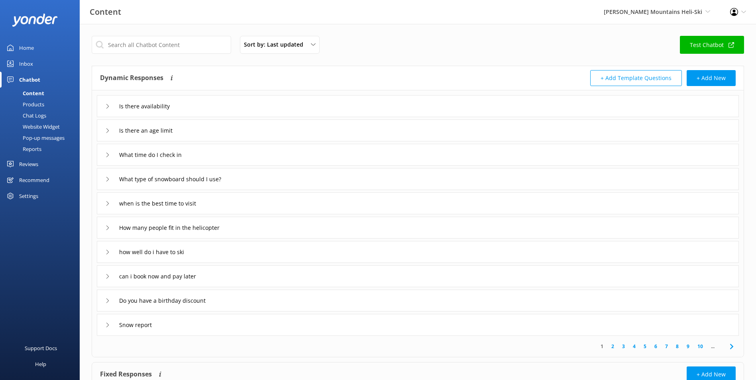
click at [35, 68] on link "Inbox" at bounding box center [40, 64] width 80 height 16
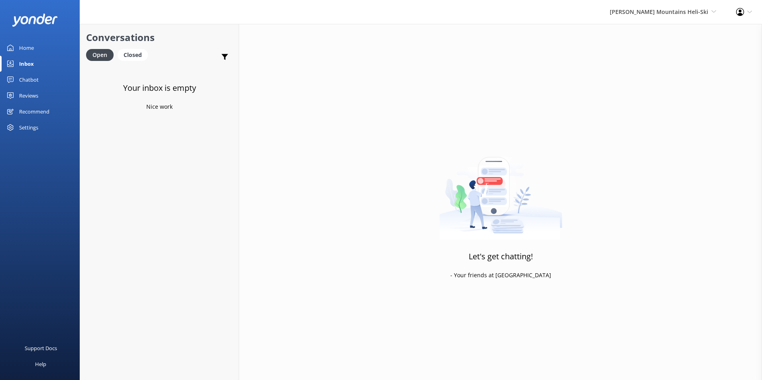
click at [38, 79] on div "Chatbot" at bounding box center [29, 80] width 20 height 16
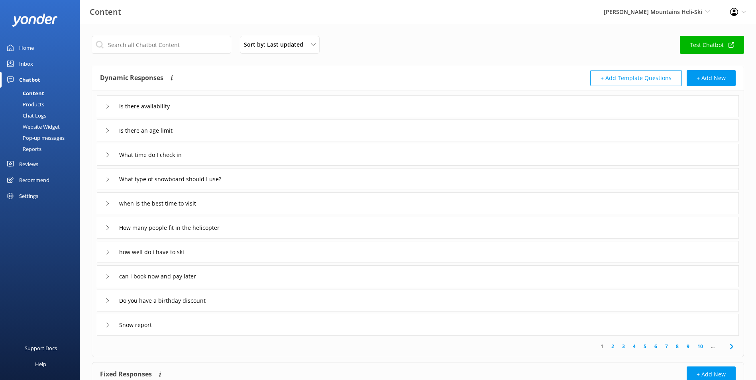
click at [52, 138] on div "Pop-up messages" at bounding box center [35, 137] width 60 height 11
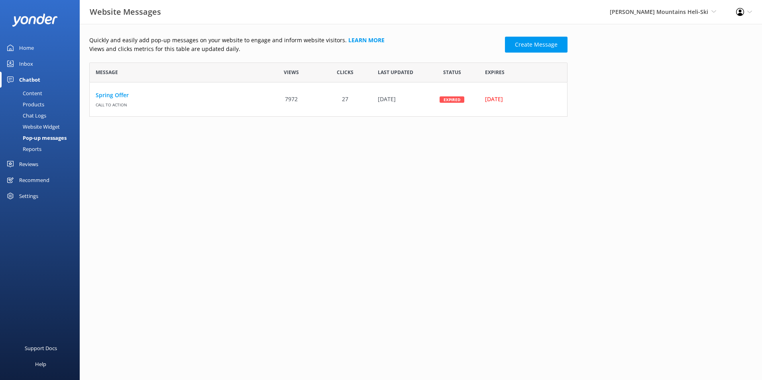
scroll to position [48, 472]
click at [53, 124] on div "Website Widget" at bounding box center [32, 126] width 55 height 11
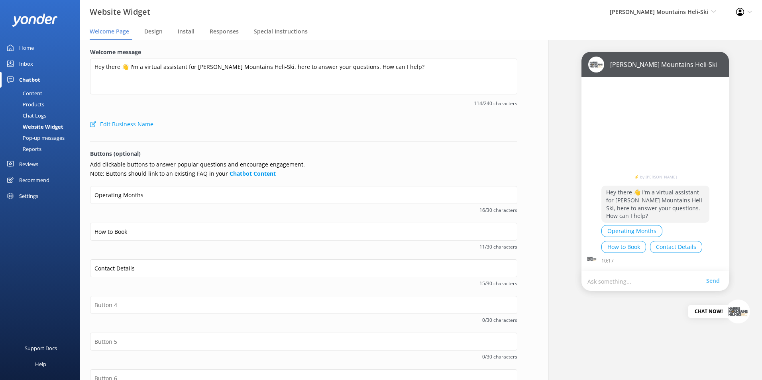
click at [587, 309] on div "Chat now!" at bounding box center [655, 311] width 189 height 41
click at [34, 137] on div "Pop-up messages" at bounding box center [35, 137] width 60 height 11
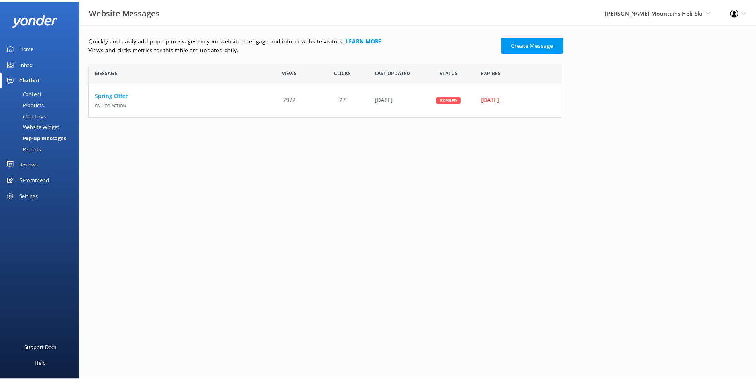
scroll to position [48, 472]
click at [36, 153] on div "Reports" at bounding box center [23, 148] width 37 height 11
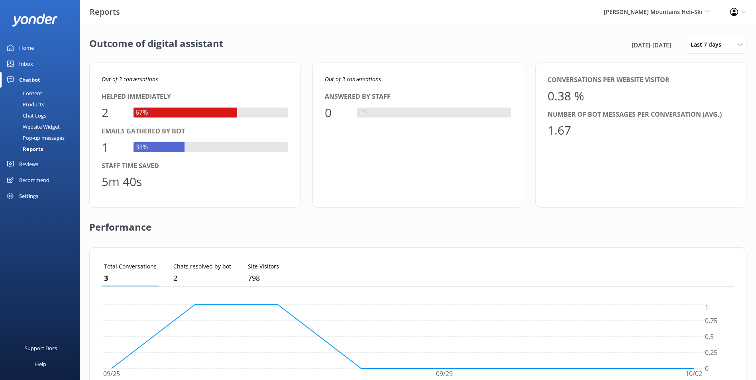
click at [28, 174] on div "Recommend" at bounding box center [34, 180] width 30 height 16
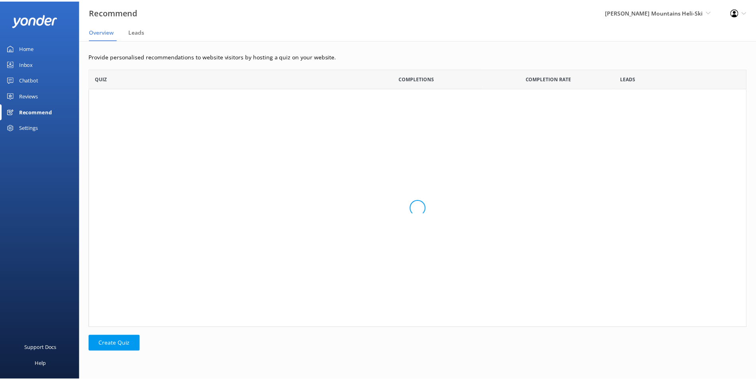
scroll to position [253, 657]
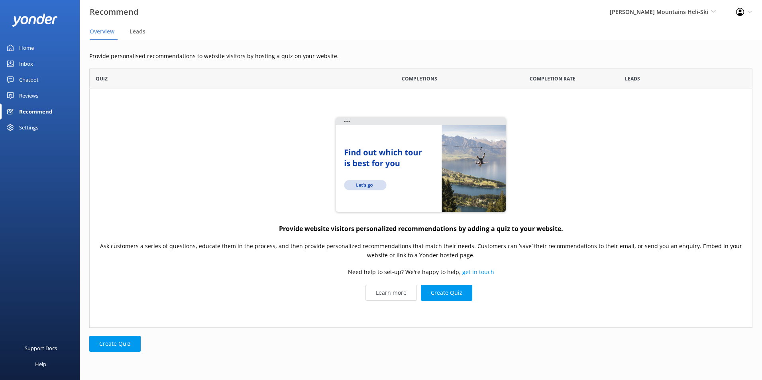
click at [34, 125] on div "Settings" at bounding box center [28, 128] width 19 height 16
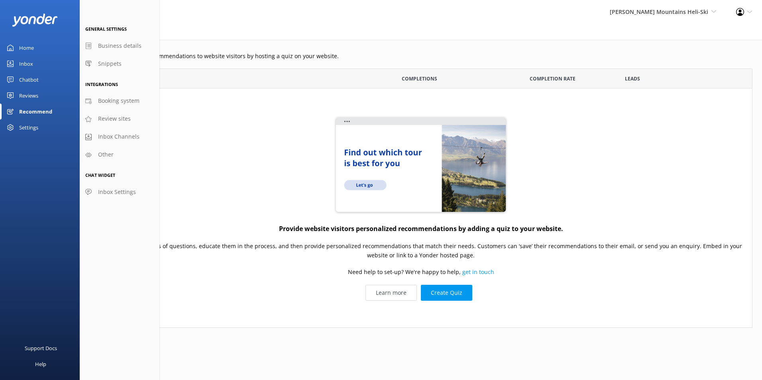
click at [51, 49] on link "Home" at bounding box center [40, 48] width 80 height 16
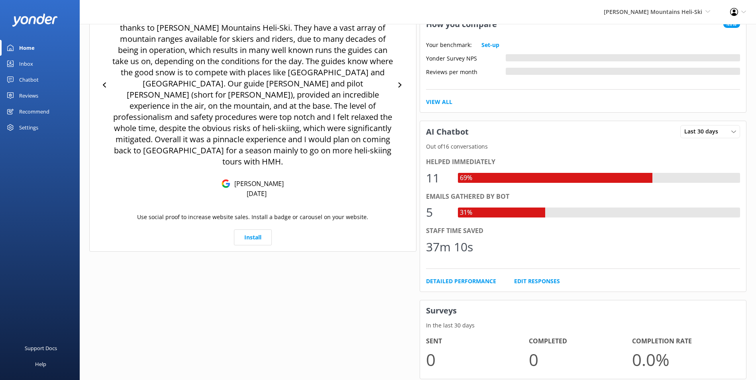
scroll to position [272, 0]
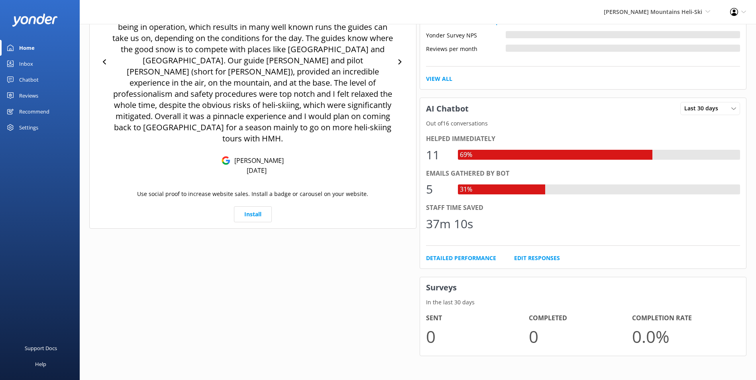
click at [497, 253] on div "Helped immediately 11 69% Emails gathered by bot 5 31% Staff time saved 37m 10s…" at bounding box center [583, 198] width 326 height 141
click at [491, 259] on link "Detailed Performance" at bounding box center [461, 258] width 70 height 9
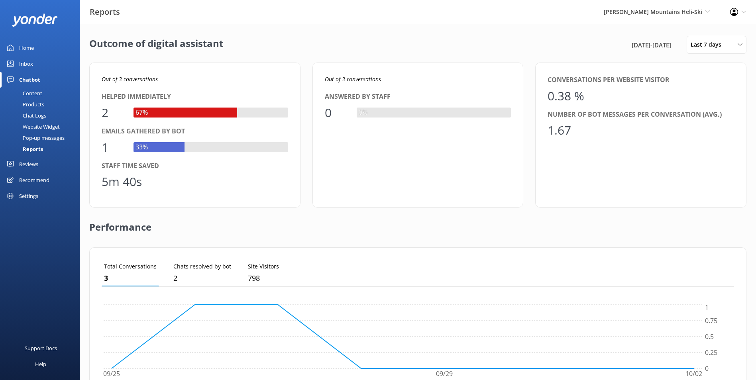
click at [38, 61] on link "Inbox" at bounding box center [40, 64] width 80 height 16
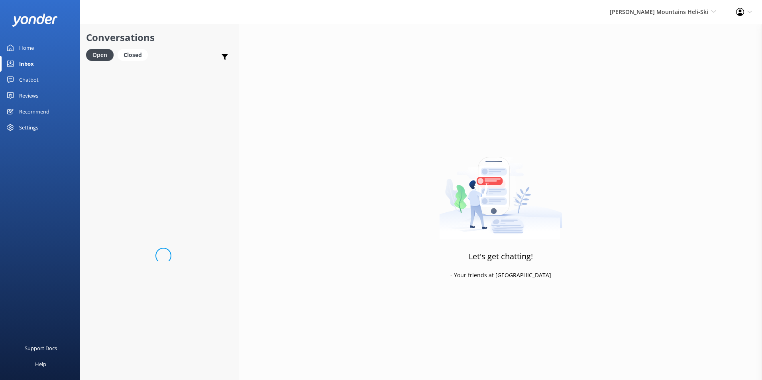
click at [37, 51] on link "Home" at bounding box center [40, 48] width 80 height 16
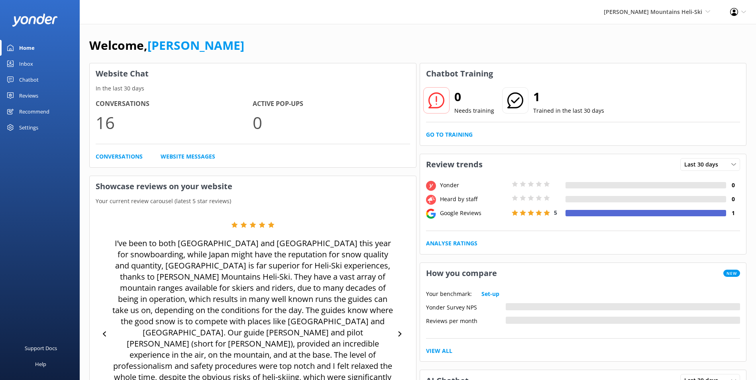
click at [55, 107] on link "Recommend" at bounding box center [40, 112] width 80 height 16
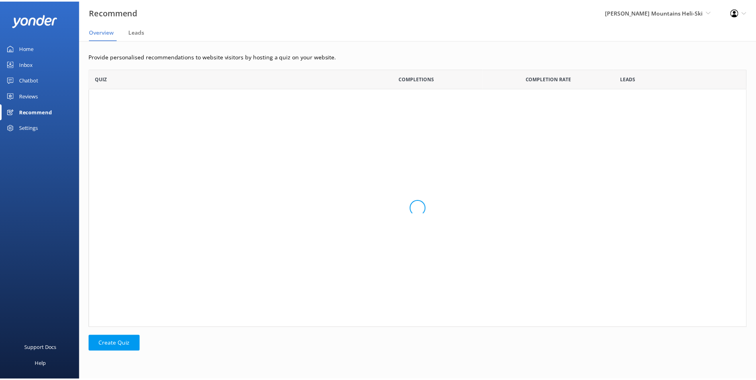
scroll to position [253, 657]
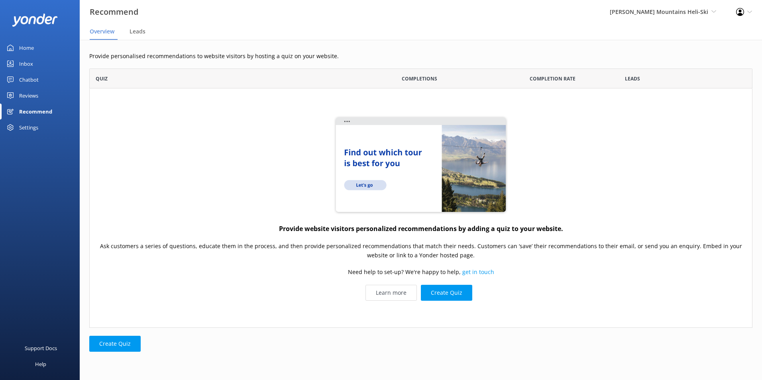
click at [52, 96] on link "Reviews" at bounding box center [40, 96] width 80 height 16
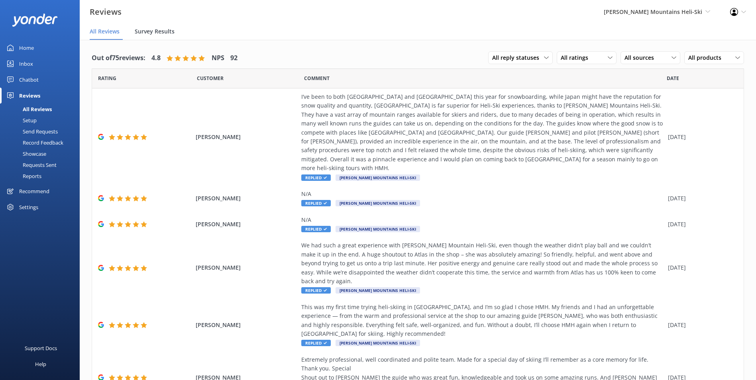
click at [169, 34] on span "Survey Results" at bounding box center [155, 32] width 40 height 8
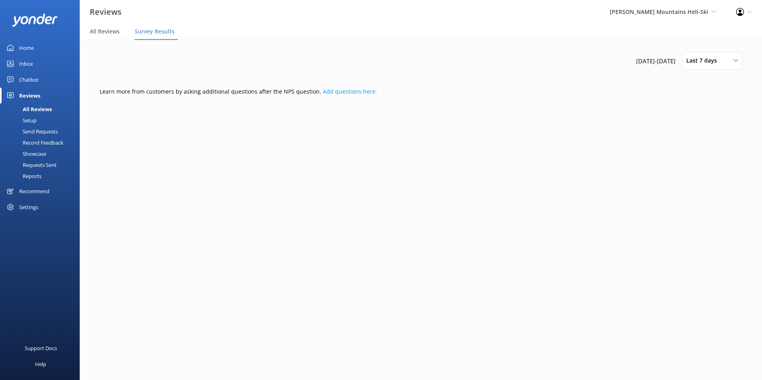
click at [40, 151] on div "Showcase" at bounding box center [25, 153] width 41 height 11
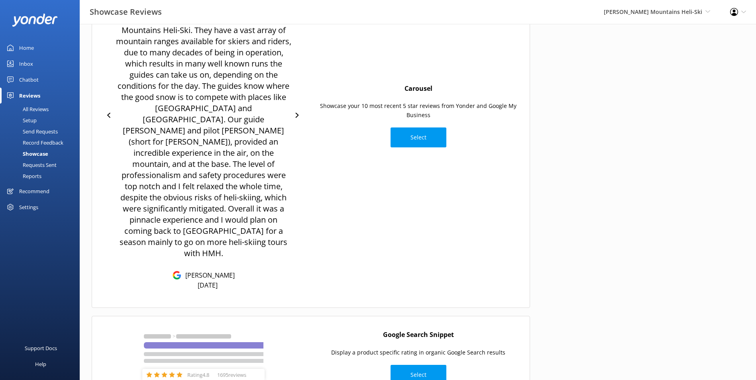
scroll to position [247, 0]
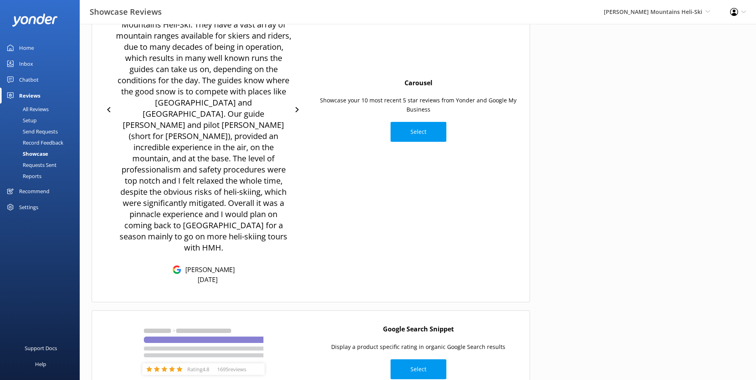
click at [45, 49] on link "Home" at bounding box center [40, 48] width 80 height 16
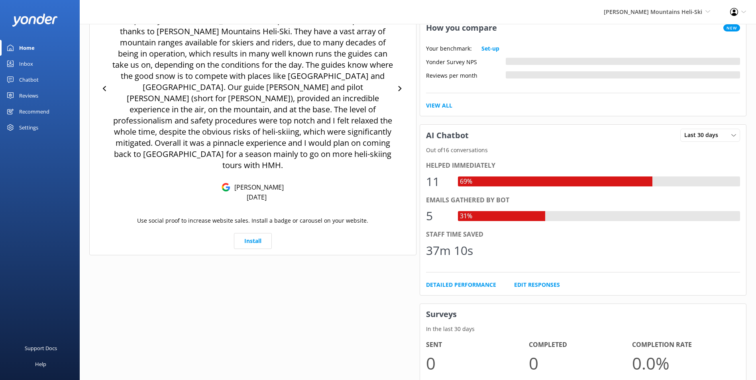
scroll to position [153, 0]
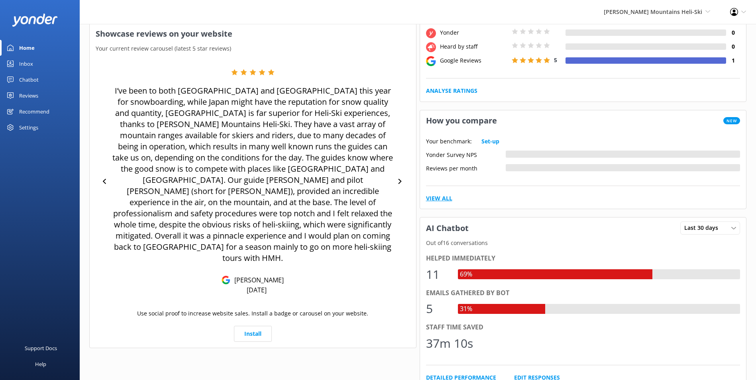
click at [444, 199] on link "View All" at bounding box center [439, 198] width 26 height 9
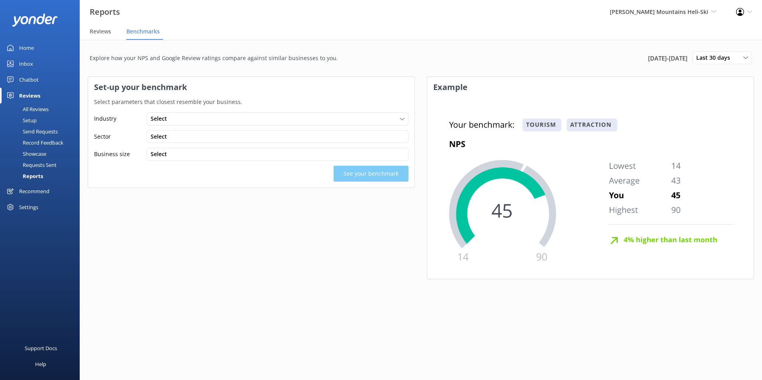
click at [696, 73] on div "Explore how your NPS and Google Review ratings compare against similar business…" at bounding box center [421, 62] width 666 height 29
click at [698, 65] on div "2nd Sep 25 - 2nd Oct 25 Last 30 days Last 30 days Last month" at bounding box center [700, 58] width 104 height 21
click at [703, 57] on span "Last 30 days" at bounding box center [715, 57] width 39 height 9
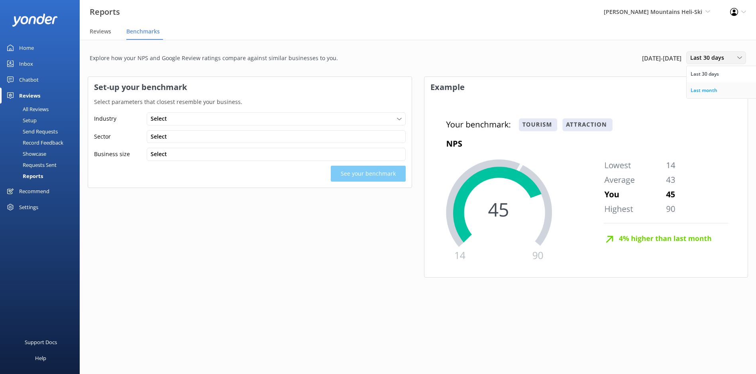
click at [698, 91] on div "Last month" at bounding box center [704, 90] width 27 height 8
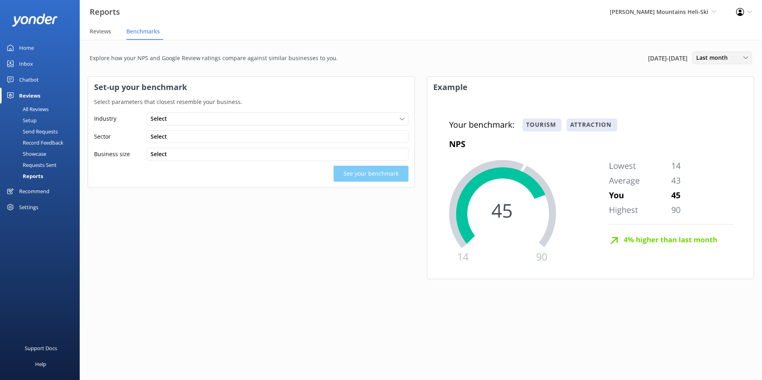
click at [700, 61] on span "Last month" at bounding box center [714, 57] width 36 height 9
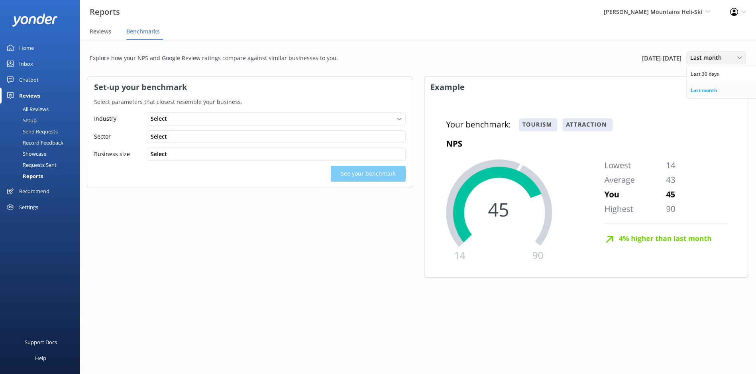
click at [692, 96] on link "Last month" at bounding box center [722, 91] width 71 height 16
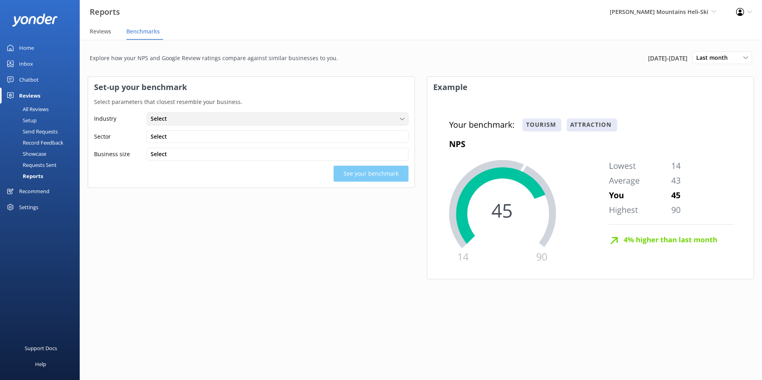
click at [266, 120] on div "Select" at bounding box center [278, 118] width 258 height 9
click at [39, 61] on link "Inbox" at bounding box center [40, 64] width 80 height 16
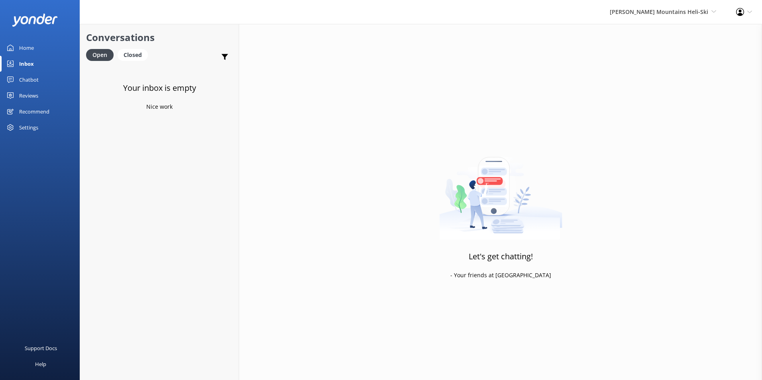
click at [40, 48] on link "Home" at bounding box center [40, 48] width 80 height 16
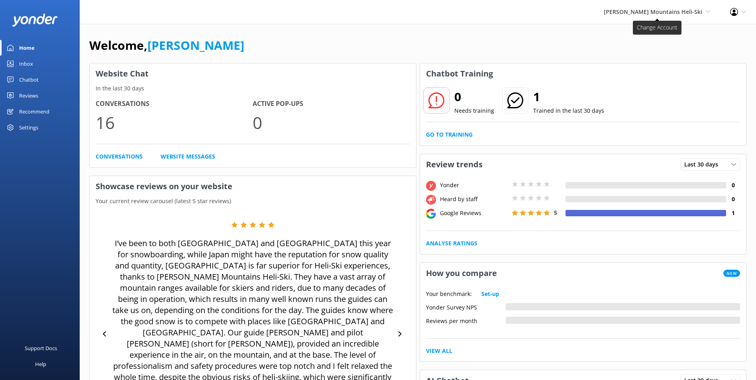
click at [704, 12] on span "Harris Mountains Heli-Ski Milford Sound Scenic Flights Glacier Helicopters The …" at bounding box center [657, 12] width 106 height 9
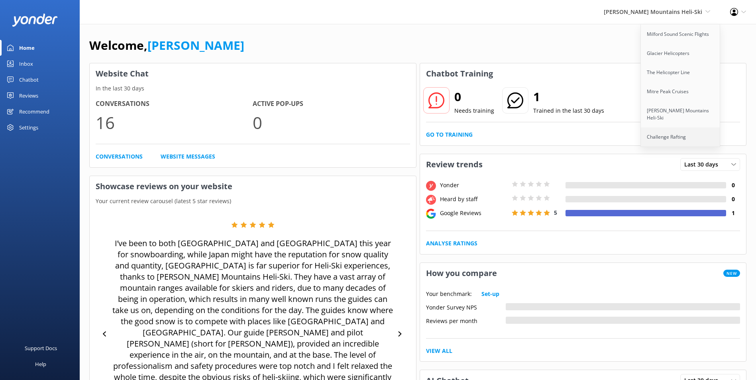
click at [674, 131] on link "Challenge Rafting" at bounding box center [681, 137] width 80 height 19
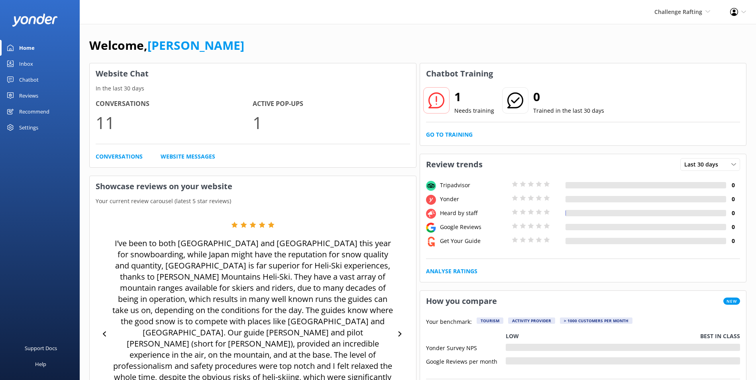
click at [31, 96] on div "Reviews" at bounding box center [28, 96] width 19 height 16
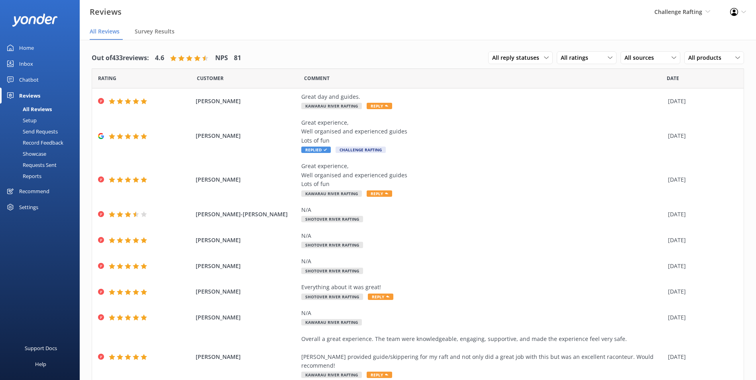
click at [41, 68] on link "Inbox" at bounding box center [40, 64] width 80 height 16
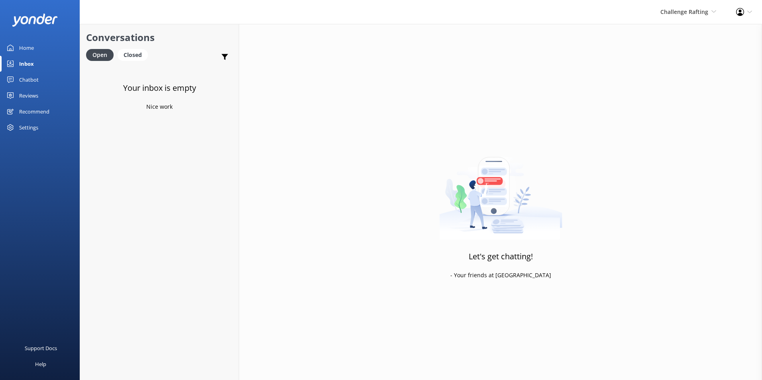
click at [29, 44] on div "Home" at bounding box center [26, 48] width 15 height 16
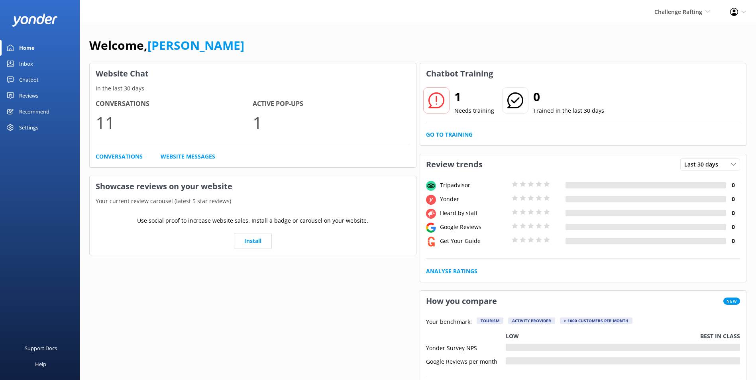
click at [24, 92] on div "Reviews" at bounding box center [28, 96] width 19 height 16
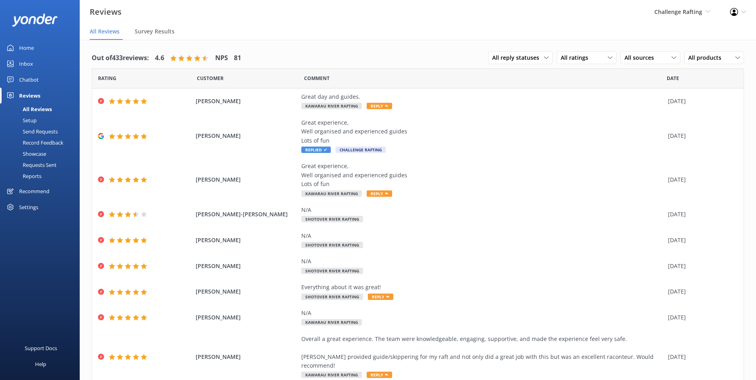
click at [25, 59] on div "Inbox" at bounding box center [26, 64] width 14 height 16
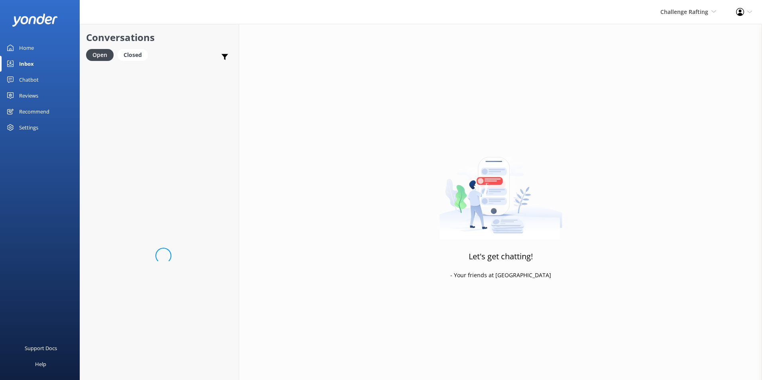
click at [25, 51] on div "Home" at bounding box center [26, 48] width 15 height 16
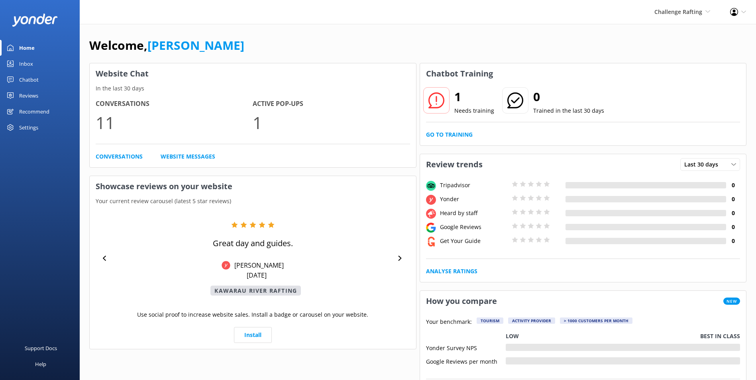
click at [46, 97] on link "Reviews" at bounding box center [40, 96] width 80 height 16
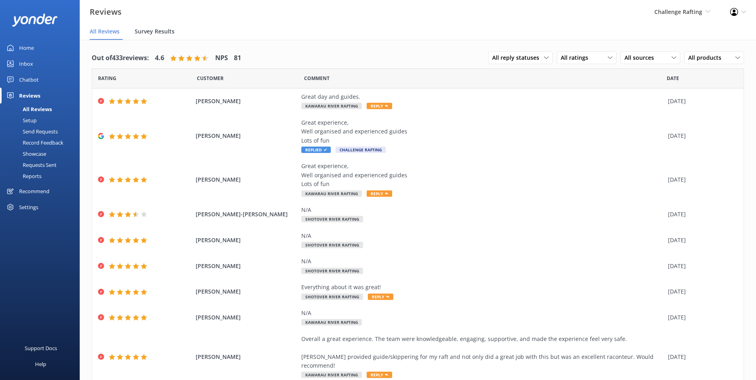
click at [160, 29] on span "Survey Results" at bounding box center [155, 32] width 40 height 8
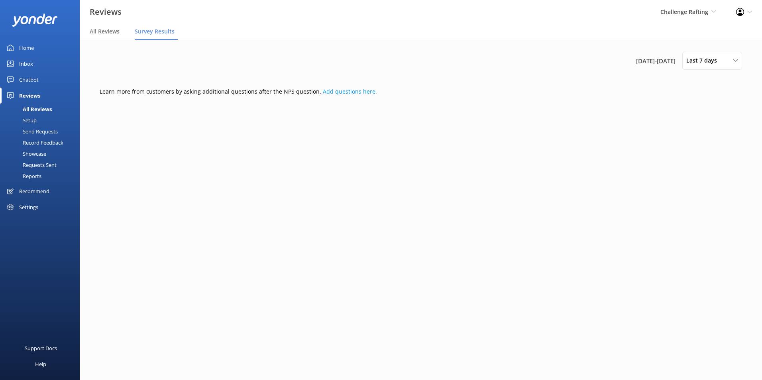
click at [31, 48] on div "Home" at bounding box center [26, 48] width 15 height 16
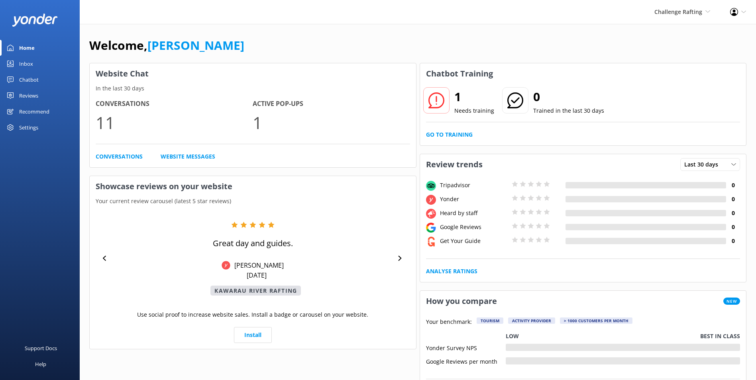
click at [24, 92] on div "Reviews" at bounding box center [28, 96] width 19 height 16
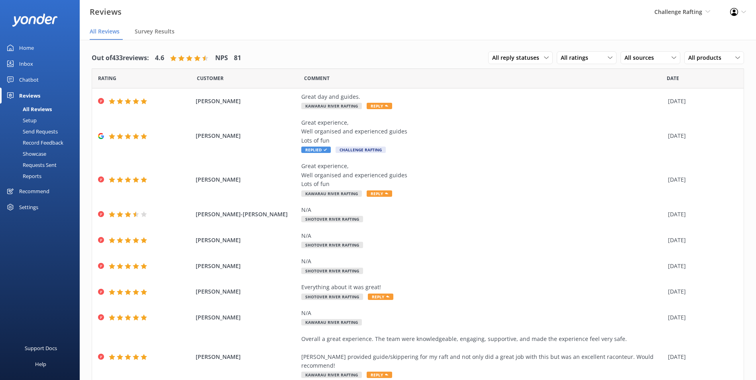
click at [33, 153] on div "Showcase" at bounding box center [25, 153] width 41 height 11
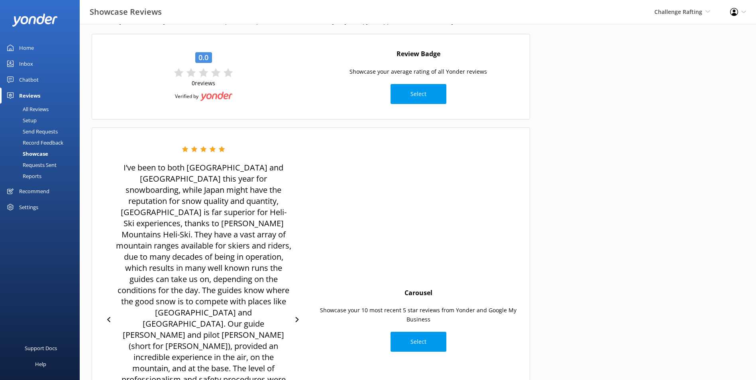
scroll to position [8, 0]
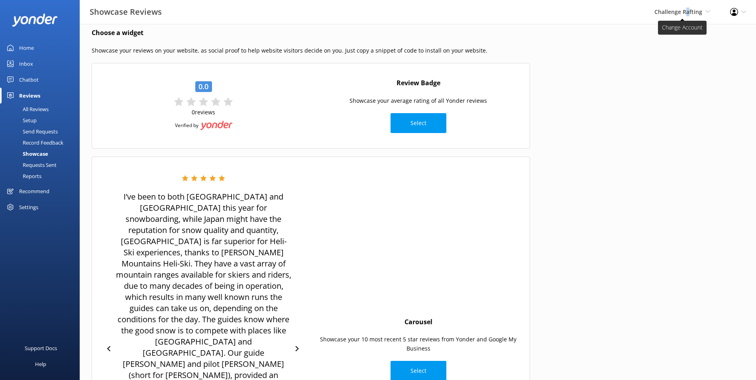
click at [686, 11] on span "Challenge Rafting" at bounding box center [678, 12] width 48 height 8
drag, startPoint x: 686, startPoint y: 11, endPoint x: 682, endPoint y: 38, distance: 27.3
click at [682, 38] on link "Milford Sound Scenic Flights" at bounding box center [681, 34] width 80 height 19
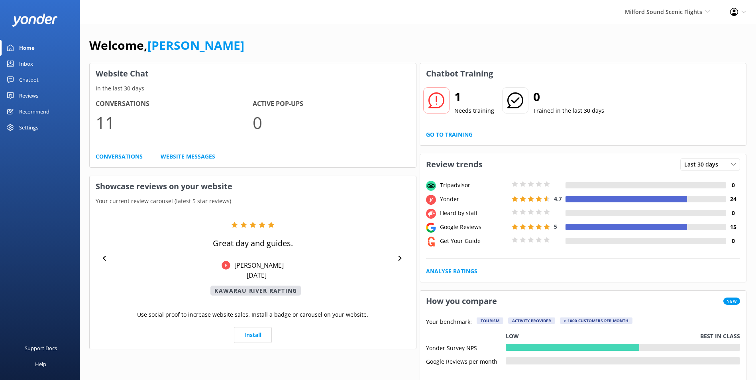
click at [31, 96] on div "Reviews" at bounding box center [28, 96] width 19 height 16
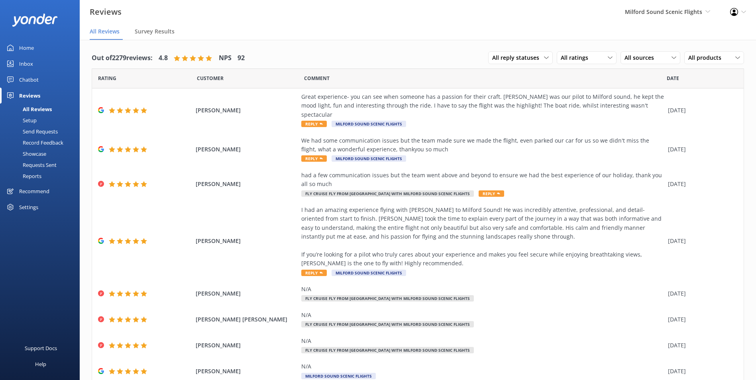
click at [45, 152] on div "Showcase" at bounding box center [25, 153] width 41 height 11
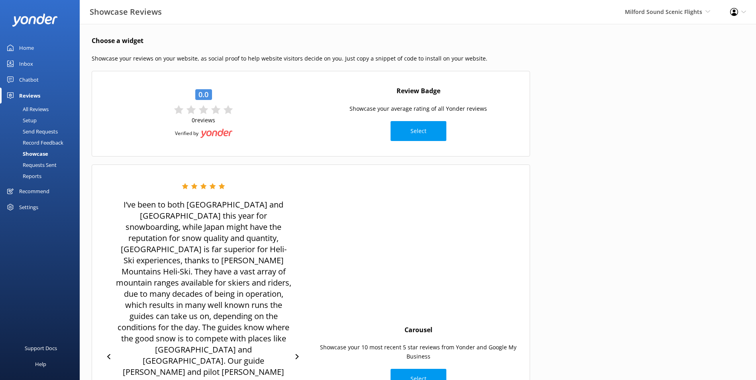
click at [30, 50] on div "Home" at bounding box center [26, 48] width 15 height 16
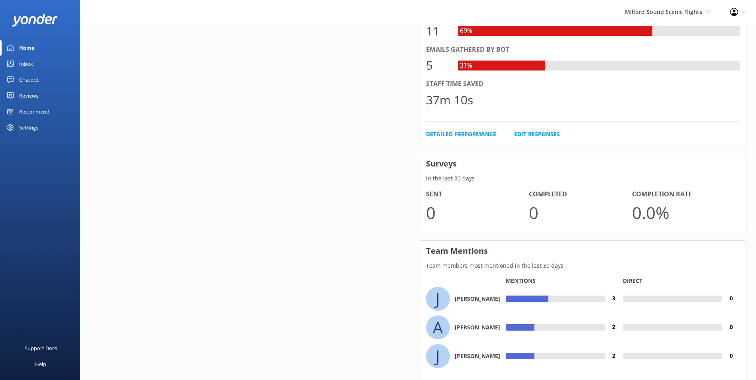
scroll to position [485, 0]
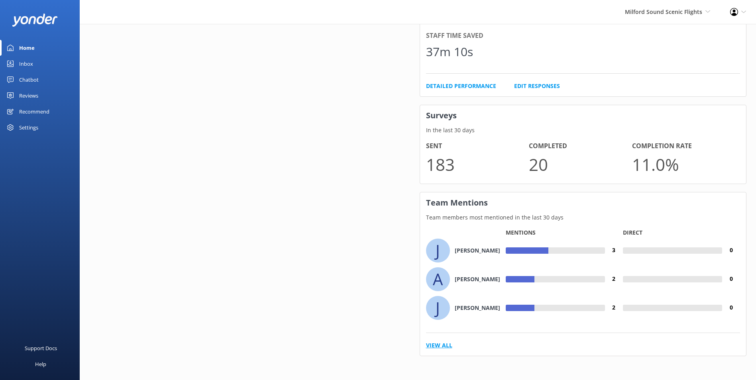
click at [438, 342] on link "View All" at bounding box center [439, 345] width 26 height 9
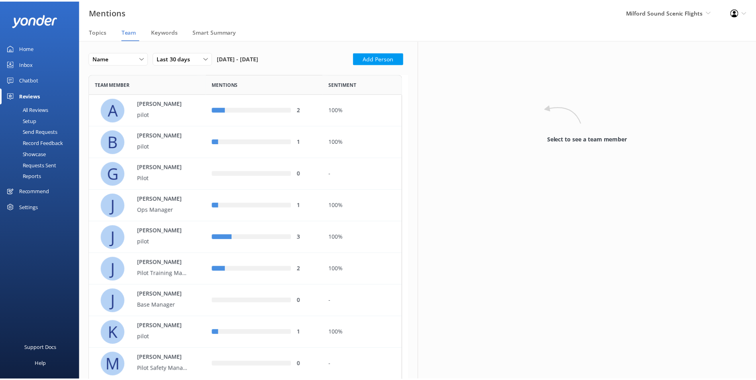
scroll to position [461, 310]
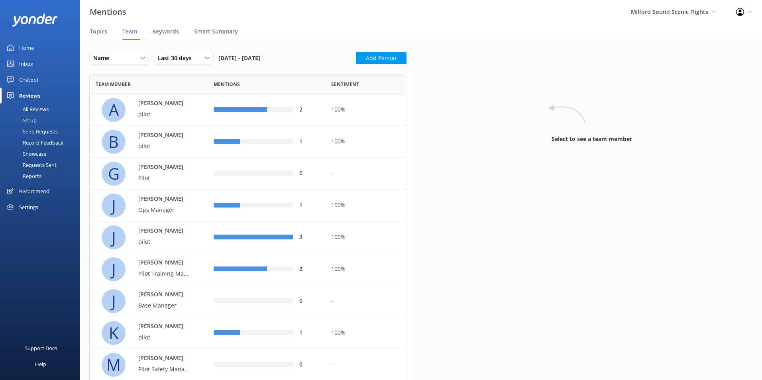
click at [27, 42] on div "Home" at bounding box center [26, 48] width 15 height 16
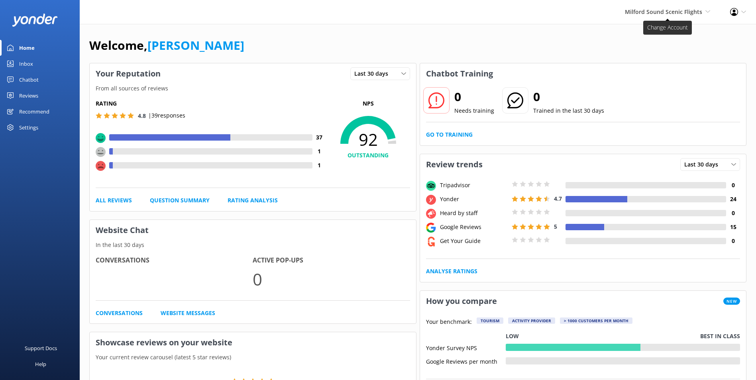
click at [695, 10] on span "Milford Sound Scenic Flights" at bounding box center [663, 12] width 77 height 8
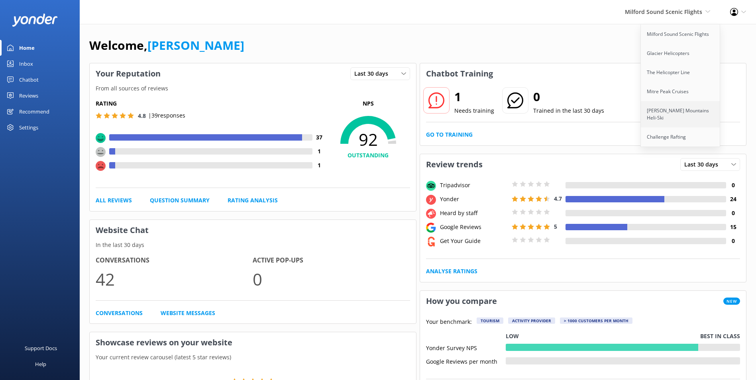
click at [658, 114] on link "[PERSON_NAME] Mountains Heli-Ski" at bounding box center [681, 114] width 80 height 26
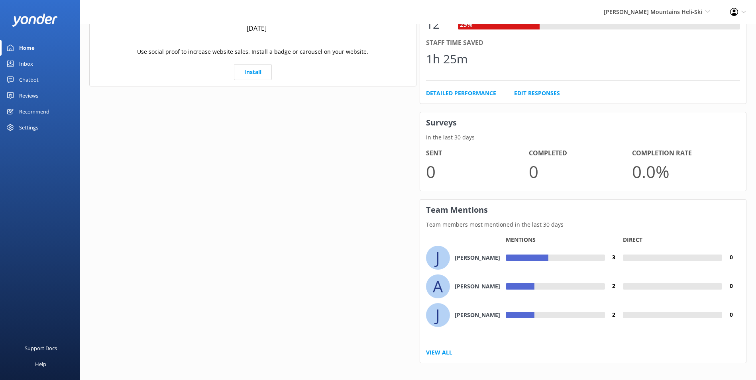
scroll to position [444, 0]
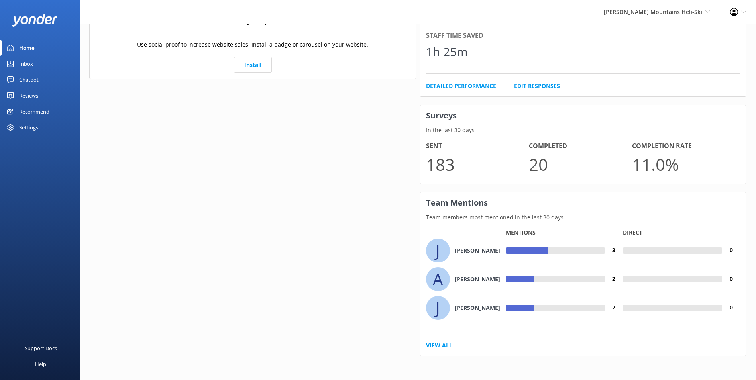
click at [439, 346] on link "View All" at bounding box center [439, 345] width 26 height 9
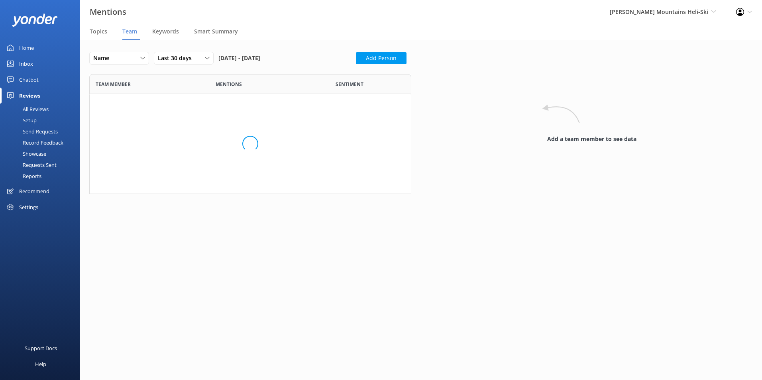
scroll to position [242, 316]
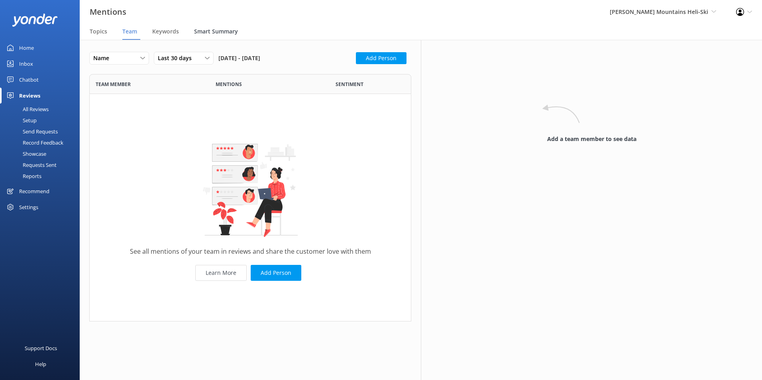
click at [209, 33] on span "Smart Summary" at bounding box center [216, 32] width 44 height 8
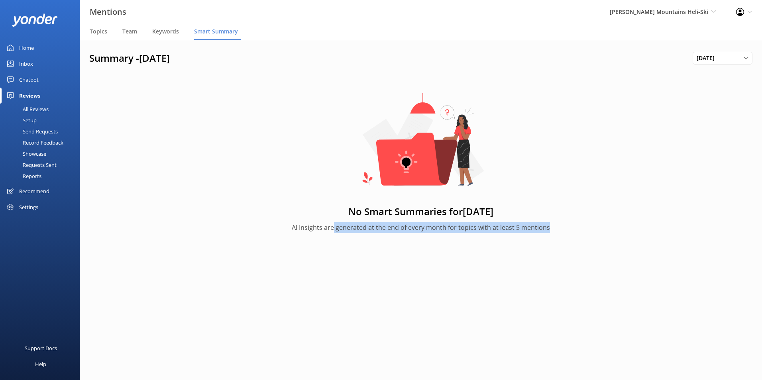
drag, startPoint x: 334, startPoint y: 231, endPoint x: 573, endPoint y: 245, distance: 239.6
click at [573, 245] on div "No Smart Summaries for [DATE] AI Insights are generated at the end of every mon…" at bounding box center [420, 167] width 663 height 180
click at [175, 31] on span "Keywords" at bounding box center [165, 32] width 27 height 8
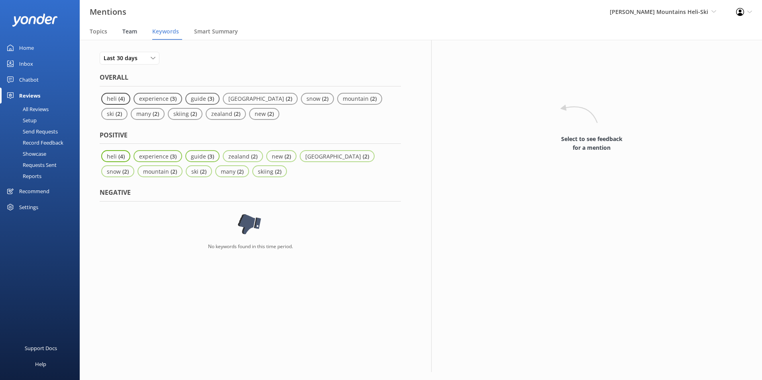
click at [138, 31] on div "Team" at bounding box center [131, 32] width 18 height 16
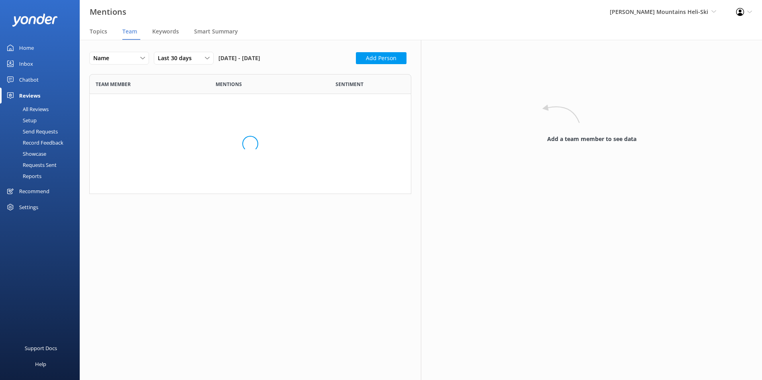
scroll to position [242, 316]
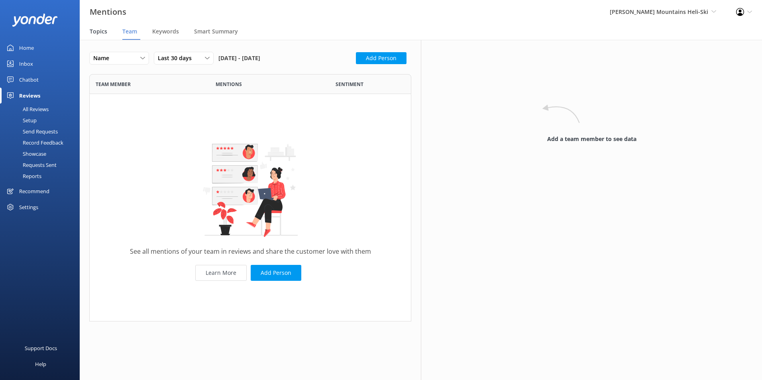
click at [100, 30] on span "Topics" at bounding box center [99, 32] width 18 height 8
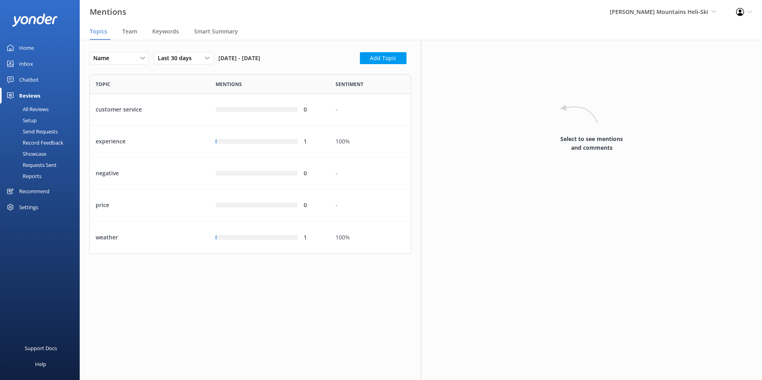
scroll to position [174, 316]
click at [321, 146] on div "1" at bounding box center [270, 142] width 120 height 32
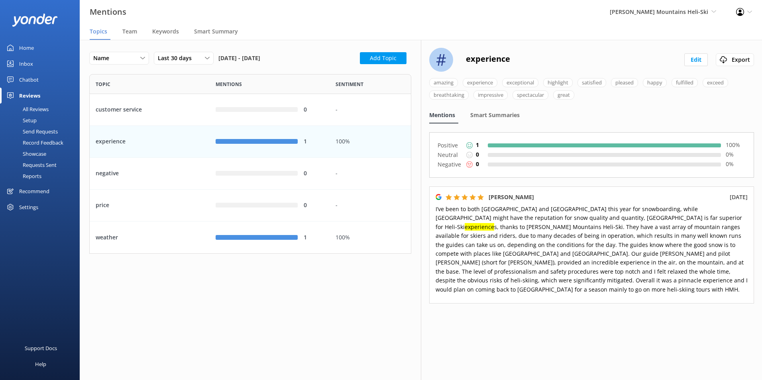
click at [214, 59] on div "Last 30 days Last 7 days Last 30 days Last 90 days Last 180 days Custom" at bounding box center [186, 61] width 65 height 18
click at [210, 59] on div "Last 30 days" at bounding box center [184, 58] width 56 height 9
click at [181, 138] on link "Custom" at bounding box center [189, 139] width 71 height 16
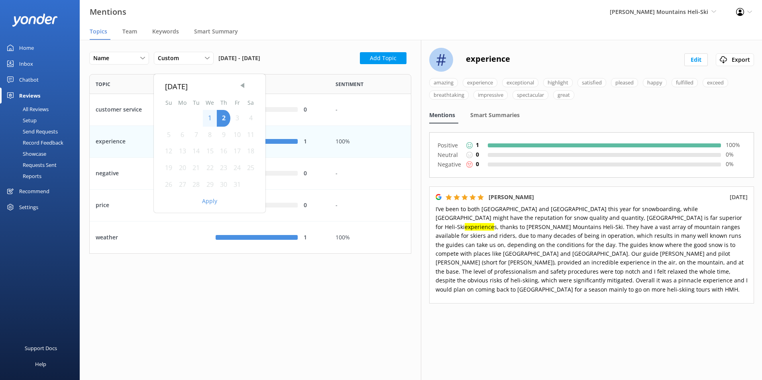
click at [242, 86] on span "Previous Month" at bounding box center [242, 85] width 8 height 8
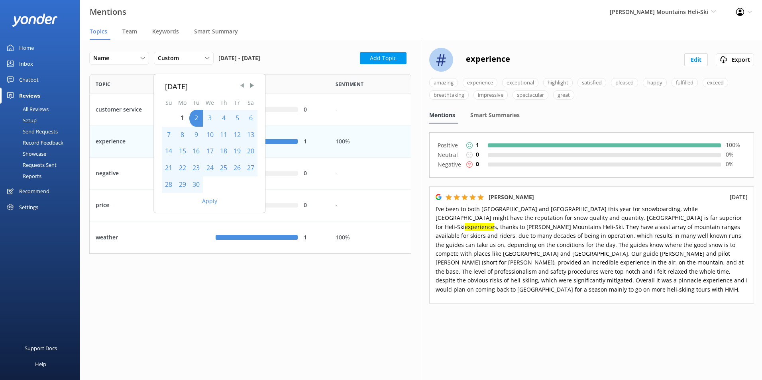
click at [242, 86] on span "Previous Month" at bounding box center [242, 85] width 8 height 8
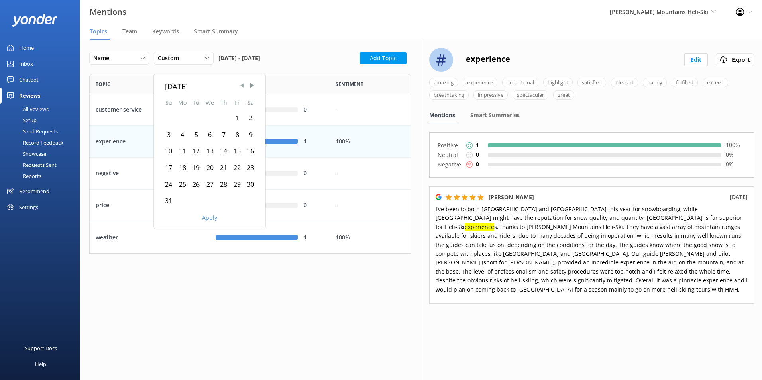
click at [241, 84] on span "Previous Month" at bounding box center [242, 85] width 8 height 8
click at [195, 115] on div "1" at bounding box center [196, 118] width 14 height 17
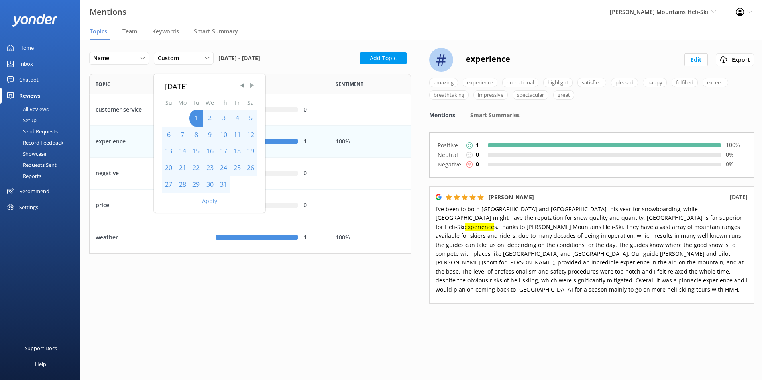
click at [251, 89] on span "Next Month" at bounding box center [252, 85] width 8 height 8
click at [199, 183] on div "30" at bounding box center [196, 185] width 14 height 17
click at [206, 200] on button "Apply" at bounding box center [209, 201] width 15 height 6
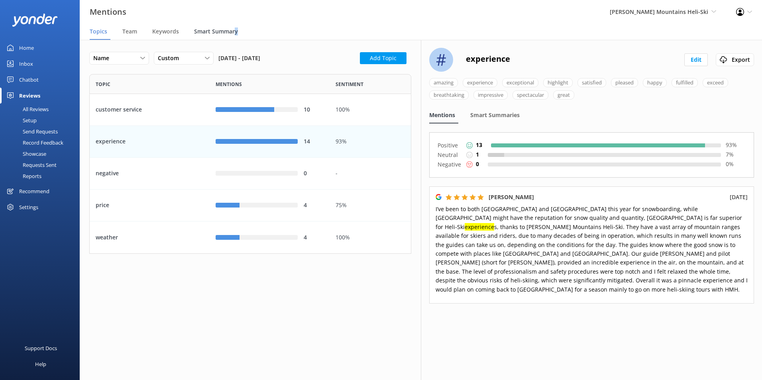
drag, startPoint x: 236, startPoint y: 33, endPoint x: 229, endPoint y: 32, distance: 7.3
click at [234, 33] on div "Smart Summary" at bounding box center [217, 32] width 47 height 16
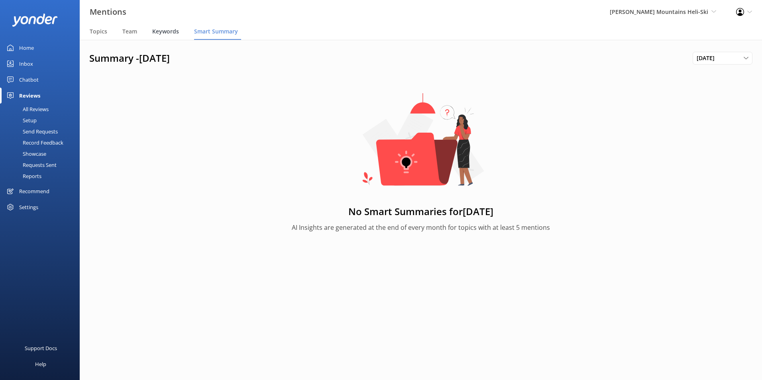
drag, startPoint x: 229, startPoint y: 32, endPoint x: 175, endPoint y: 32, distance: 53.8
click at [175, 32] on span "Keywords" at bounding box center [165, 32] width 27 height 8
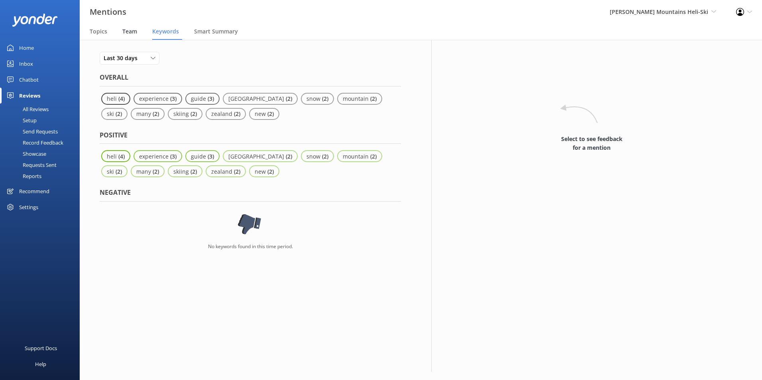
click at [123, 27] on div "Team" at bounding box center [131, 32] width 18 height 16
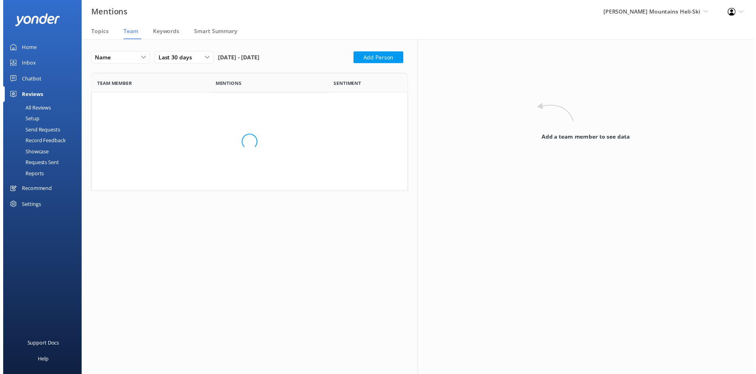
scroll to position [242, 316]
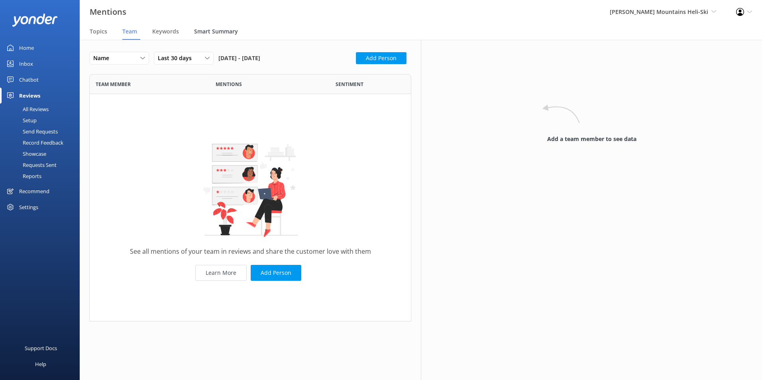
click at [217, 33] on span "Smart Summary" at bounding box center [216, 32] width 44 height 8
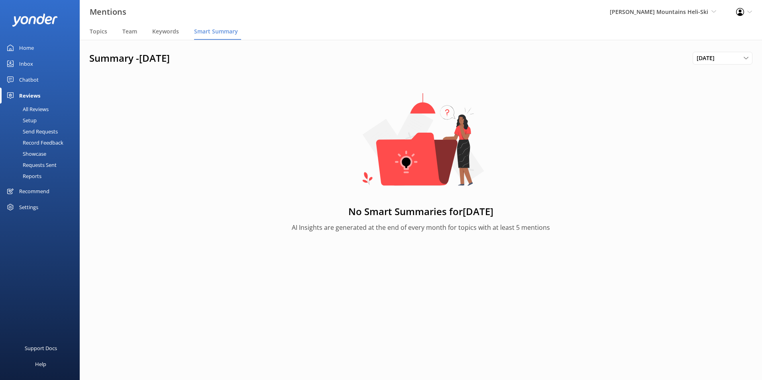
click at [206, 57] on h1 "Summary - [DATE]" at bounding box center [390, 58] width 603 height 12
click at [739, 53] on div "[DATE] [DATE] [DATE] [DATE] [DATE] [DATE] [DATE] [DATE] [DATE] [DATE] [DATE] [D…" at bounding box center [723, 58] width 60 height 13
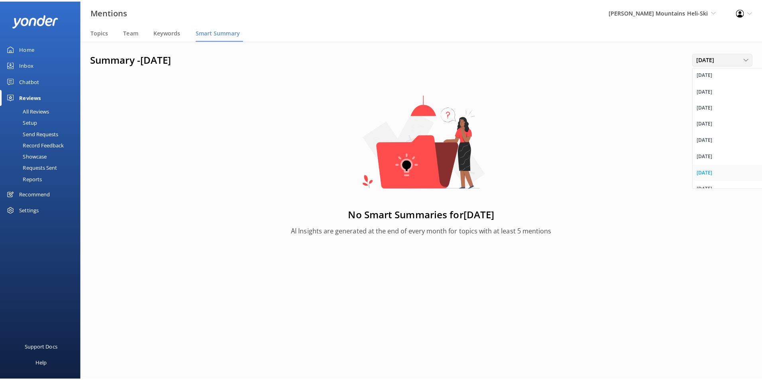
scroll to position [413, 0]
click at [723, 161] on link "[DATE]" at bounding box center [722, 161] width 71 height 16
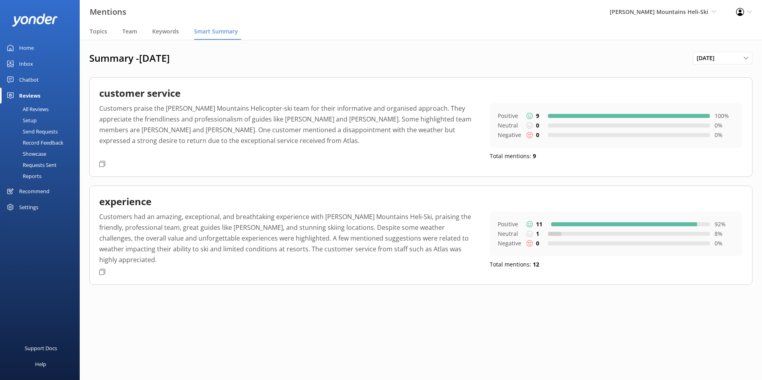
drag, startPoint x: 229, startPoint y: 145, endPoint x: 258, endPoint y: 153, distance: 30.8
click at [229, 144] on p "Customers praise the [PERSON_NAME] Mountains Helicopter-ski team for their info…" at bounding box center [288, 130] width 379 height 54
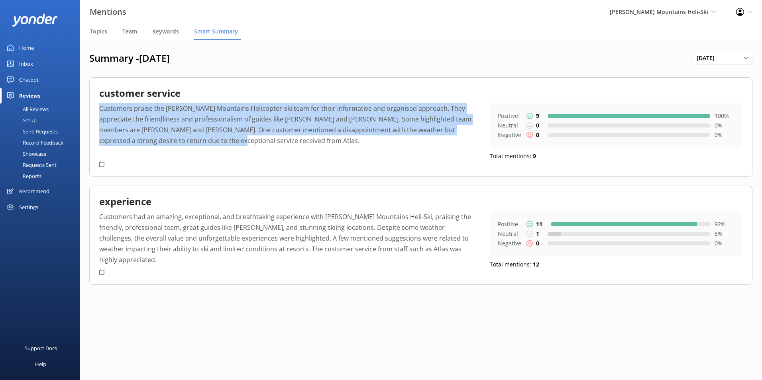
drag, startPoint x: 175, startPoint y: 139, endPoint x: 99, endPoint y: 108, distance: 82.7
click at [99, 108] on div "customer service Customers praise the [PERSON_NAME] Mountains Helicopter-ski te…" at bounding box center [420, 126] width 663 height 99
copy p "Customers praise the [PERSON_NAME] Mountains Helicopter-ski team for their info…"
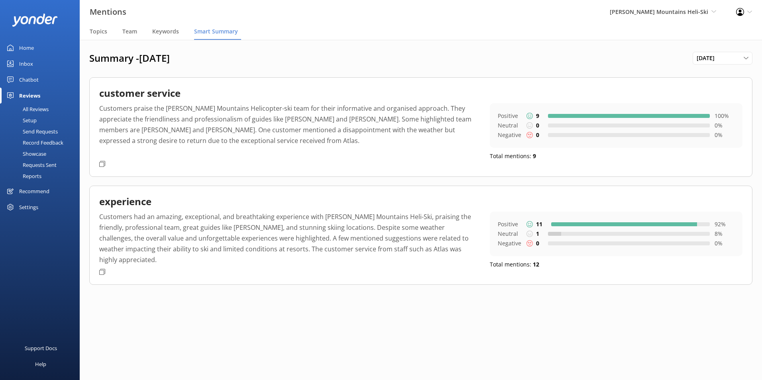
drag, startPoint x: 338, startPoint y: 219, endPoint x: 356, endPoint y: 223, distance: 18.9
click at [338, 219] on p "Customers had an amazing, exceptional, and breathtaking experience with [PERSON…" at bounding box center [288, 239] width 379 height 54
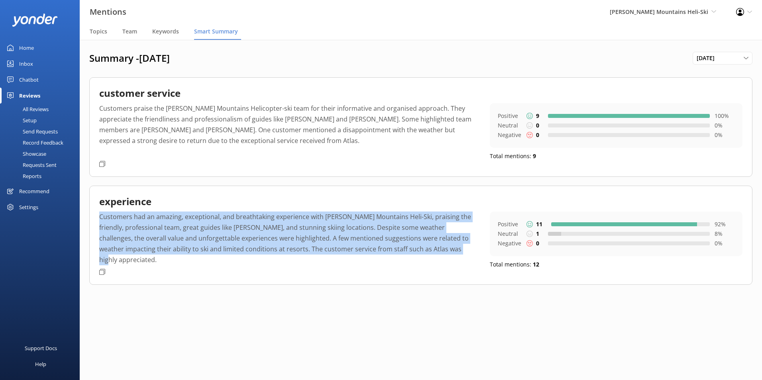
drag, startPoint x: 411, startPoint y: 250, endPoint x: 92, endPoint y: 218, distance: 321.3
click at [92, 218] on div "experience Customers had an amazing, exceptional, and breathtaking experience w…" at bounding box center [420, 235] width 663 height 99
copy p "Customers had an amazing, exceptional, and breathtaking experience with [PERSON…"
click at [173, 29] on span "Keywords" at bounding box center [165, 32] width 27 height 8
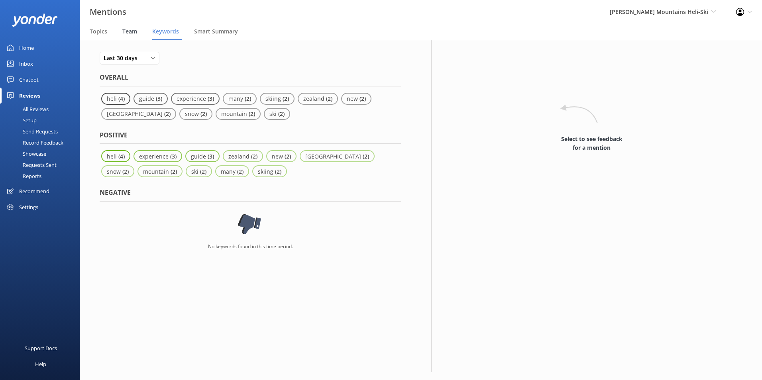
click at [132, 29] on span "Team" at bounding box center [129, 32] width 15 height 8
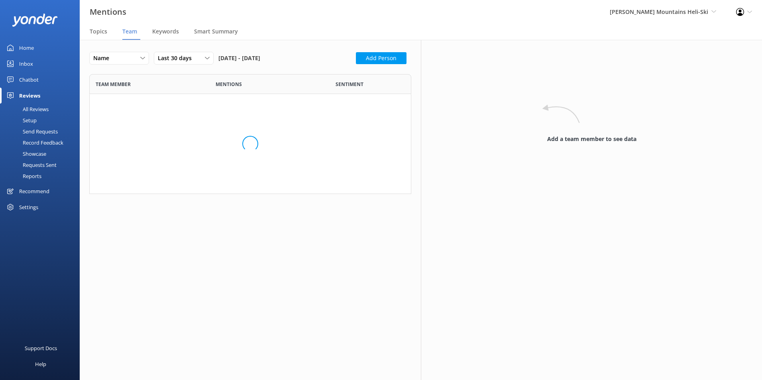
scroll to position [242, 316]
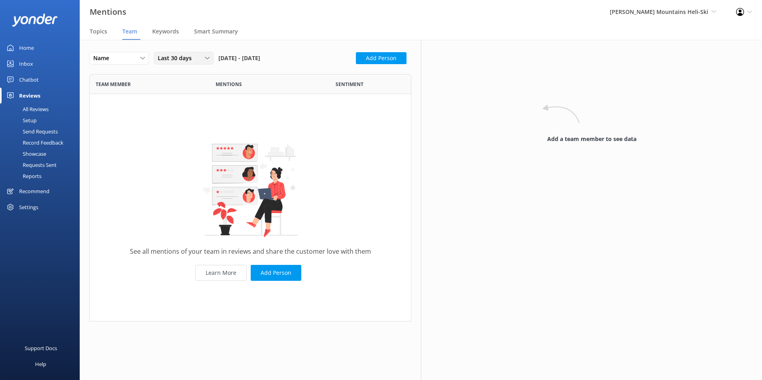
click at [208, 61] on div "Last 30 days" at bounding box center [184, 58] width 56 height 9
click at [196, 136] on link "Custom" at bounding box center [189, 139] width 71 height 16
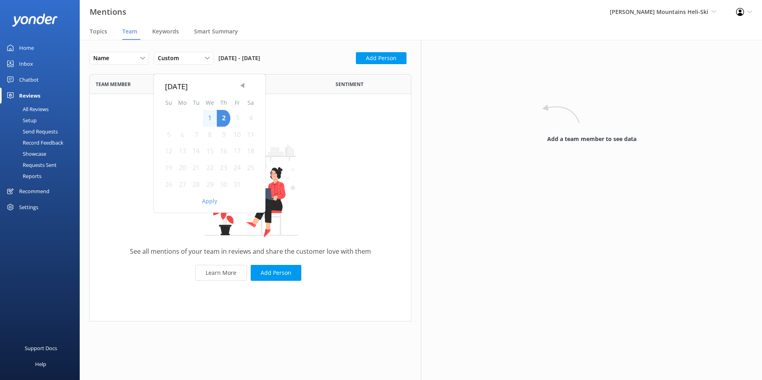
click at [246, 86] on span "Previous Month" at bounding box center [242, 85] width 8 height 8
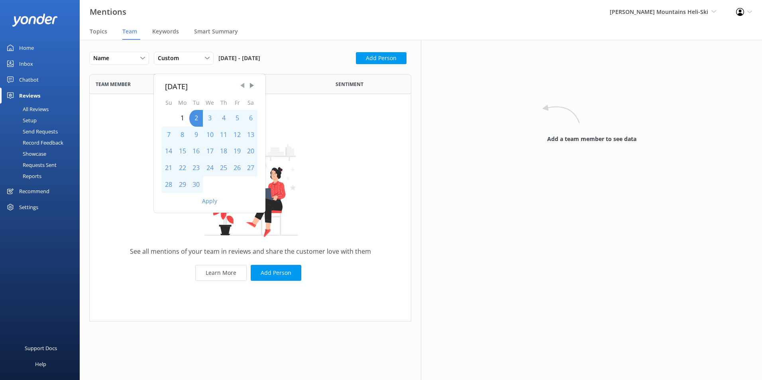
click at [246, 86] on span "Previous Month" at bounding box center [242, 85] width 8 height 8
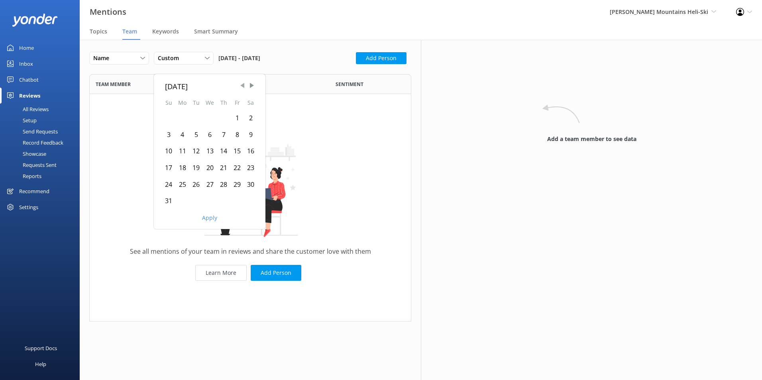
click at [242, 83] on span "Previous Month" at bounding box center [242, 85] width 8 height 8
click at [197, 119] on div "1" at bounding box center [196, 118] width 14 height 17
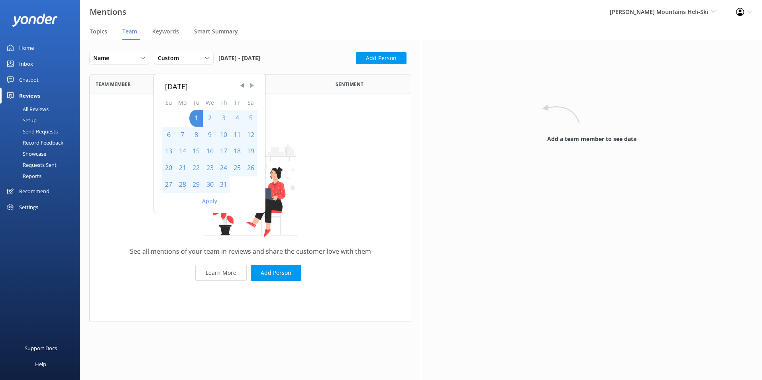
click at [253, 87] on span "Next Month" at bounding box center [252, 85] width 8 height 8
click at [194, 184] on div "30" at bounding box center [196, 185] width 14 height 17
click at [206, 201] on button "Apply" at bounding box center [209, 201] width 15 height 6
